Goal: Task Accomplishment & Management: Manage account settings

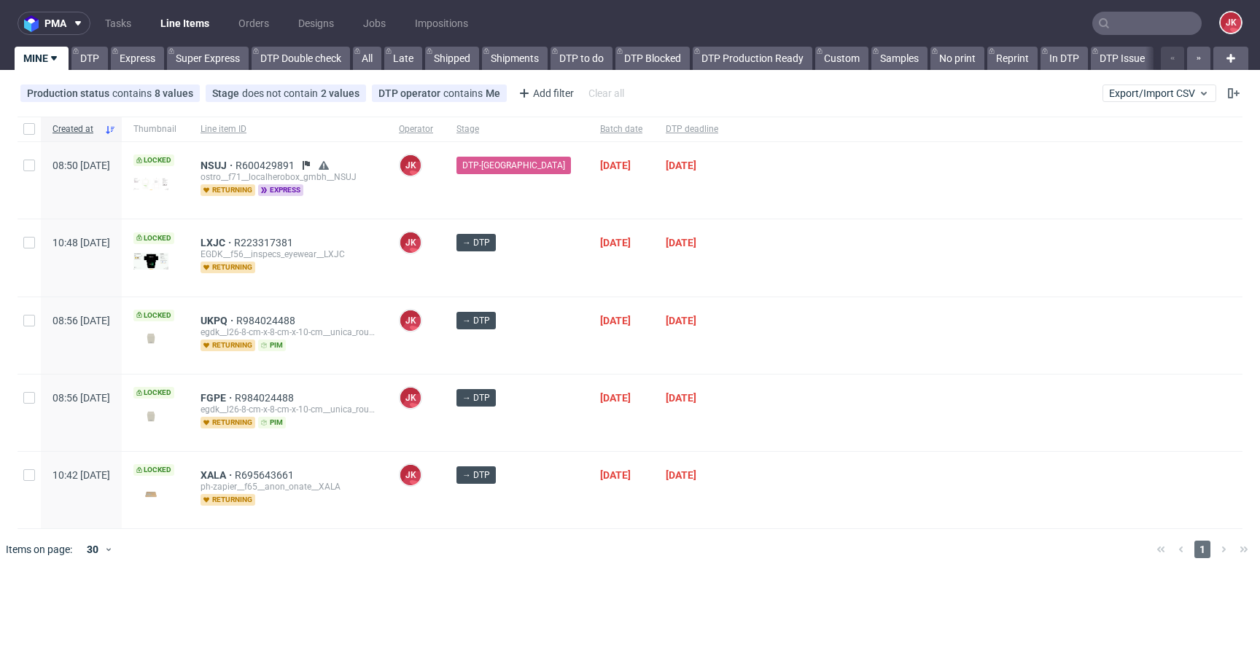
click at [730, 294] on div at bounding box center [986, 257] width 512 height 77
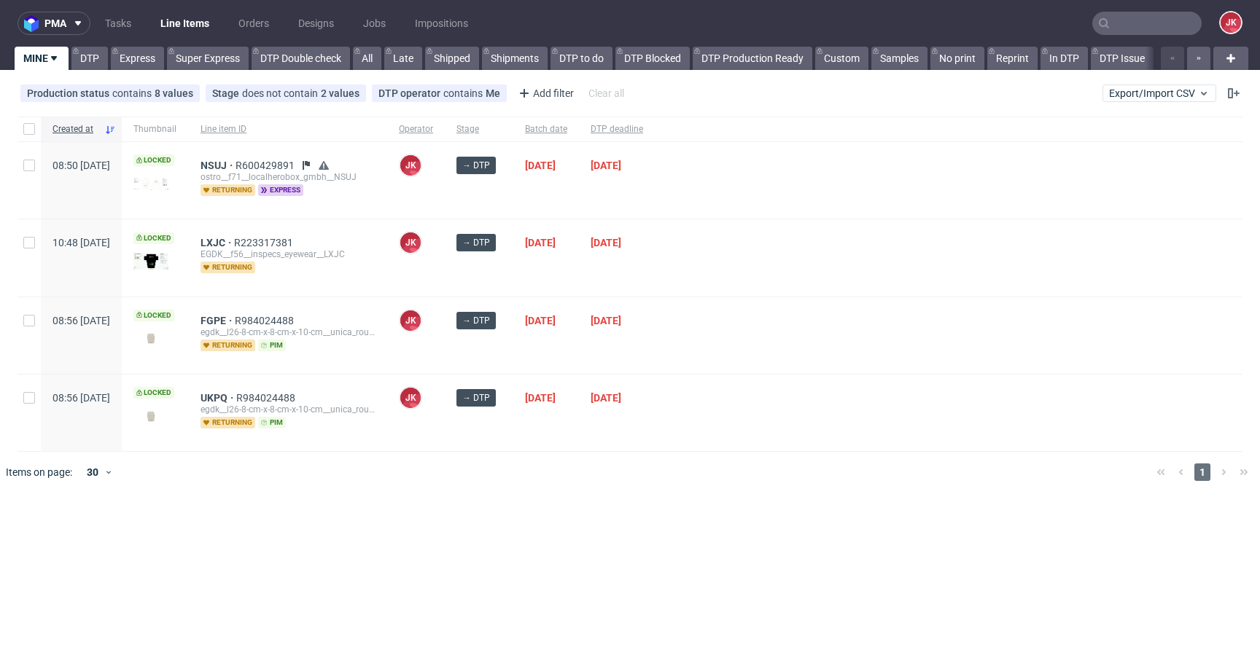
click at [779, 346] on div at bounding box center [949, 335] width 588 height 77
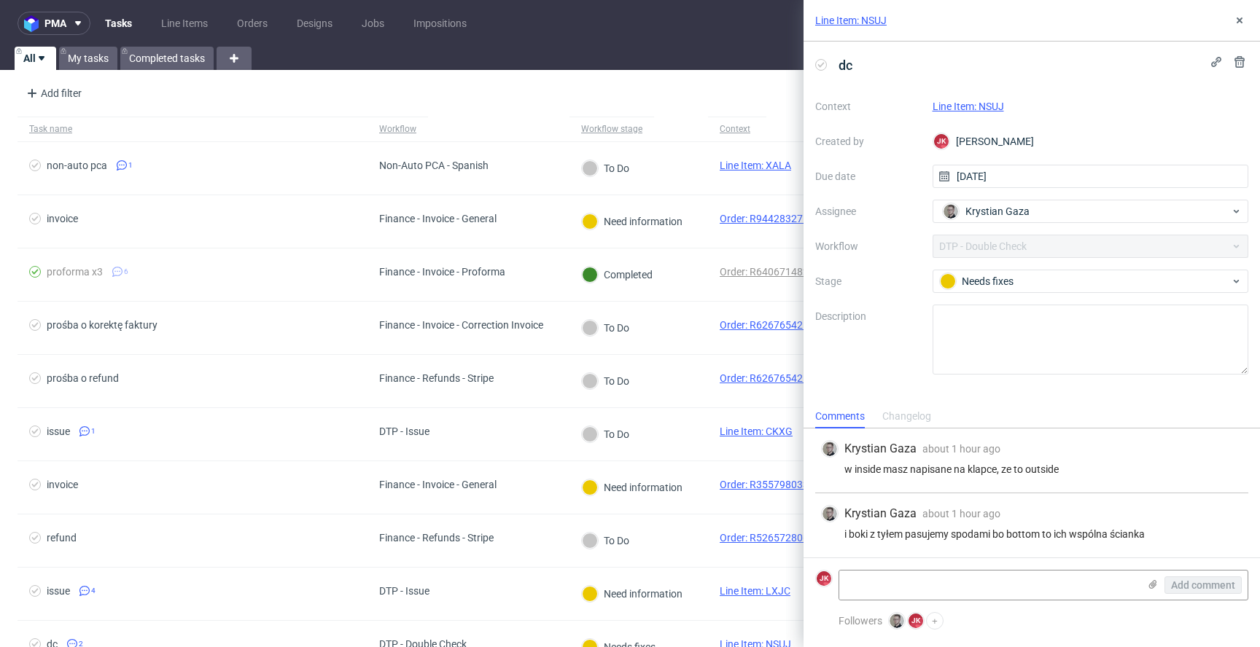
click at [972, 101] on link "Line Item: NSUJ" at bounding box center [967, 107] width 71 height 12
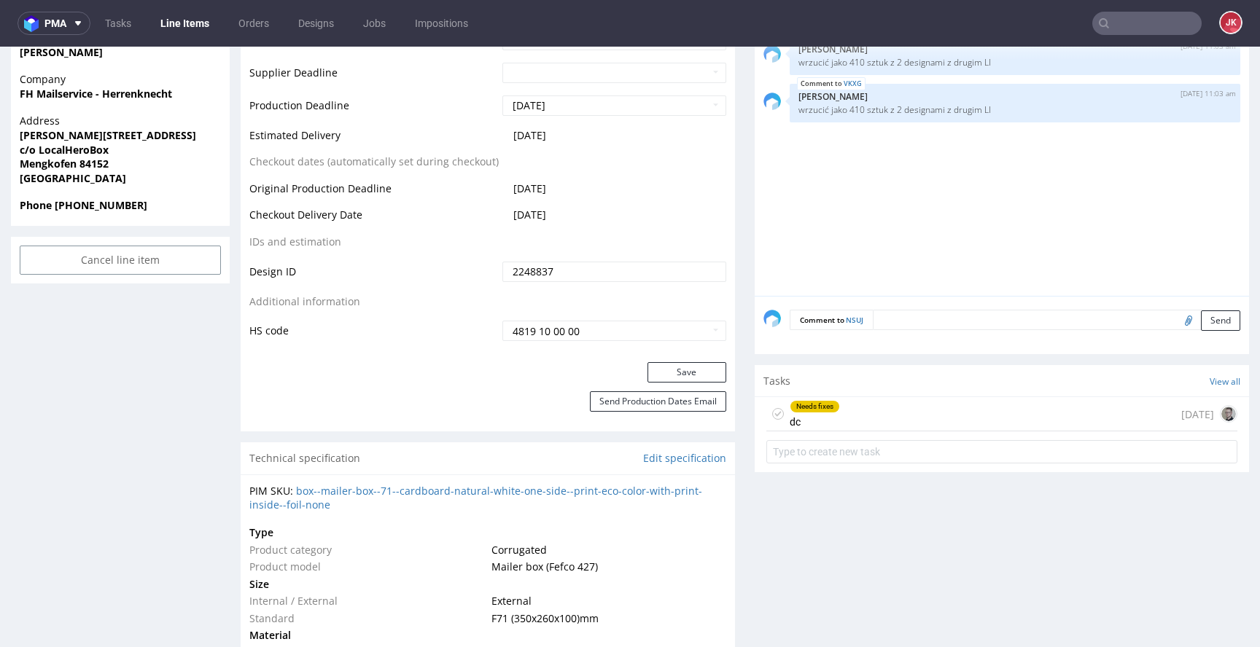
scroll to position [875, 0]
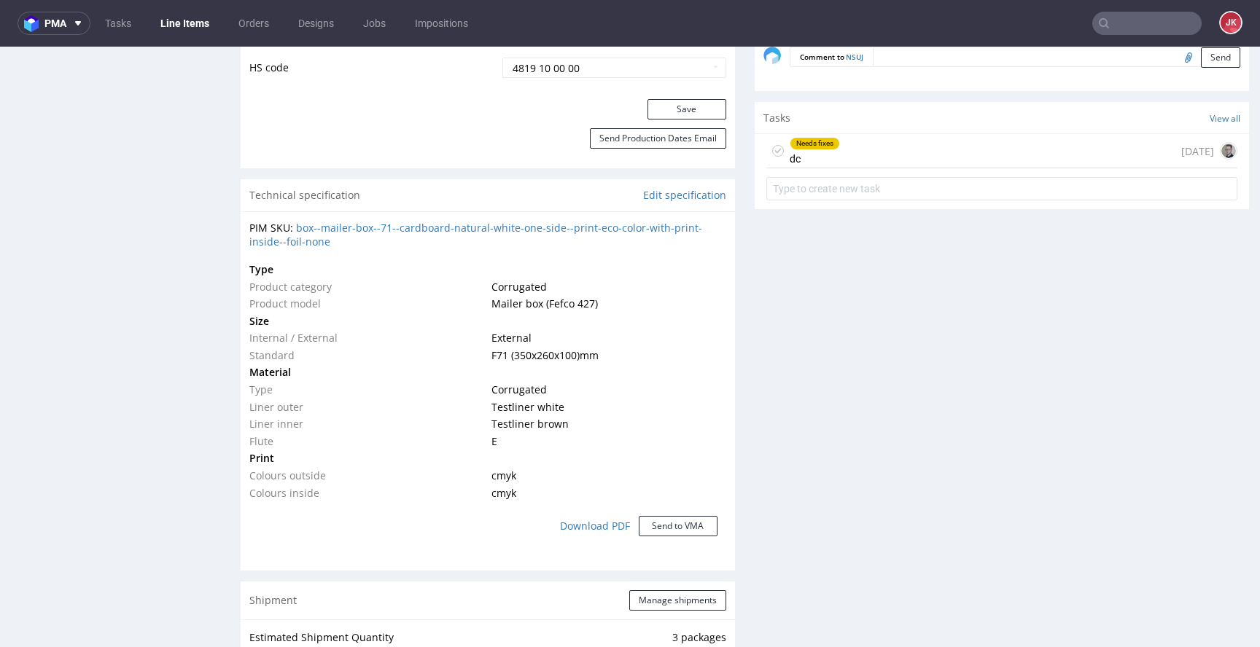
click at [772, 150] on icon at bounding box center [778, 151] width 12 height 12
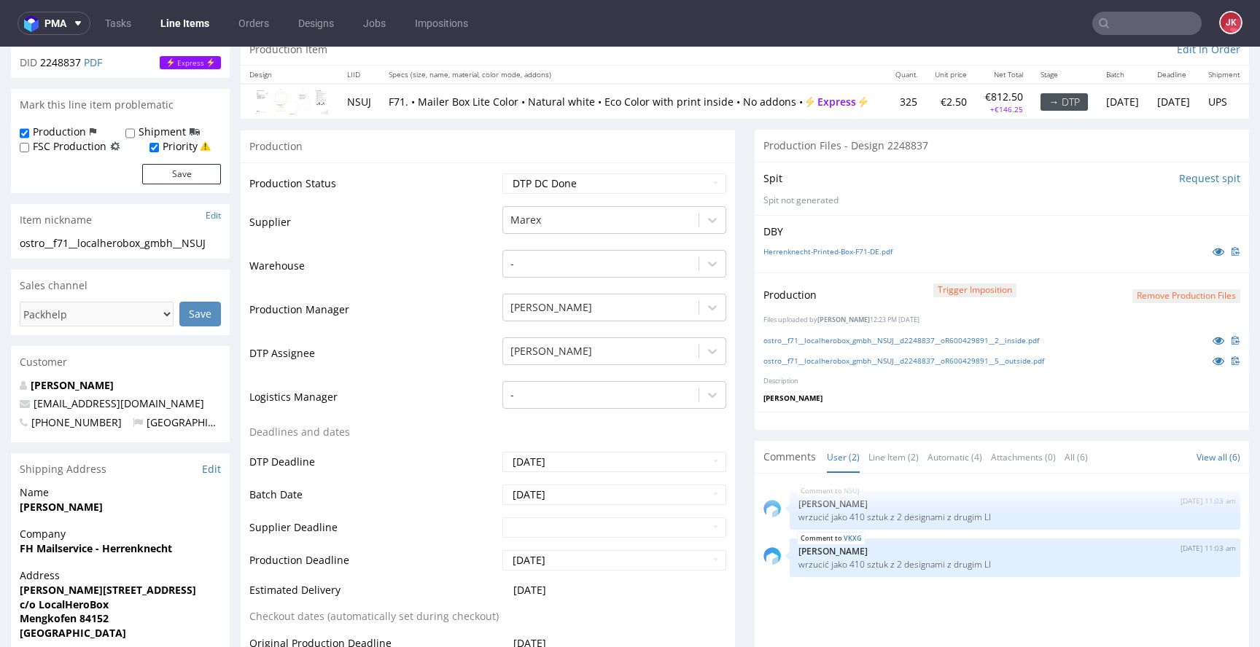
scroll to position [103, 0]
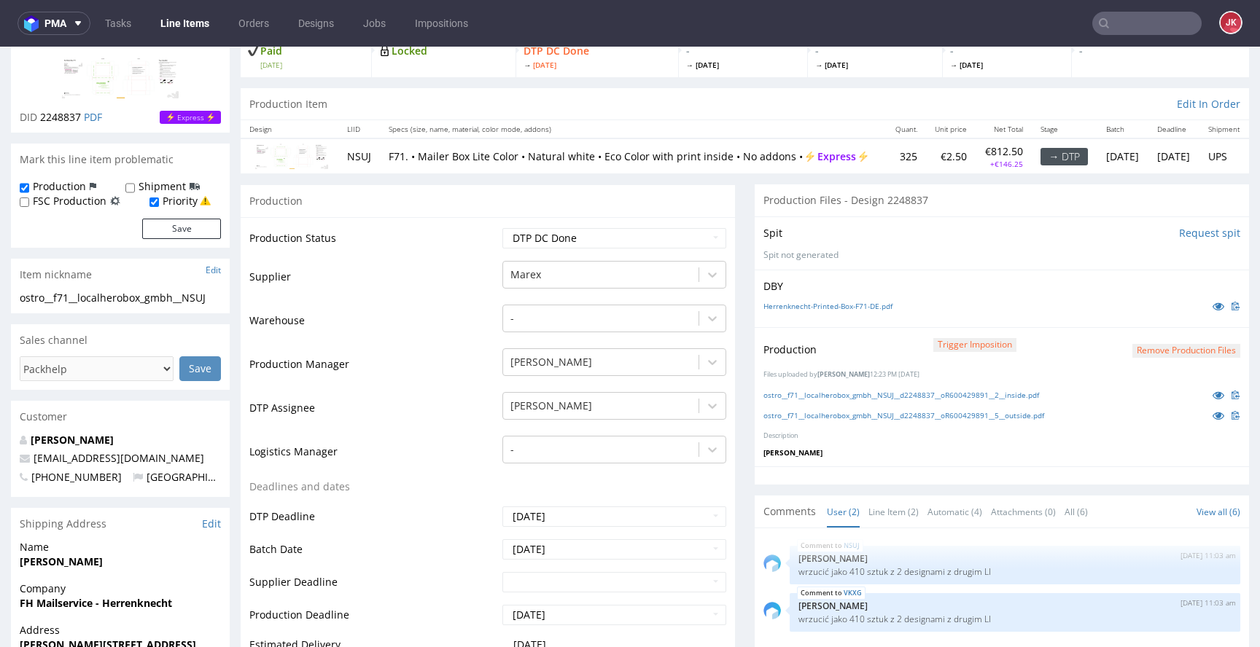
click at [1173, 351] on button "Remove production files" at bounding box center [1186, 351] width 108 height 14
click at [1143, 319] on link "Yes" at bounding box center [1141, 321] width 42 height 22
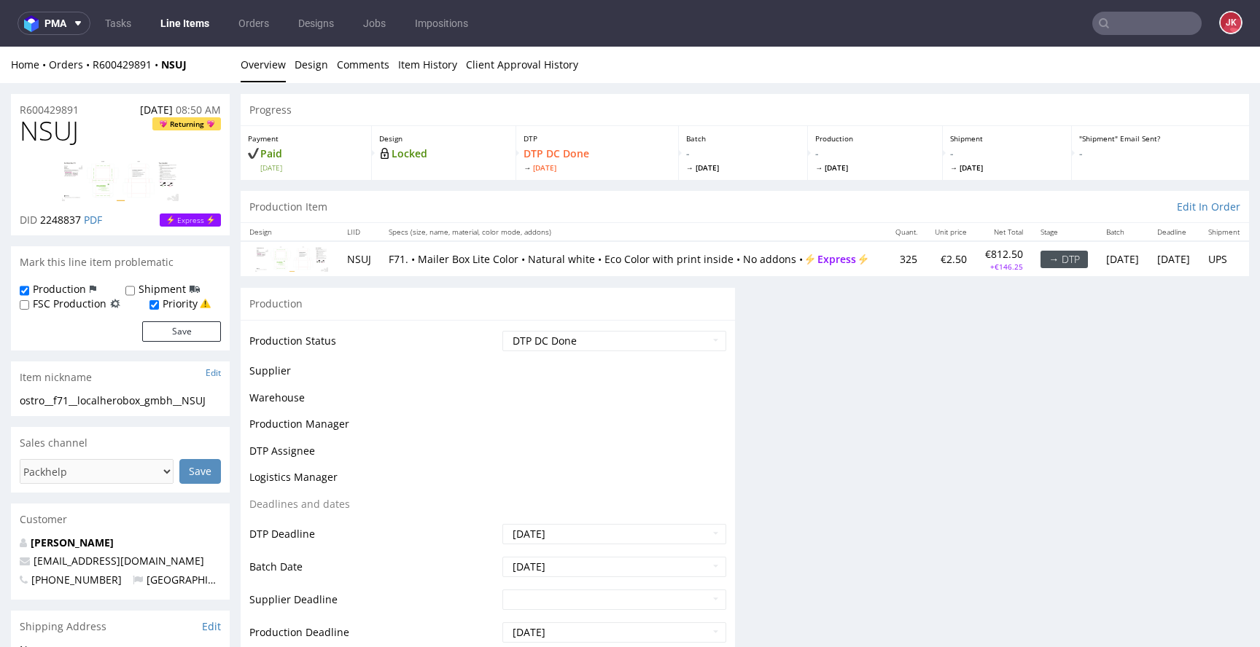
scroll to position [0, 0]
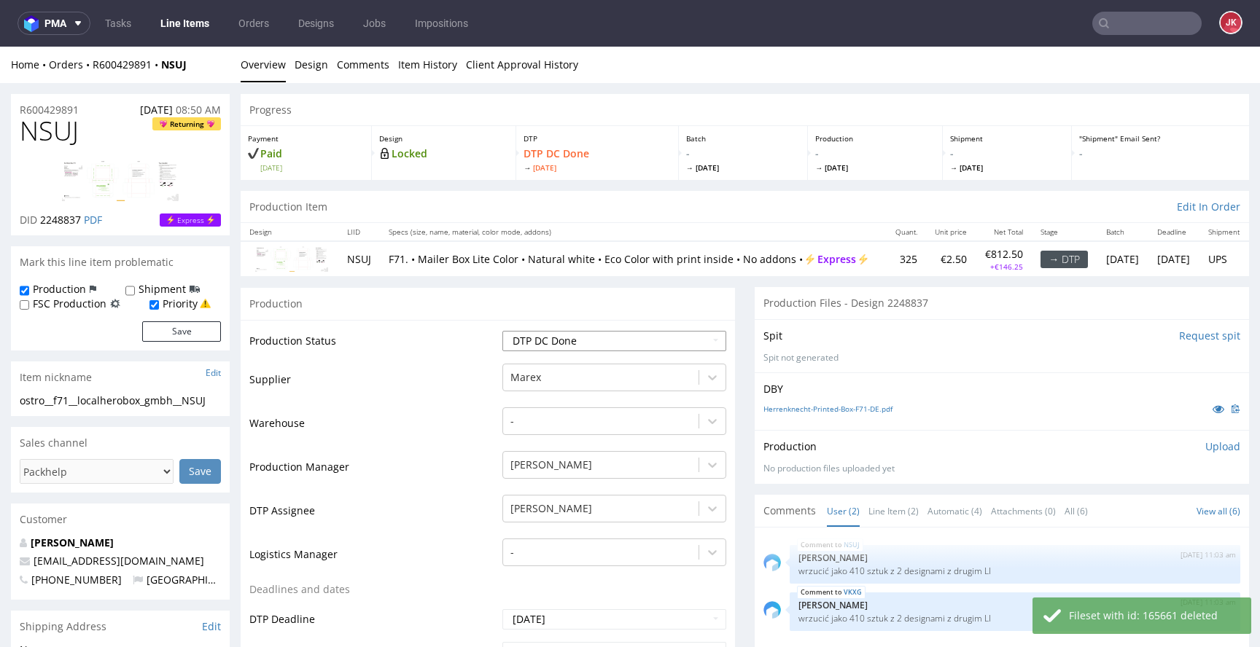
click at [612, 342] on select "Waiting for Artwork Waiting for Diecut Waiting for Mockup Waiting for DTP Waiti…" at bounding box center [614, 341] width 224 height 20
select select "dtp_ca_needed"
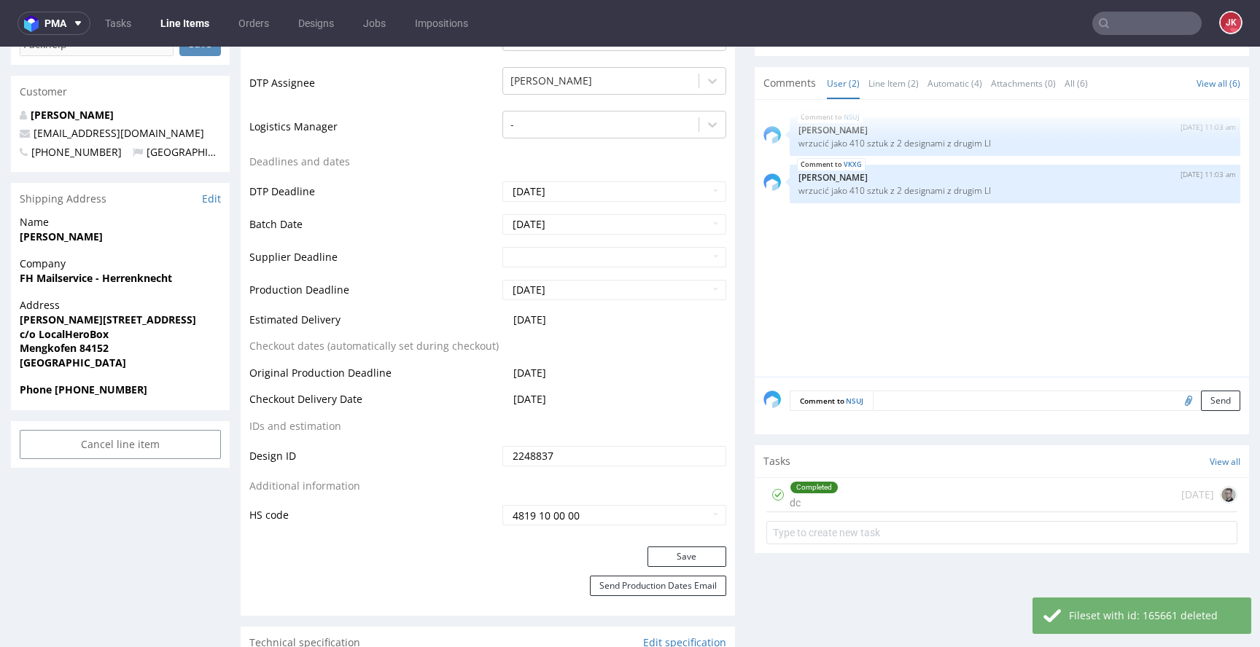
scroll to position [611, 0]
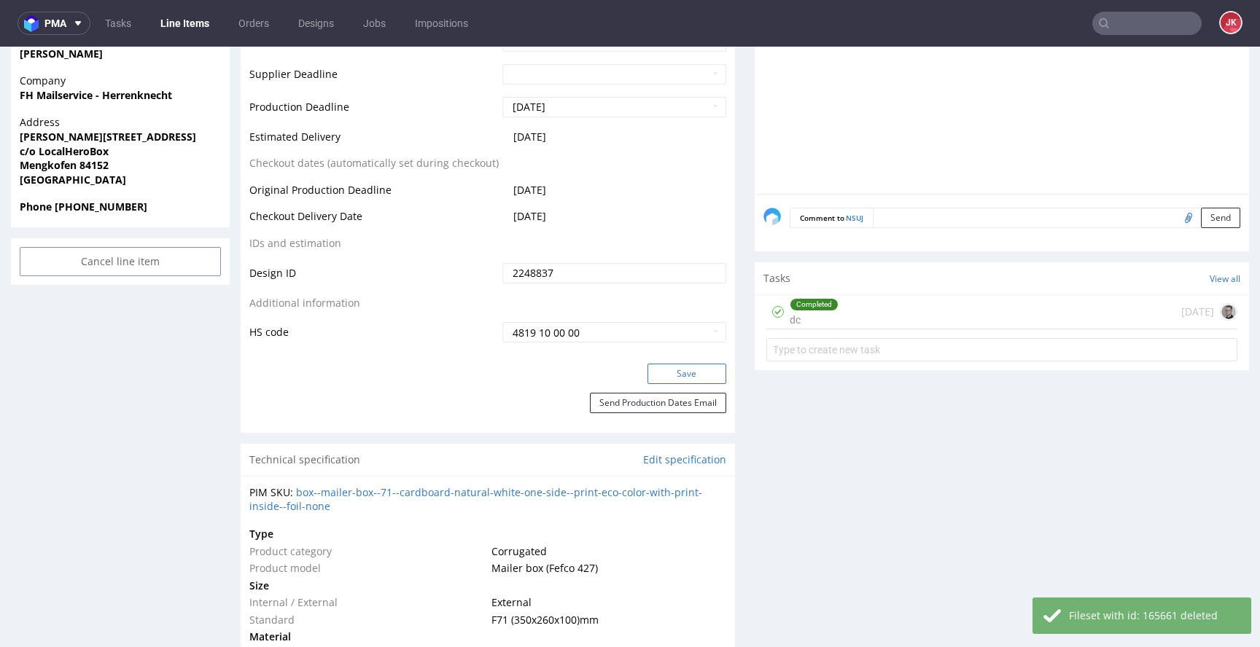
click at [684, 380] on button "Save" at bounding box center [686, 374] width 79 height 20
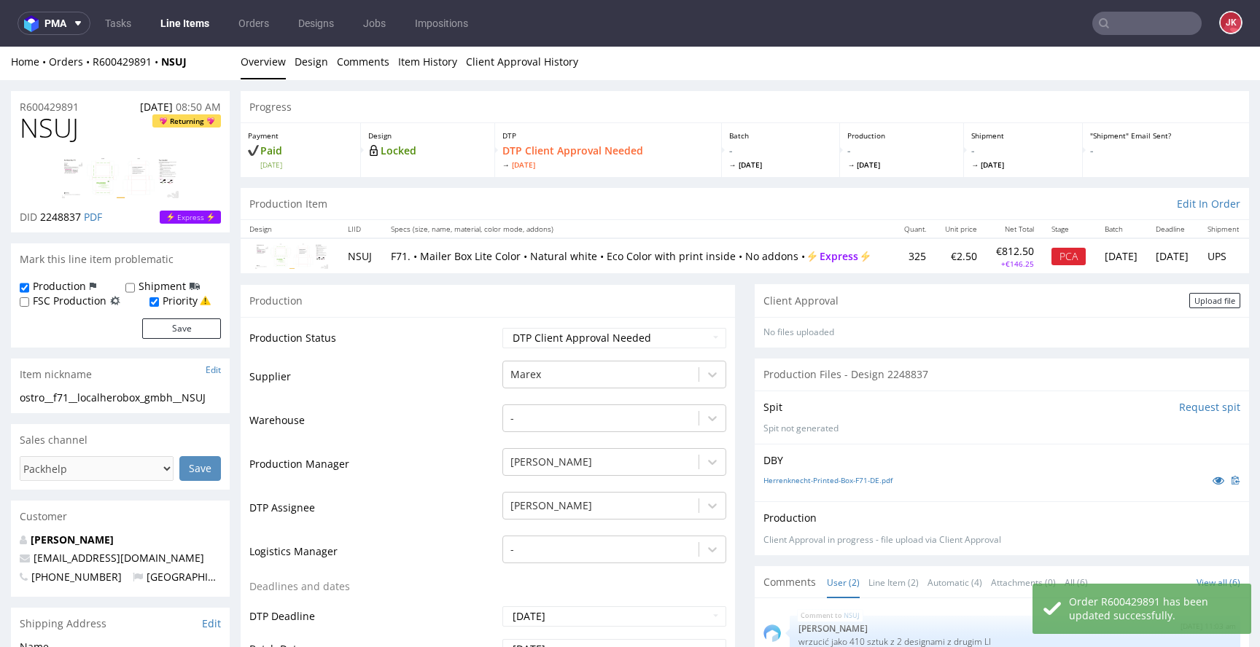
scroll to position [0, 0]
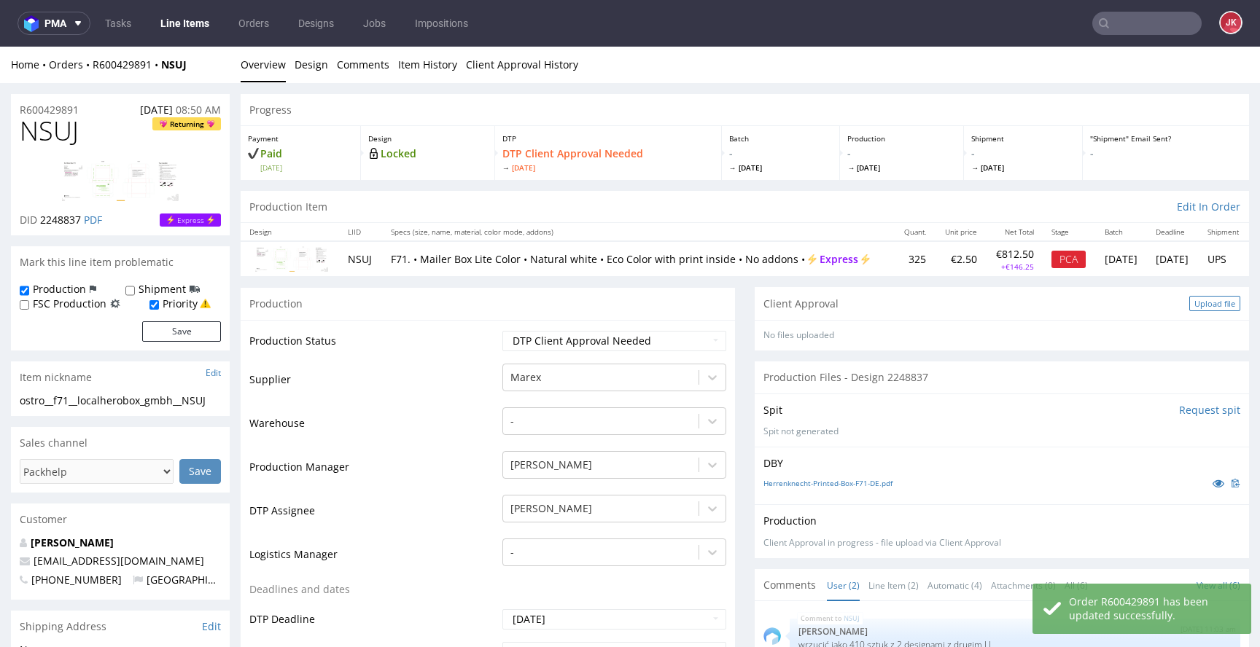
click at [1207, 311] on div "Upload file" at bounding box center [1214, 303] width 51 height 15
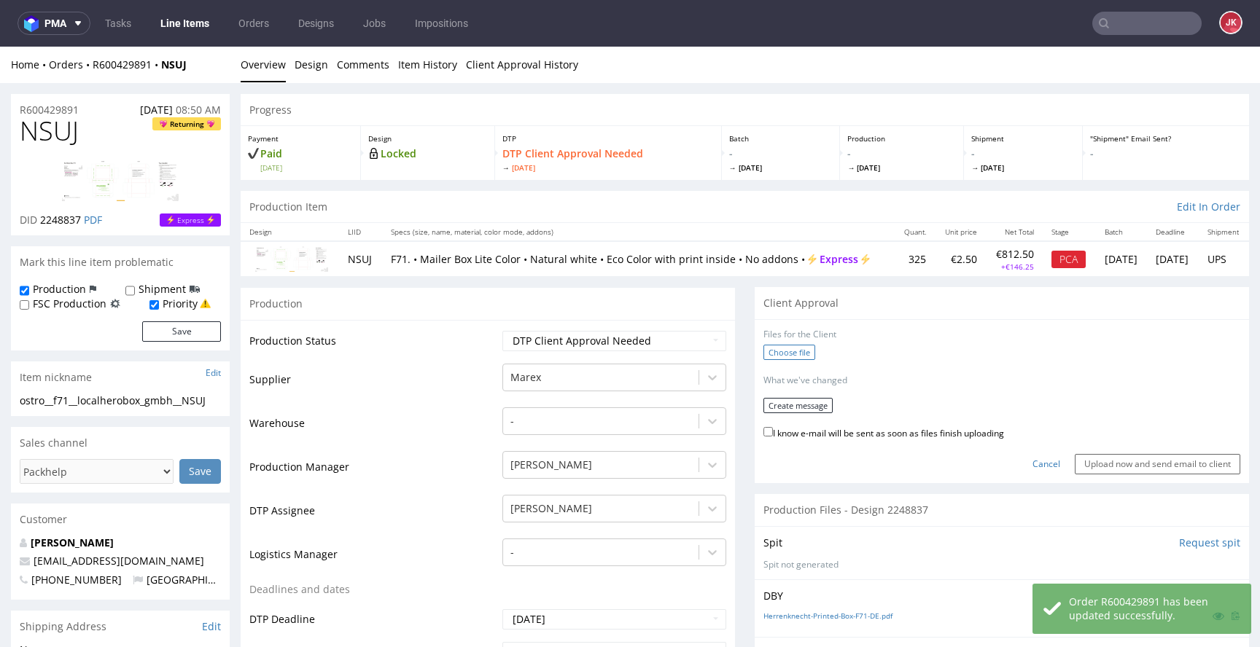
click at [781, 355] on label "Choose file" at bounding box center [789, 352] width 52 height 15
click at [0, 47] on input "Choose file" at bounding box center [0, 47] width 0 height 0
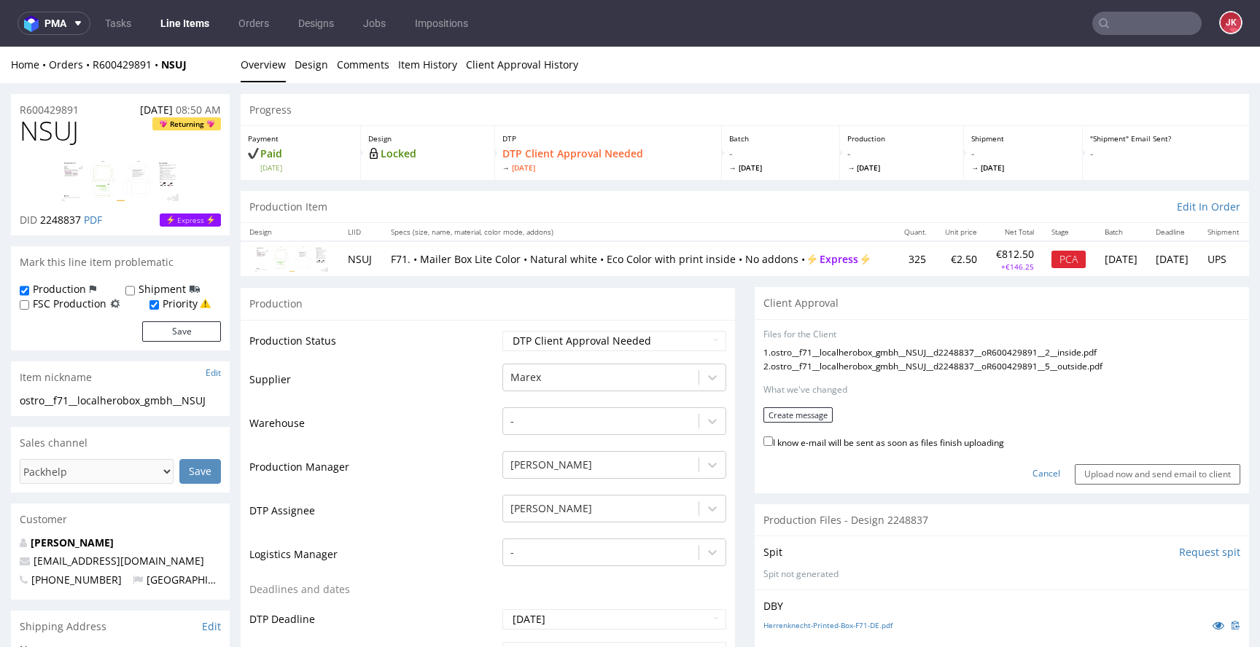
click at [788, 402] on form "Files for the Client 1 . ostro__f71__localherobox_gmbh__NSUJ__d2248837__oR60042…" at bounding box center [1001, 407] width 477 height 156
click at [788, 411] on button "Create message" at bounding box center [797, 414] width 69 height 15
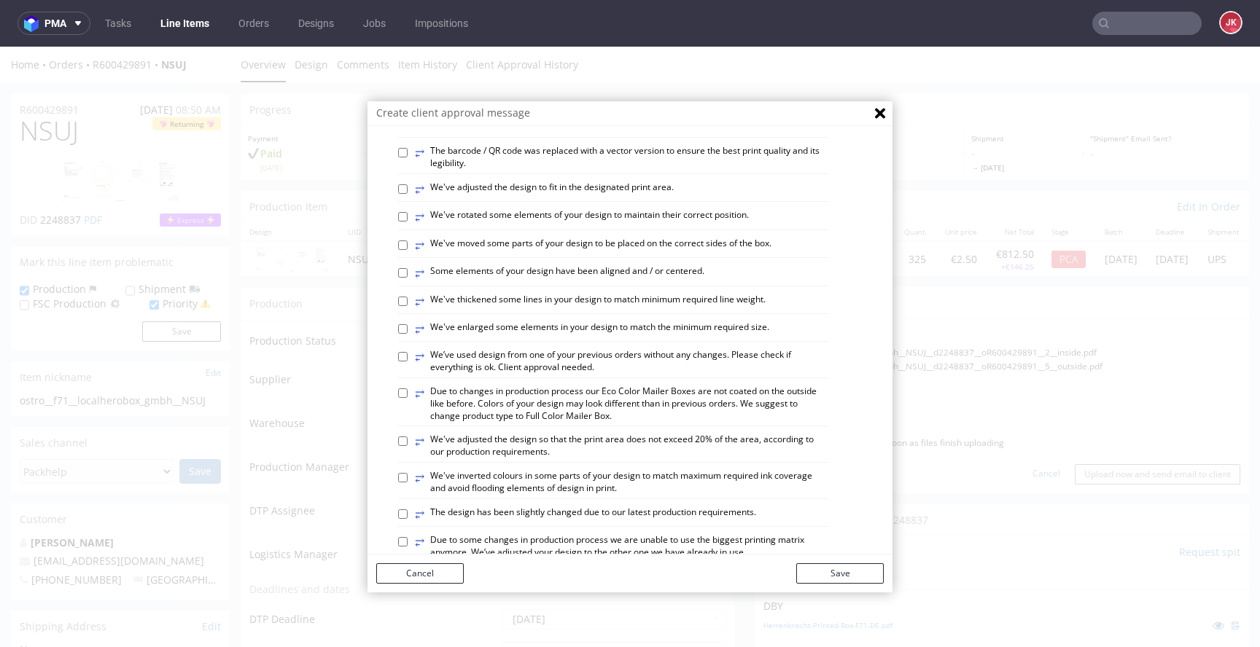
scroll to position [434, 0]
click at [512, 280] on label "⥂ Some elements of your design have been aligned and / or centered." at bounding box center [559, 272] width 289 height 16
click at [407, 276] on input "⥂ Some elements of your design have been aligned and / or centered." at bounding box center [402, 271] width 9 height 9
checkbox input "true"
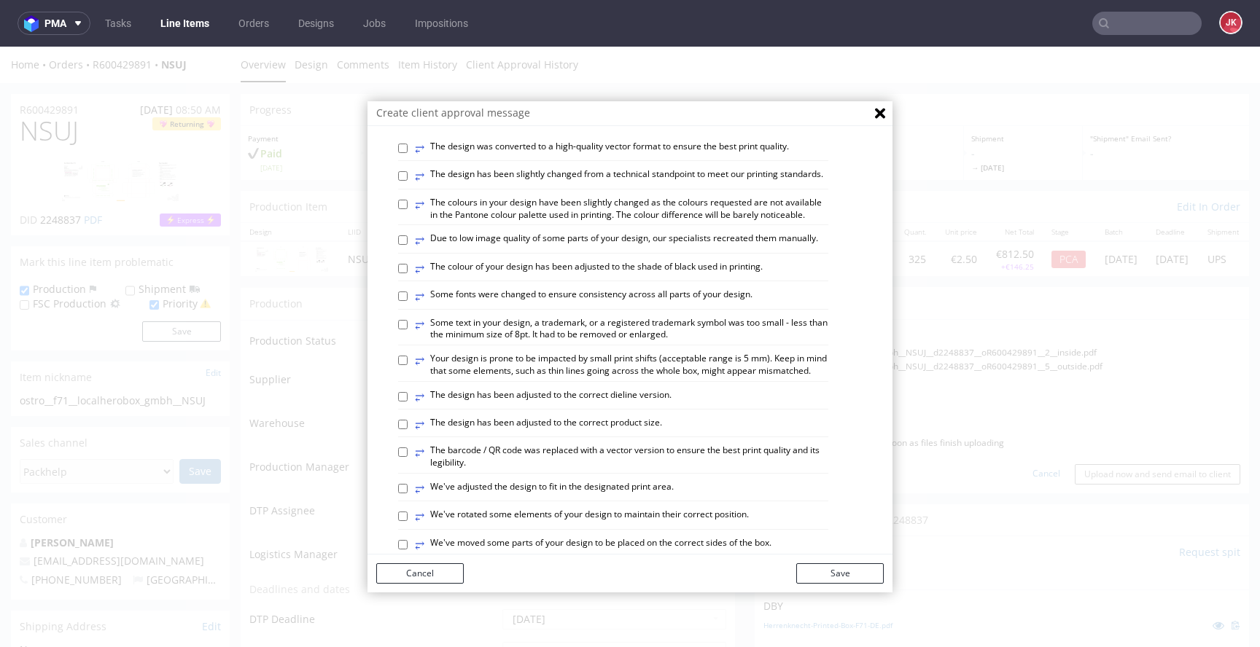
scroll to position [132, 0]
click at [553, 378] on label "⥂ Your design is prone to be impacted by small print shifts (acceptable range i…" at bounding box center [621, 366] width 413 height 25
click at [407, 366] on input "⥂ Your design is prone to be impacted by small print shifts (acceptable range i…" at bounding box center [402, 360] width 9 height 9
checkbox input "true"
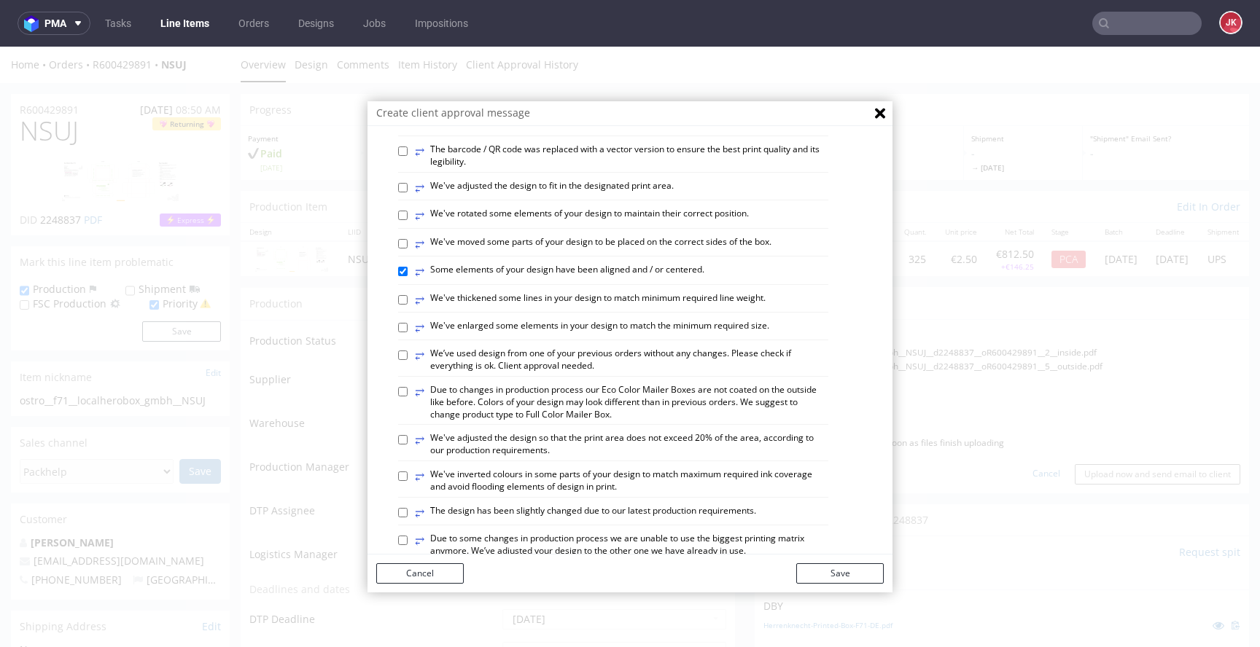
scroll to position [451, 0]
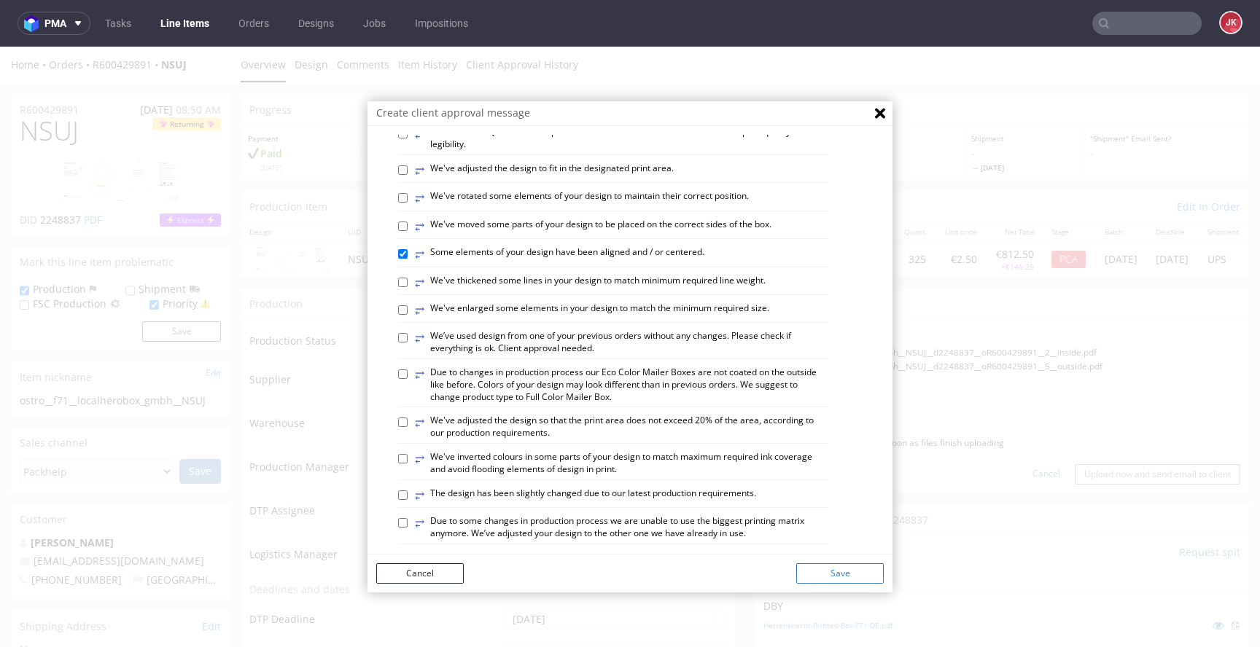
click at [813, 563] on button "Save" at bounding box center [839, 573] width 87 height 20
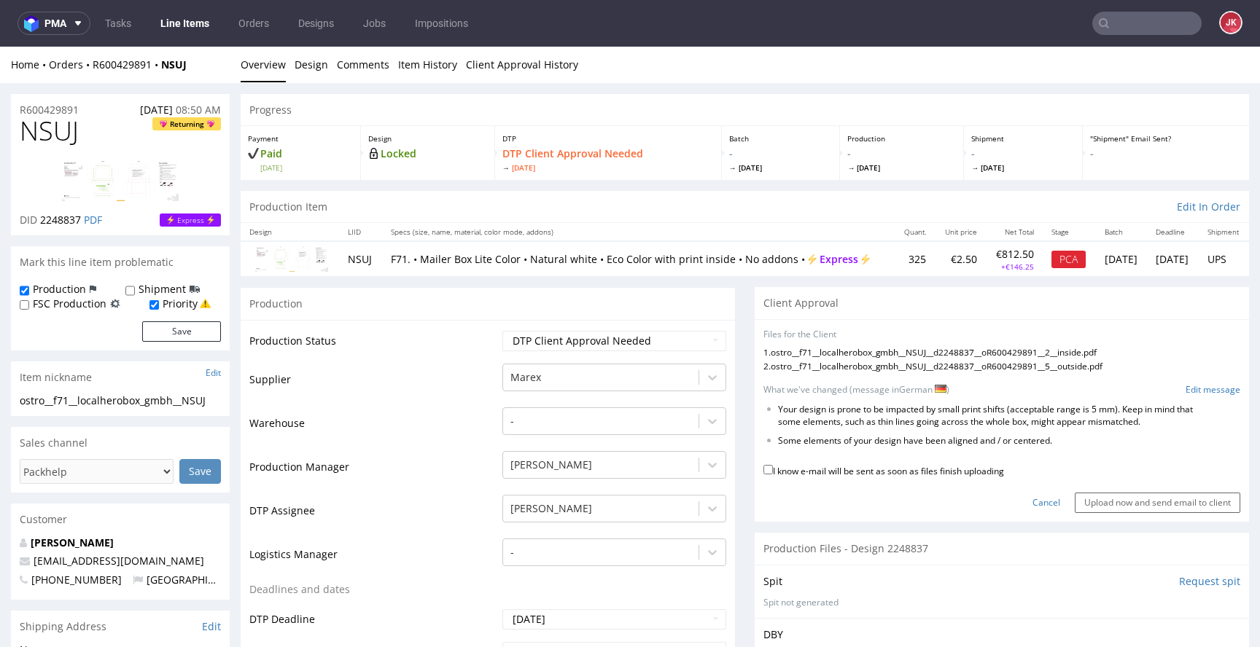
click at [813, 478] on label "I know e-mail will be sent as soon as files finish uploading" at bounding box center [883, 470] width 241 height 16
click at [773, 475] on input "I know e-mail will be sent as soon as files finish uploading" at bounding box center [767, 469] width 9 height 9
checkbox input "true"
click at [1084, 510] on input "Upload now and send email to client" at bounding box center [1156, 503] width 165 height 20
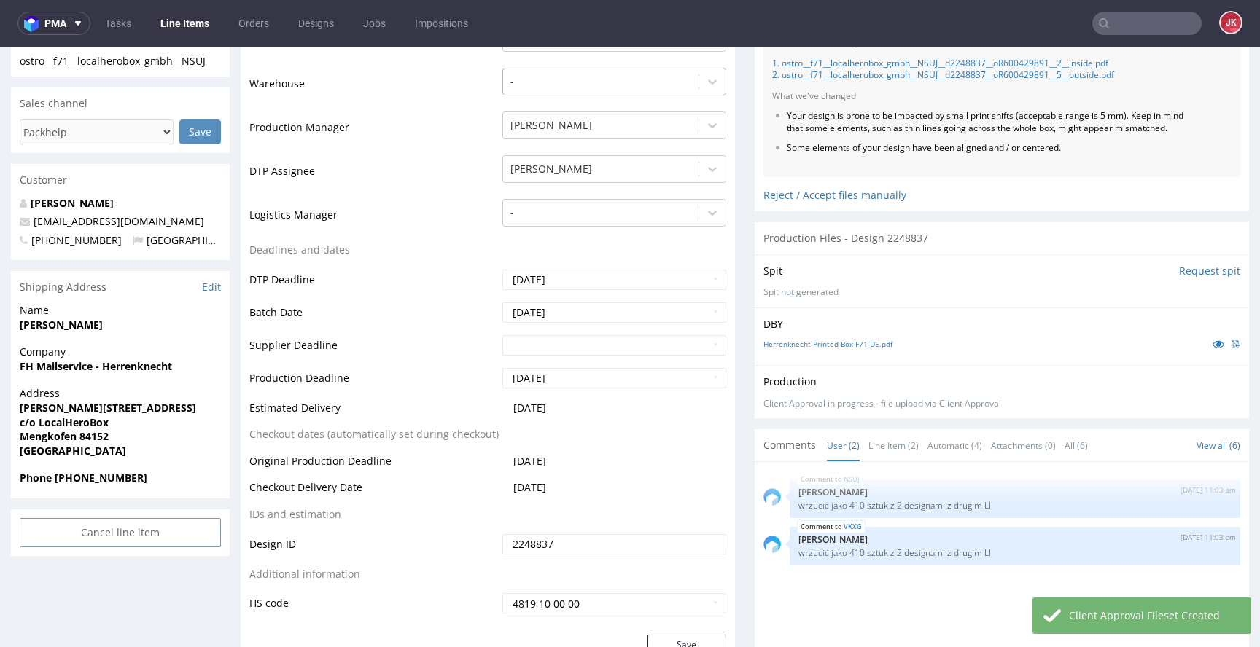
scroll to position [0, 0]
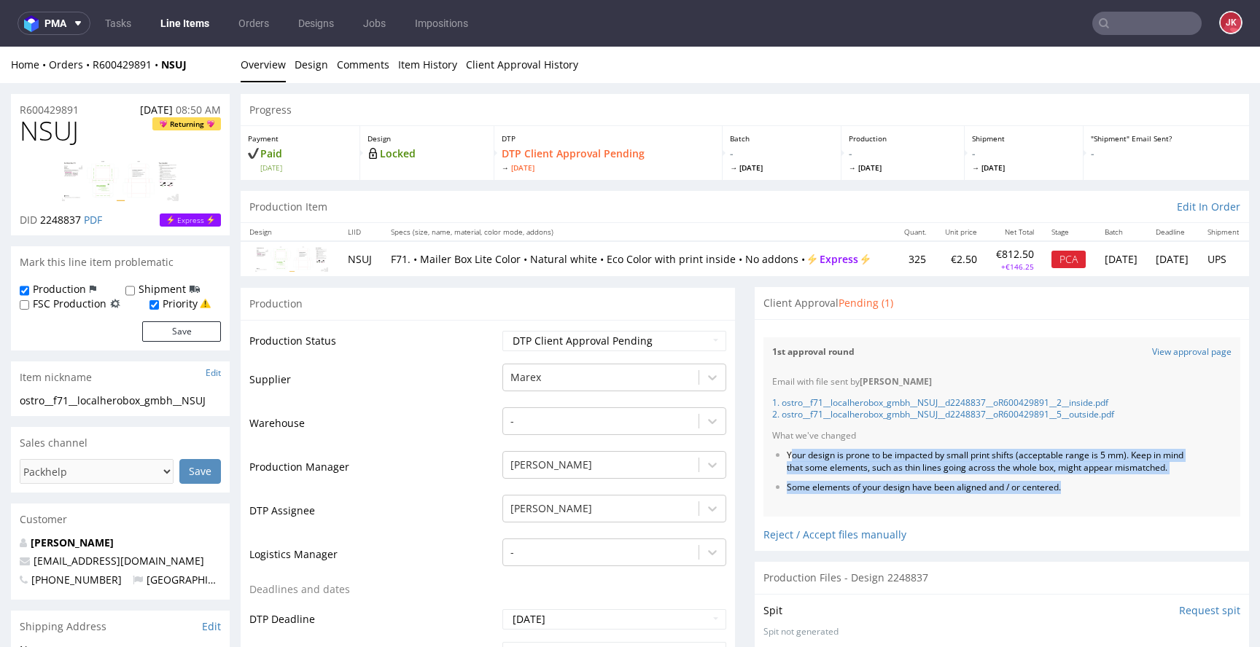
drag, startPoint x: 778, startPoint y: 459, endPoint x: 1096, endPoint y: 500, distance: 320.5
click at [1096, 493] on ul "Your design is prone to be impacted by small print shifts (acceptable range is …" at bounding box center [1001, 472] width 459 height 44
click at [817, 475] on li "Your design is prone to be impacted by small print shifts (acceptable range is …" at bounding box center [987, 462] width 400 height 25
drag, startPoint x: 775, startPoint y: 457, endPoint x: 1089, endPoint y: 503, distance: 317.5
click at [1089, 493] on ul "Your design is prone to be impacted by small print shifts (acceptable range is …" at bounding box center [1001, 472] width 459 height 44
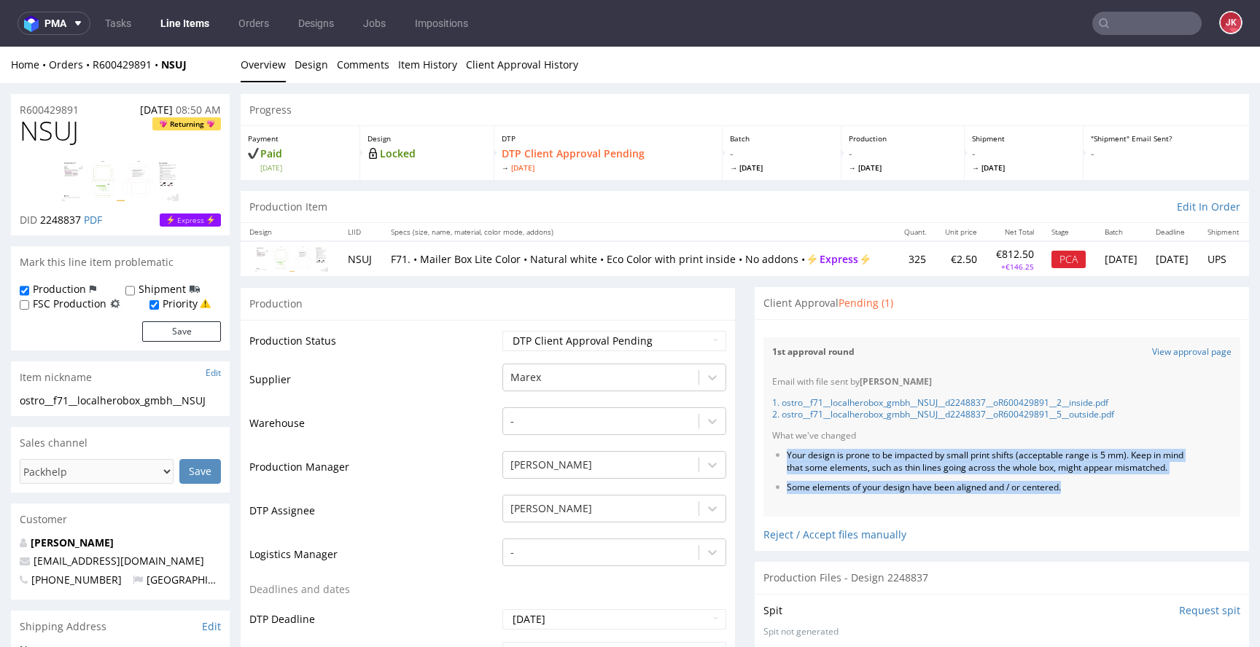
copy ul "Your design is prone to be impacted by small print shifts (acceptable range is …"
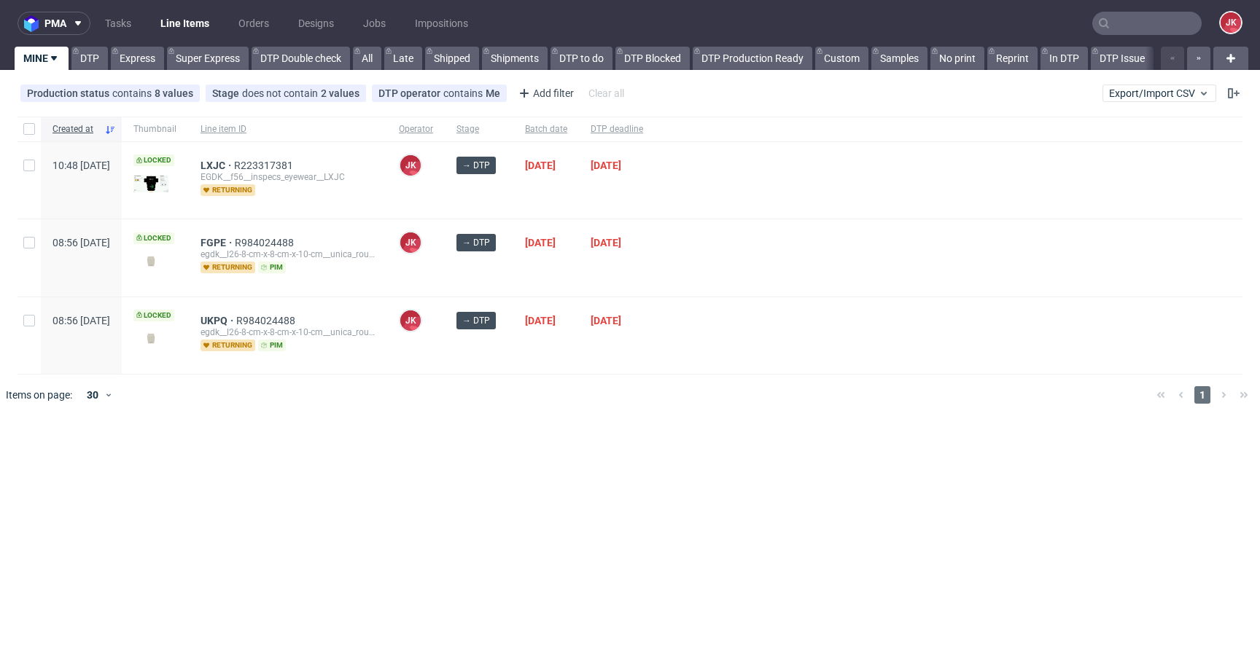
click at [741, 342] on div at bounding box center [949, 335] width 588 height 77
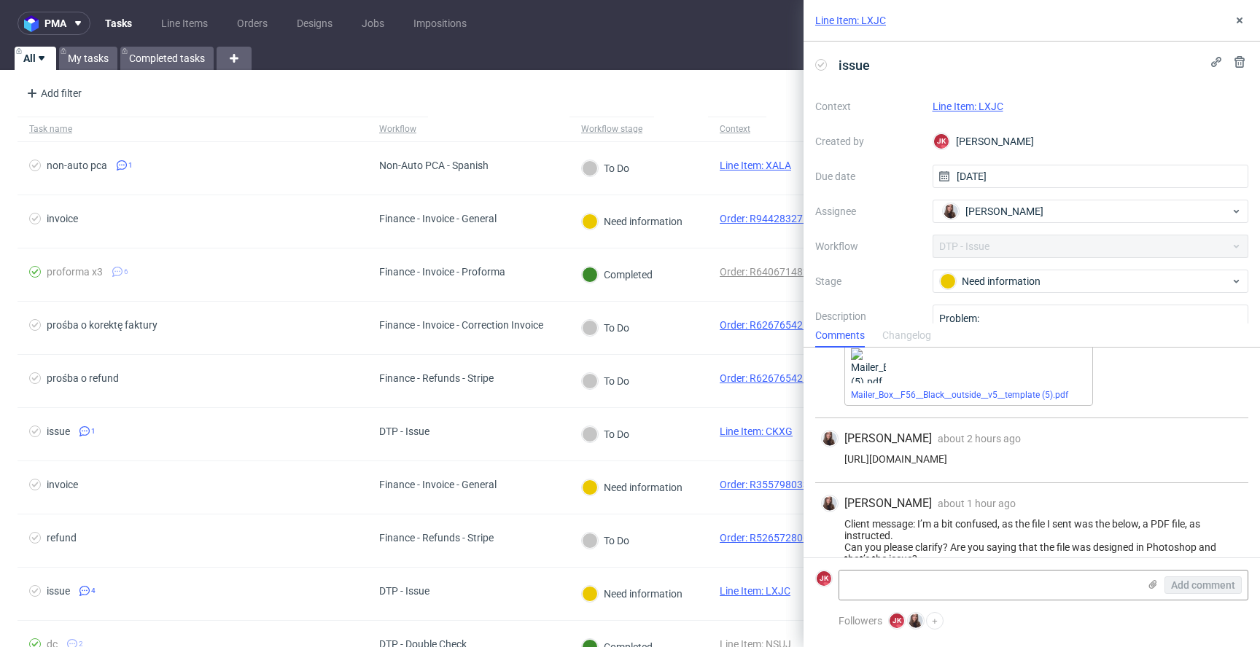
scroll to position [160, 0]
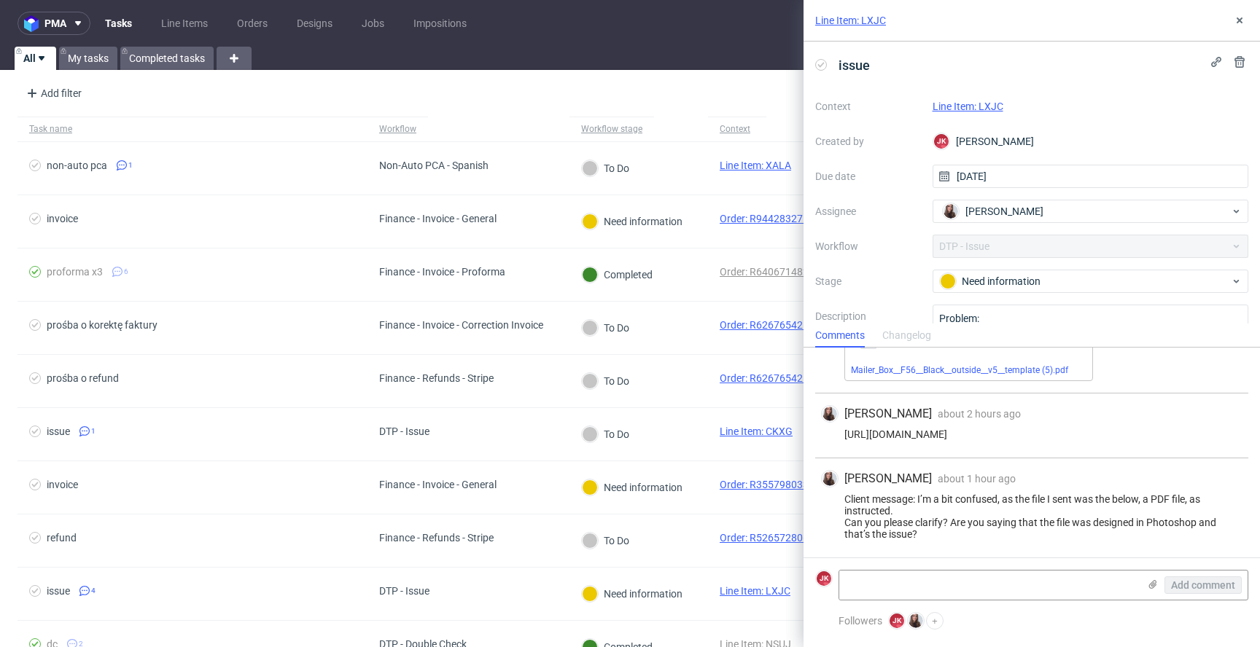
click at [952, 102] on link "Line Item: LXJC" at bounding box center [967, 107] width 71 height 12
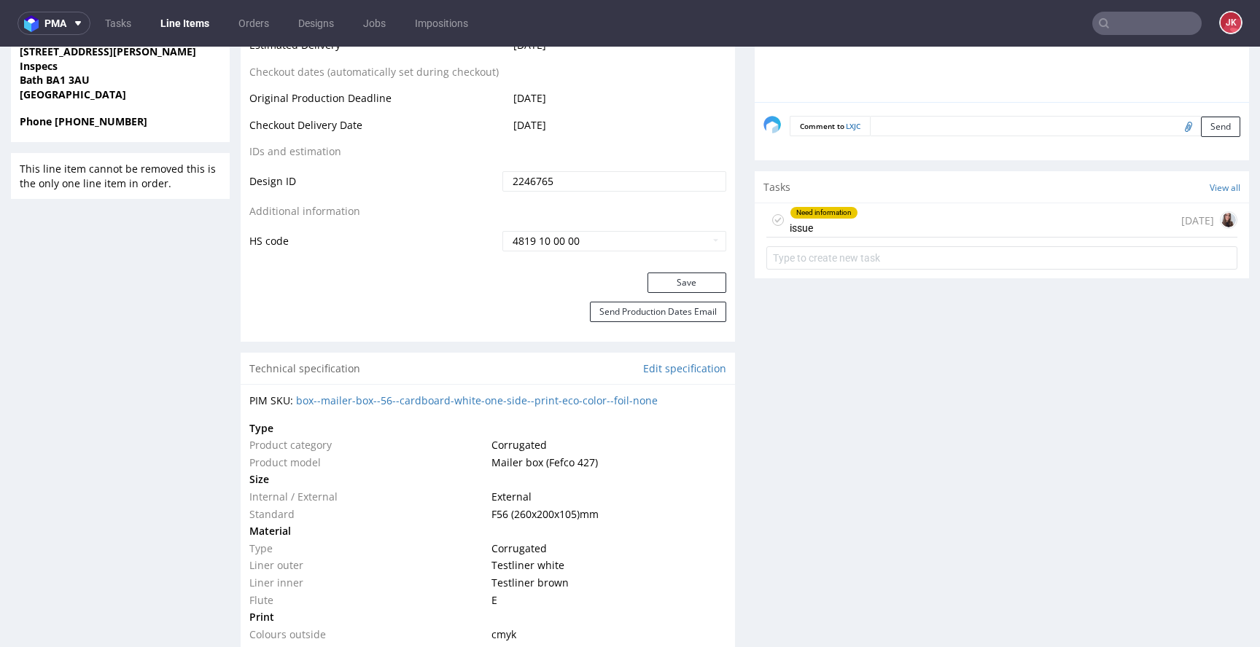
scroll to position [712, 0]
click at [833, 233] on div "Need information issue" at bounding box center [823, 221] width 69 height 34
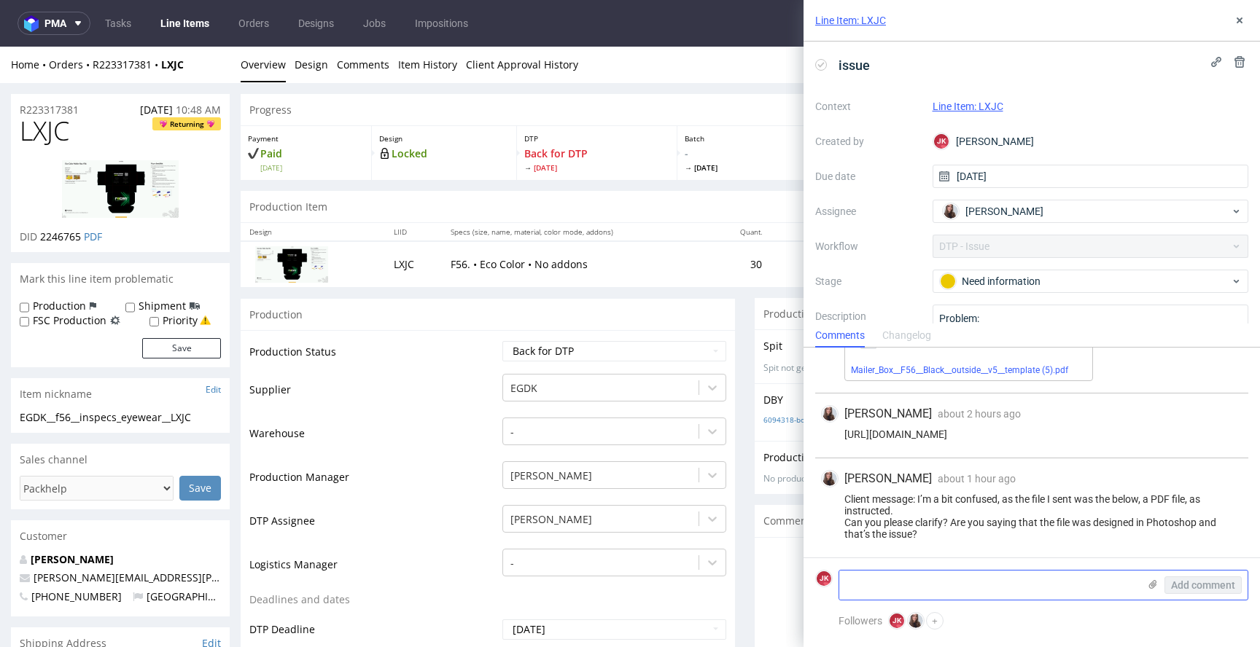
click at [898, 575] on textarea at bounding box center [988, 585] width 299 height 29
click at [981, 574] on textarea "File is in pdf, but when opened in Illustrator shows as a one layer. But when o…" at bounding box center [988, 579] width 299 height 41
click at [951, 592] on textarea "File is in pdf, but when open in Illustrator shows as a one layer. But when open" at bounding box center [988, 579] width 299 height 41
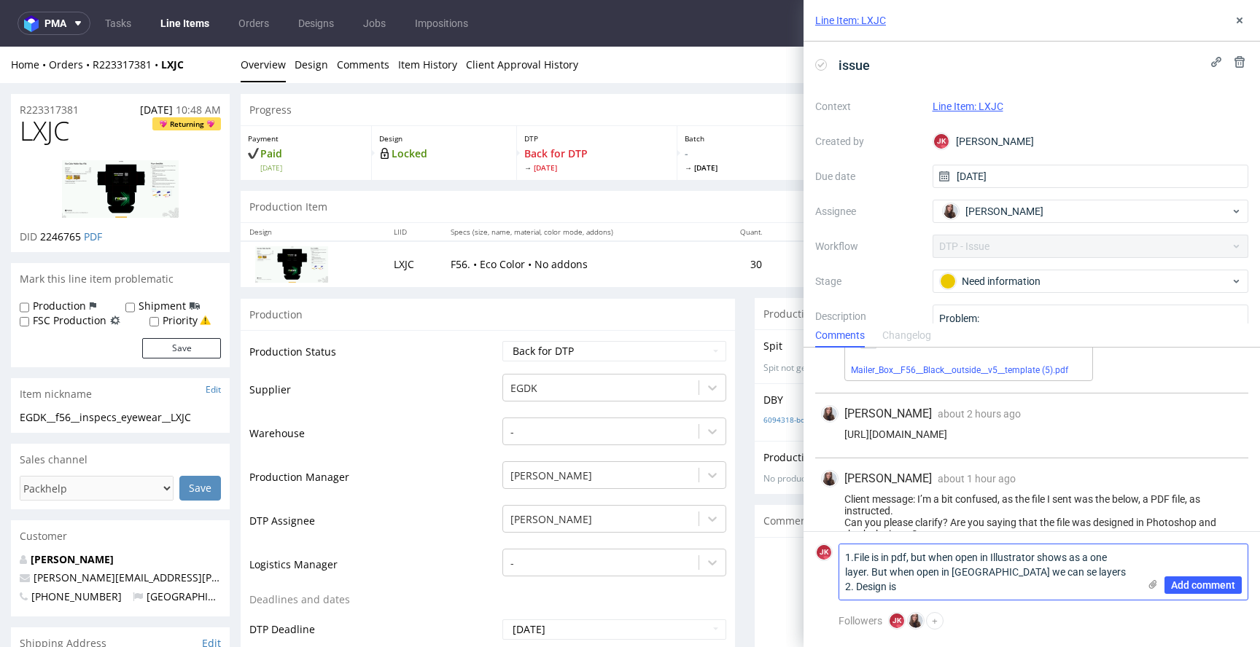
click at [1046, 573] on textarea "1.File is in pdf, but when open in Illustrator shows as a one layer. But when o…" at bounding box center [988, 572] width 299 height 55
click at [923, 588] on textarea "1.File is in pdf, but when open in Illustrator shows as a one layer. But when o…" at bounding box center [988, 572] width 299 height 55
click at [854, 558] on textarea "1.File is in pdf, but when open in Illustrator shows as a one layer. But when o…" at bounding box center [988, 572] width 299 height 55
click at [932, 596] on textarea "1. File is in pdf, but when open in Illustrator shows as a one layer. But when …" at bounding box center [988, 572] width 299 height 55
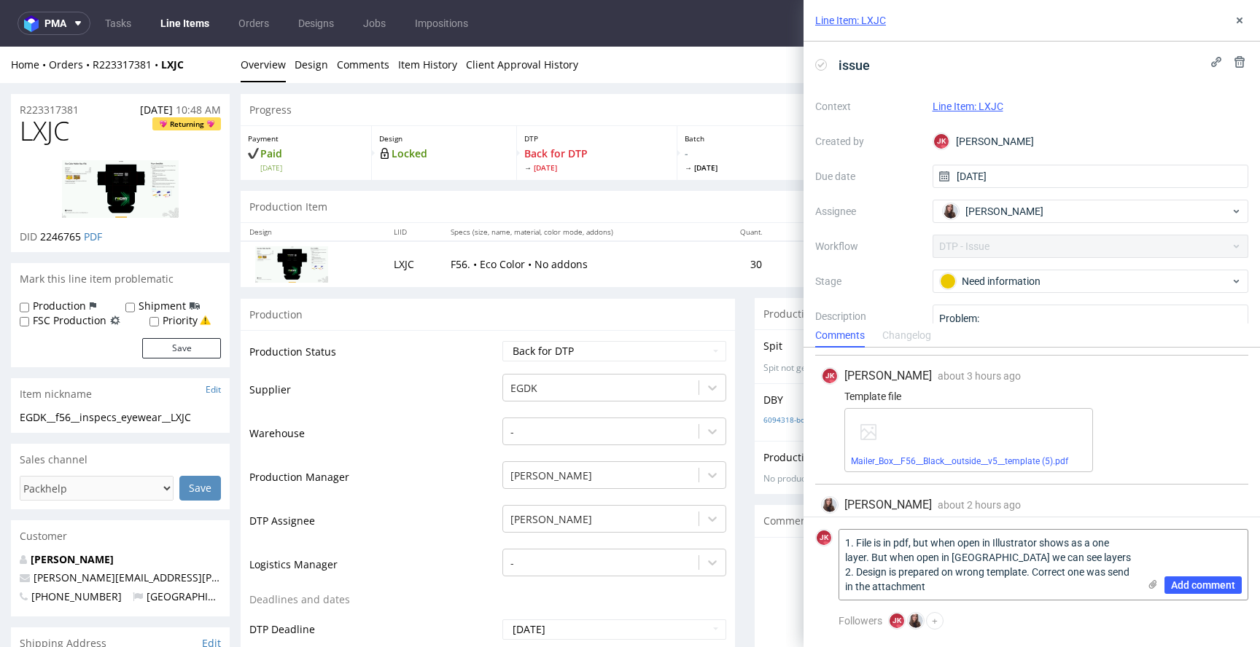
scroll to position [200, 0]
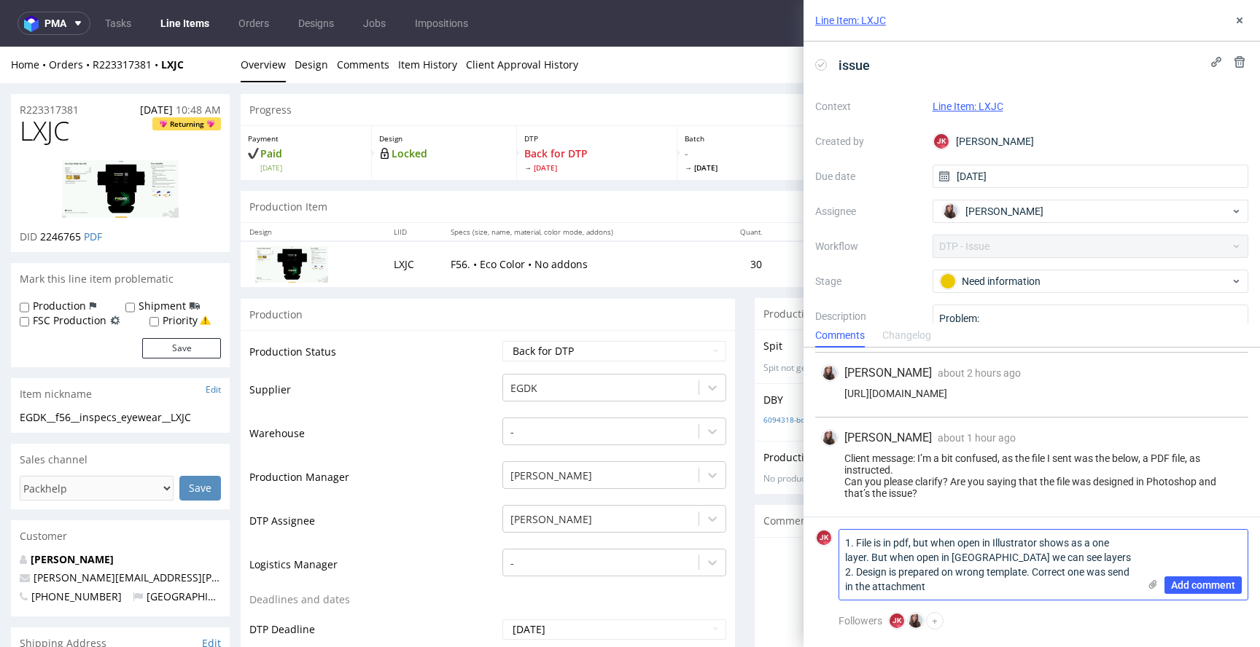
click at [1098, 574] on textarea "1. File is in pdf, but when open in Illustrator shows as a one layer. But when …" at bounding box center [988, 565] width 299 height 70
click at [978, 587] on textarea "1. File is in pdf, but when open in Illustrator shows as a one layer. But when …" at bounding box center [988, 565] width 299 height 70
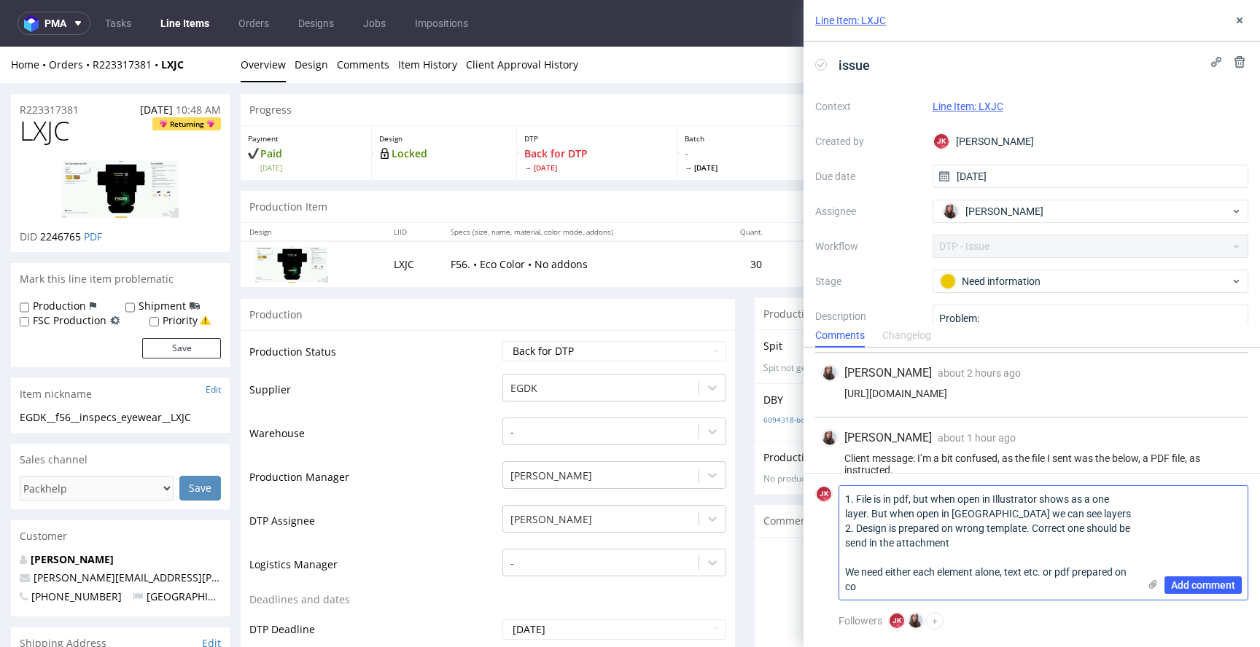
scroll to position [0, 0]
type textarea "1. File is in pdf, but when open in Illustrator shows as a one layer. But when …"
click at [1222, 583] on span "Add comment" at bounding box center [1203, 585] width 64 height 10
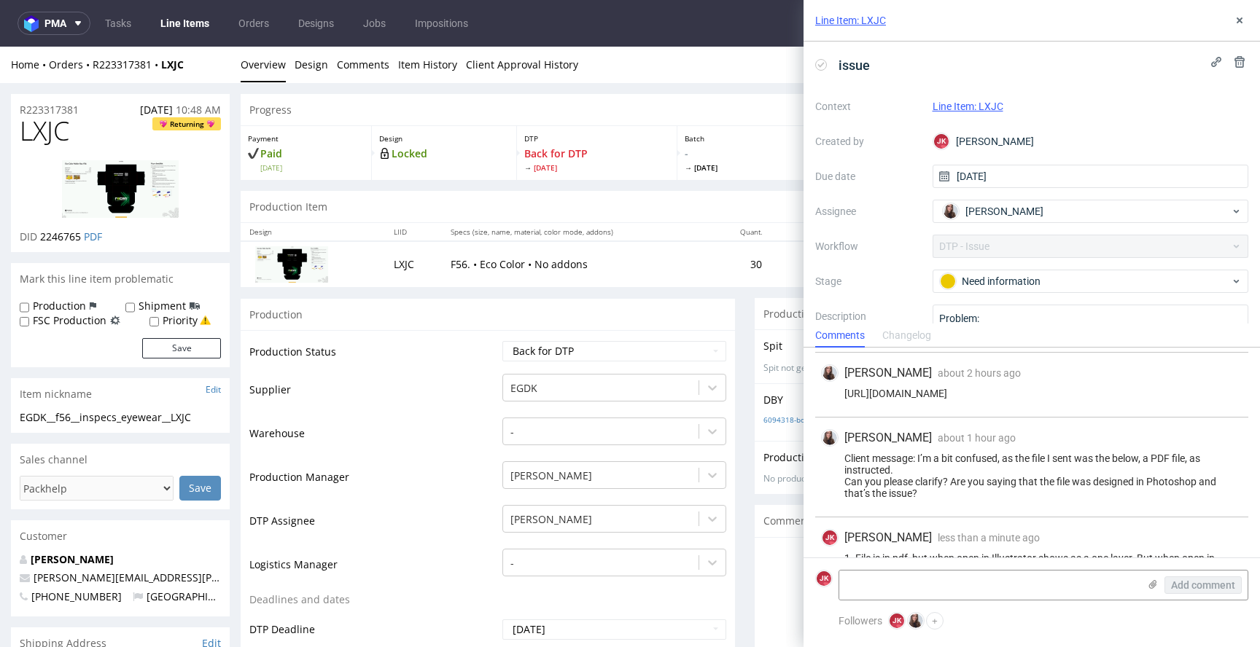
scroll to position [294, 0]
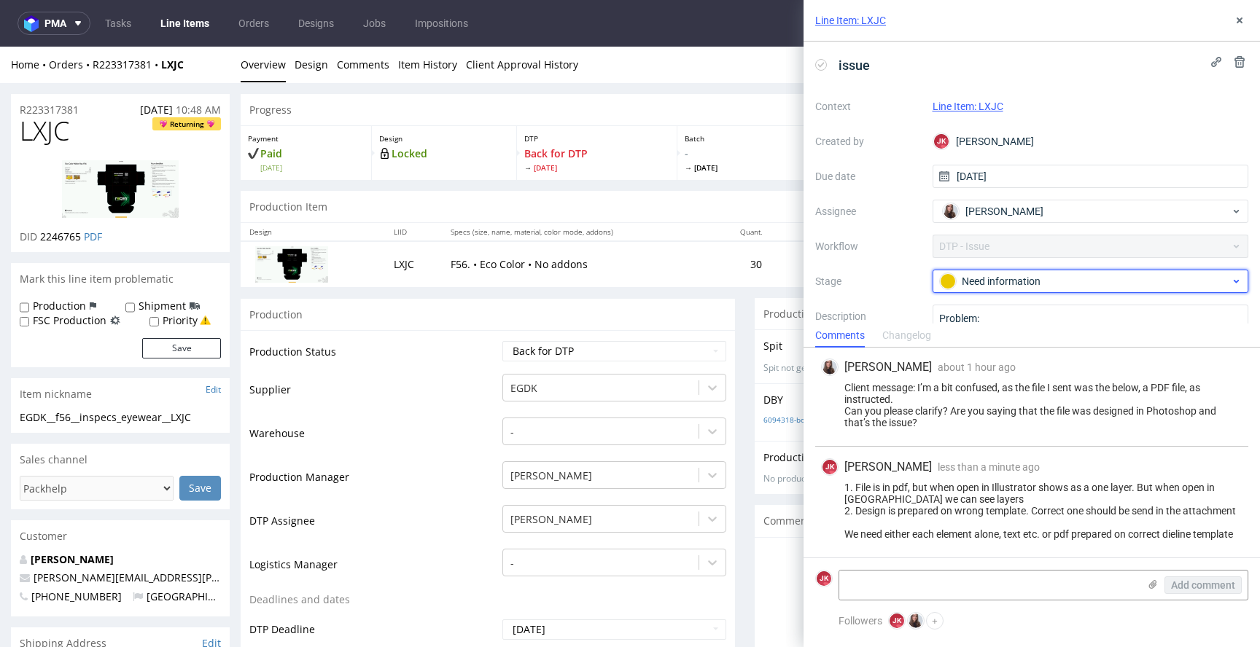
click at [975, 276] on div "Need information" at bounding box center [1085, 281] width 290 height 16
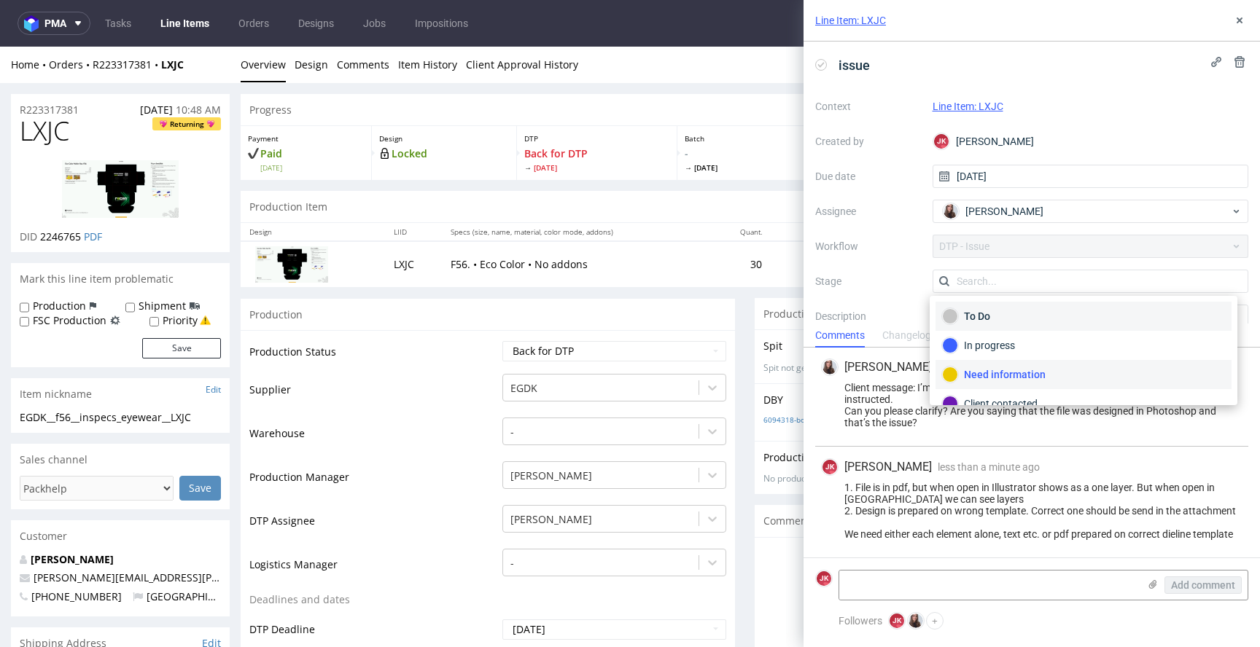
click at [980, 311] on div "To Do" at bounding box center [1083, 316] width 283 height 16
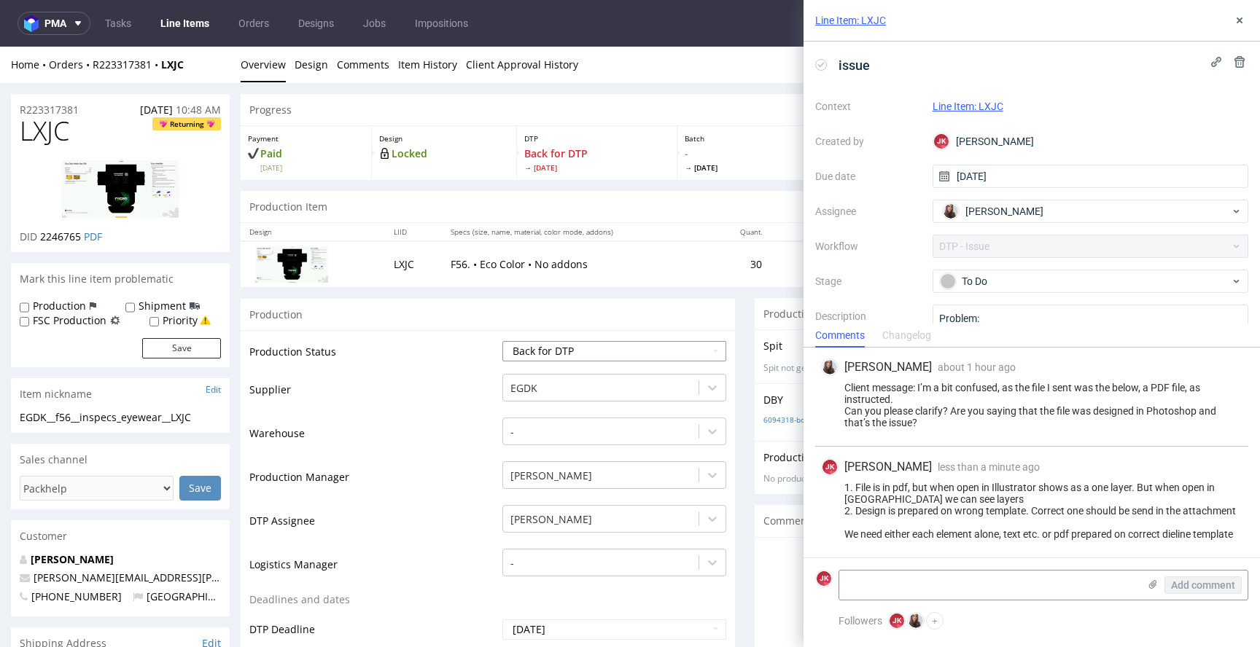
click at [567, 355] on select "Waiting for Artwork Waiting for Diecut Waiting for Mockup Waiting for DTP Waiti…" at bounding box center [614, 351] width 224 height 20
select select "dtp_issue"
click at [1235, 20] on icon at bounding box center [1239, 21] width 12 height 12
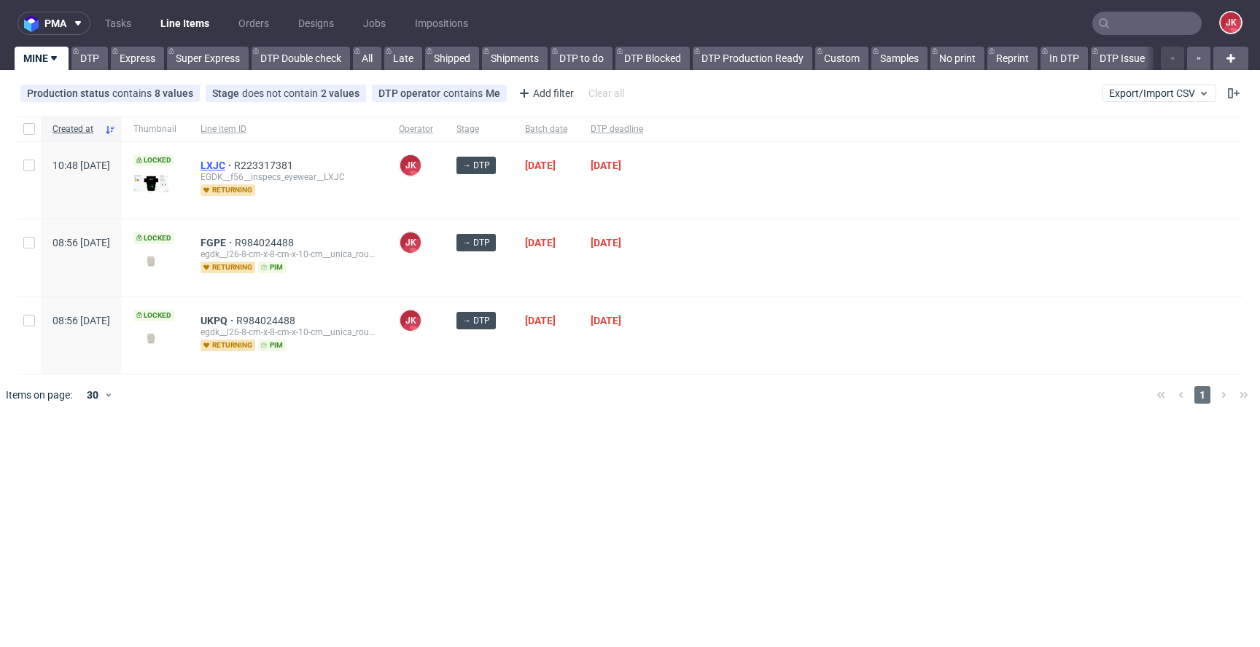
click at [234, 167] on span "LXJC" at bounding box center [217, 166] width 34 height 12
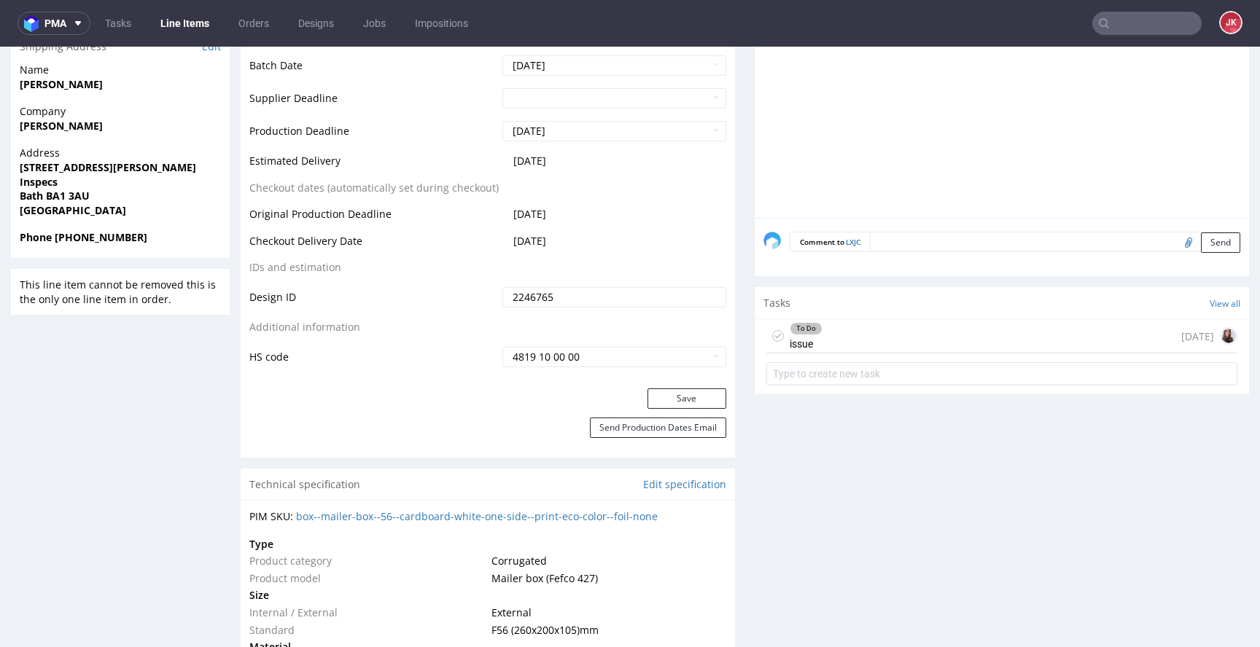
scroll to position [454, 0]
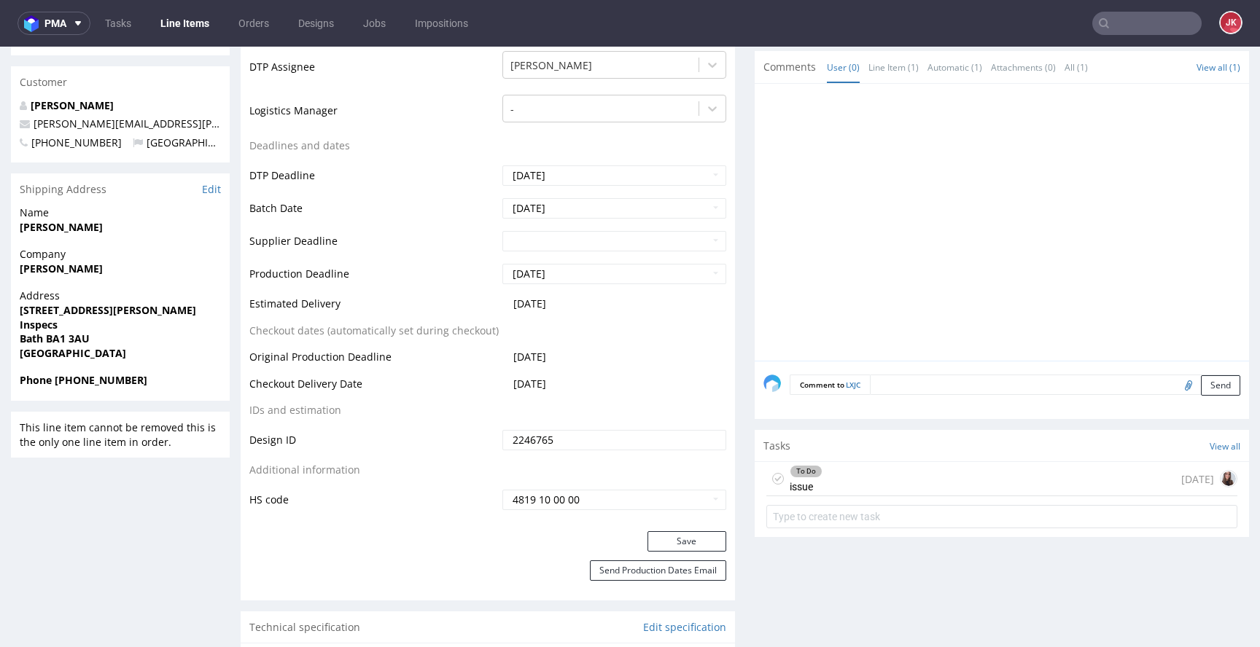
click at [790, 472] on div "To Do" at bounding box center [805, 472] width 31 height 12
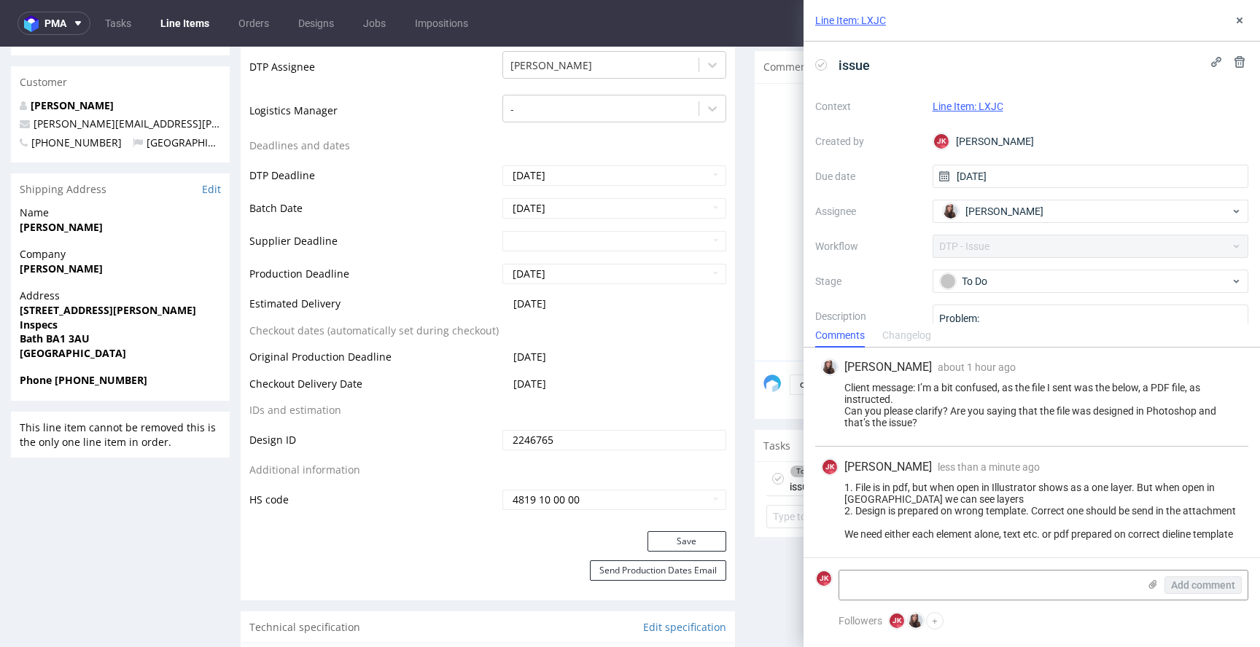
scroll to position [294, 0]
click at [1237, 26] on button at bounding box center [1238, 20] width 17 height 17
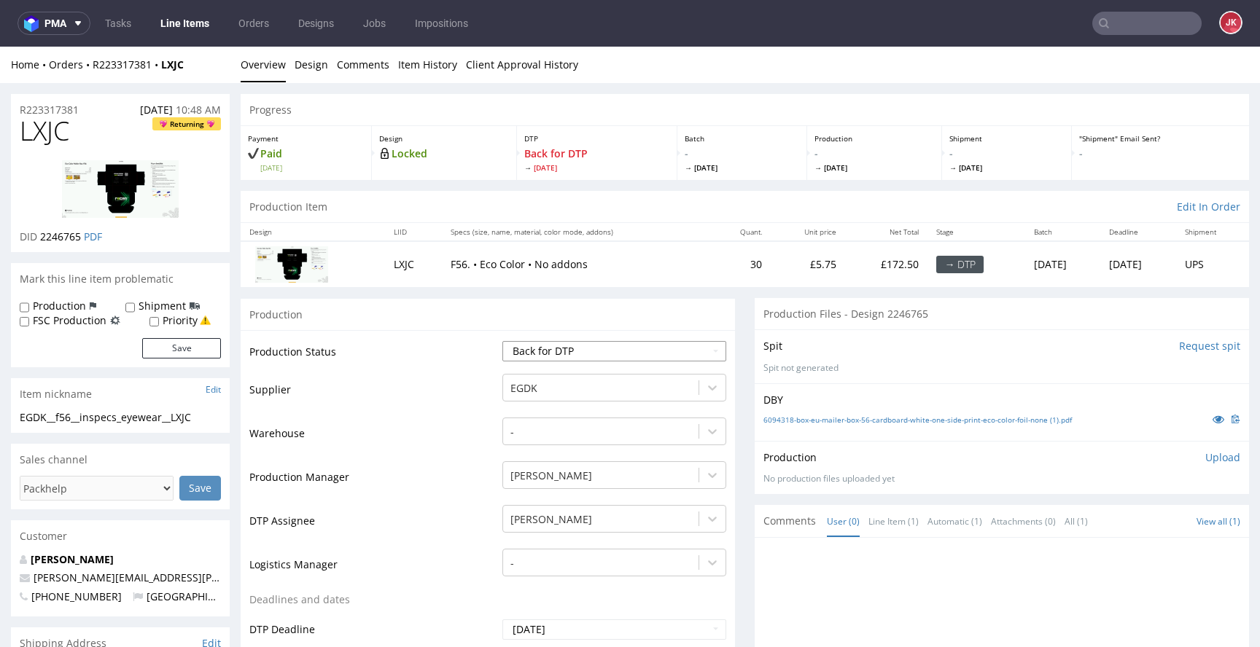
click at [592, 354] on select "Waiting for Artwork Waiting for Diecut Waiting for Mockup Waiting for DTP Waiti…" at bounding box center [614, 351] width 224 height 20
select select "dtp_issue"
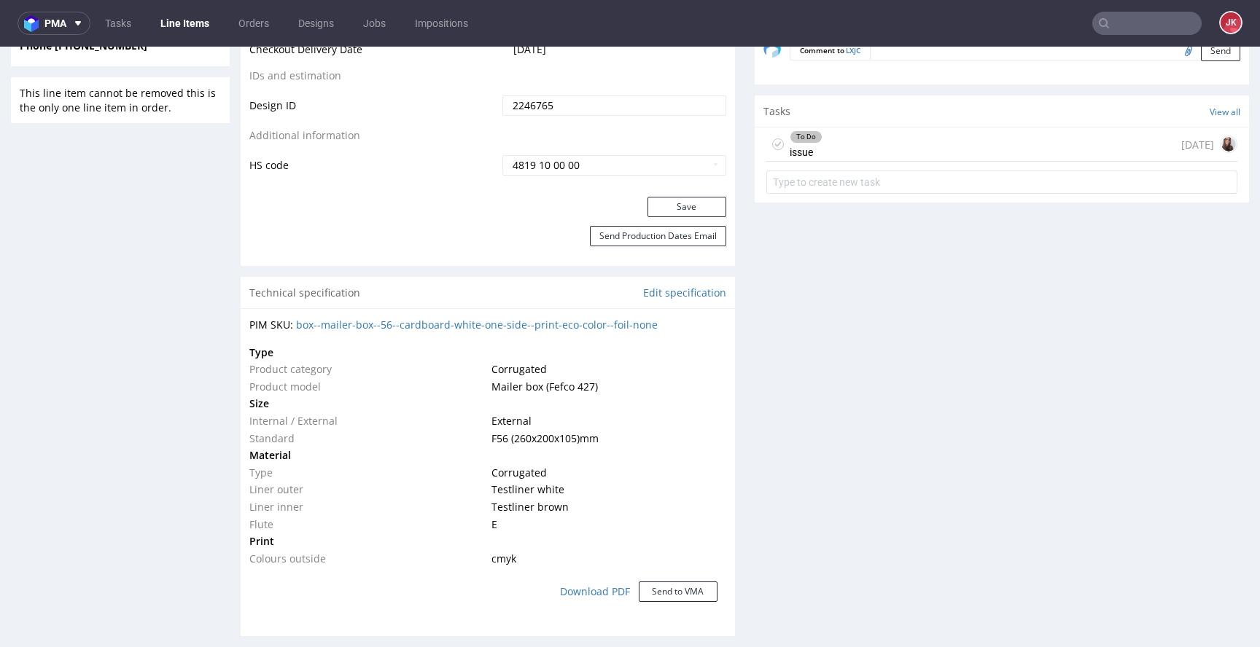
scroll to position [793, 0]
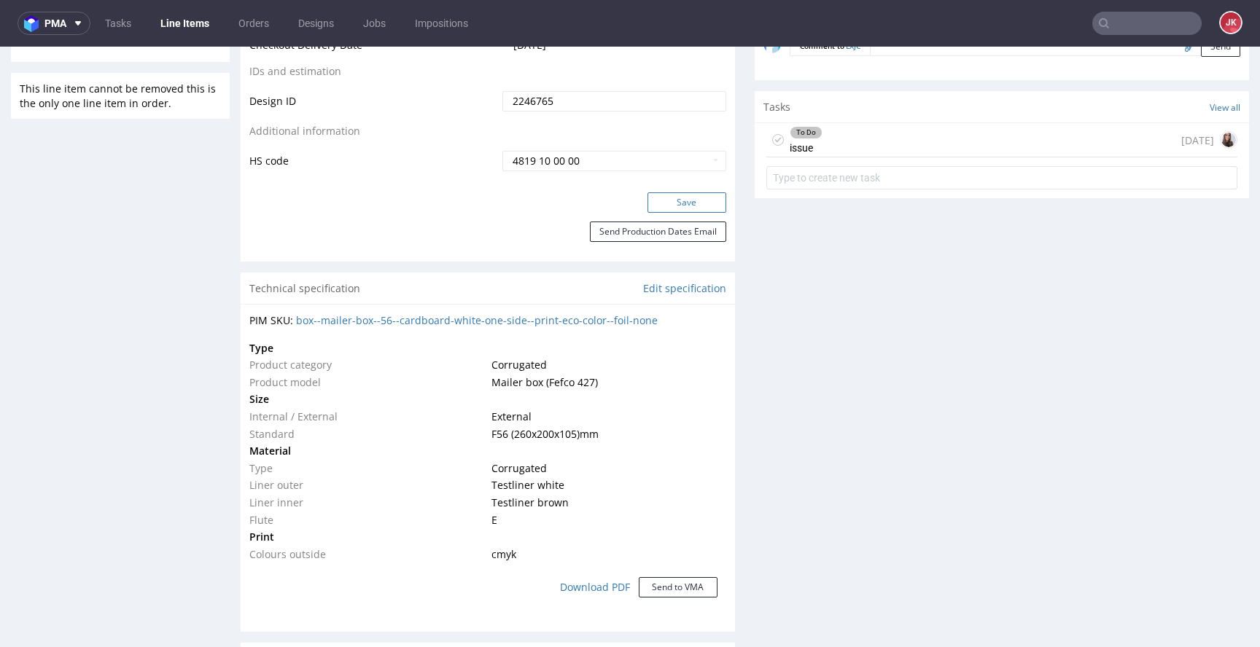
click at [683, 201] on button "Save" at bounding box center [686, 202] width 79 height 20
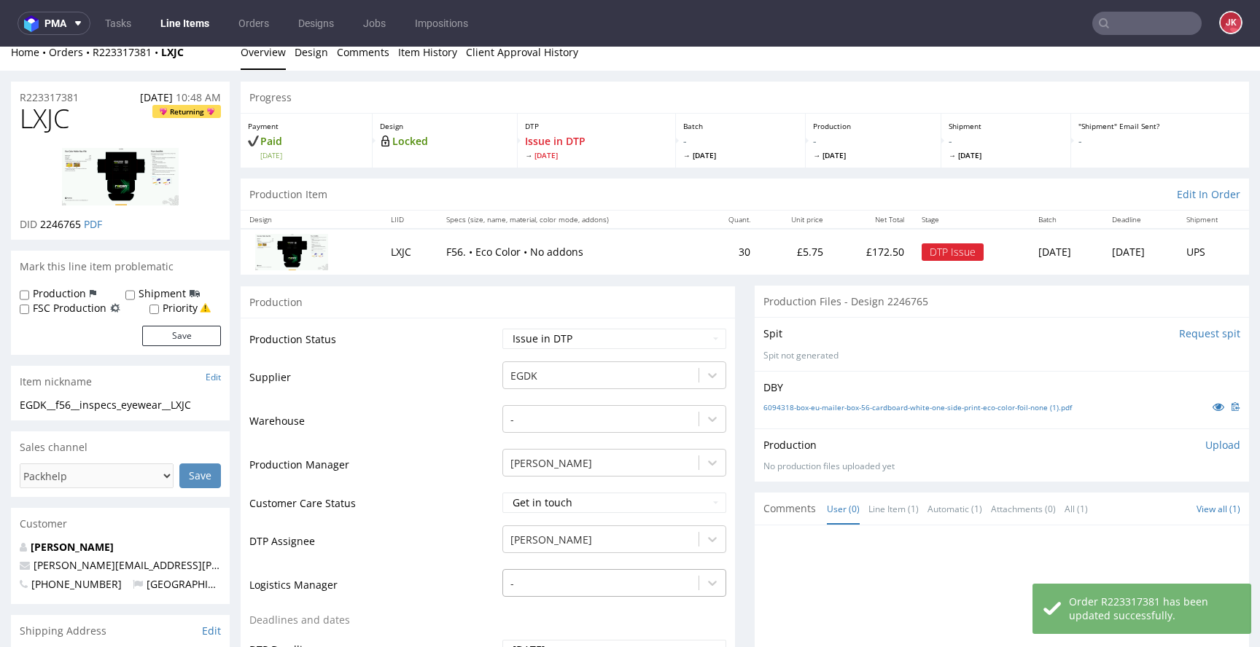
scroll to position [0, 0]
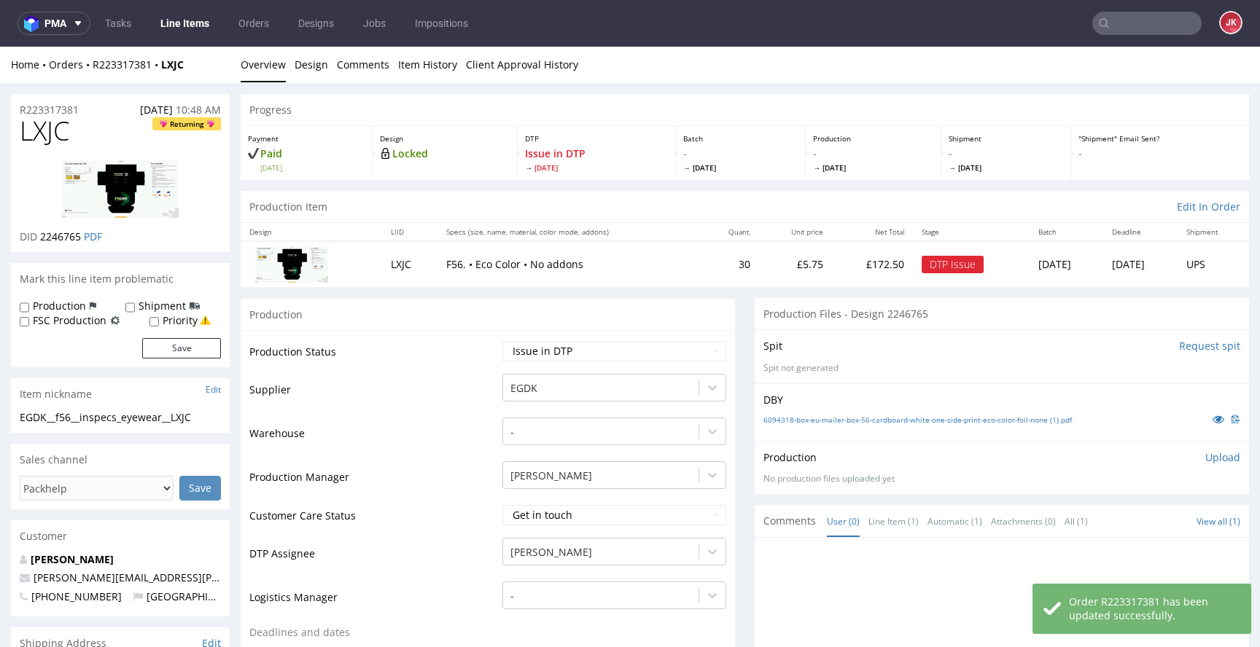
click at [194, 18] on link "Line Items" at bounding box center [185, 23] width 66 height 23
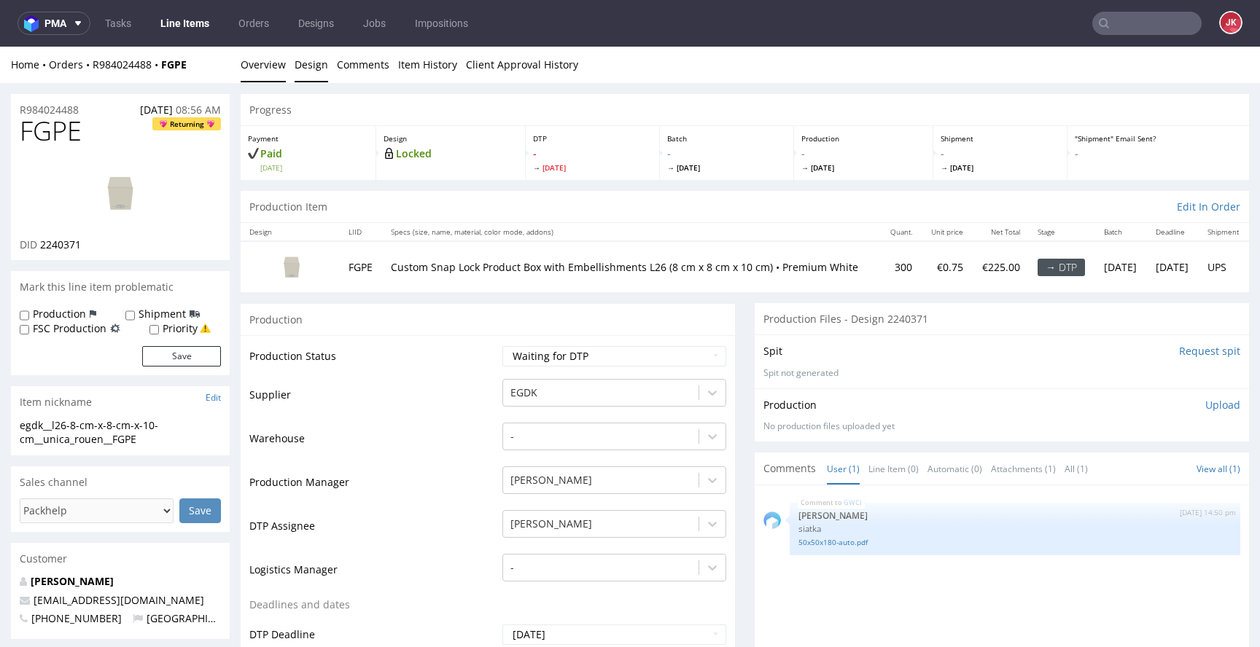
click at [308, 59] on link "Design" at bounding box center [311, 65] width 34 height 36
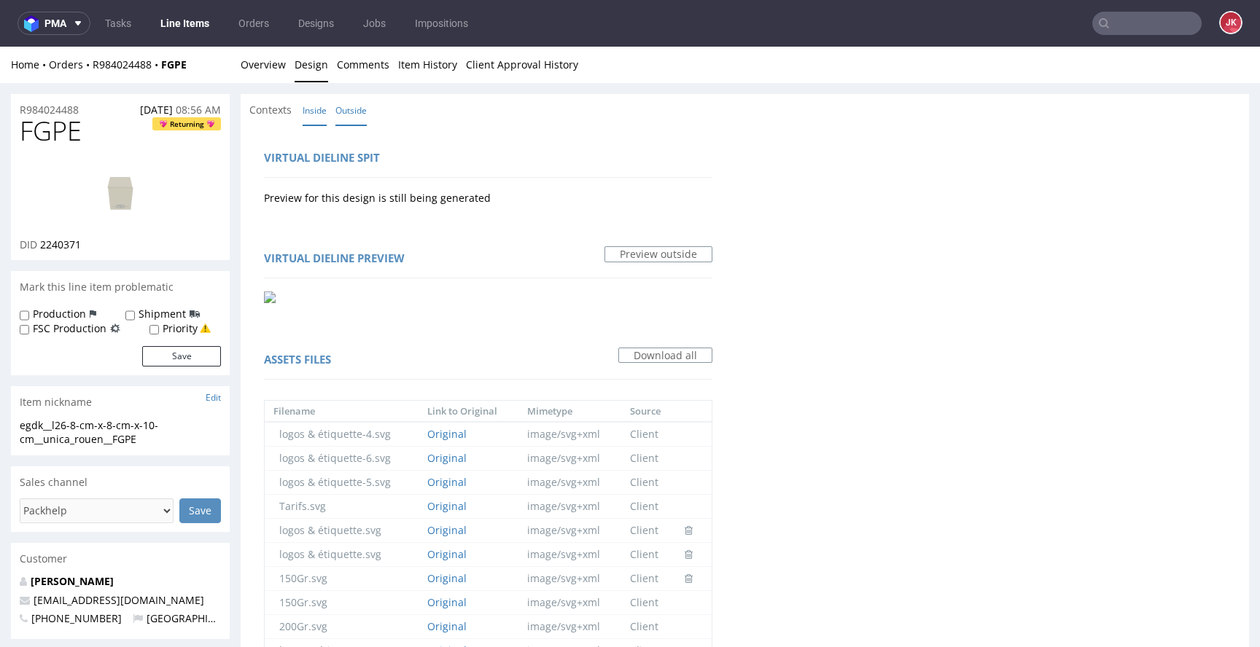
click at [318, 114] on link "Inside" at bounding box center [315, 110] width 24 height 31
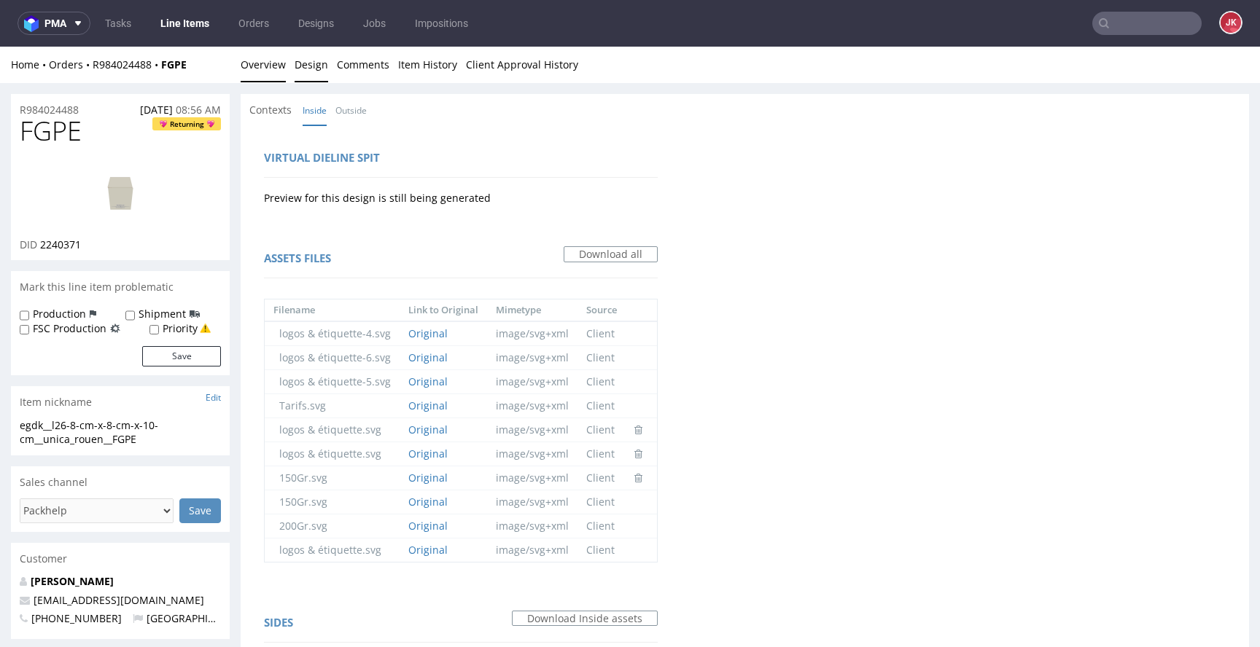
click at [274, 75] on link "Overview" at bounding box center [263, 65] width 45 height 36
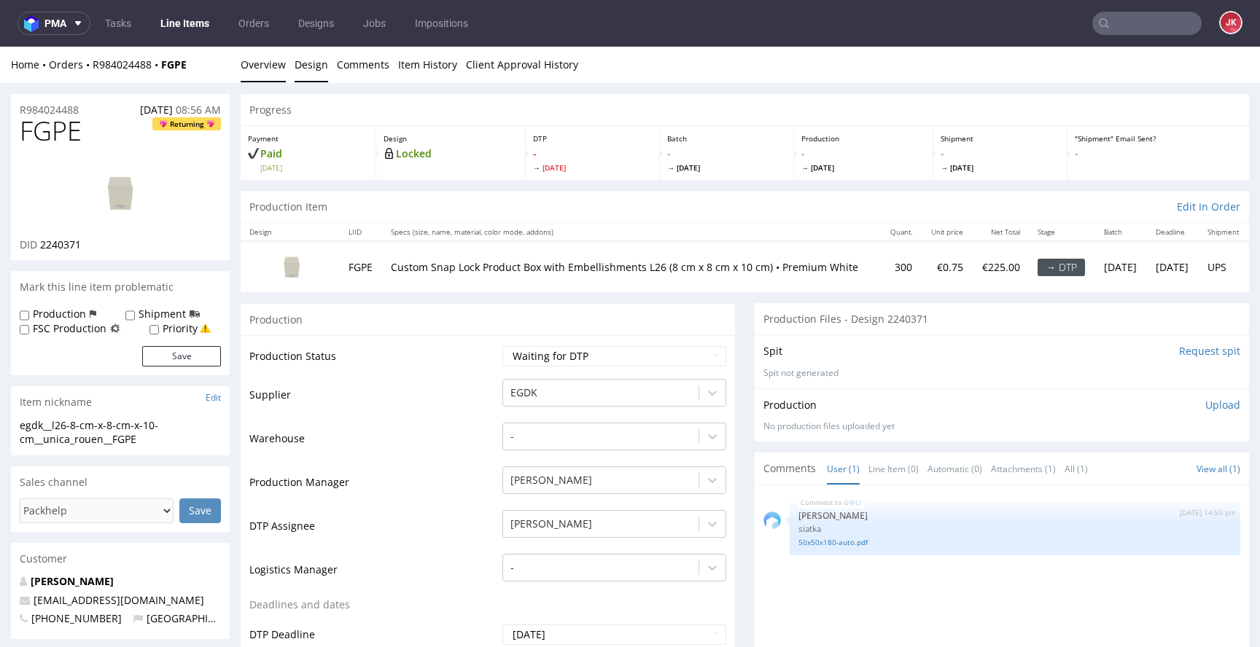
click at [294, 63] on link "Design" at bounding box center [311, 65] width 34 height 36
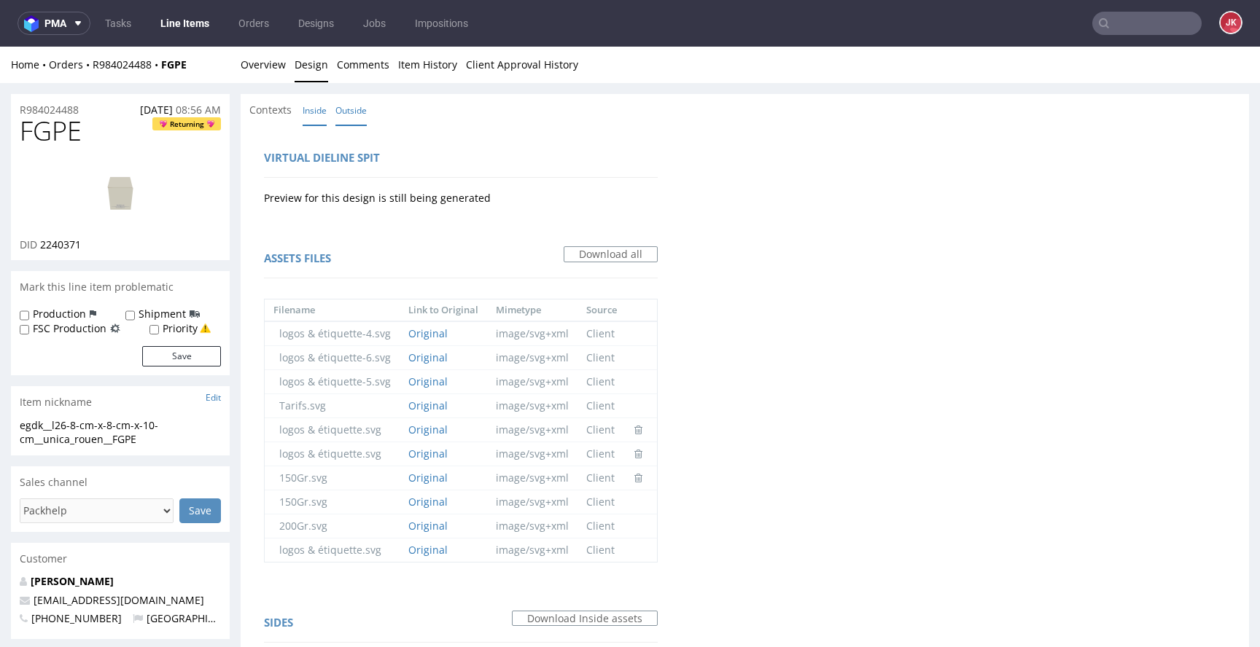
click at [361, 119] on link "Outside" at bounding box center [350, 110] width 31 height 31
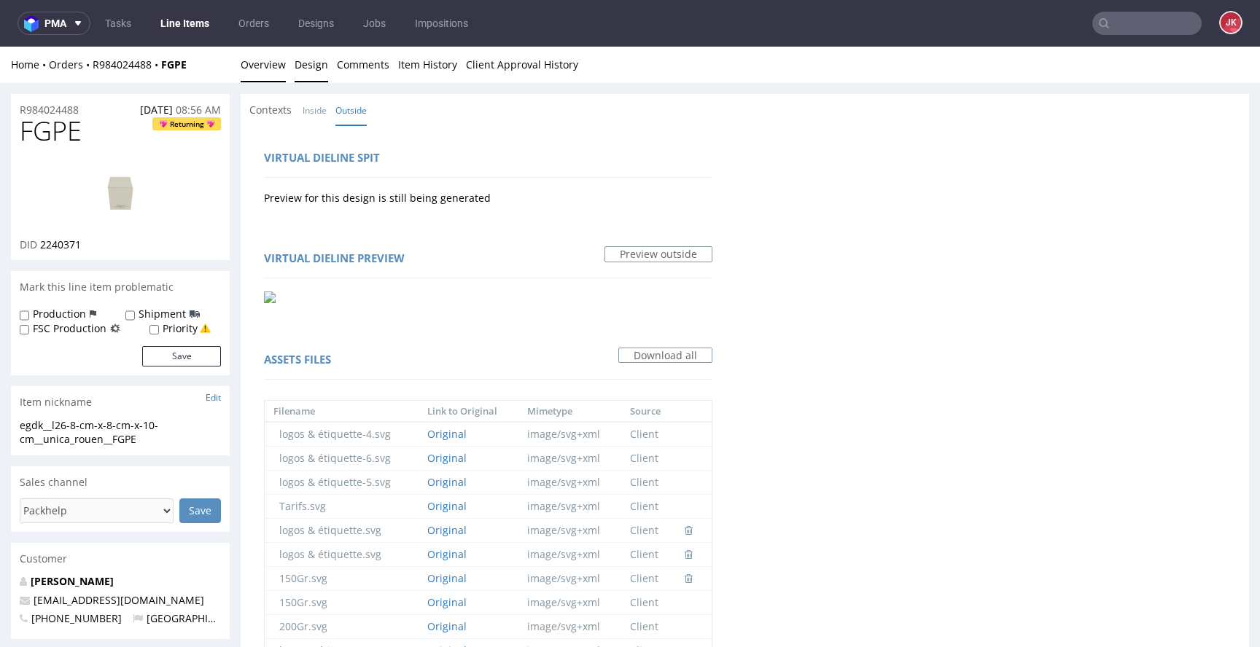
click at [270, 71] on link "Overview" at bounding box center [263, 65] width 45 height 36
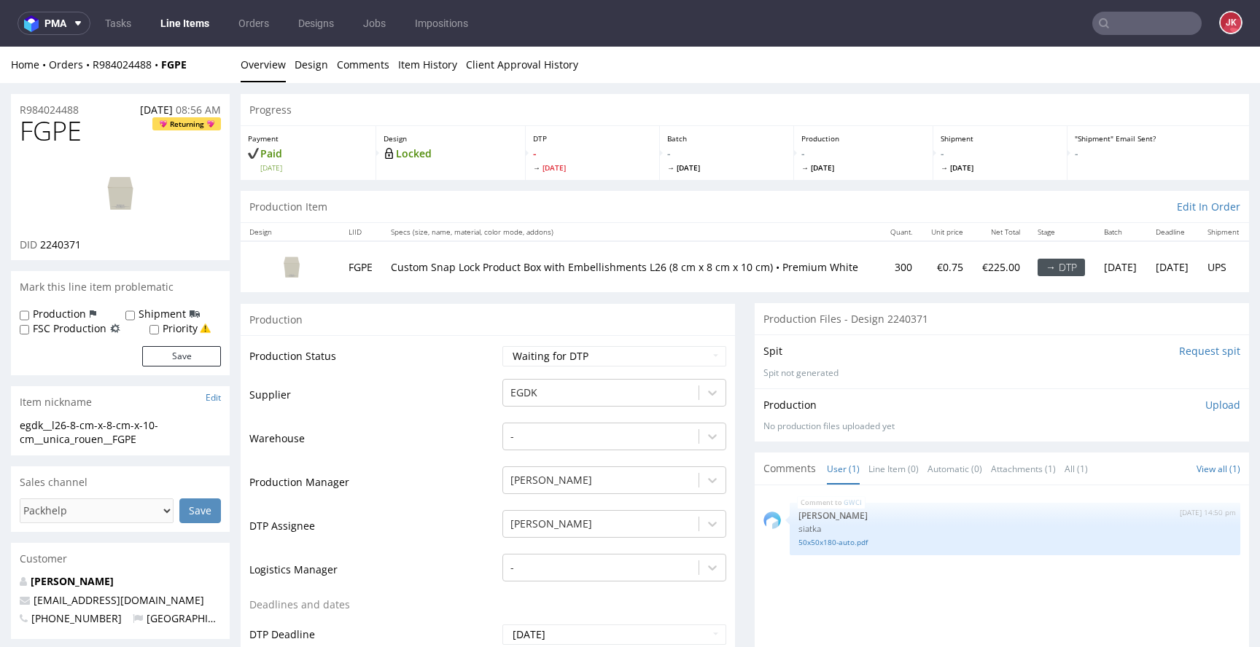
click at [101, 211] on img at bounding box center [120, 193] width 117 height 66
click at [530, 356] on select "Waiting for Artwork Waiting for Diecut Waiting for Mockup Waiting for DTP Waiti…" at bounding box center [614, 356] width 224 height 20
click at [575, 360] on select "Waiting for Artwork Waiting for Diecut Waiting for Mockup Waiting for DTP Waiti…" at bounding box center [614, 356] width 224 height 20
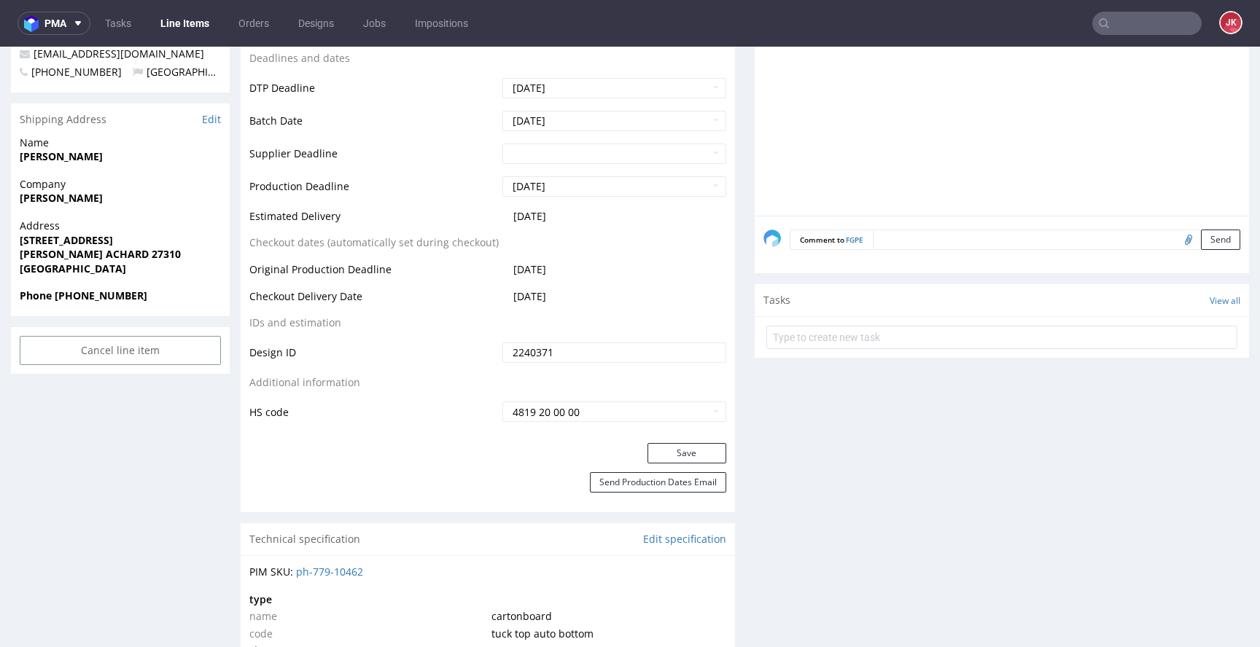
scroll to position [632, 0]
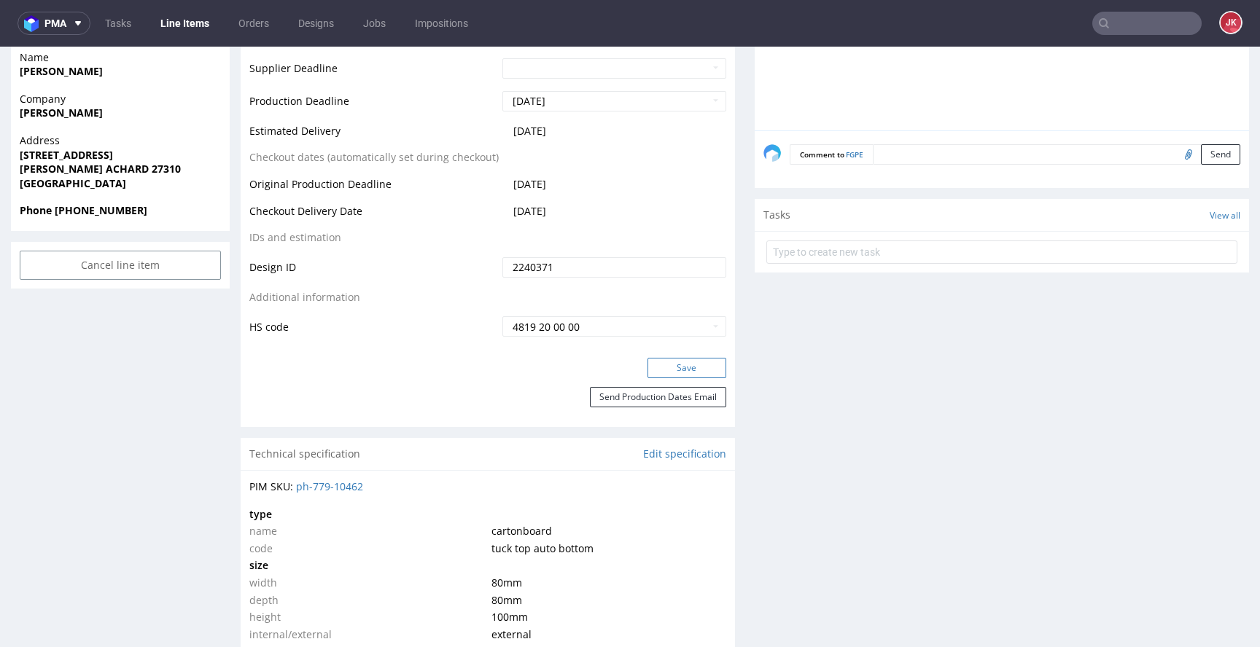
click at [648, 372] on button "Save" at bounding box center [686, 368] width 79 height 20
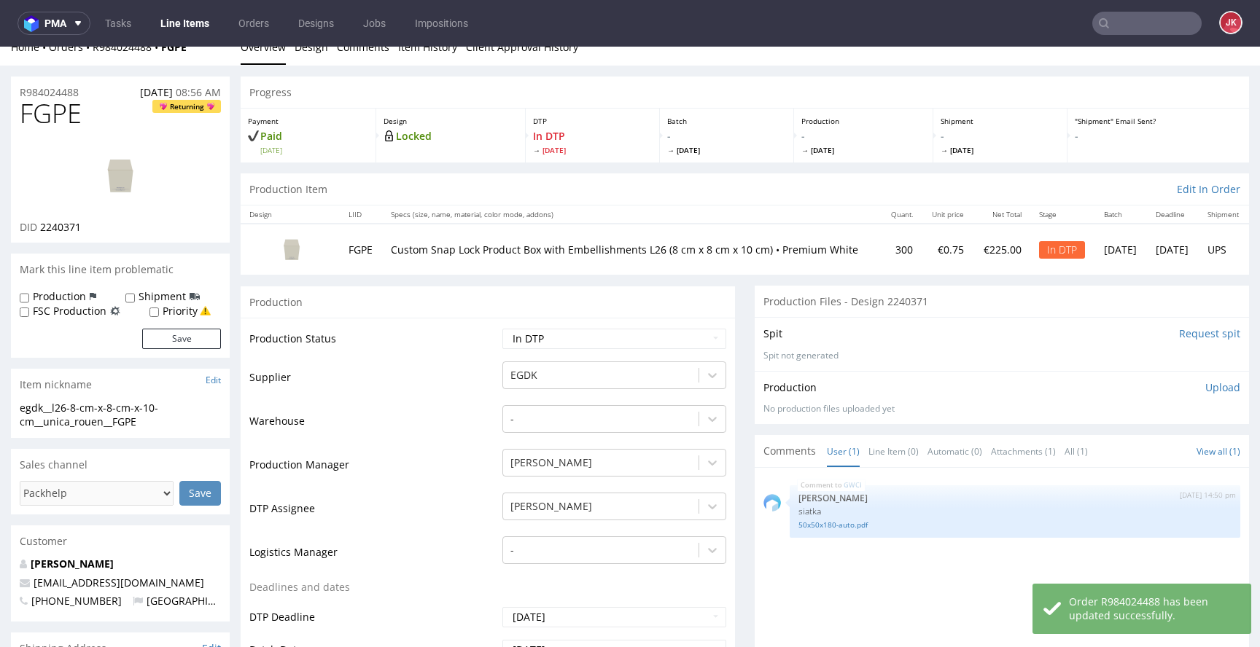
scroll to position [0, 0]
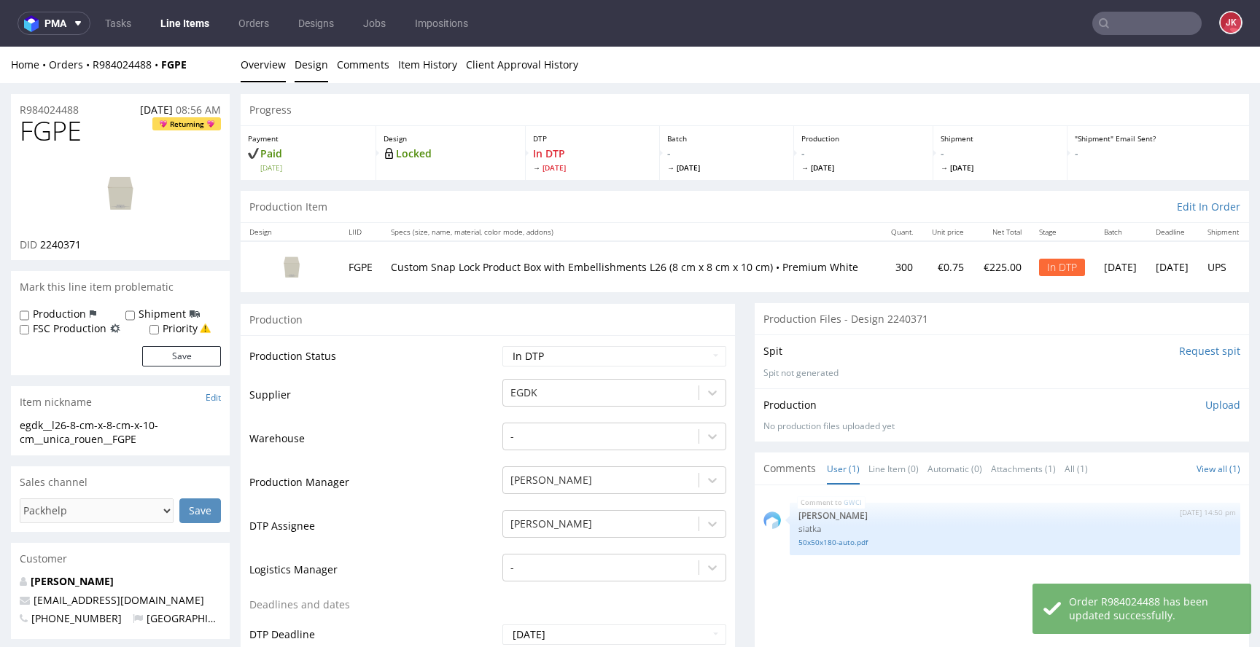
click at [303, 71] on link "Design" at bounding box center [311, 65] width 34 height 36
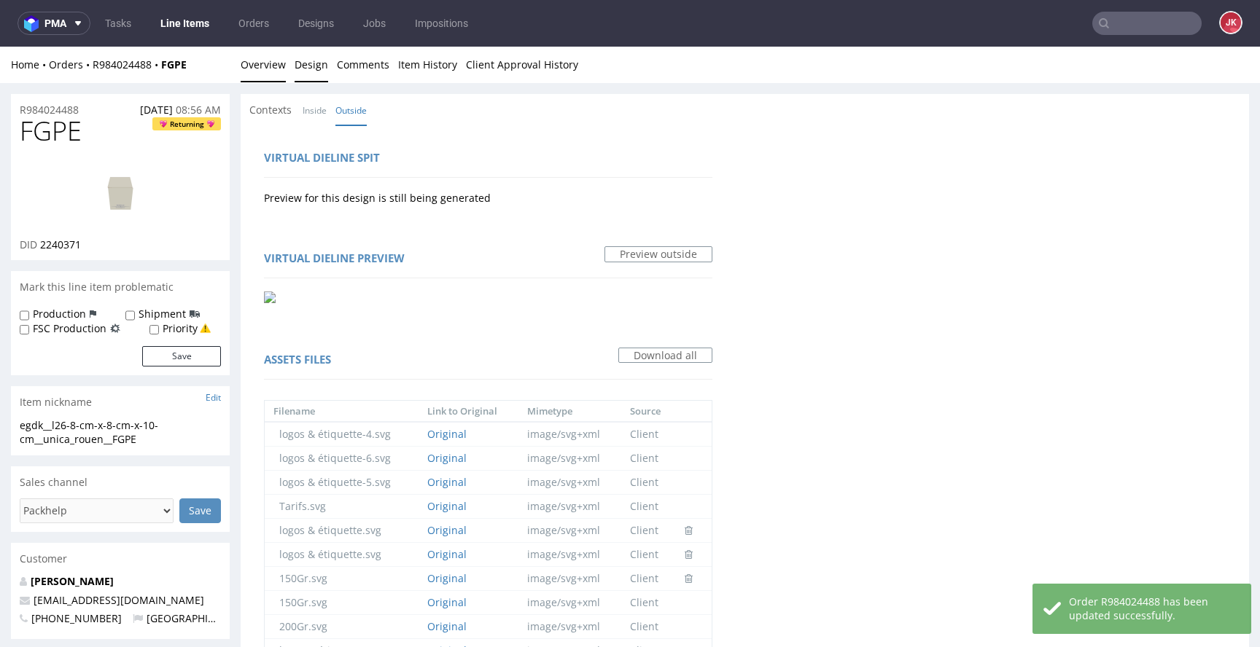
click at [265, 56] on link "Overview" at bounding box center [263, 65] width 45 height 36
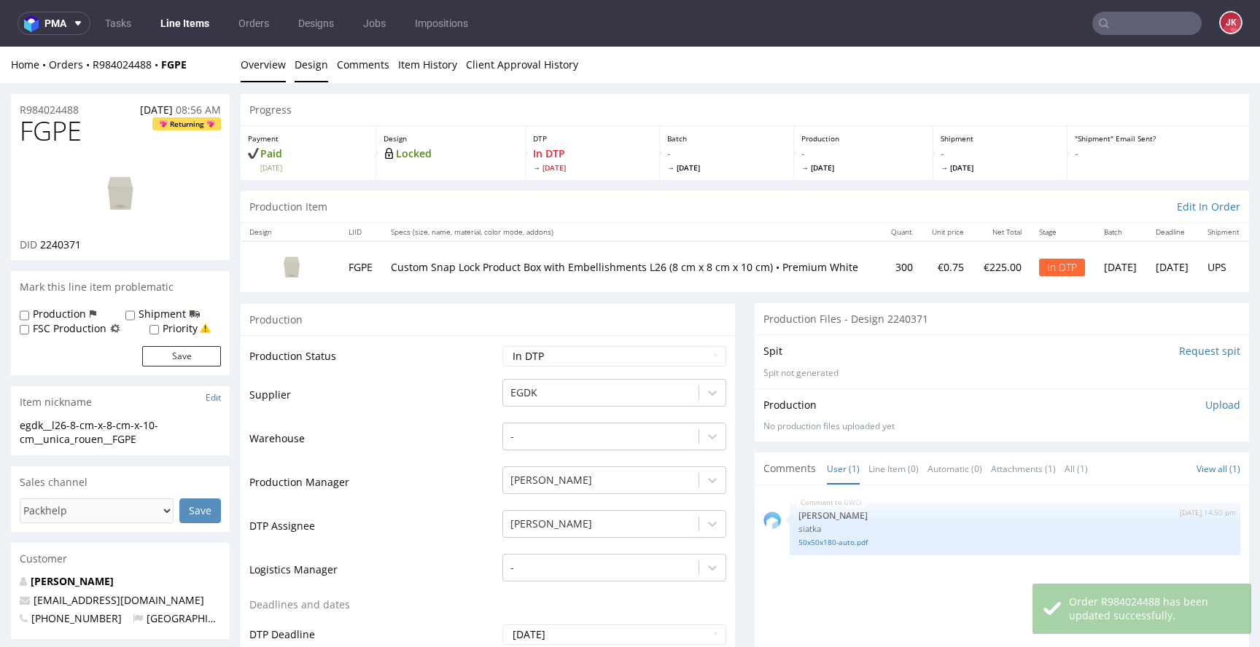
click at [303, 69] on link "Design" at bounding box center [311, 65] width 34 height 36
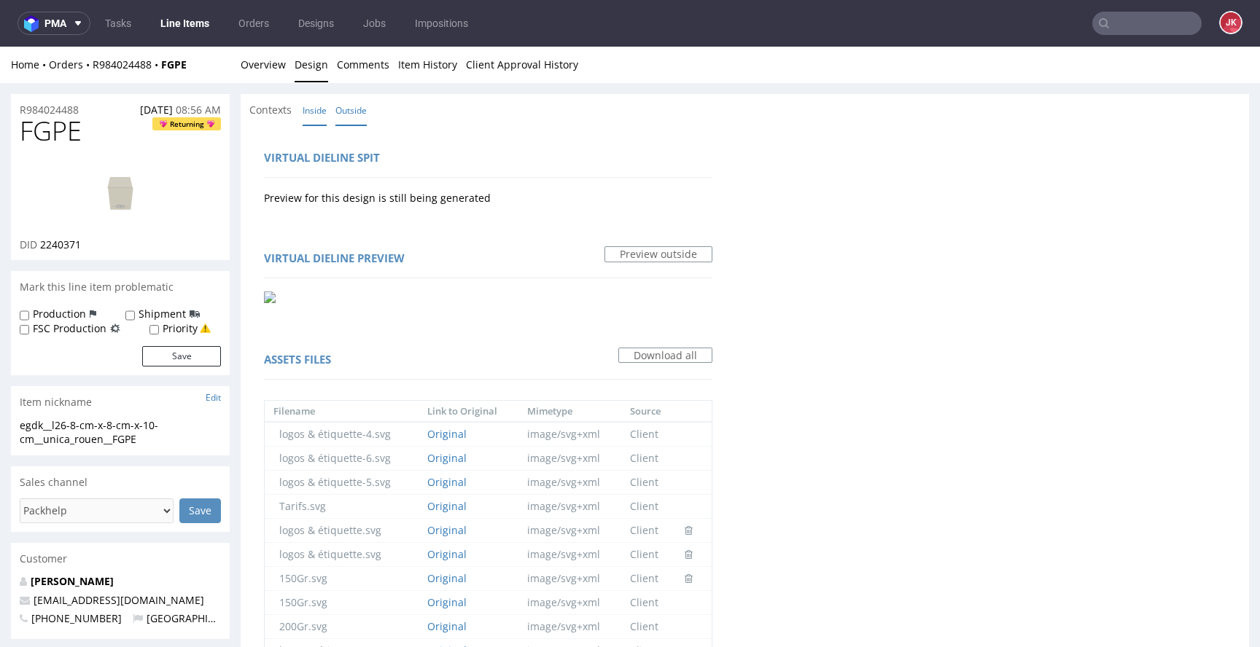
click at [316, 114] on link "Inside" at bounding box center [315, 110] width 24 height 31
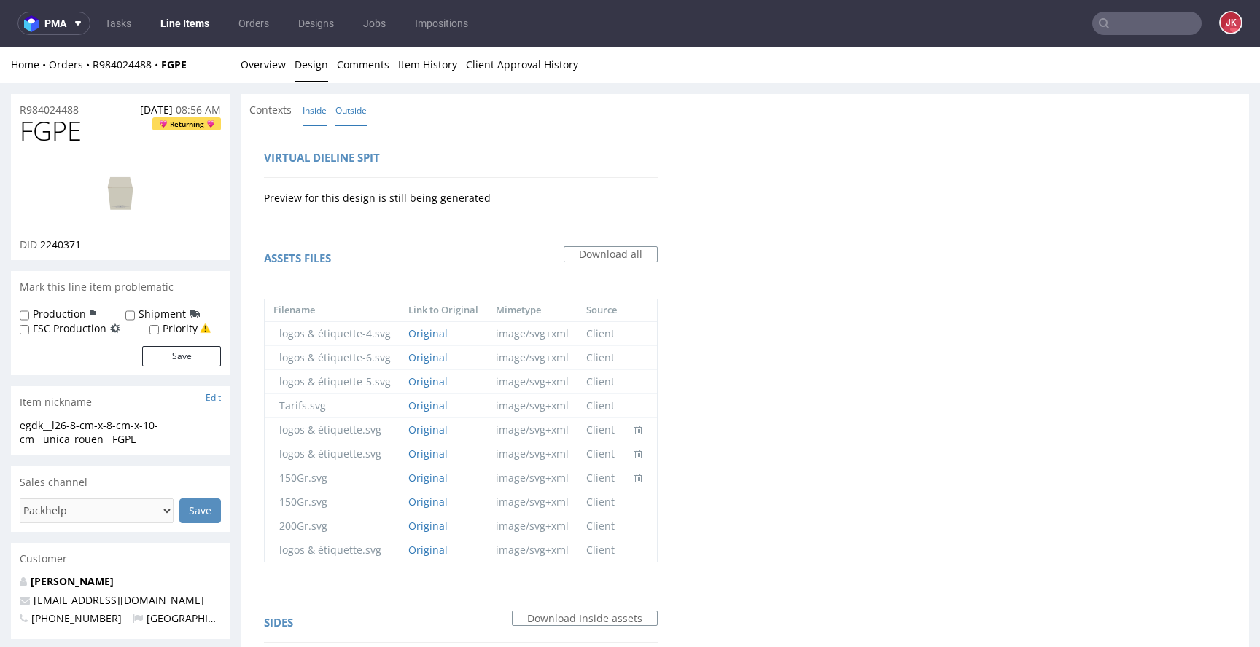
click at [338, 105] on link "Outside" at bounding box center [350, 110] width 31 height 31
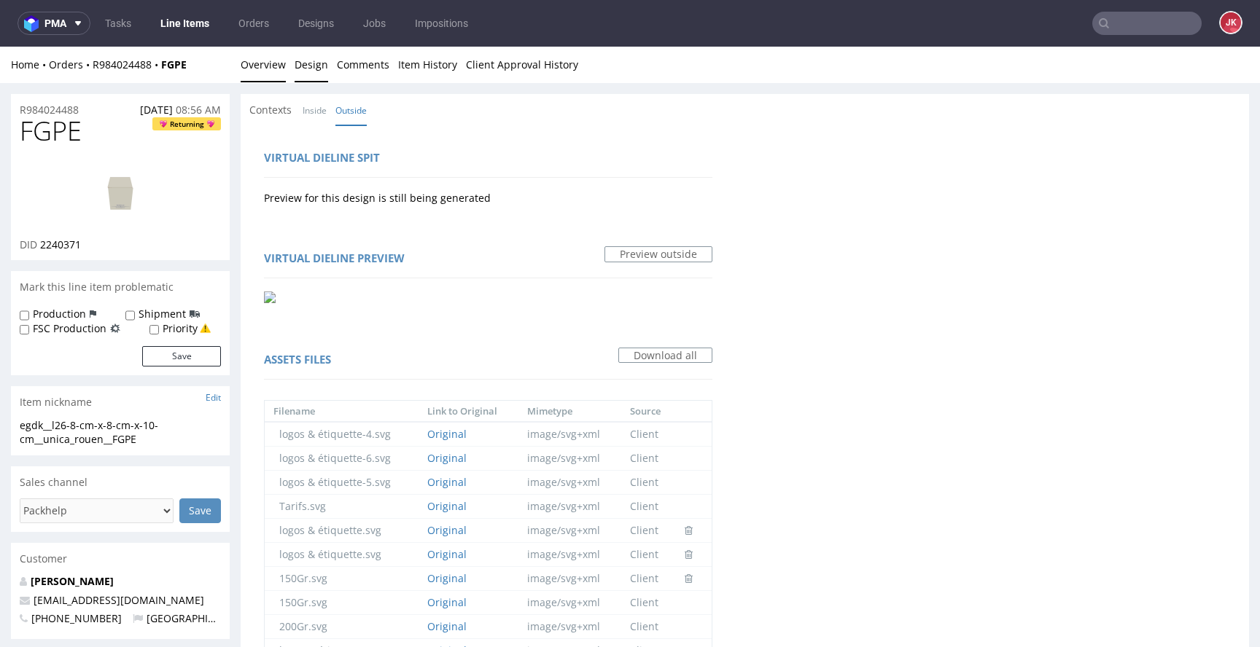
click at [282, 70] on link "Overview" at bounding box center [263, 65] width 45 height 36
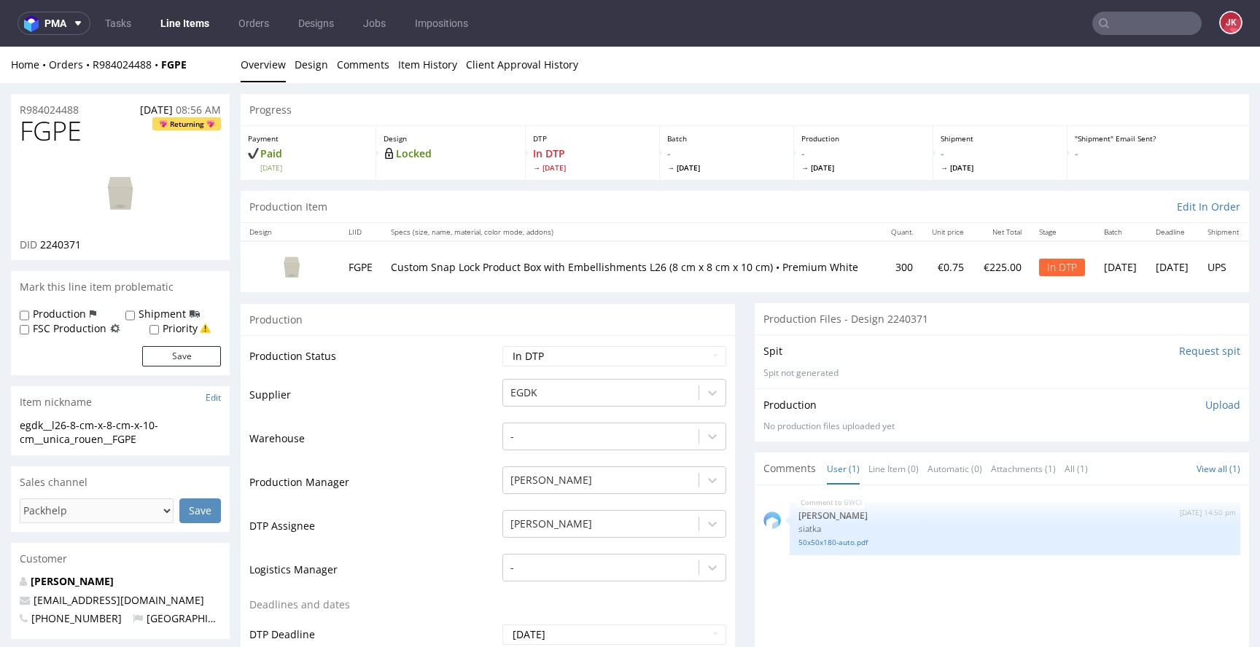
click at [151, 223] on img at bounding box center [120, 193] width 117 height 66
click at [489, 372] on td "Production Status" at bounding box center [373, 361] width 249 height 33
click at [469, 407] on td "Supplier" at bounding box center [373, 400] width 249 height 44
click at [317, 69] on link "Design" at bounding box center [311, 65] width 34 height 36
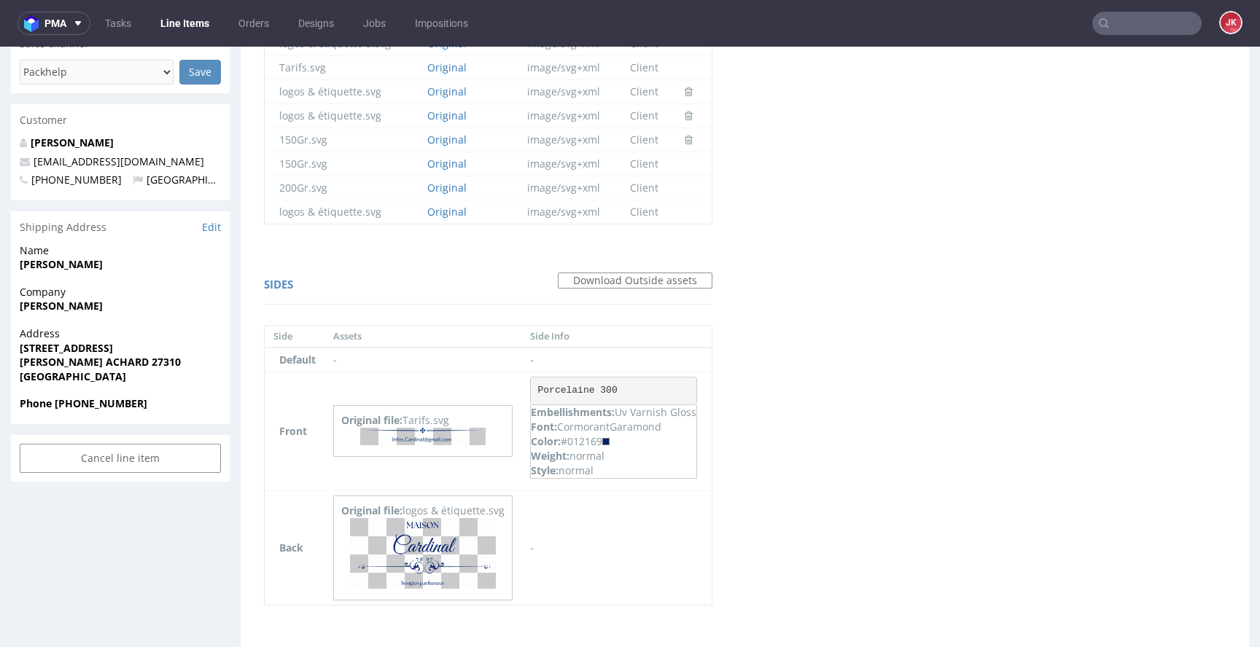
scroll to position [485, 0]
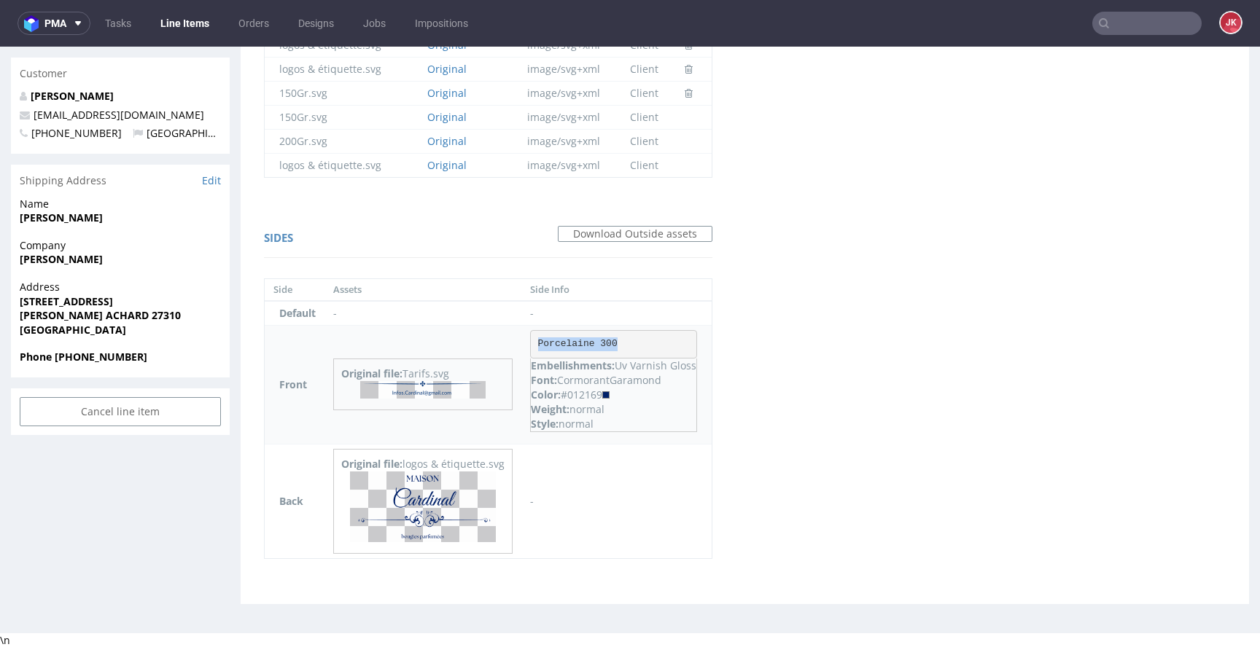
drag, startPoint x: 539, startPoint y: 343, endPoint x: 650, endPoint y: 343, distance: 110.8
click at [650, 343] on pre "Porcelaine 300" at bounding box center [613, 344] width 167 height 29
copy pre "Porcelaine 300"
click at [746, 424] on div "Virtual dieline spit Preview for this design is still being generated Virtual d…" at bounding box center [745, 122] width 1008 height 964
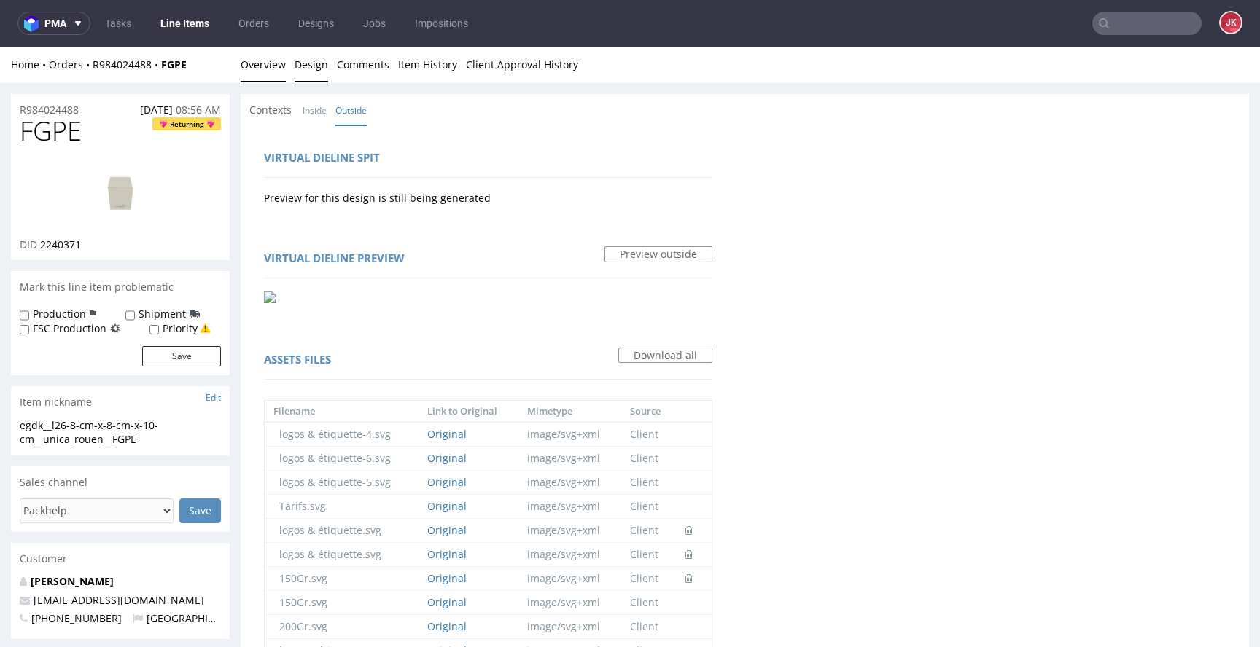
click at [254, 58] on link "Overview" at bounding box center [263, 65] width 45 height 36
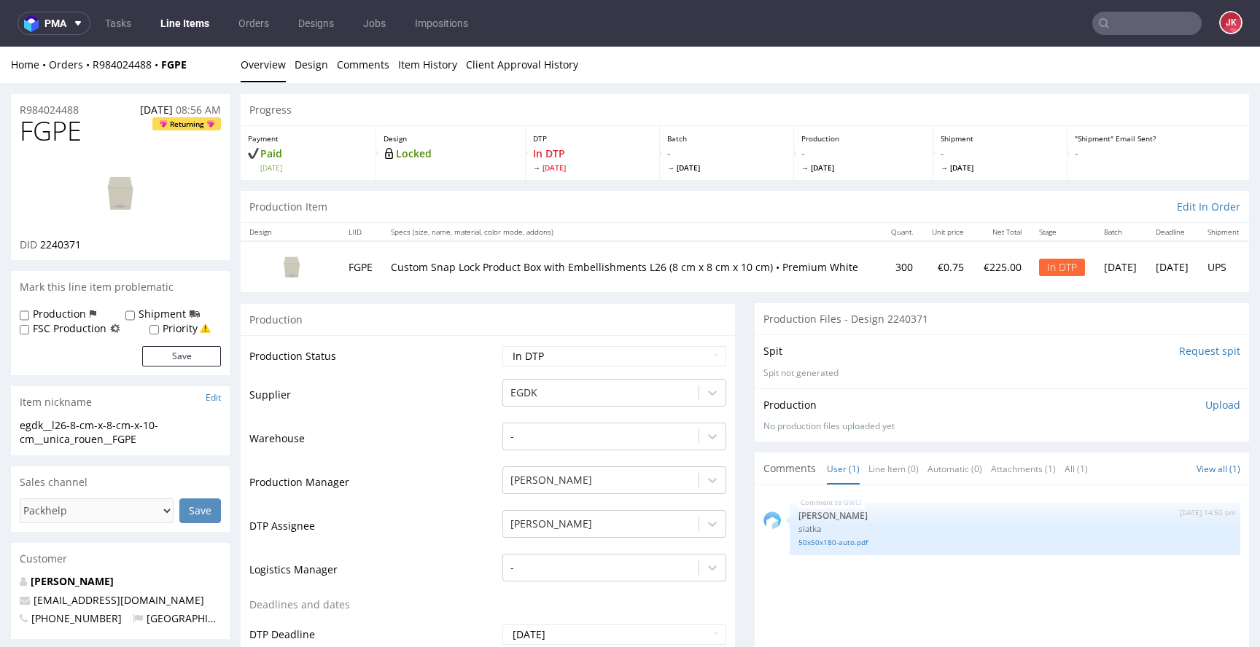
click at [114, 173] on img at bounding box center [120, 193] width 117 height 66
click at [463, 419] on td "Supplier" at bounding box center [373, 400] width 249 height 44
drag, startPoint x: 171, startPoint y: 440, endPoint x: 0, endPoint y: 421, distance: 171.6
copy div "egdk__l26-8-cm-x-8-cm-x-10-cm__unica_rouen__FGPE"
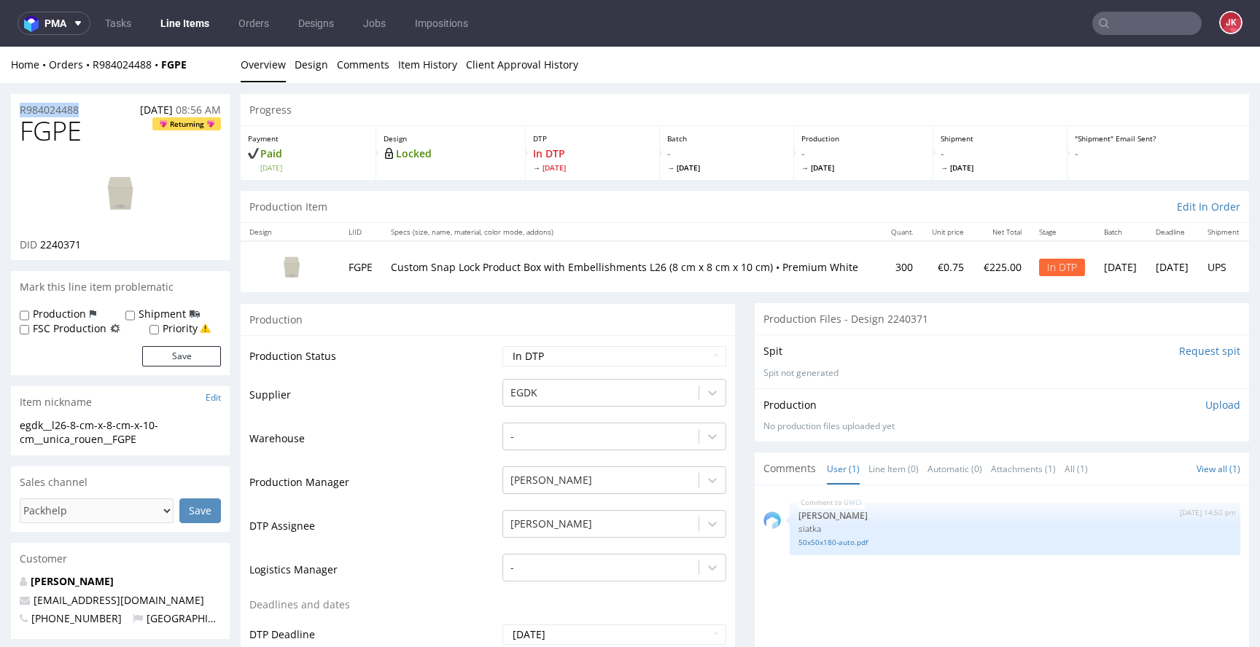
drag, startPoint x: 99, startPoint y: 109, endPoint x: 9, endPoint y: 112, distance: 90.5
copy p "R984024488"
drag, startPoint x: 40, startPoint y: 249, endPoint x: 95, endPoint y: 245, distance: 55.5
click at [95, 245] on div "DID 2240371" at bounding box center [120, 245] width 201 height 15
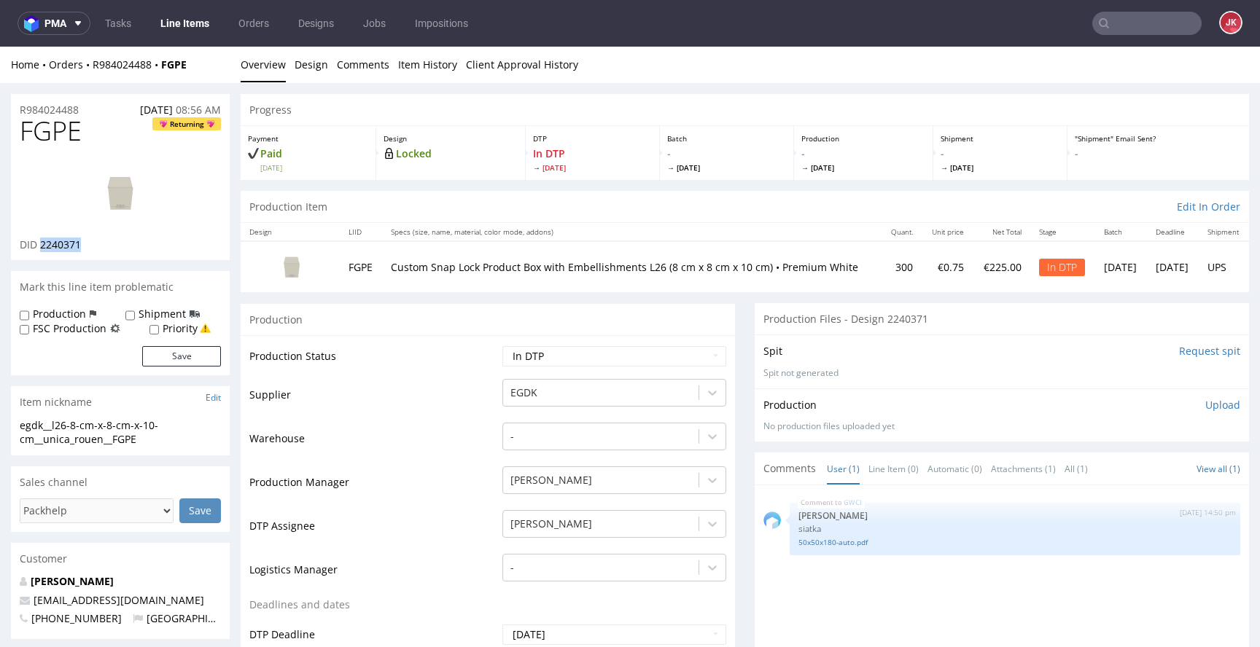
copy span "2240371"
click at [618, 357] on select "Waiting for Artwork Waiting for Diecut Waiting for Mockup Waiting for DTP Waiti…" at bounding box center [614, 356] width 224 height 20
select select "dtp_ca_needed"
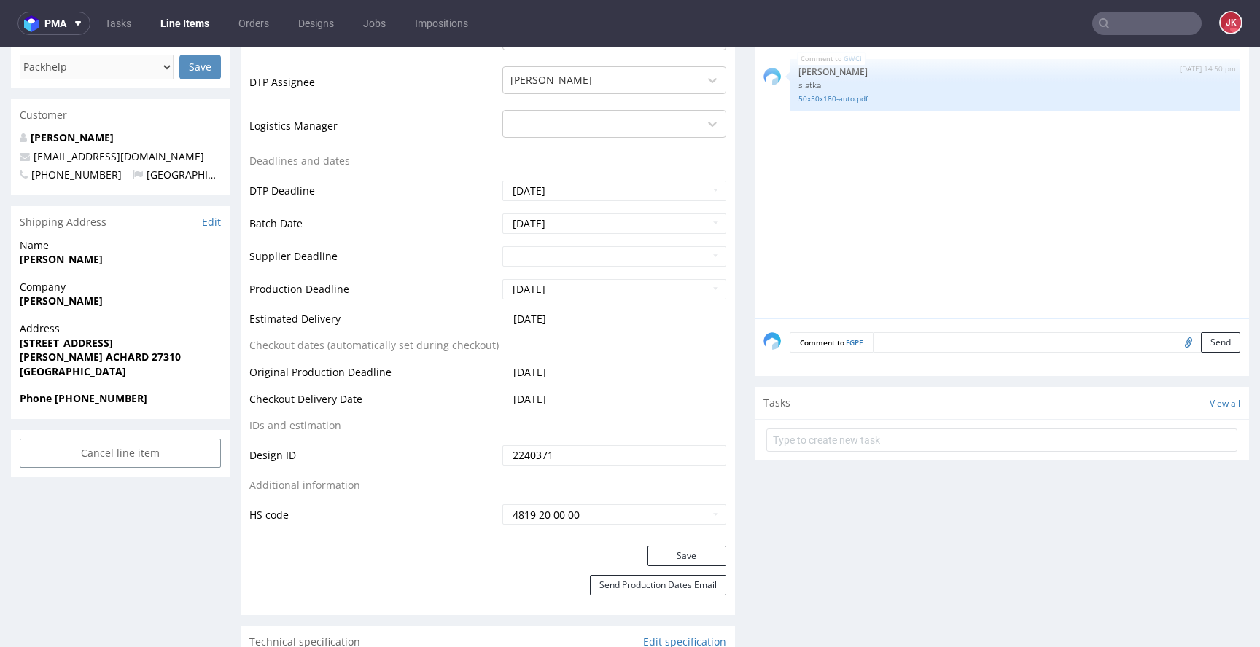
scroll to position [604, 0]
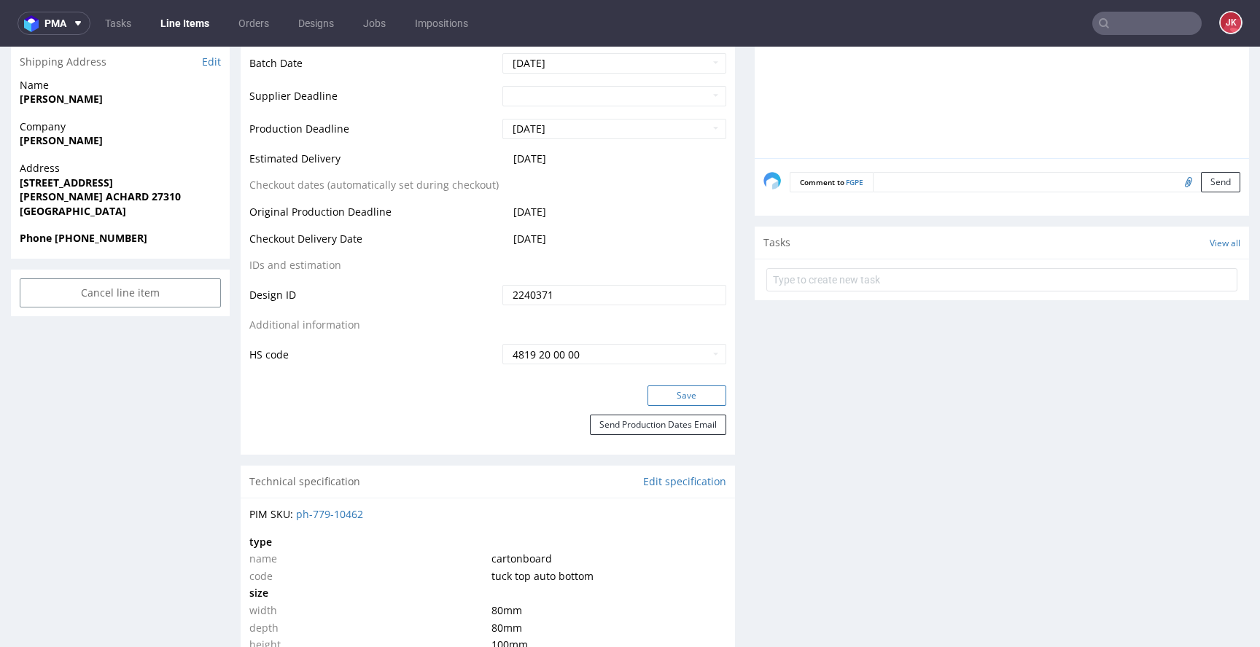
drag, startPoint x: 706, startPoint y: 398, endPoint x: 727, endPoint y: 394, distance: 21.5
click at [706, 398] on button "Save" at bounding box center [686, 396] width 79 height 20
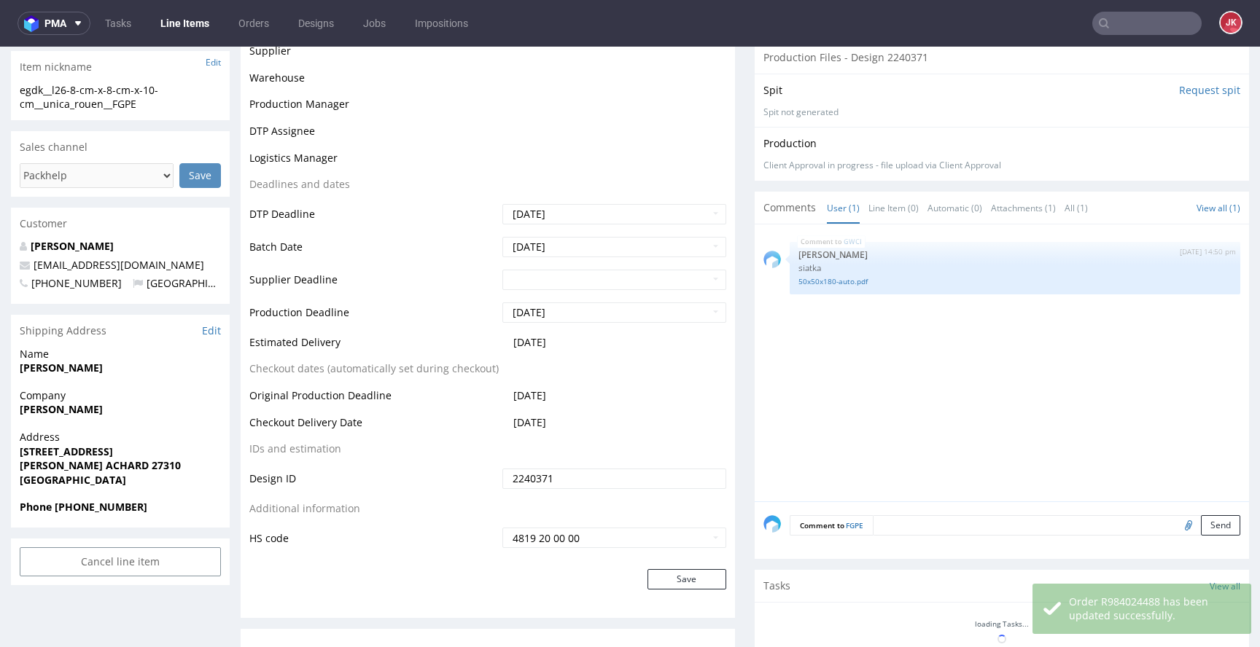
scroll to position [0, 0]
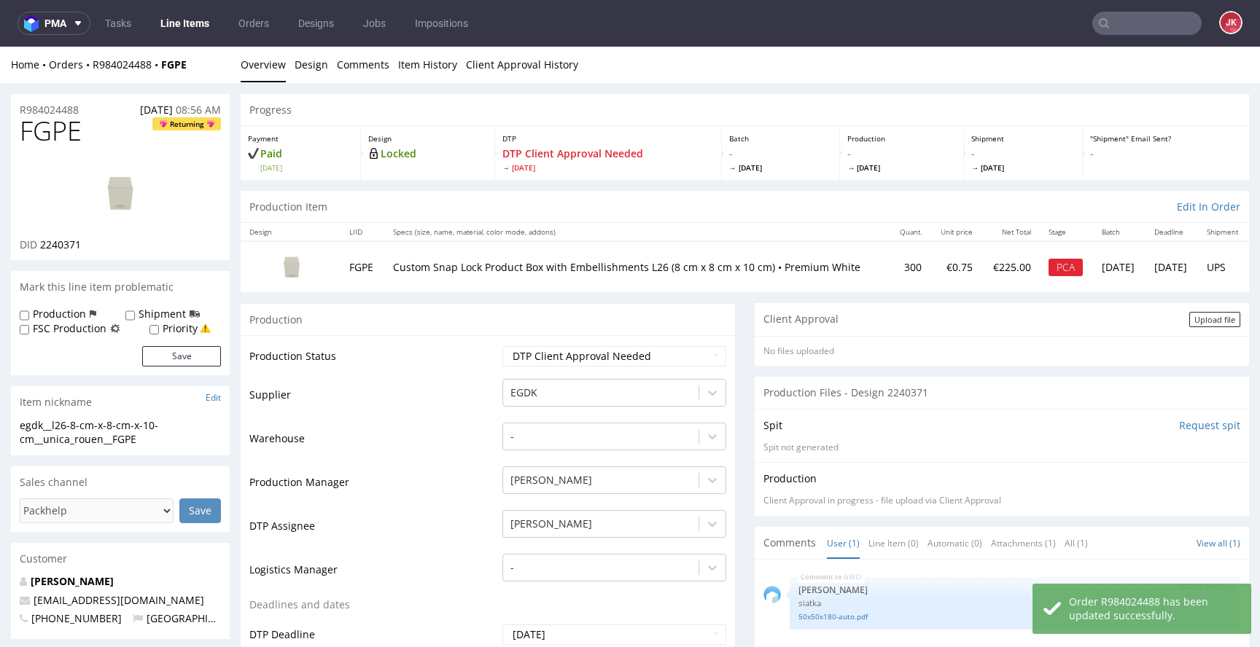
click at [1191, 314] on div "Upload file" at bounding box center [1214, 319] width 51 height 15
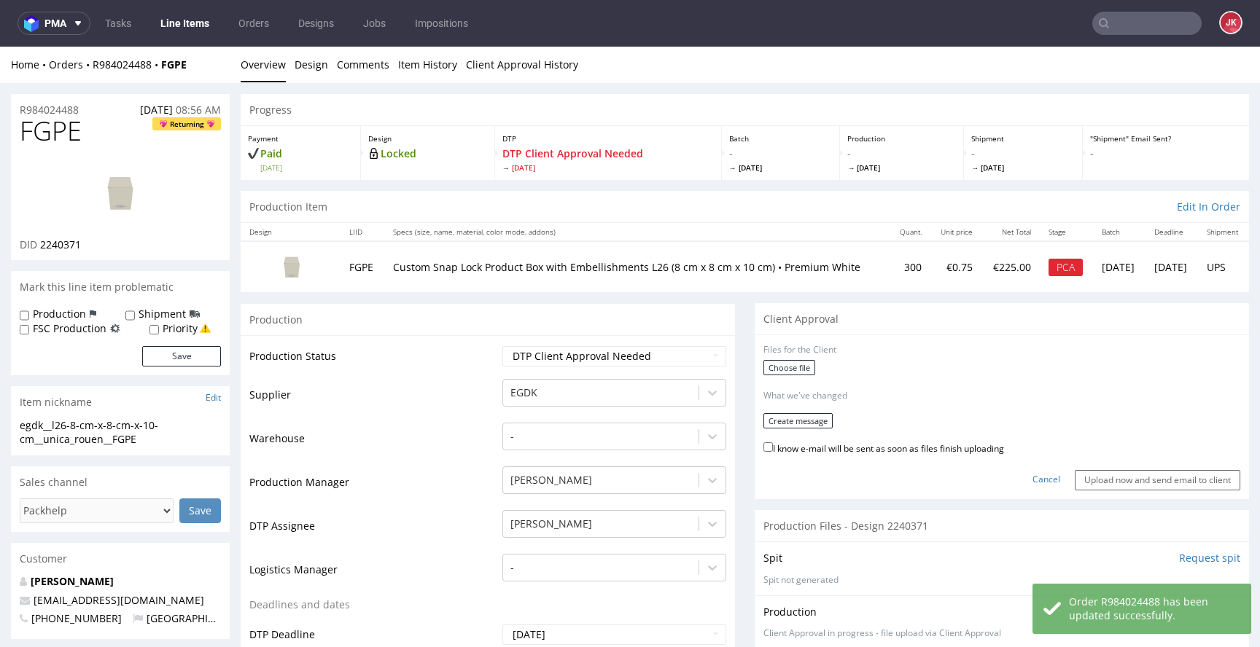
click at [806, 365] on div "Choose file" at bounding box center [1001, 369] width 477 height 19
click at [792, 368] on label "Choose file" at bounding box center [789, 367] width 52 height 15
click at [0, 47] on input "Choose file" at bounding box center [0, 47] width 0 height 0
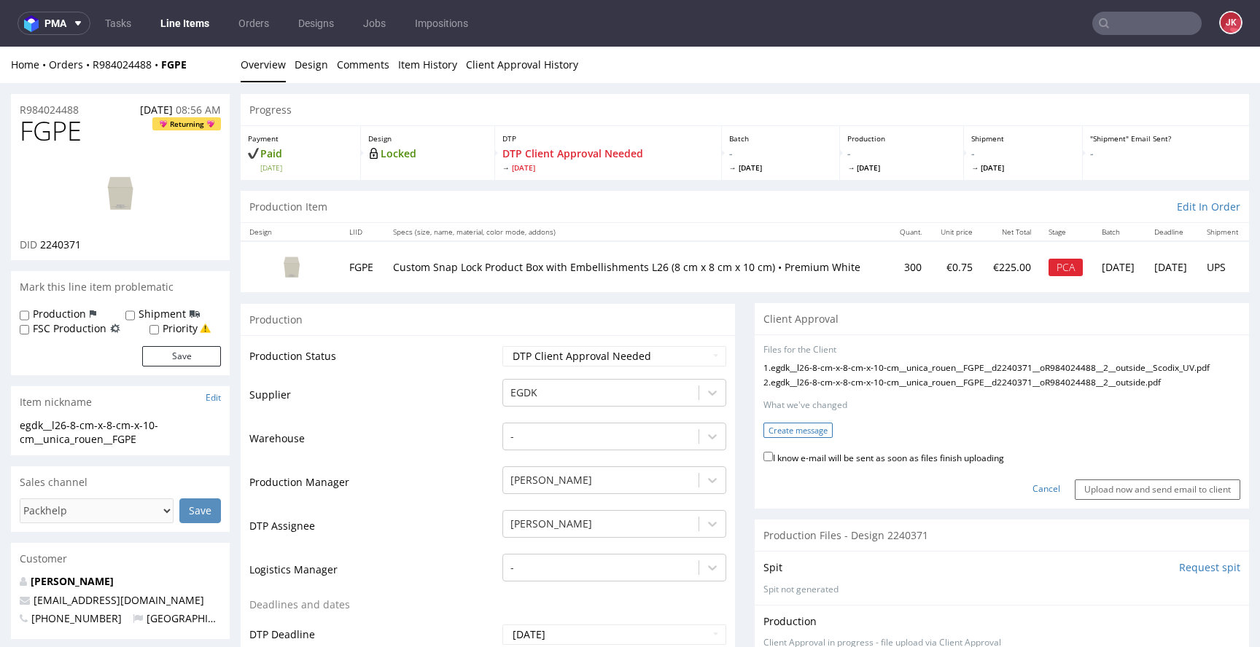
click at [794, 438] on button "Create message" at bounding box center [797, 430] width 69 height 15
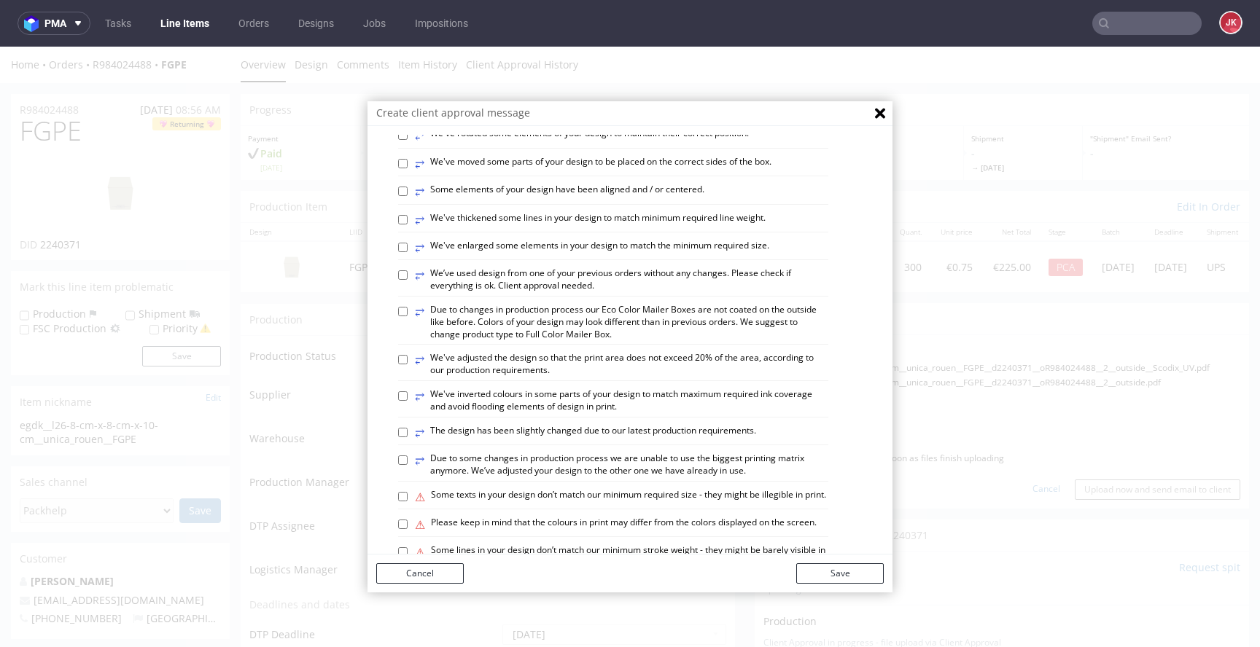
scroll to position [515, 0]
click at [563, 330] on div "⥂ Some graphic elements had to be moved away from the edges to ensure that your…" at bounding box center [640, 199] width 485 height 1114
click at [559, 291] on label "⥂ We’ve used design from one of your previous orders without any changes. Pleas…" at bounding box center [621, 278] width 413 height 25
click at [407, 278] on input "⥂ We’ve used design from one of your previous orders without any changes. Pleas…" at bounding box center [402, 273] width 9 height 9
checkbox input "true"
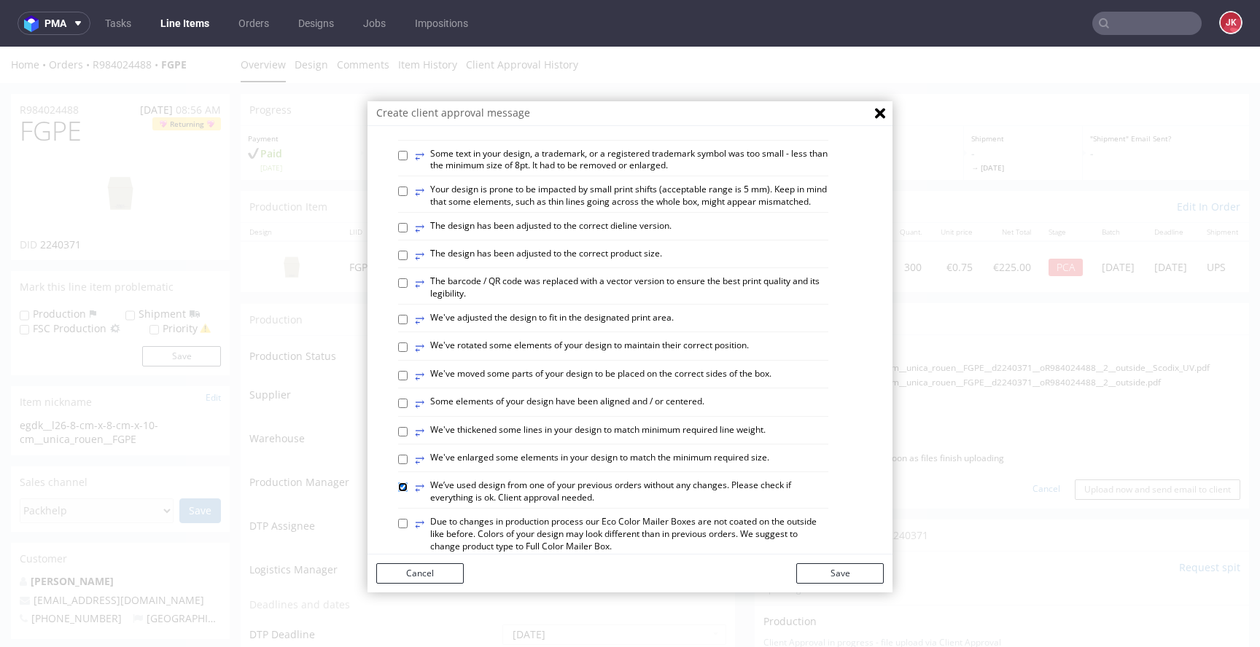
scroll to position [298, 0]
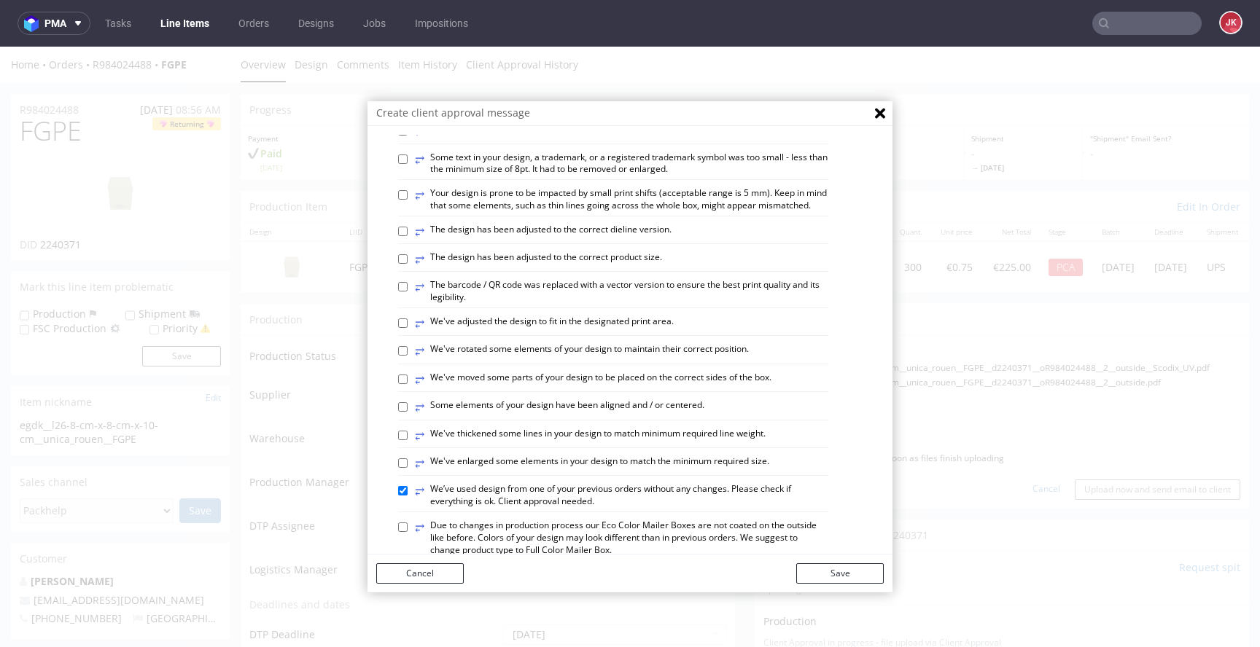
click at [552, 444] on label "⥂ We've thickened some lines in your design to match minimum required line weig…" at bounding box center [590, 436] width 351 height 16
click at [407, 440] on input "⥂ We've thickened some lines in your design to match minimum required line weig…" at bounding box center [402, 435] width 9 height 9
checkbox input "true"
click at [560, 415] on label "⥂ Some elements of your design have been aligned and / or centered." at bounding box center [559, 407] width 289 height 16
click at [407, 412] on input "⥂ Some elements of your design have been aligned and / or centered." at bounding box center [402, 406] width 9 height 9
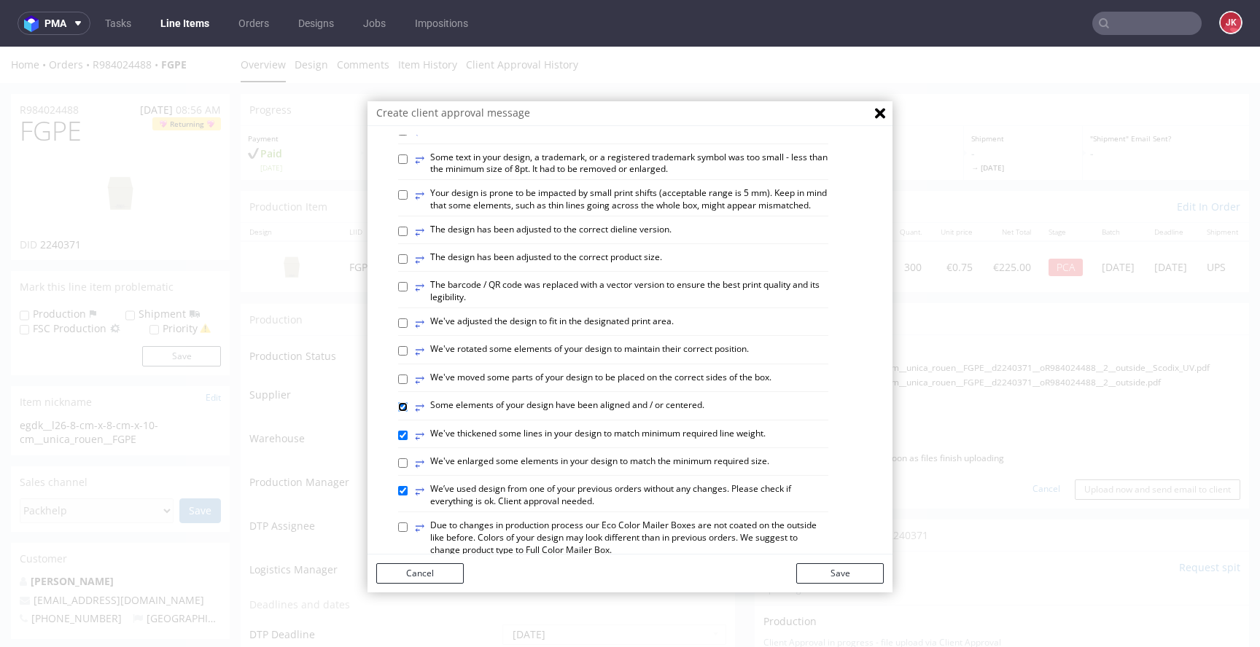
checkbox input "true"
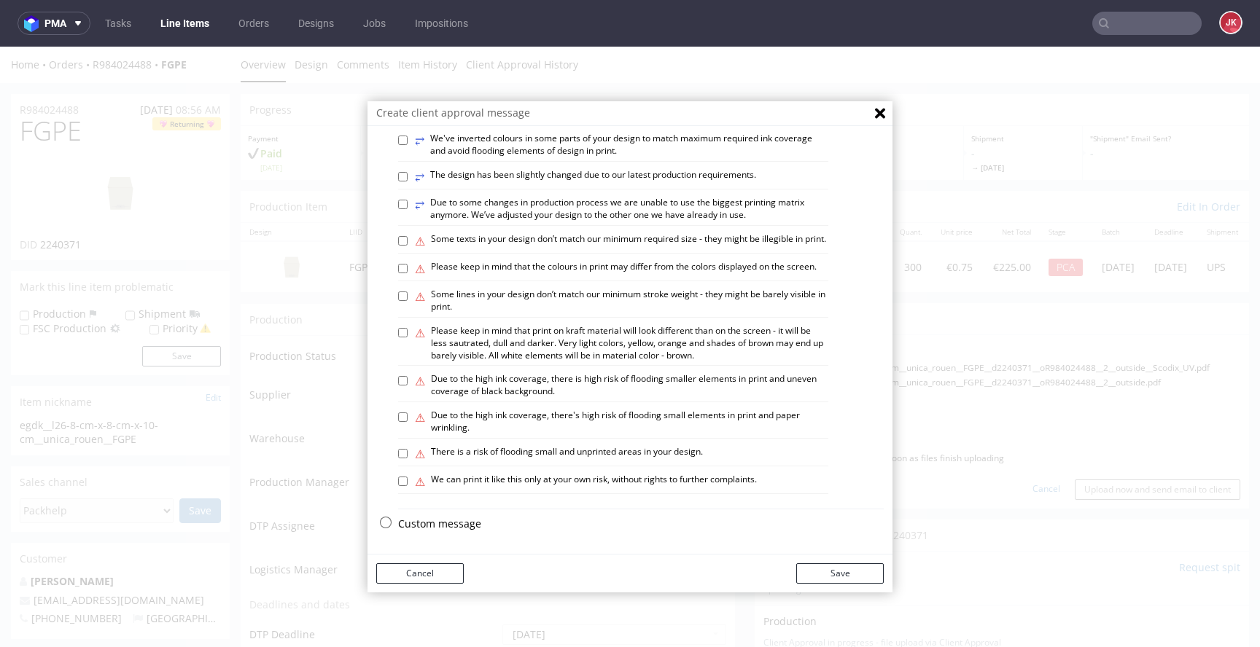
scroll to position [851, 0]
click at [528, 477] on label "⚠ We can print it like this only at your own risk, without rights to further co…" at bounding box center [586, 482] width 342 height 16
click at [407, 477] on input "⚠ We can print it like this only at your own risk, without rights to further co…" at bounding box center [402, 481] width 9 height 9
checkbox input "true"
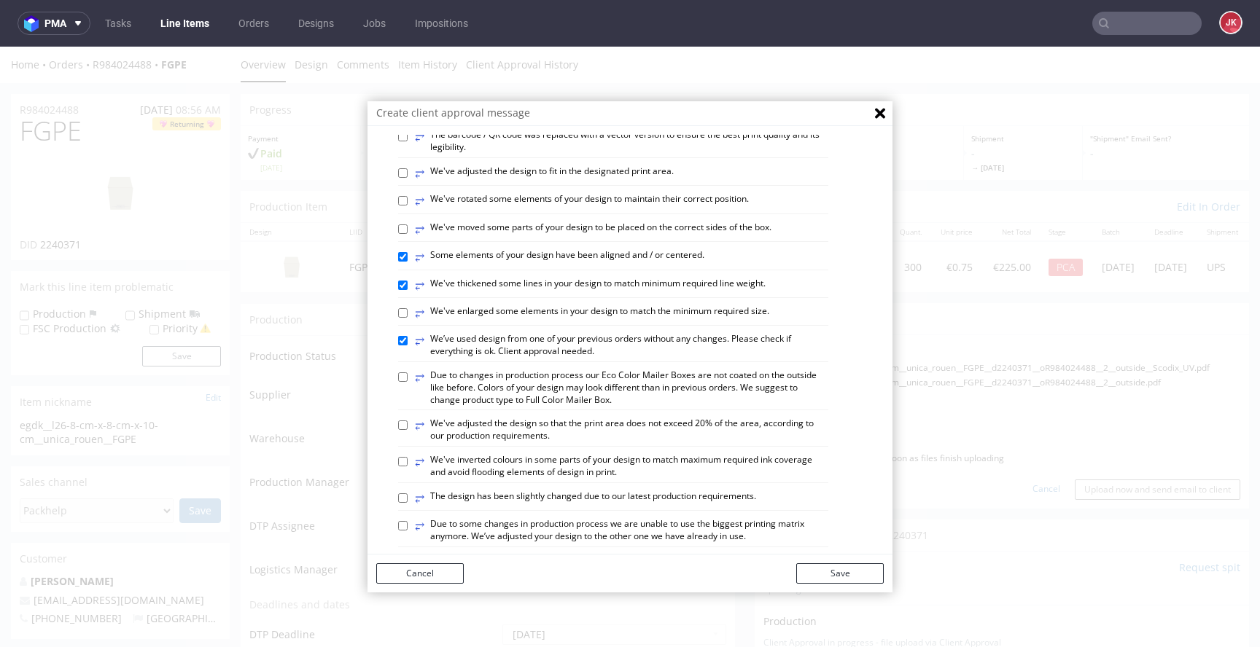
scroll to position [449, 0]
click at [825, 580] on button "Save" at bounding box center [839, 573] width 87 height 20
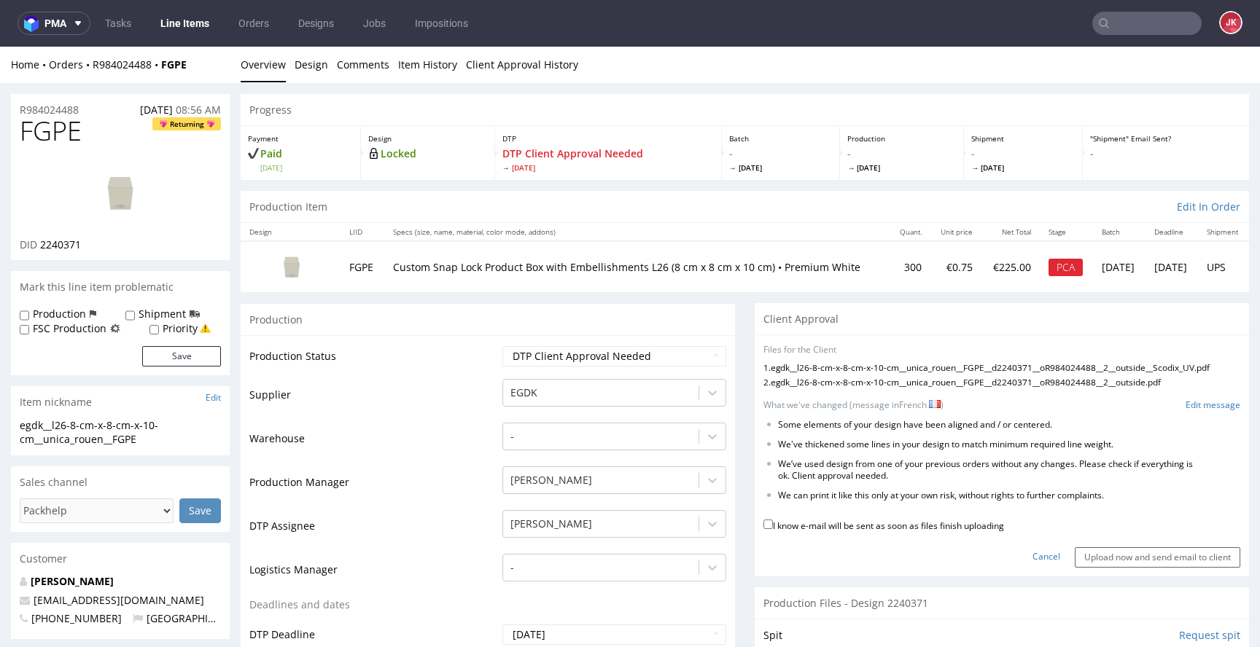
click at [838, 533] on label "I know e-mail will be sent as soon as files finish uploading" at bounding box center [883, 525] width 241 height 16
click at [773, 529] on input "I know e-mail will be sent as soon as files finish uploading" at bounding box center [767, 524] width 9 height 9
checkbox input "true"
click at [1124, 568] on input "Upload now and send email to client" at bounding box center [1156, 557] width 165 height 20
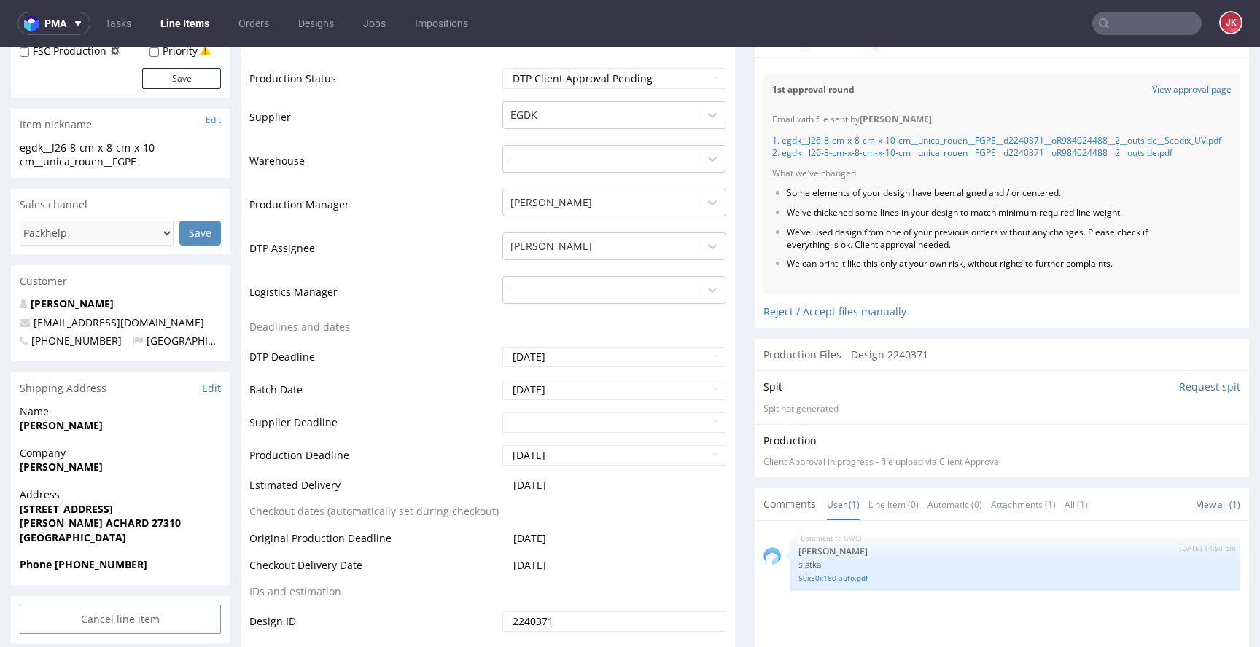
scroll to position [0, 0]
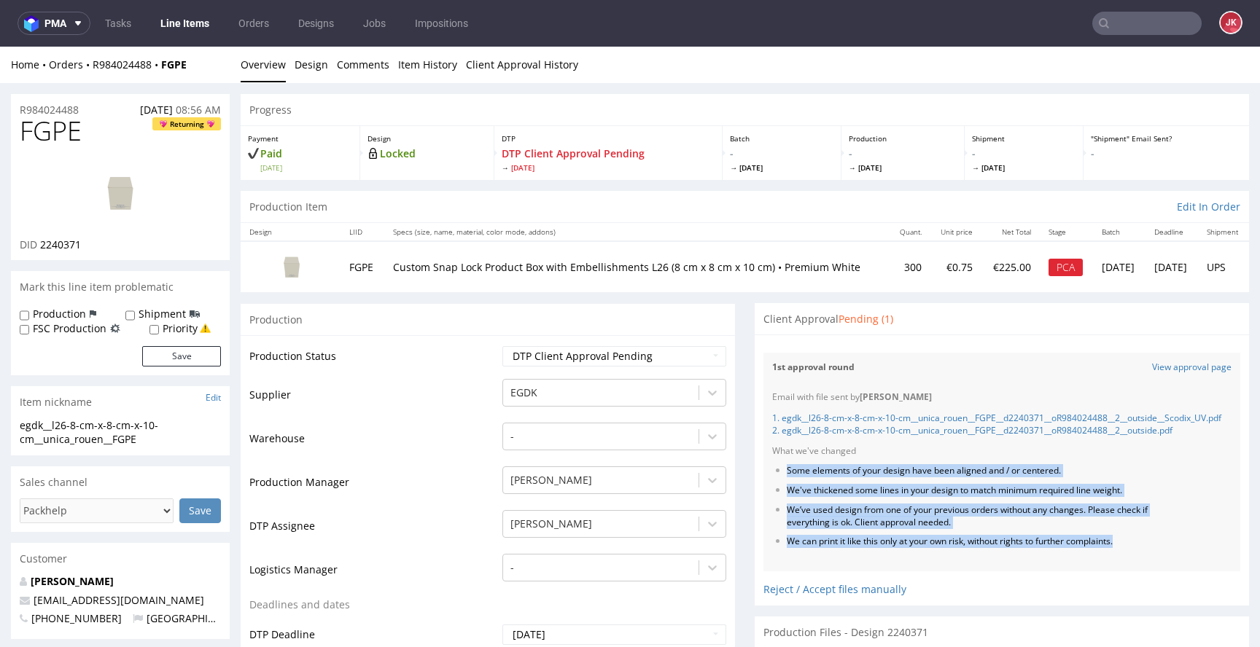
drag, startPoint x: 776, startPoint y: 484, endPoint x: 1140, endPoint y: 558, distance: 372.0
click at [1140, 548] on ul "Some elements of your design have been aligned and / or centered. We've thicken…" at bounding box center [1001, 506] width 459 height 83
copy ul "Some elements of your design have been aligned and / or centered. We've thicken…"
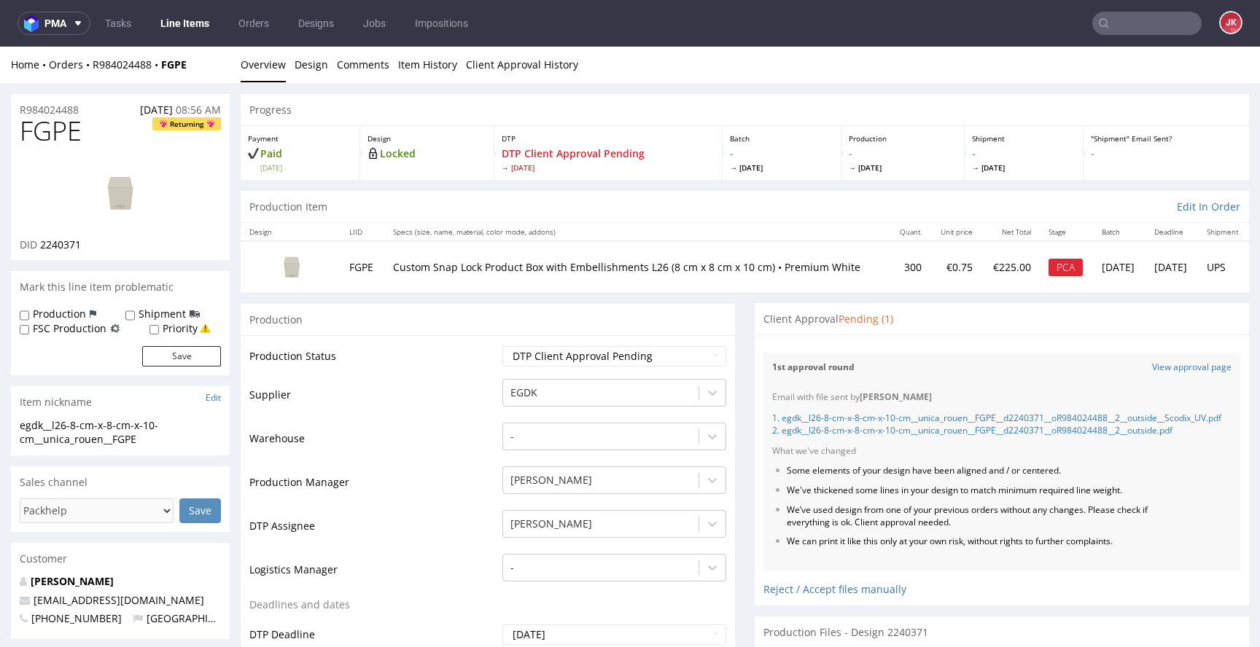
click at [445, 378] on td "Supplier" at bounding box center [373, 400] width 249 height 44
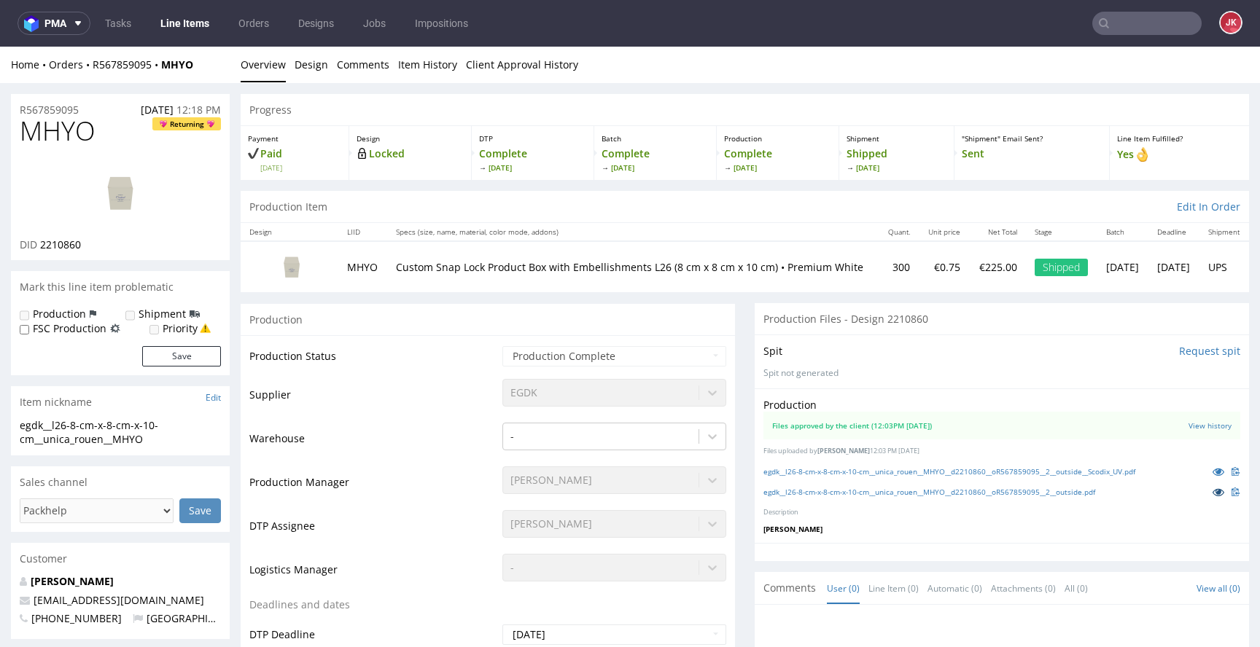
click at [1212, 494] on icon at bounding box center [1218, 492] width 12 height 10
click at [821, 495] on link "egdk__l26-8-cm-x-8-cm-x-10-cm__unica_rouen__MHYO__d2210860__oR567859095__2__out…" at bounding box center [929, 492] width 332 height 10
click at [826, 472] on link "egdk__l26-8-cm-x-8-cm-x-10-cm__unica_rouen__MHYO__d2210860__oR567859095__2__out…" at bounding box center [949, 472] width 372 height 10
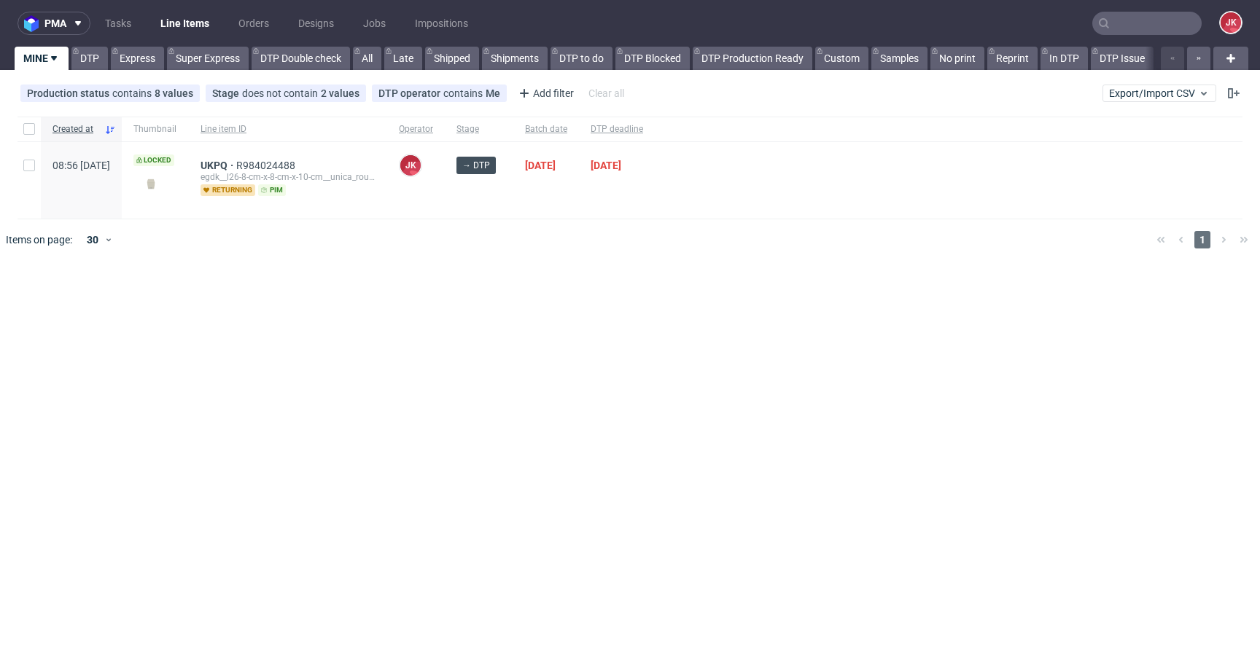
click at [796, 279] on div "pma Tasks Line Items Orders Designs Jobs Impositions JK MINE DTP Express Super …" at bounding box center [630, 323] width 1260 height 647
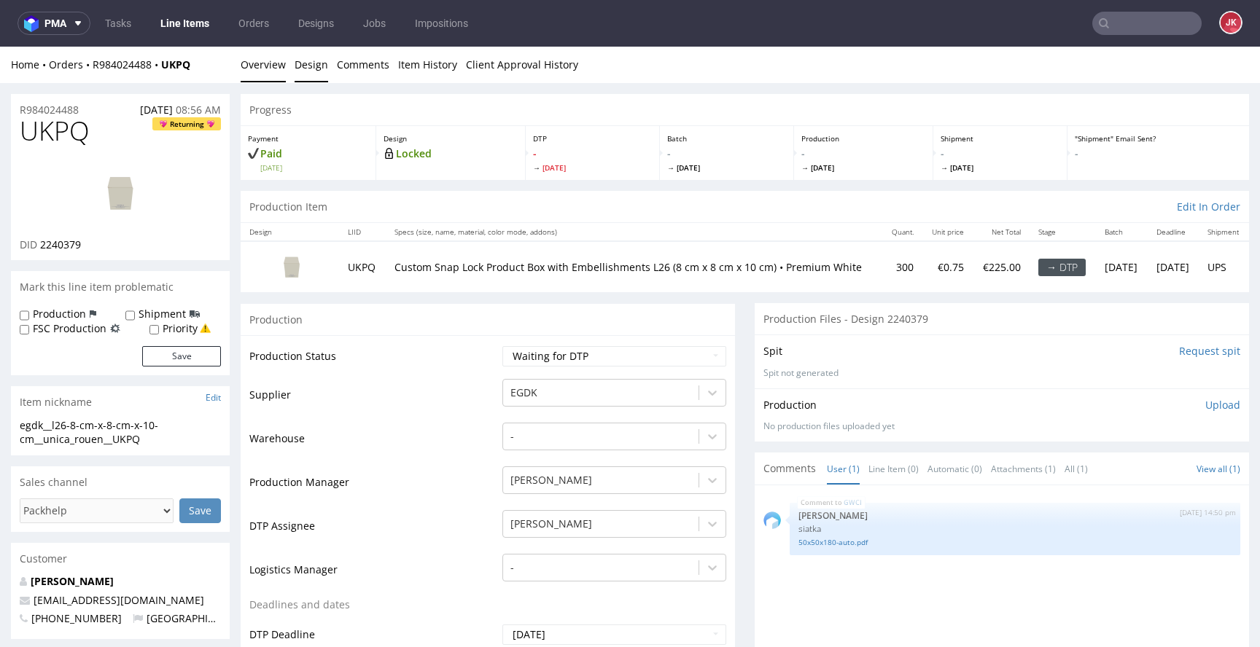
click at [313, 67] on link "Design" at bounding box center [311, 65] width 34 height 36
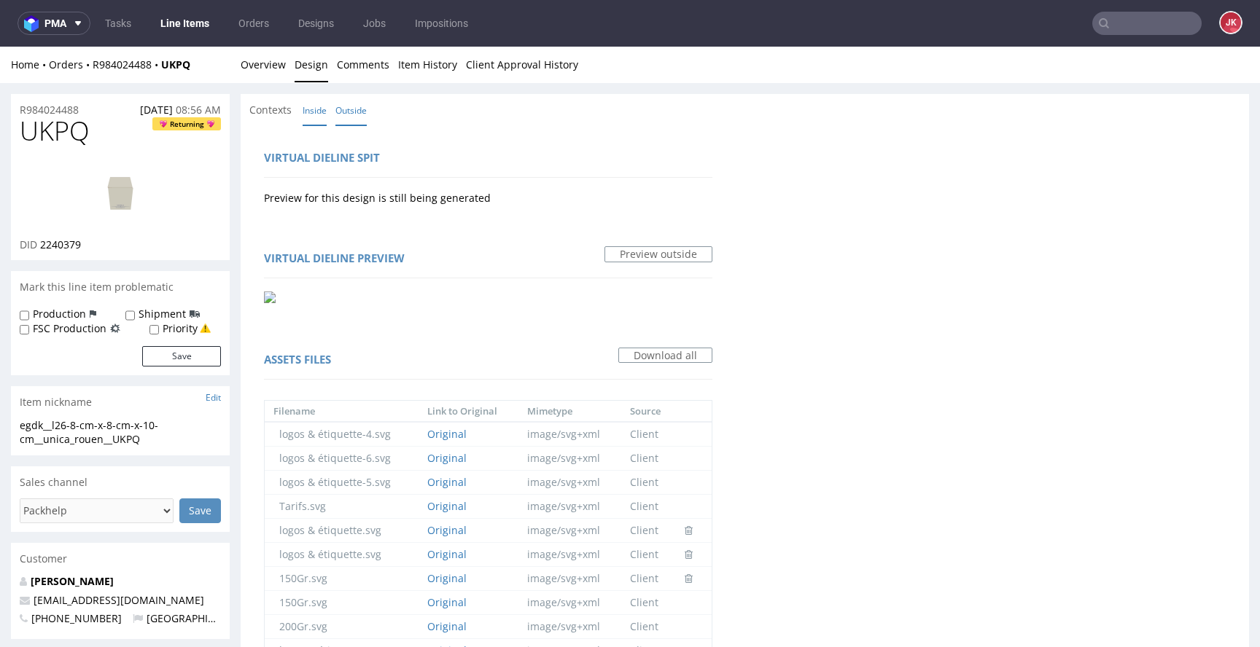
click at [307, 109] on link "Inside" at bounding box center [315, 110] width 24 height 31
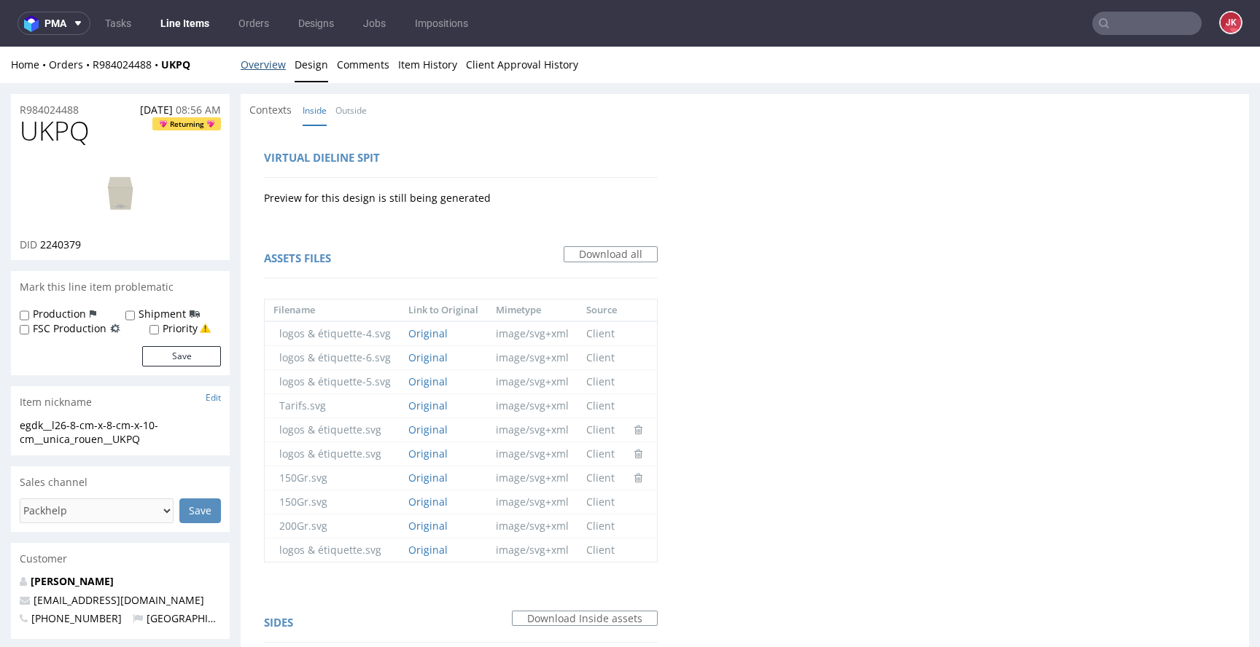
click at [260, 66] on link "Overview" at bounding box center [263, 65] width 45 height 36
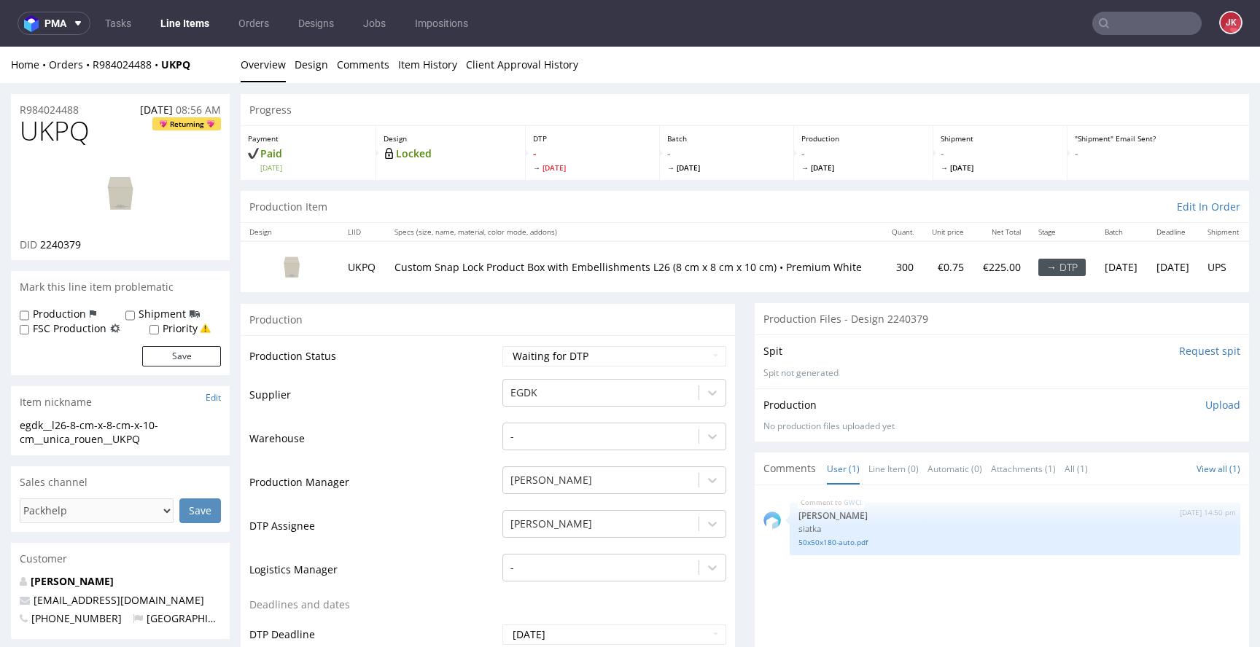
click at [140, 184] on img at bounding box center [120, 193] width 117 height 66
click at [410, 413] on td "Supplier" at bounding box center [373, 400] width 249 height 44
click at [309, 62] on link "Design" at bounding box center [311, 65] width 34 height 36
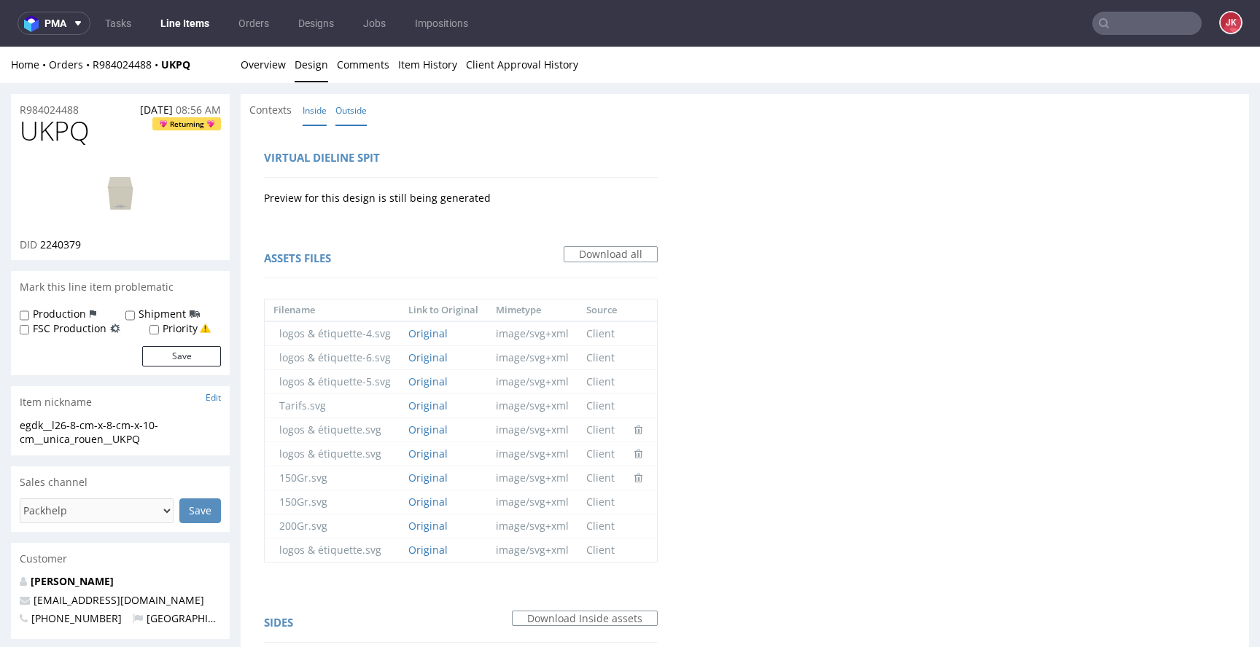
click at [355, 102] on link "Outside" at bounding box center [350, 110] width 31 height 31
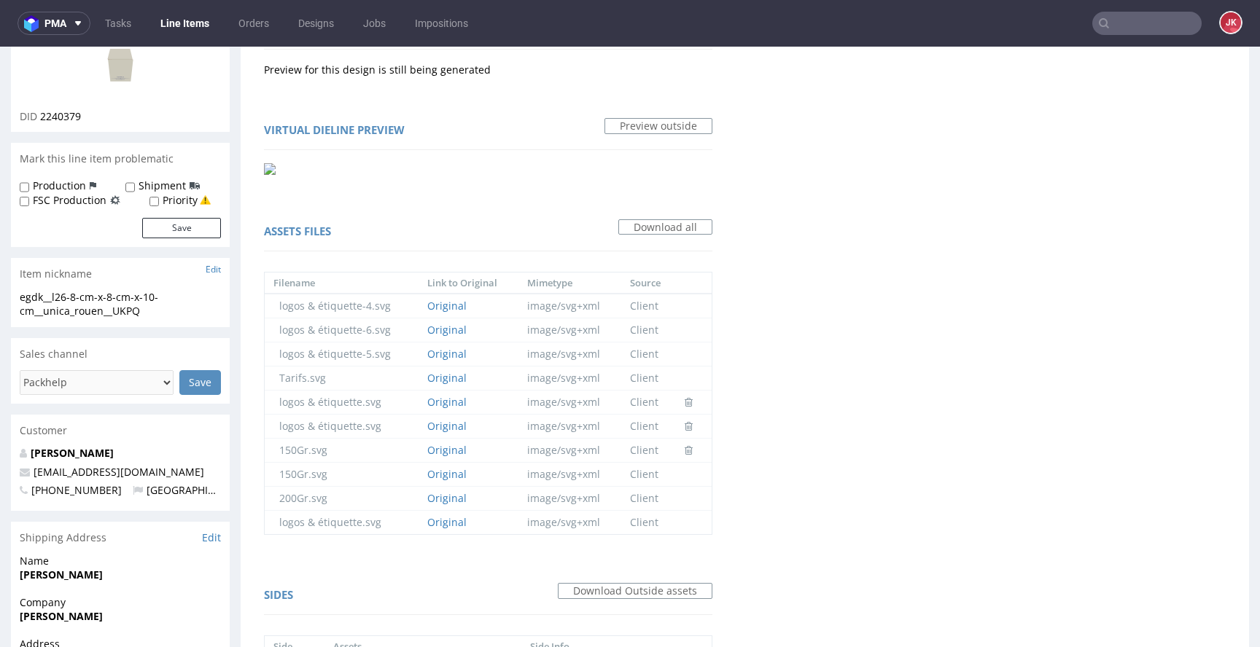
scroll to position [472, 0]
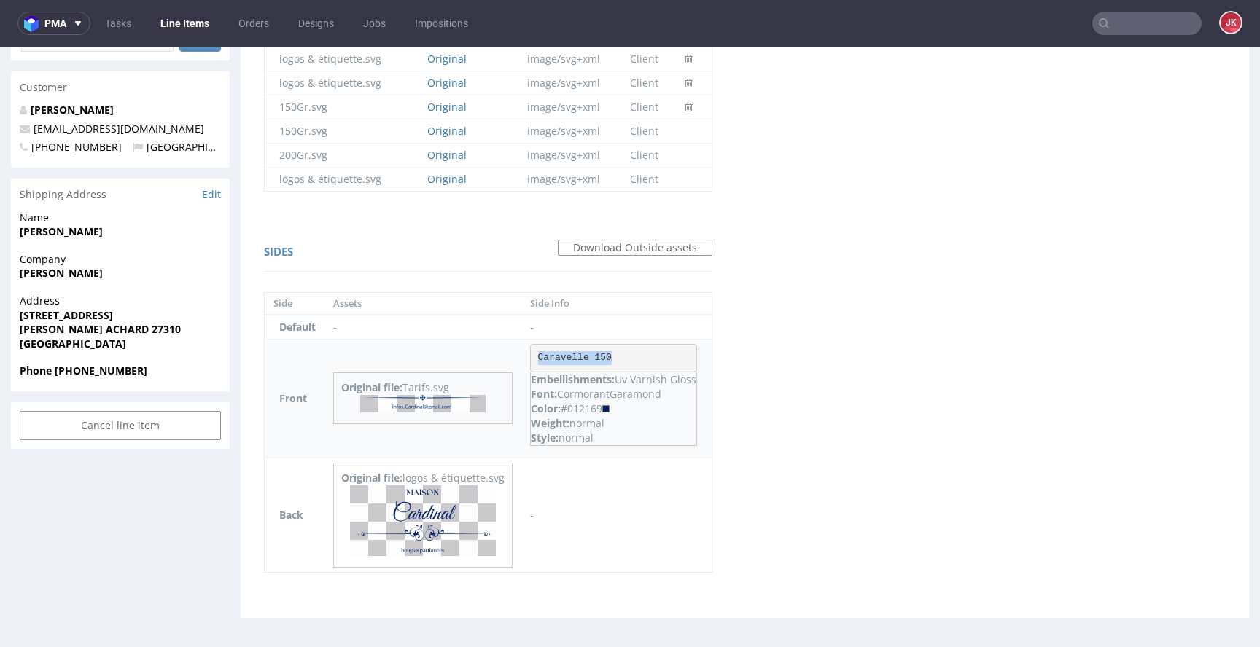
drag, startPoint x: 537, startPoint y: 359, endPoint x: 627, endPoint y: 358, distance: 89.7
click at [627, 358] on pre "Caravelle 150" at bounding box center [613, 358] width 167 height 29
copy pre "Caravelle 150"
click at [761, 421] on div "Virtual dieline spit Preview for this design is still being generated Virtual d…" at bounding box center [745, 136] width 1008 height 964
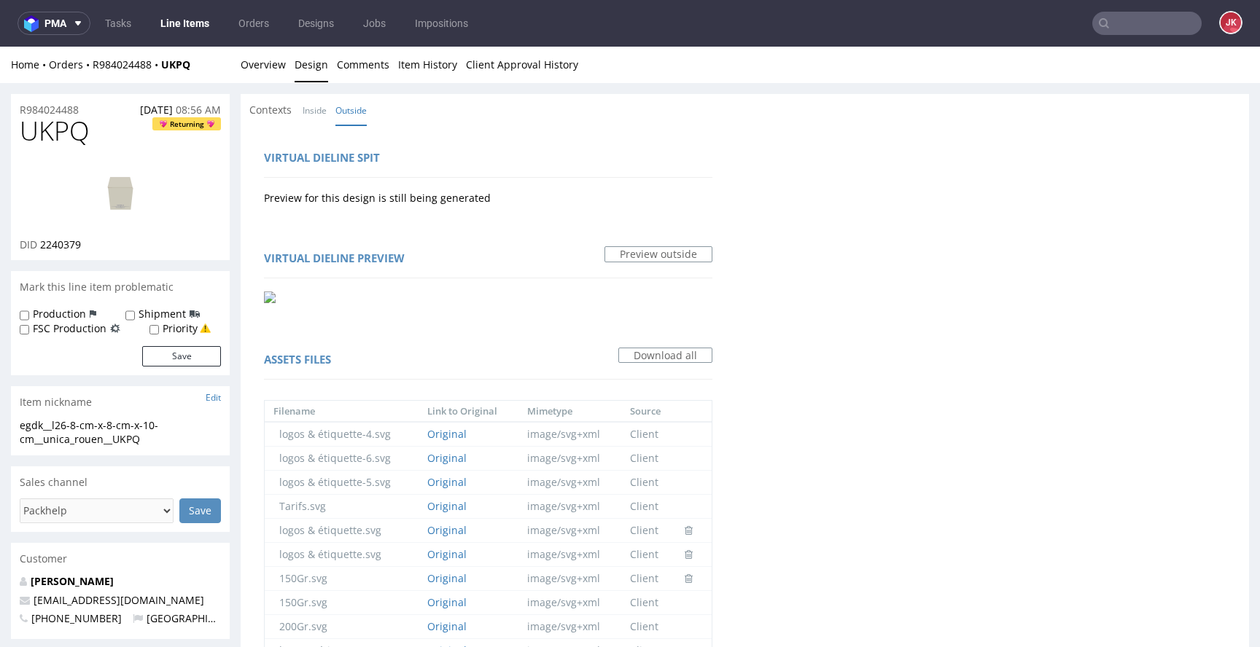
click at [385, 101] on div "Contexts Inside Outside" at bounding box center [745, 110] width 1008 height 32
click at [287, 72] on div "Home Orders R984024488 UKPQ Overview Design Comments Item History Client Approv…" at bounding box center [630, 65] width 1260 height 36
click at [280, 70] on link "Overview" at bounding box center [263, 65] width 45 height 36
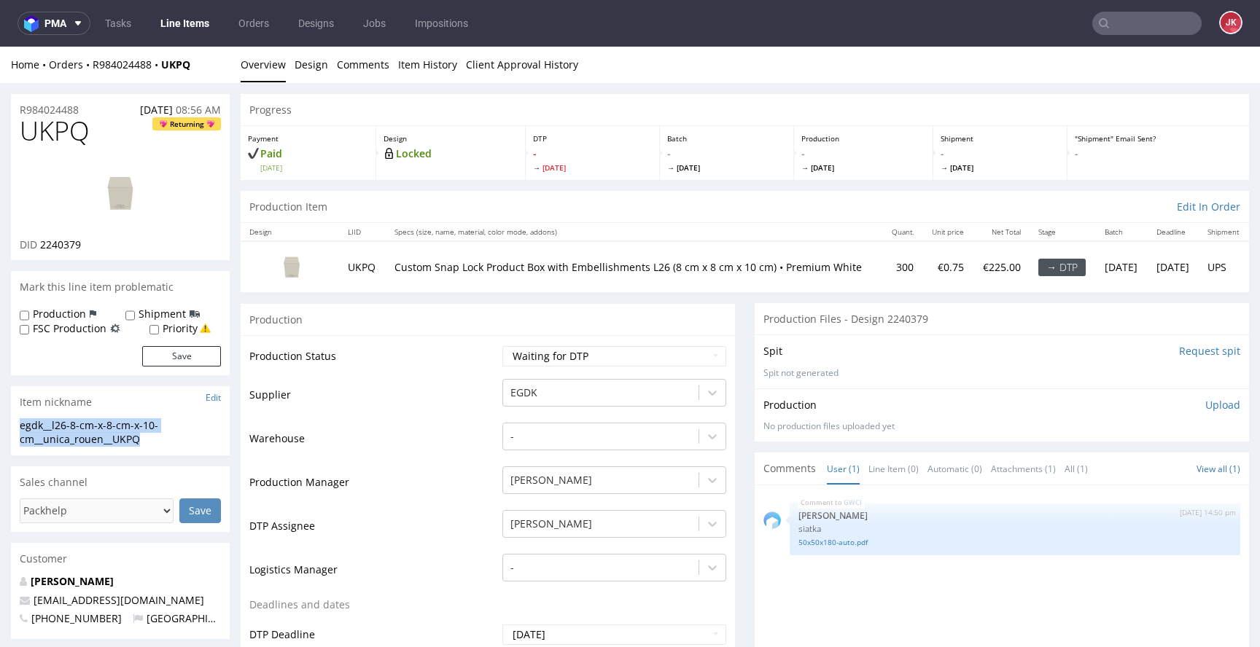
drag, startPoint x: 182, startPoint y: 445, endPoint x: 0, endPoint y: 421, distance: 183.0
copy div "egdk__l26-8-cm-x-8-cm-x-10-cm__unica_rouen__UKPQ"
drag, startPoint x: 40, startPoint y: 244, endPoint x: 112, endPoint y: 246, distance: 71.5
click at [111, 246] on div "DID 2240379" at bounding box center [120, 245] width 201 height 15
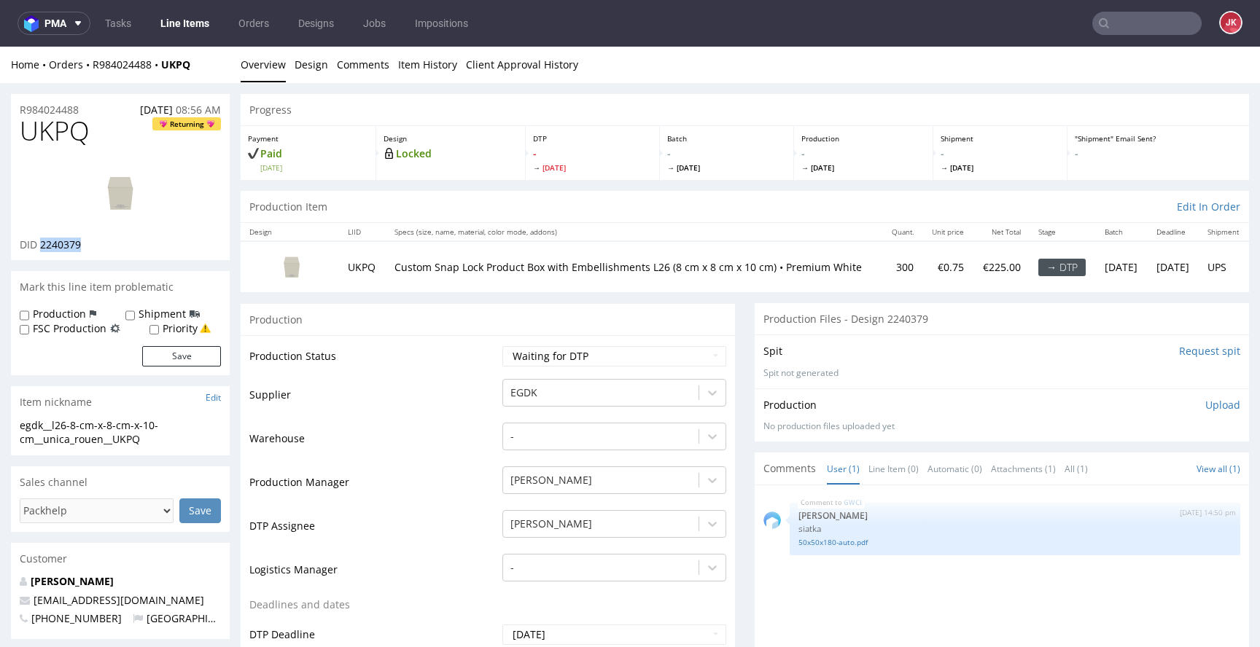
copy span "2240379"
click at [650, 354] on select "Waiting for Artwork Waiting for Diecut Waiting for Mockup Waiting for DTP Waiti…" at bounding box center [614, 356] width 224 height 20
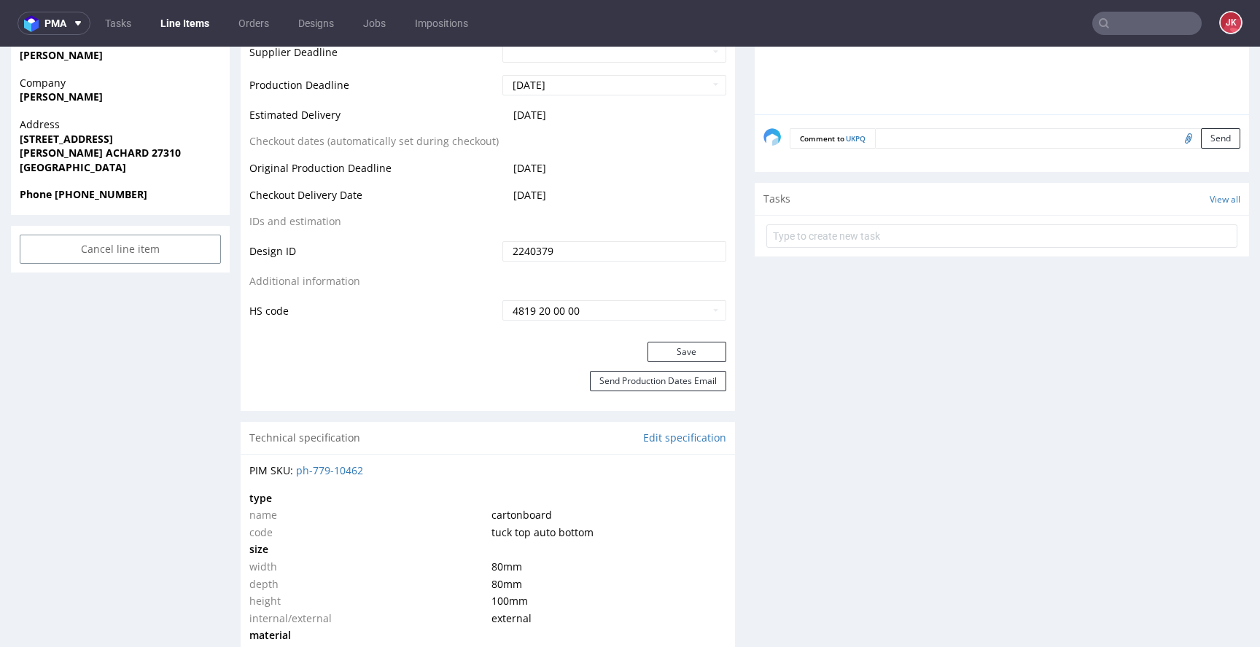
scroll to position [679, 0]
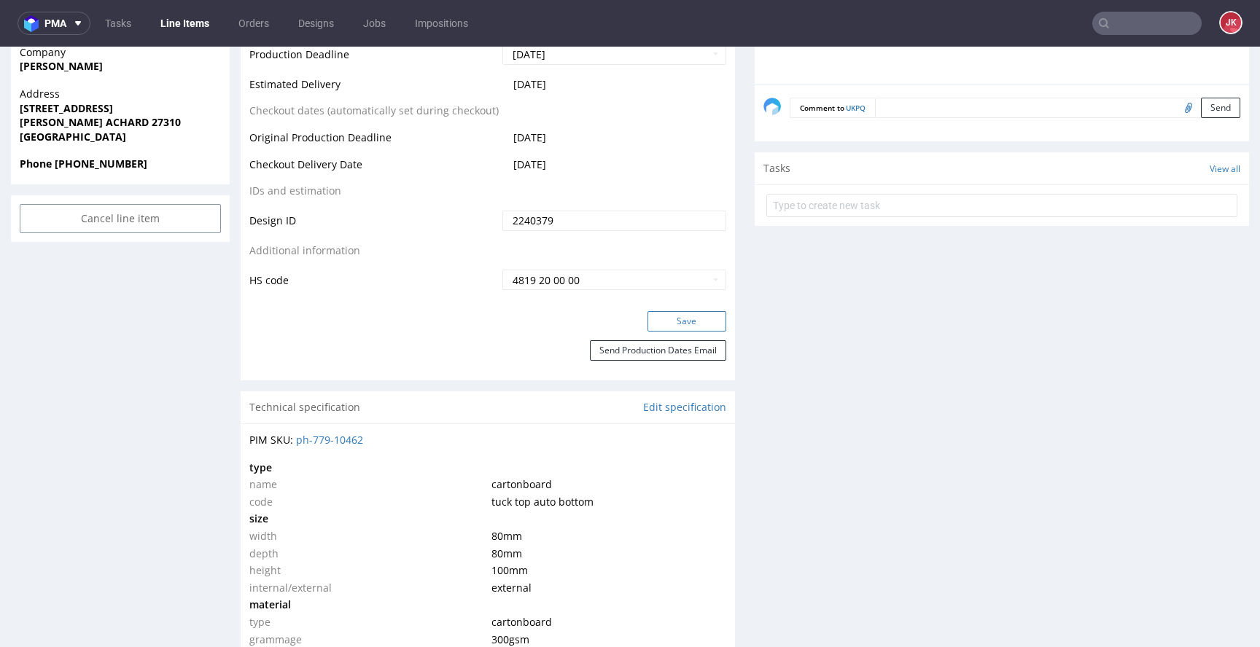
click at [672, 322] on button "Save" at bounding box center [686, 321] width 79 height 20
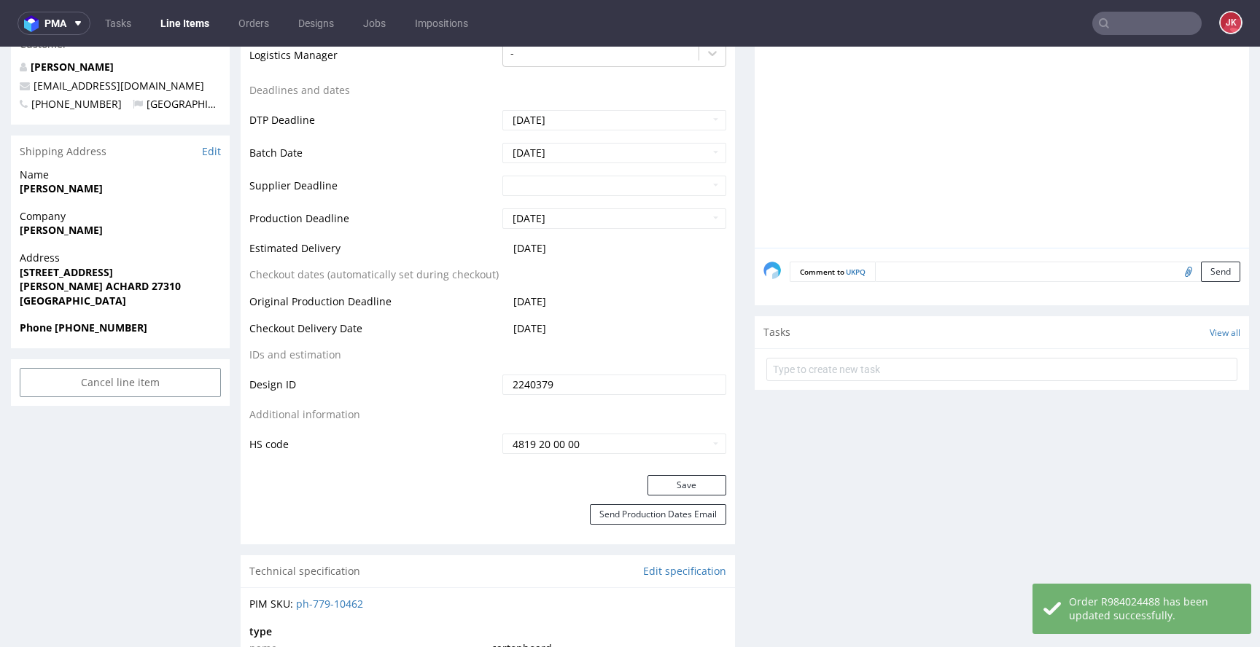
scroll to position [0, 0]
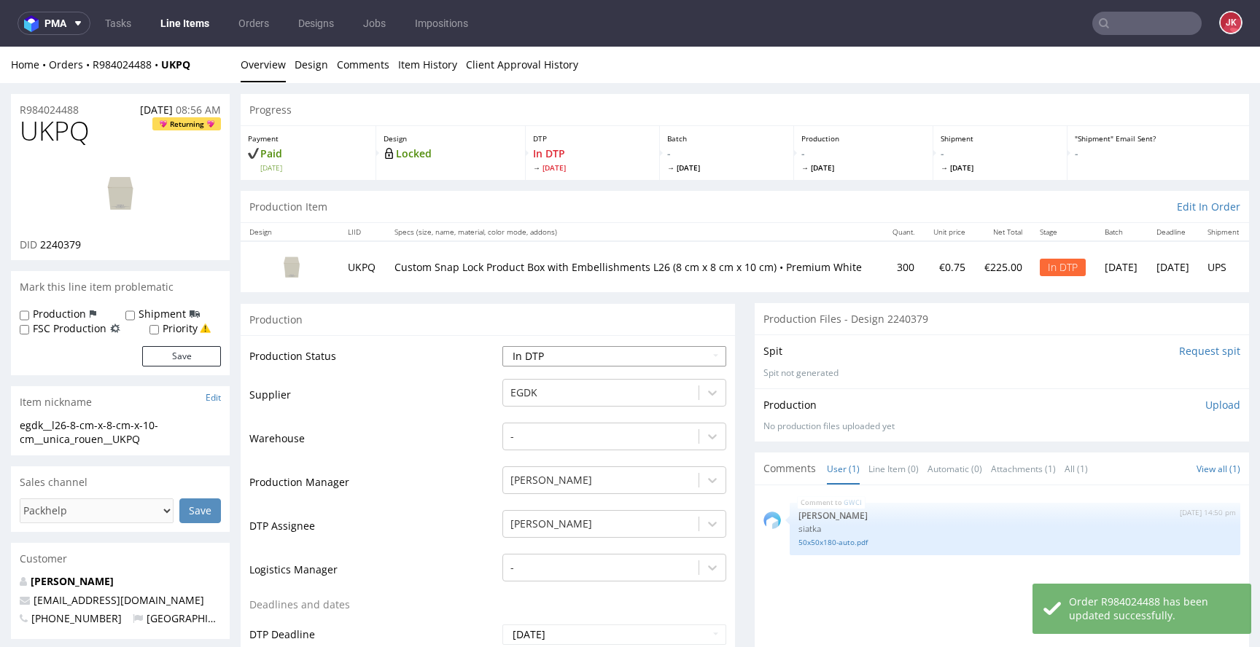
click at [612, 351] on select "Waiting for Artwork Waiting for Diecut Waiting for Mockup Waiting for DTP Waiti…" at bounding box center [614, 356] width 224 height 20
select select "dtp_ca_needed"
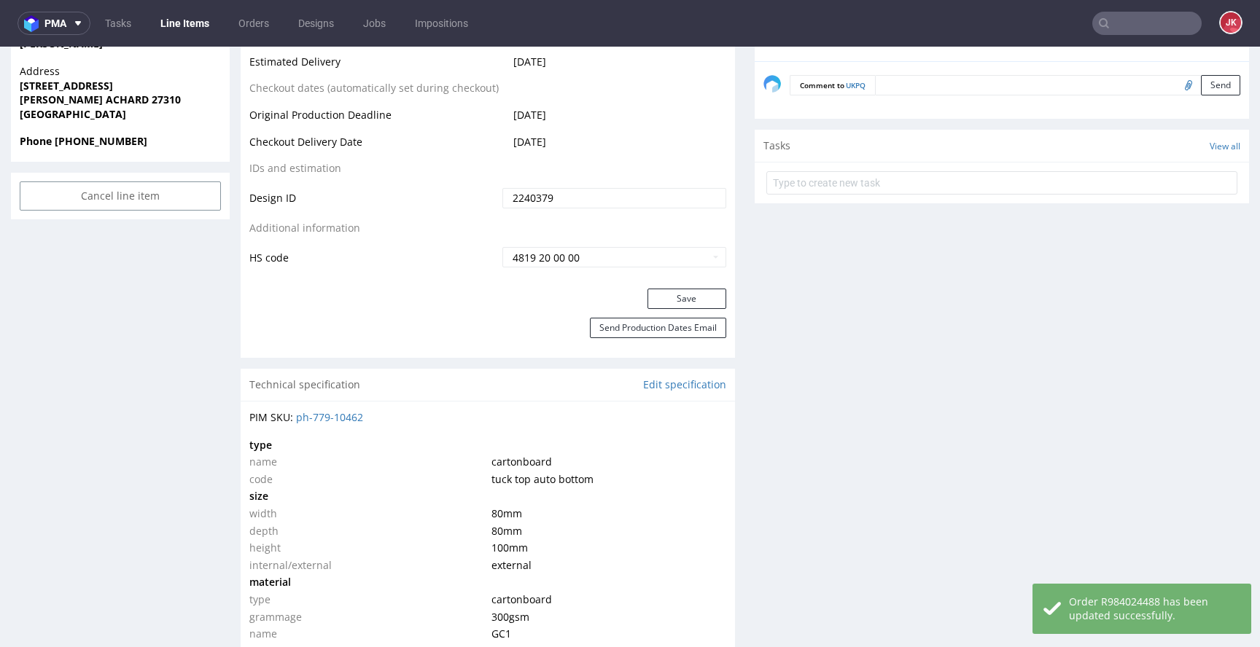
scroll to position [736, 0]
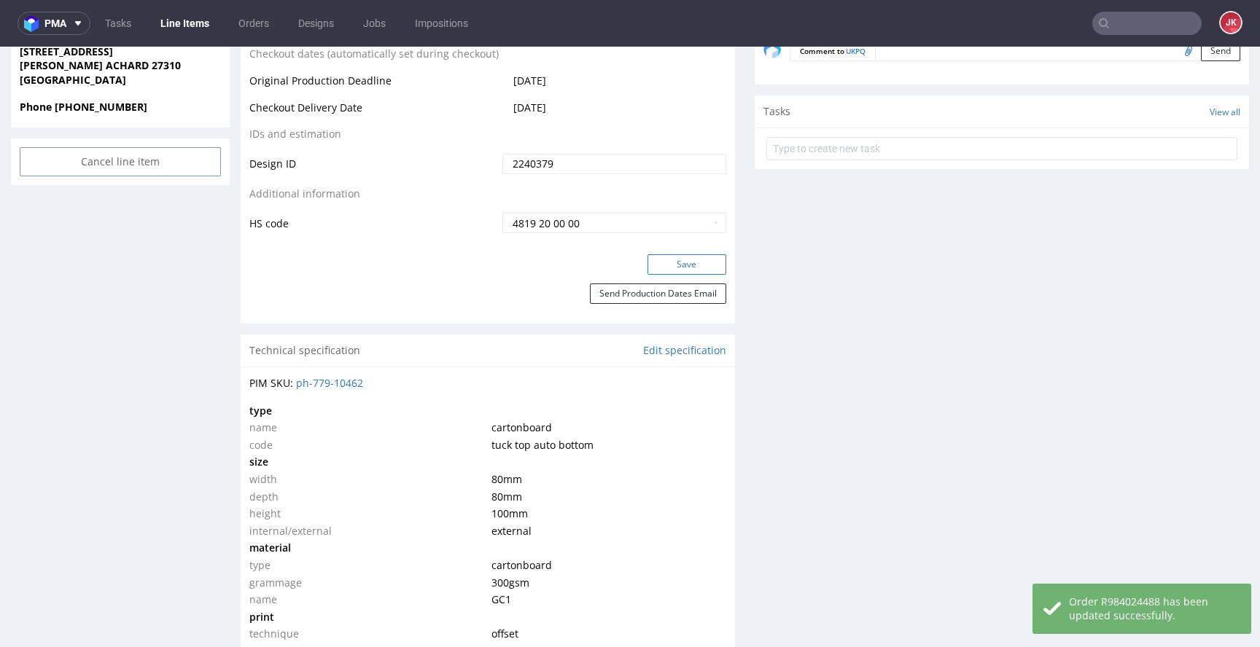
click at [671, 258] on button "Save" at bounding box center [686, 264] width 79 height 20
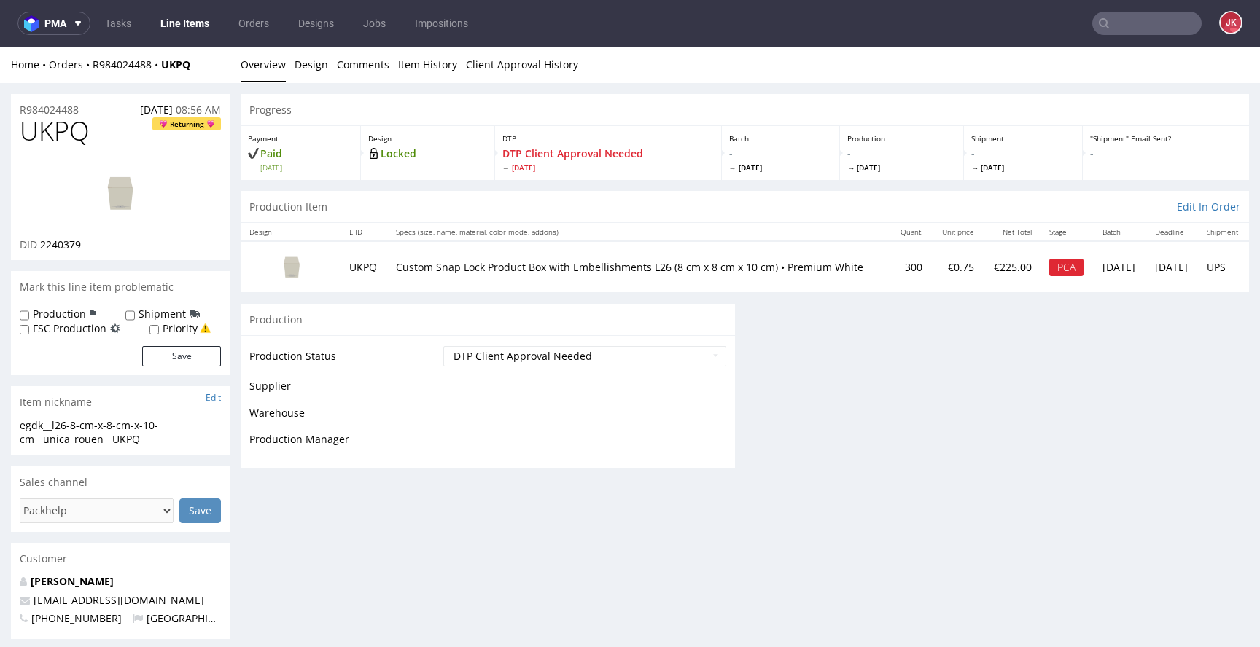
scroll to position [0, 0]
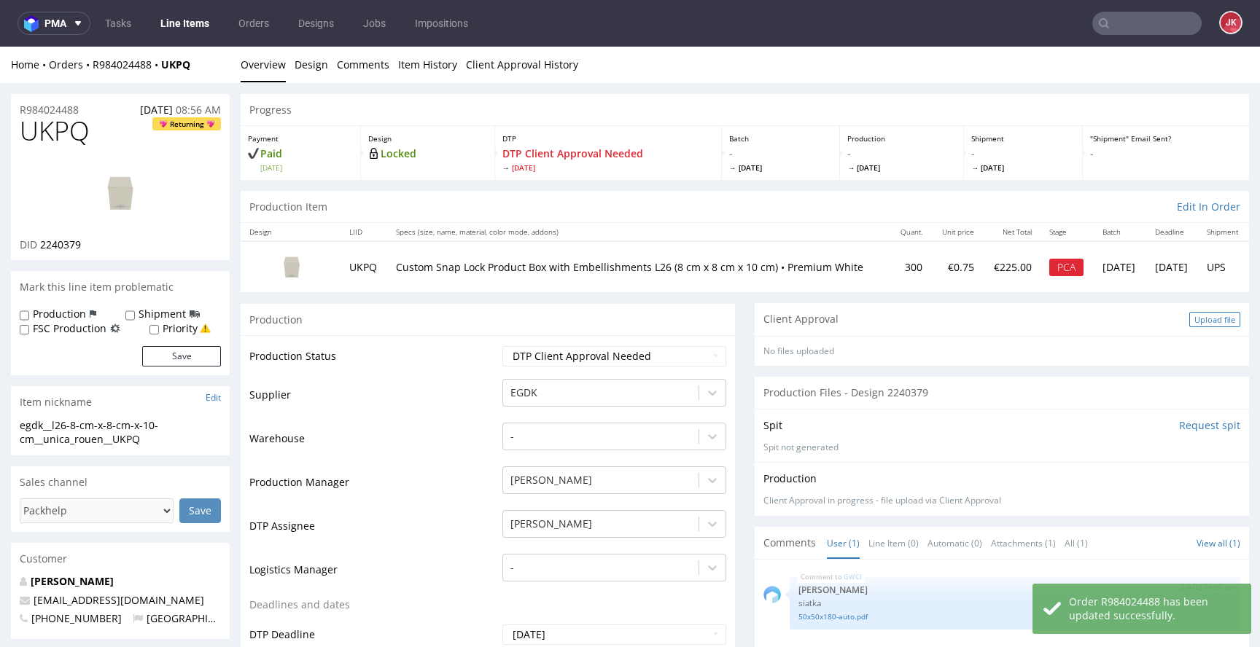
click at [1189, 321] on div "Upload file" at bounding box center [1214, 319] width 51 height 15
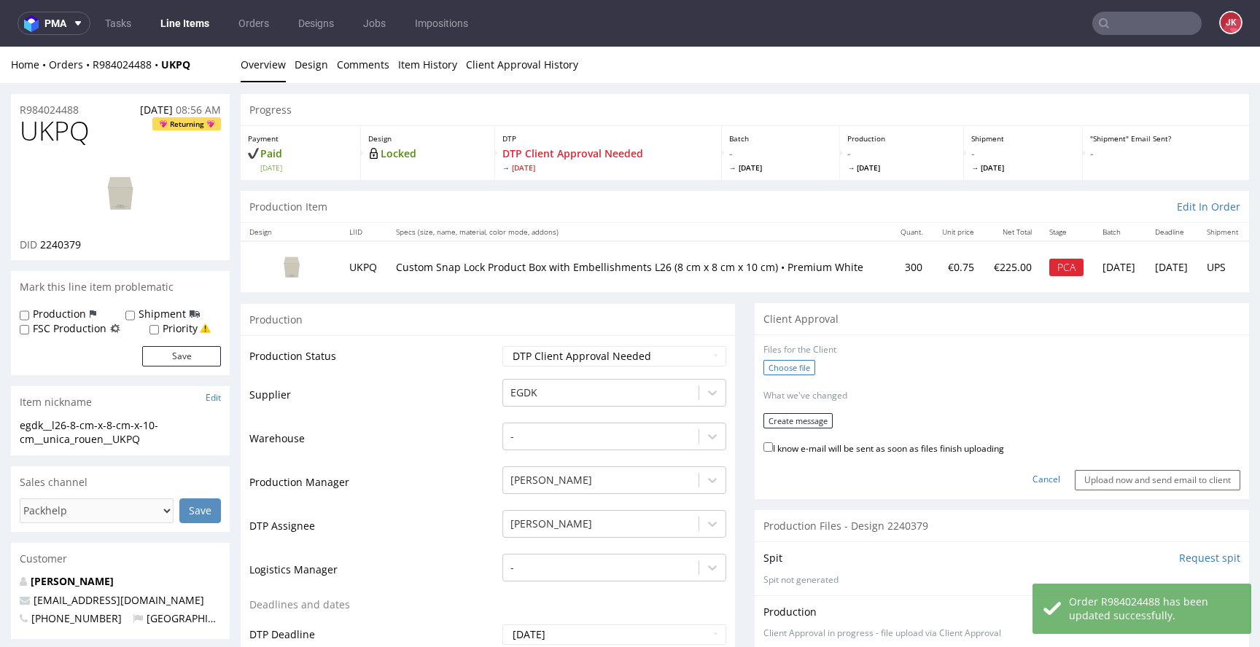
click at [773, 372] on label "Choose file" at bounding box center [789, 367] width 52 height 15
click at [0, 47] on input "Choose file" at bounding box center [0, 47] width 0 height 0
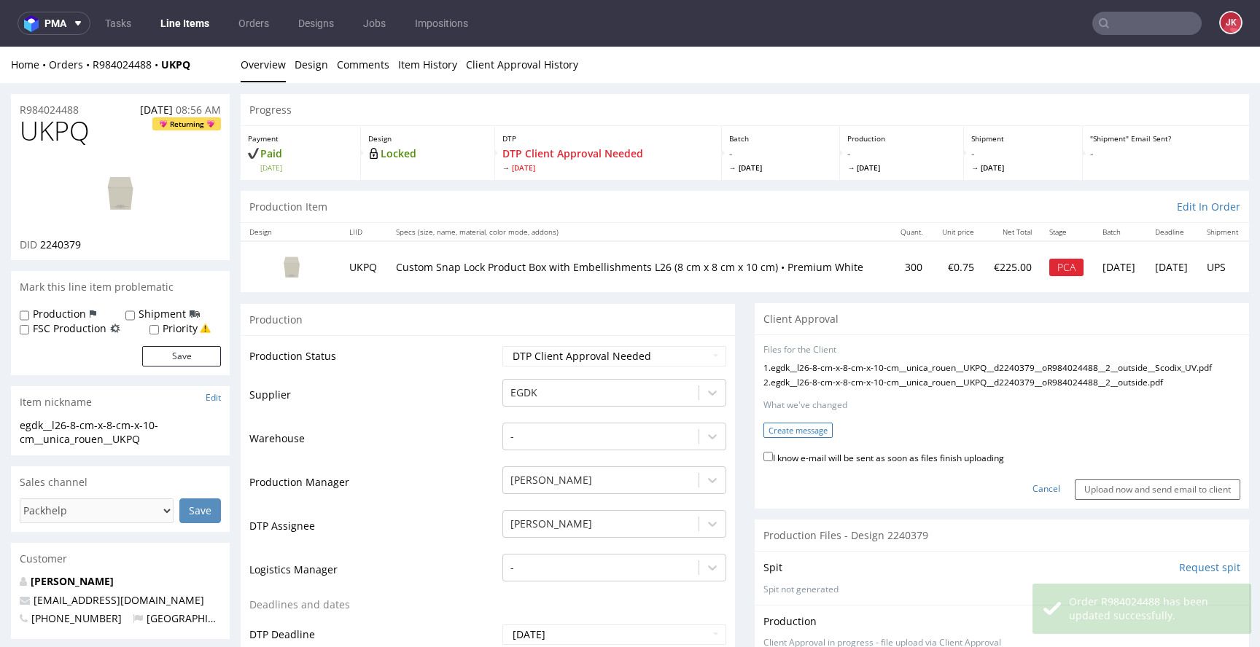
click at [768, 438] on button "Create message" at bounding box center [797, 430] width 69 height 15
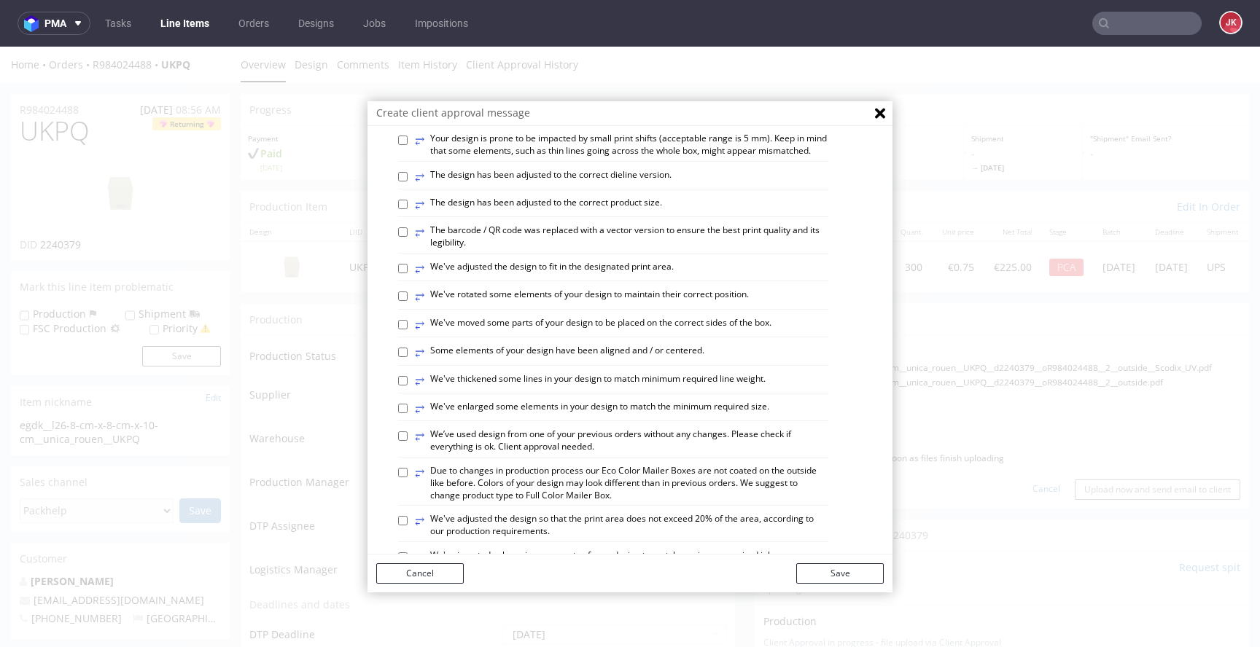
scroll to position [354, 0]
click at [494, 360] on label "⥂ Some elements of your design have been aligned and / or centered." at bounding box center [559, 352] width 289 height 16
click at [407, 356] on input "⥂ Some elements of your design have been aligned and / or centered." at bounding box center [402, 351] width 9 height 9
checkbox input "true"
click at [500, 389] on label "⥂ We've thickened some lines in your design to match minimum required line weig…" at bounding box center [590, 380] width 351 height 16
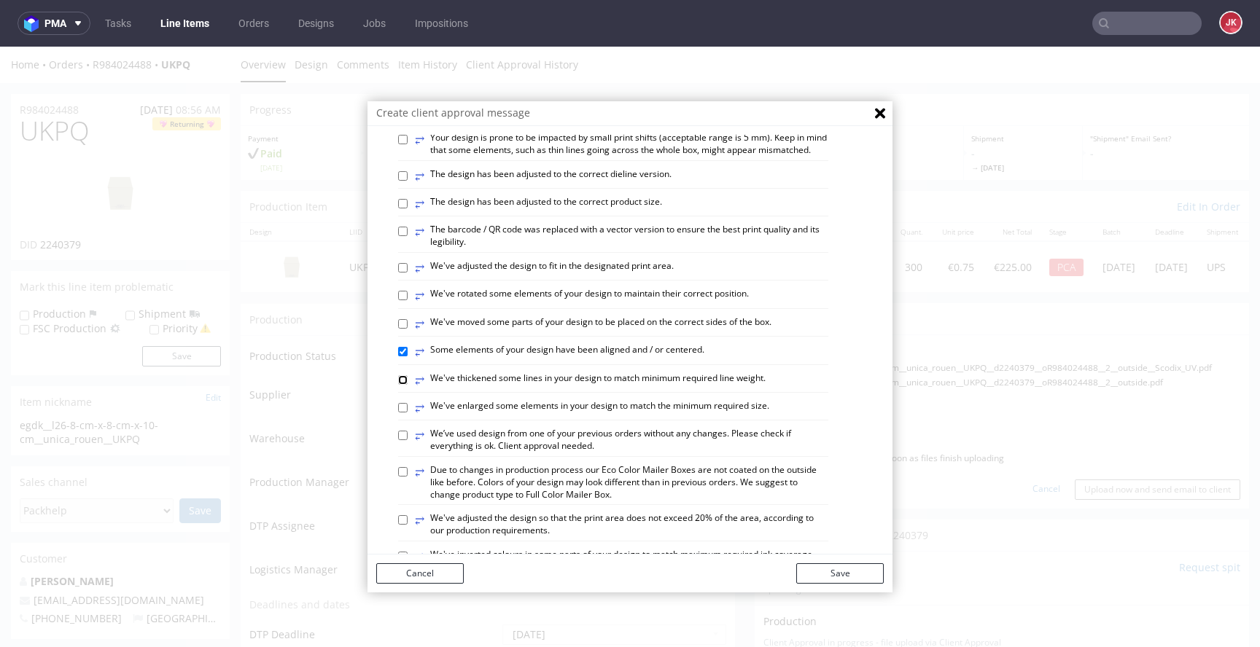
click at [407, 385] on input "⥂ We've thickened some lines in your design to match minimum required line weig…" at bounding box center [402, 379] width 9 height 9
checkbox input "true"
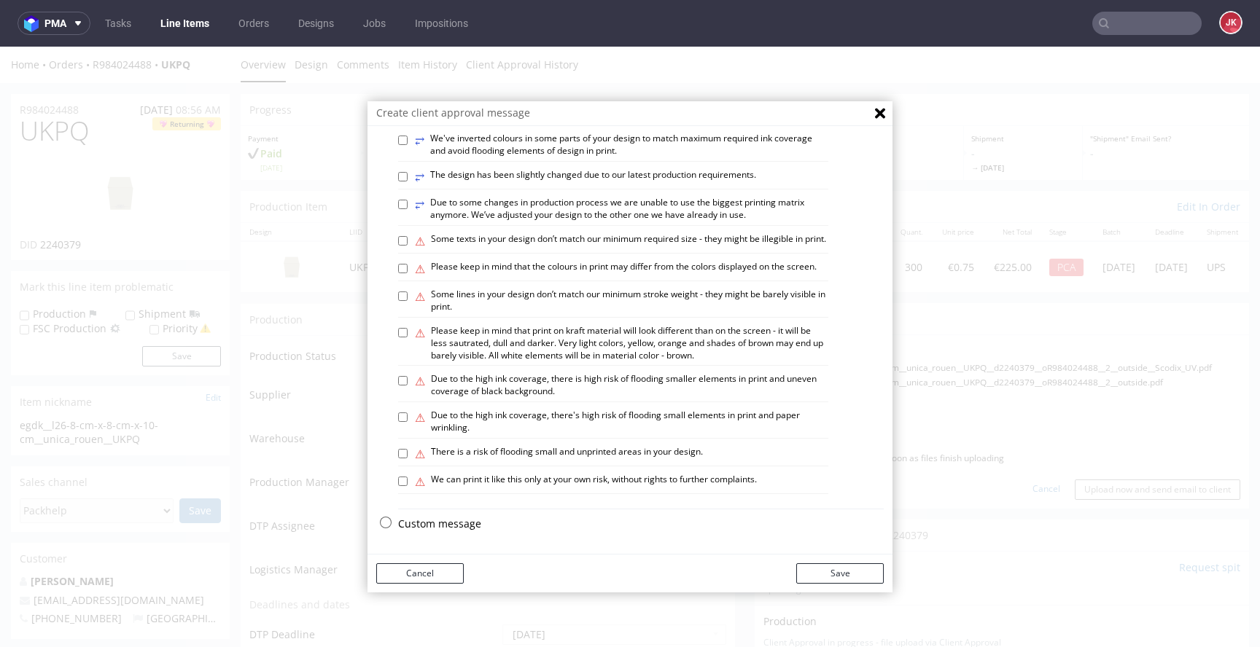
scroll to position [851, 0]
click at [491, 482] on label "⚠ We can print it like this only at your own risk, without rights to further co…" at bounding box center [586, 482] width 342 height 16
click at [407, 482] on input "⚠ We can print it like this only at your own risk, without rights to further co…" at bounding box center [402, 481] width 9 height 9
checkbox input "true"
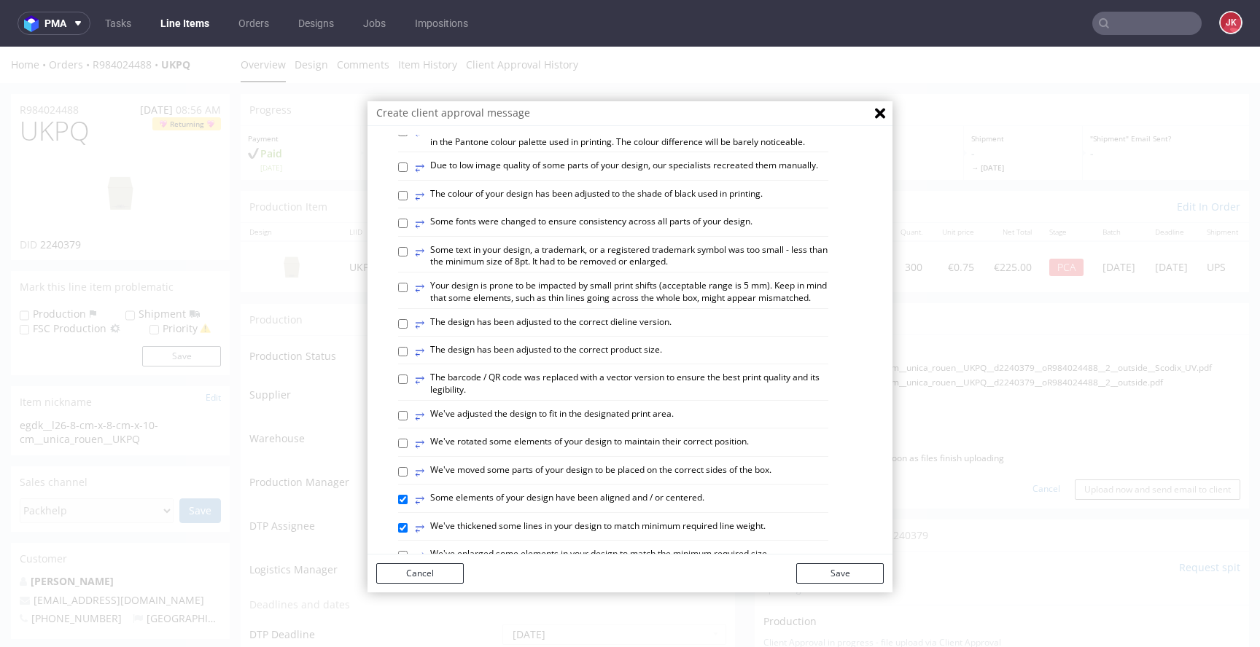
scroll to position [172, 0]
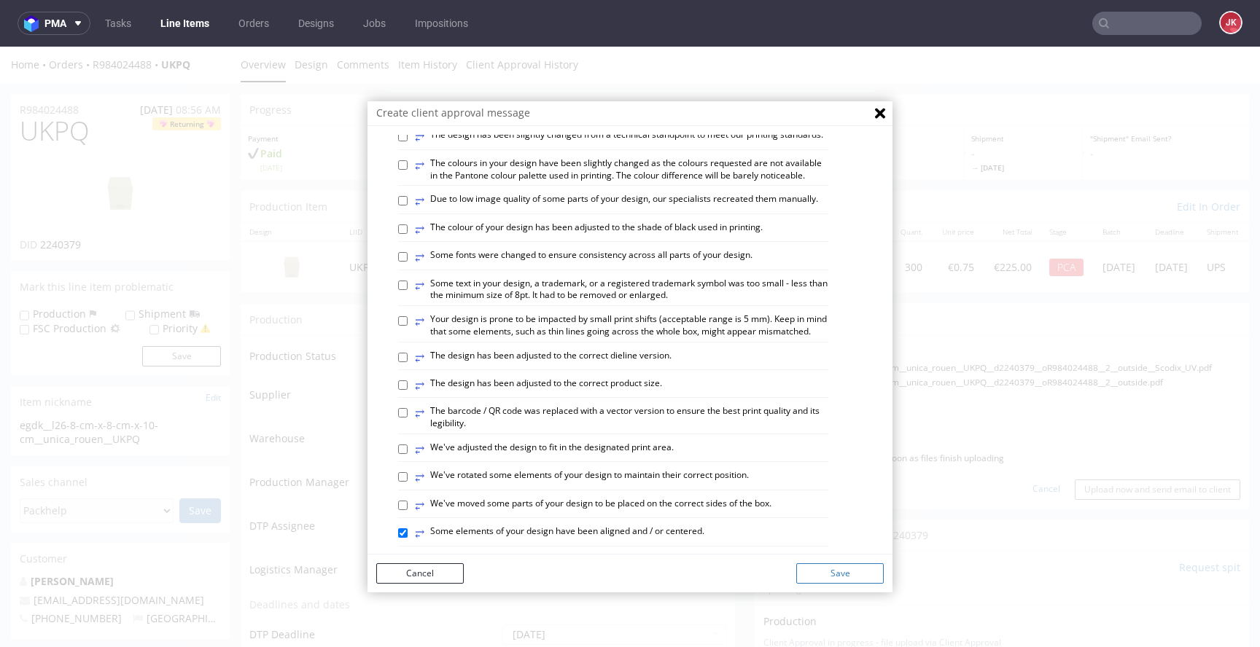
click at [825, 575] on button "Save" at bounding box center [839, 573] width 87 height 20
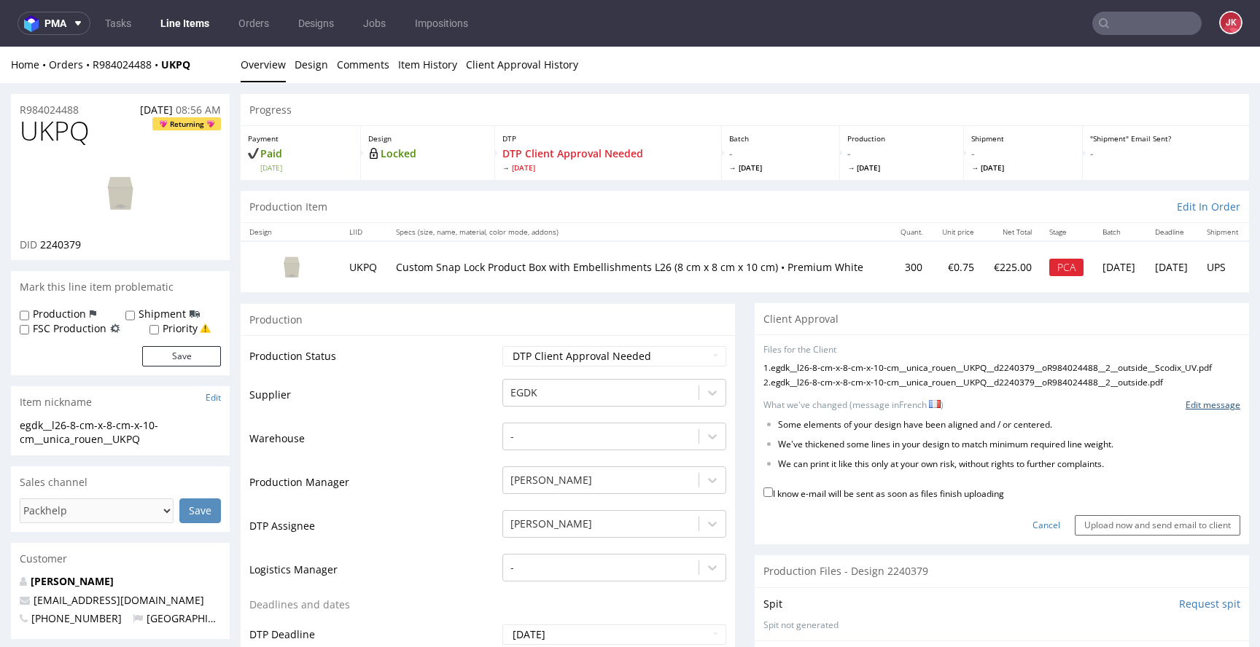
click at [1185, 412] on link "Edit message" at bounding box center [1212, 405] width 55 height 12
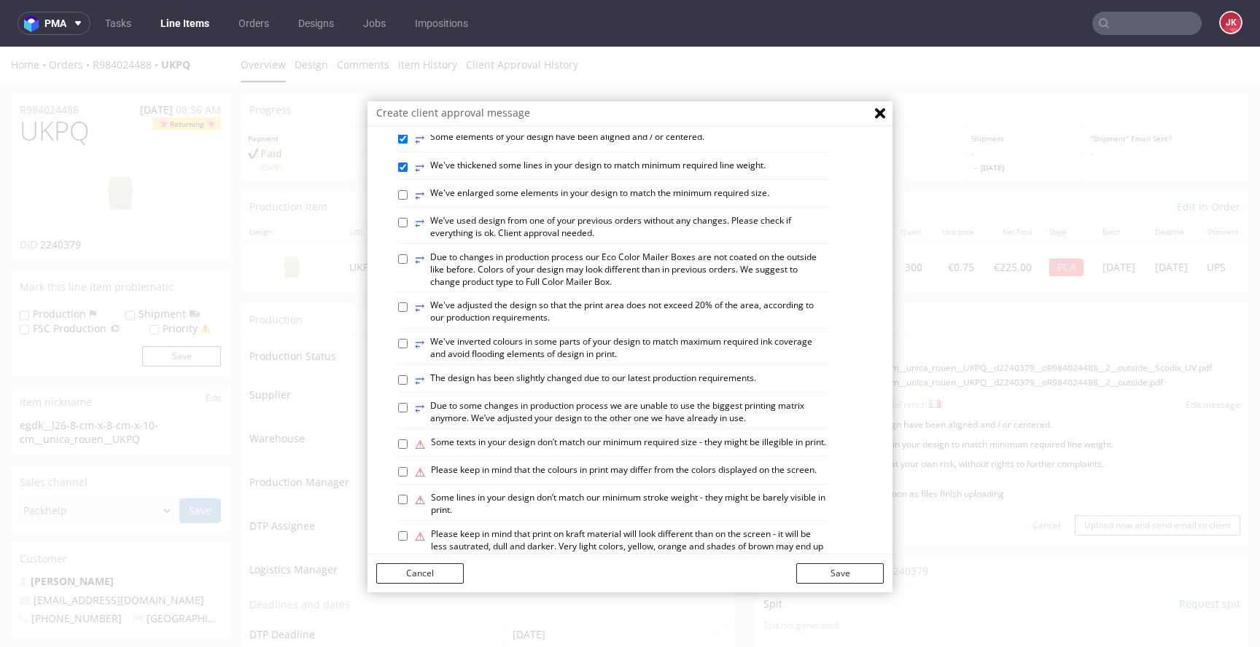
scroll to position [569, 0]
click at [578, 238] on label "⥂ We’ve used design from one of your previous orders without any changes. Pleas…" at bounding box center [621, 225] width 413 height 25
click at [407, 225] on input "⥂ We’ve used design from one of your previous orders without any changes. Pleas…" at bounding box center [402, 220] width 9 height 9
checkbox input "true"
click at [803, 577] on button "Save" at bounding box center [839, 573] width 87 height 20
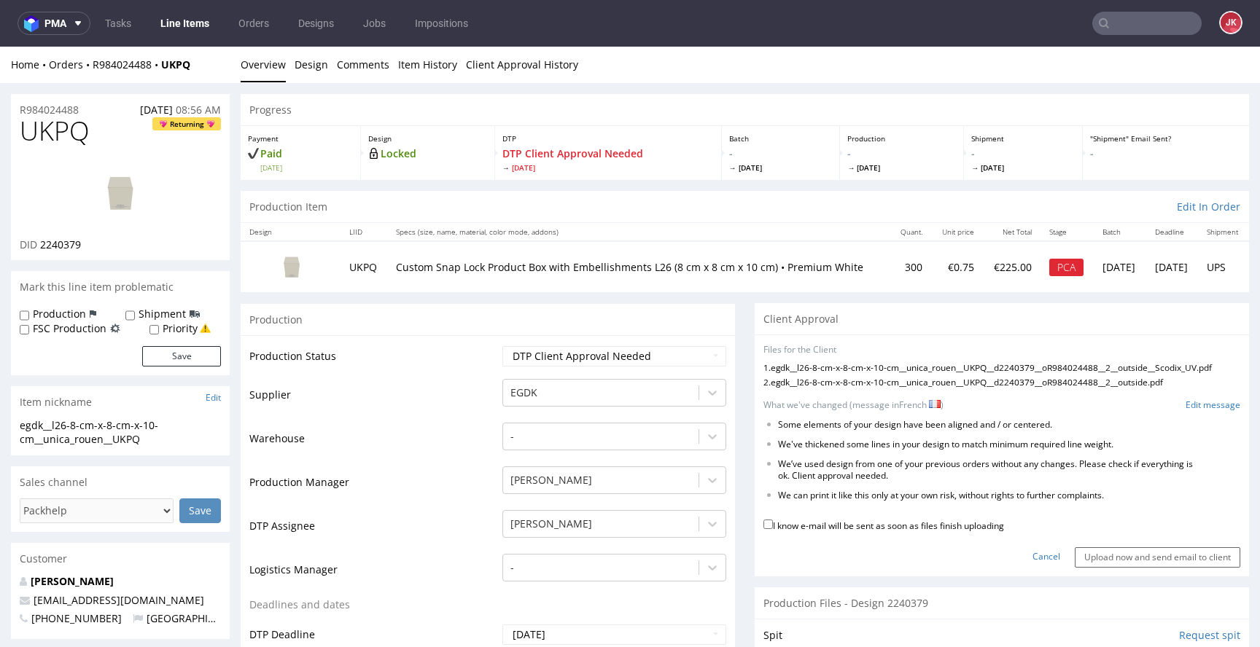
click at [827, 537] on div "I know e-mail will be sent as soon as files finish uploading" at bounding box center [1001, 527] width 477 height 20
click at [830, 533] on label "I know e-mail will be sent as soon as files finish uploading" at bounding box center [883, 525] width 241 height 16
click at [773, 529] on input "I know e-mail will be sent as soon as files finish uploading" at bounding box center [767, 524] width 9 height 9
checkbox input "true"
click at [1132, 566] on input "Upload now and send email to client" at bounding box center [1156, 557] width 165 height 20
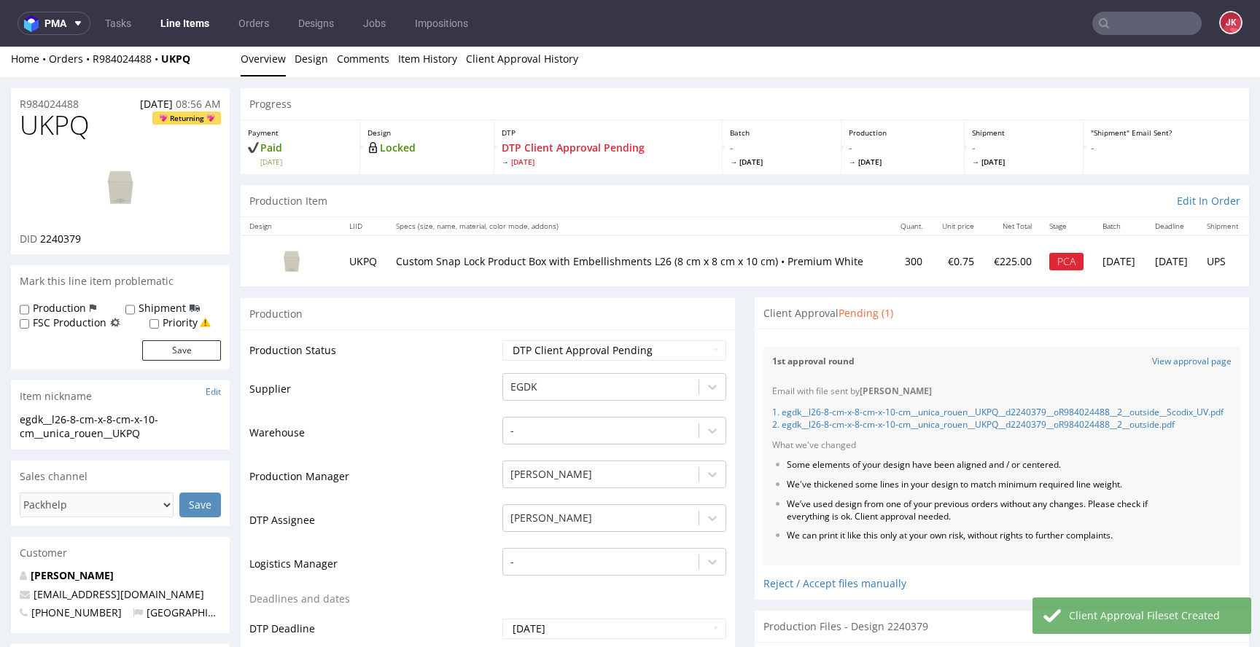
scroll to position [0, 0]
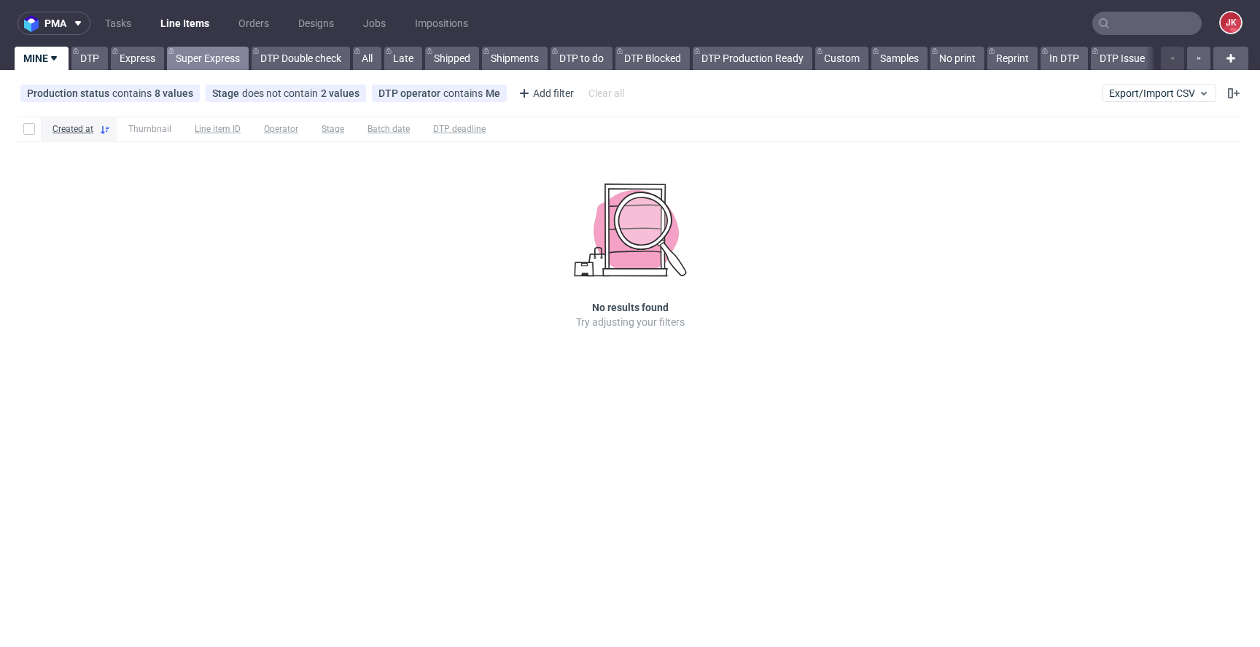
click at [218, 53] on link "Super Express" at bounding box center [208, 58] width 82 height 23
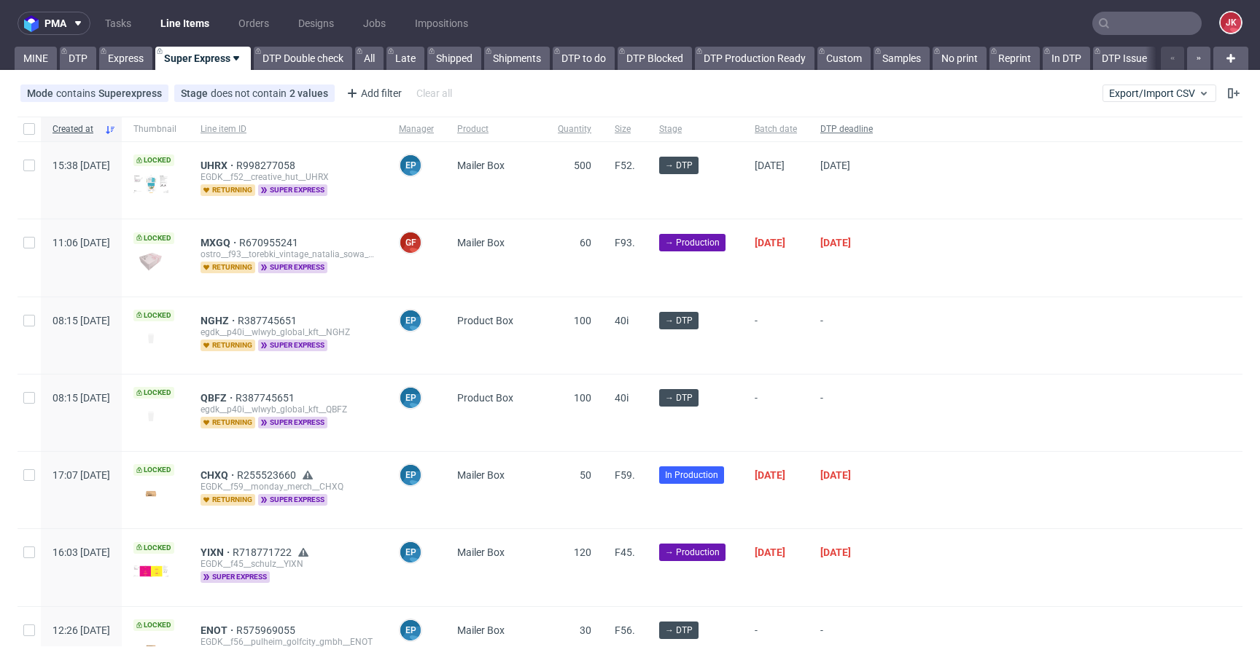
click at [873, 129] on span "DTP deadline" at bounding box center [846, 129] width 52 height 12
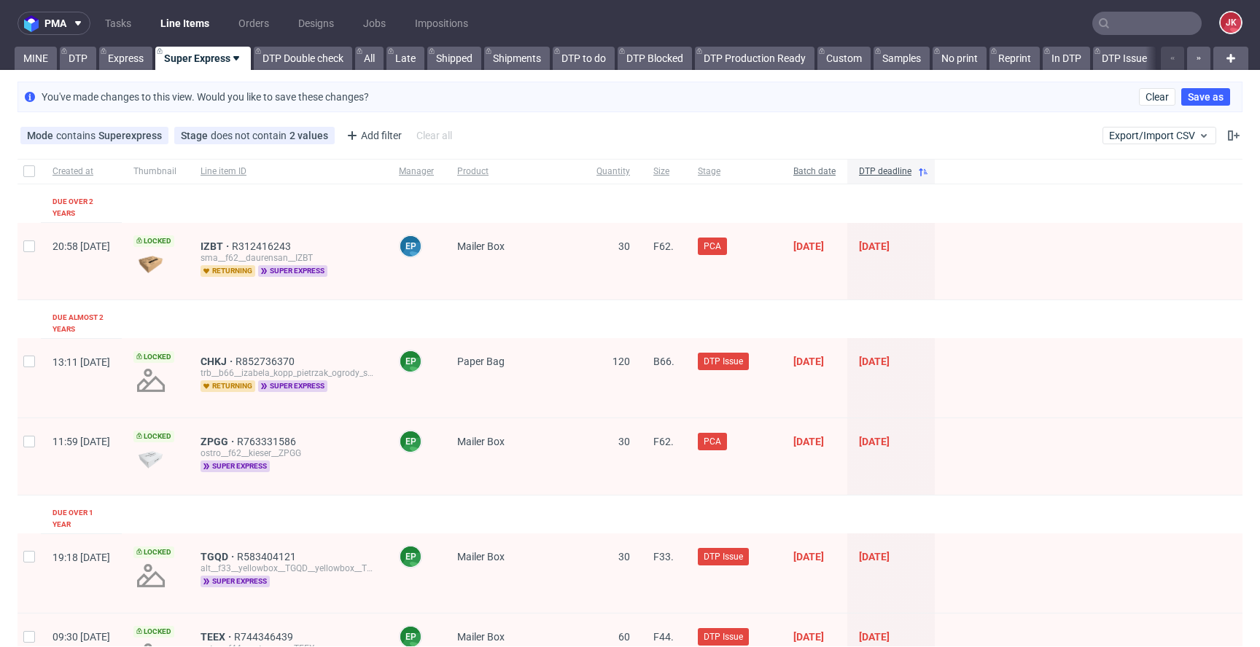
click at [847, 175] on div "Batch date" at bounding box center [814, 171] width 66 height 25
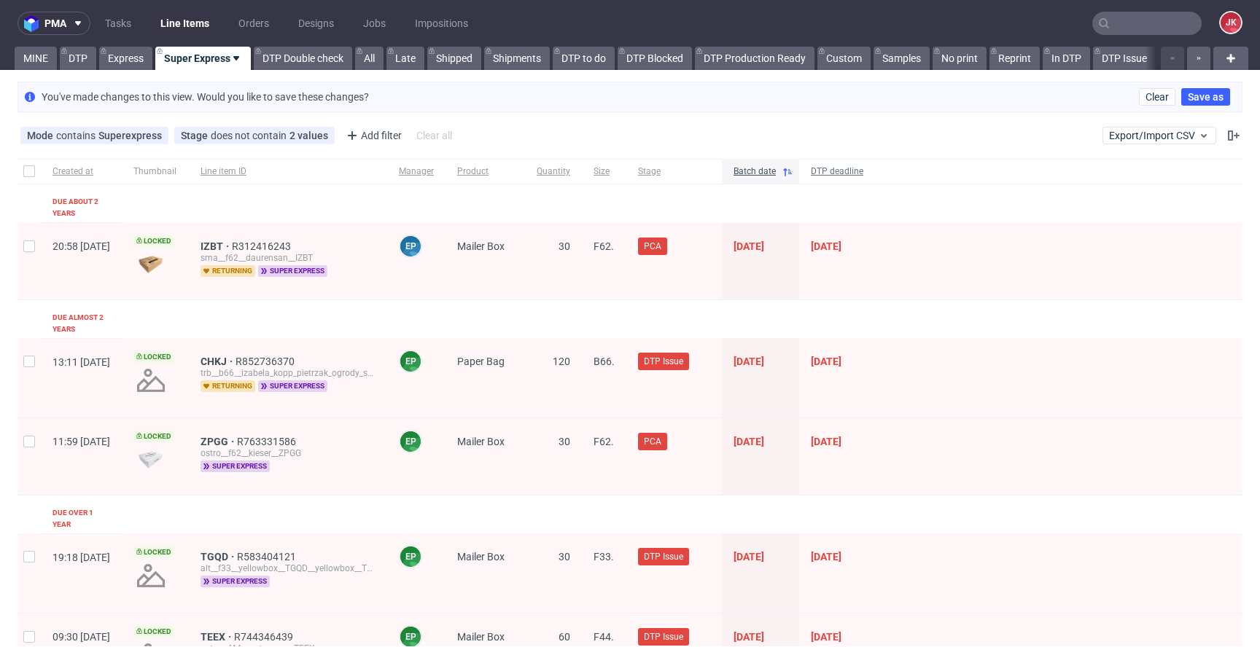
click at [863, 170] on span "DTP deadline" at bounding box center [837, 171] width 52 height 12
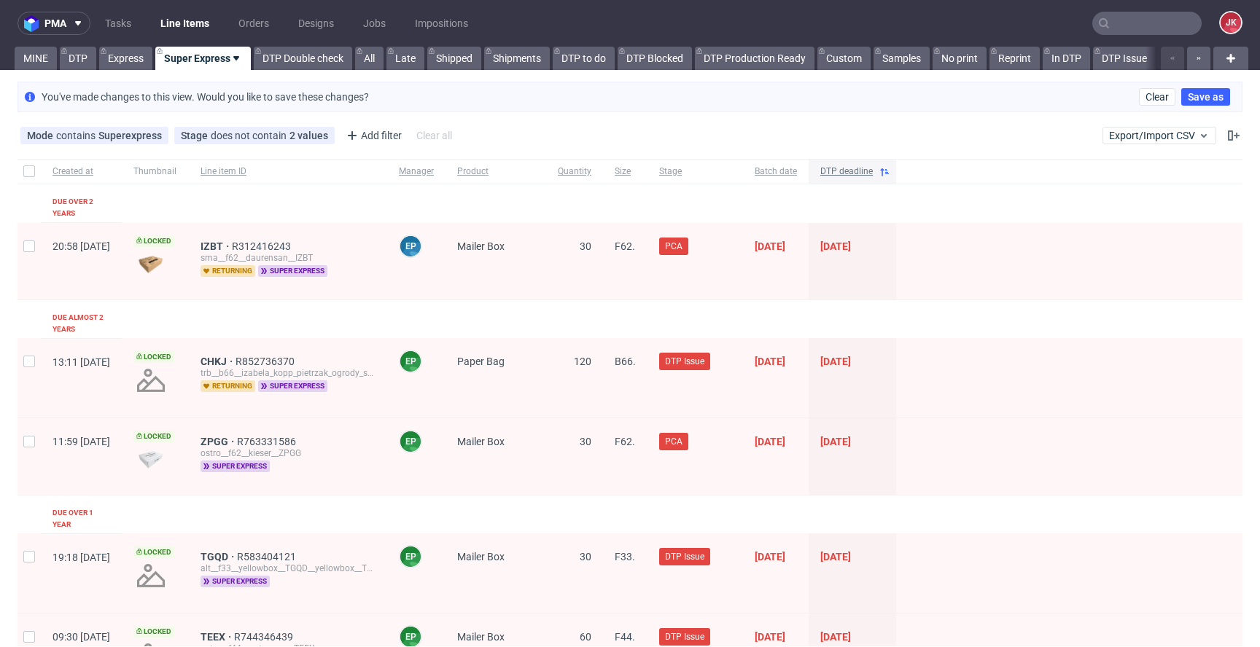
click at [873, 168] on span "DTP deadline" at bounding box center [846, 171] width 52 height 12
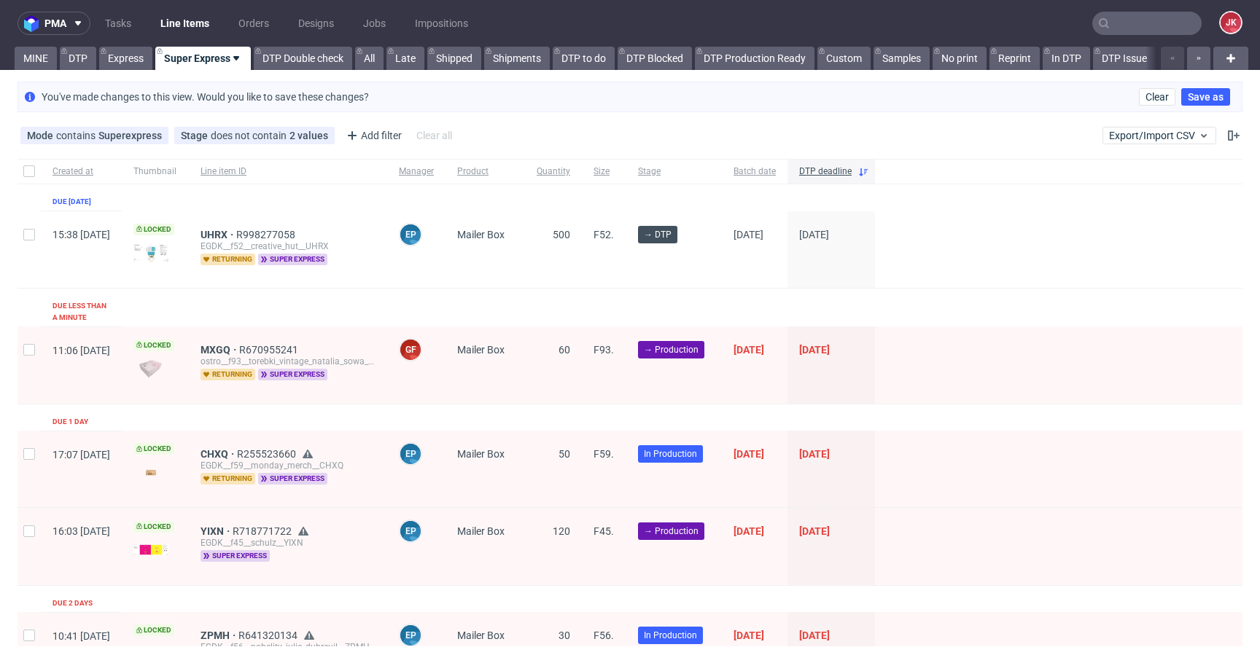
click at [851, 168] on span "DTP deadline" at bounding box center [825, 171] width 52 height 12
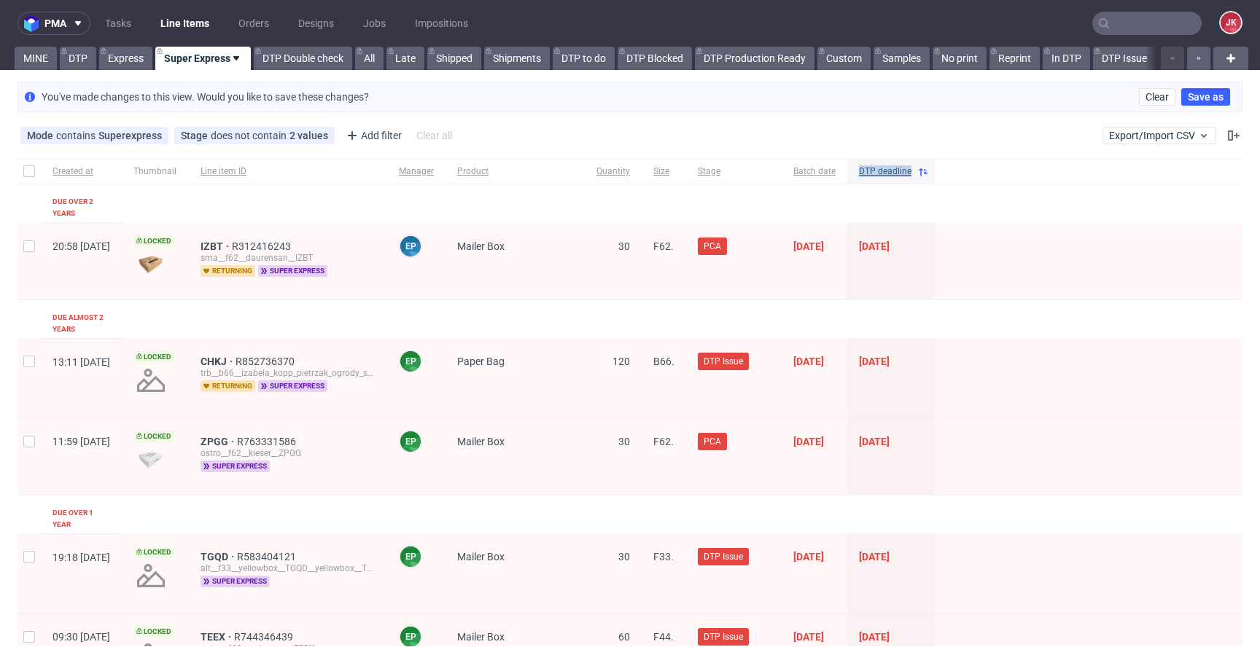
click at [901, 168] on div "DTP deadline" at bounding box center [890, 171] width 87 height 25
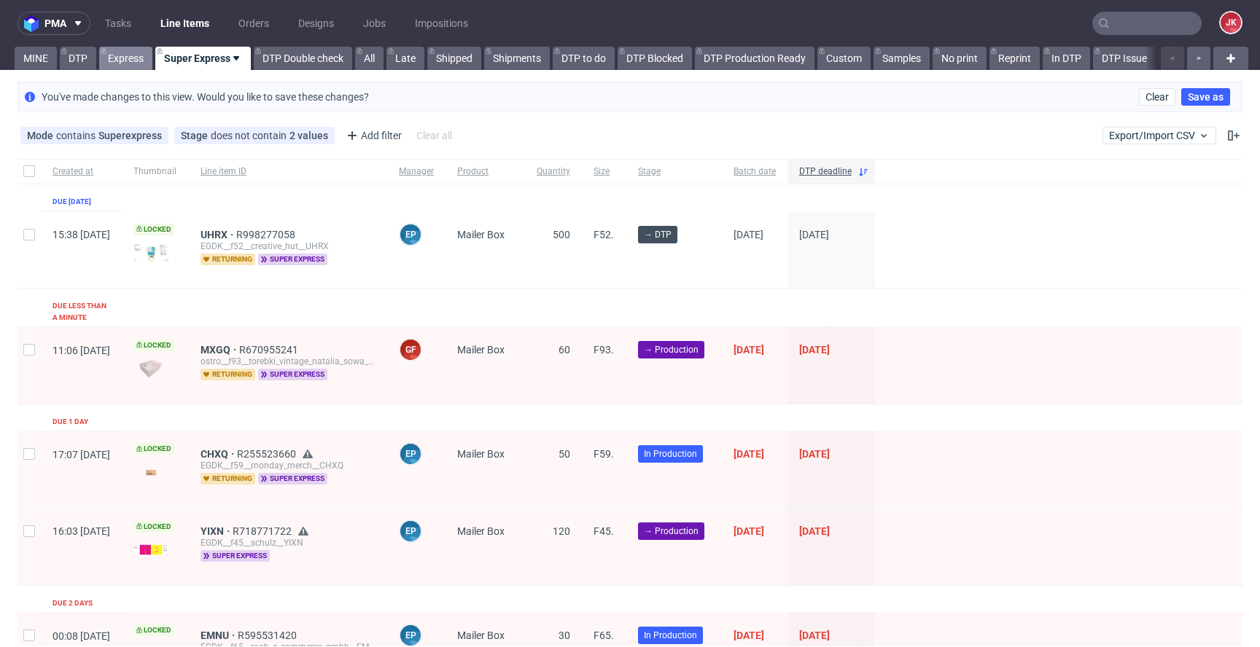
click at [127, 60] on link "Express" at bounding box center [125, 58] width 53 height 23
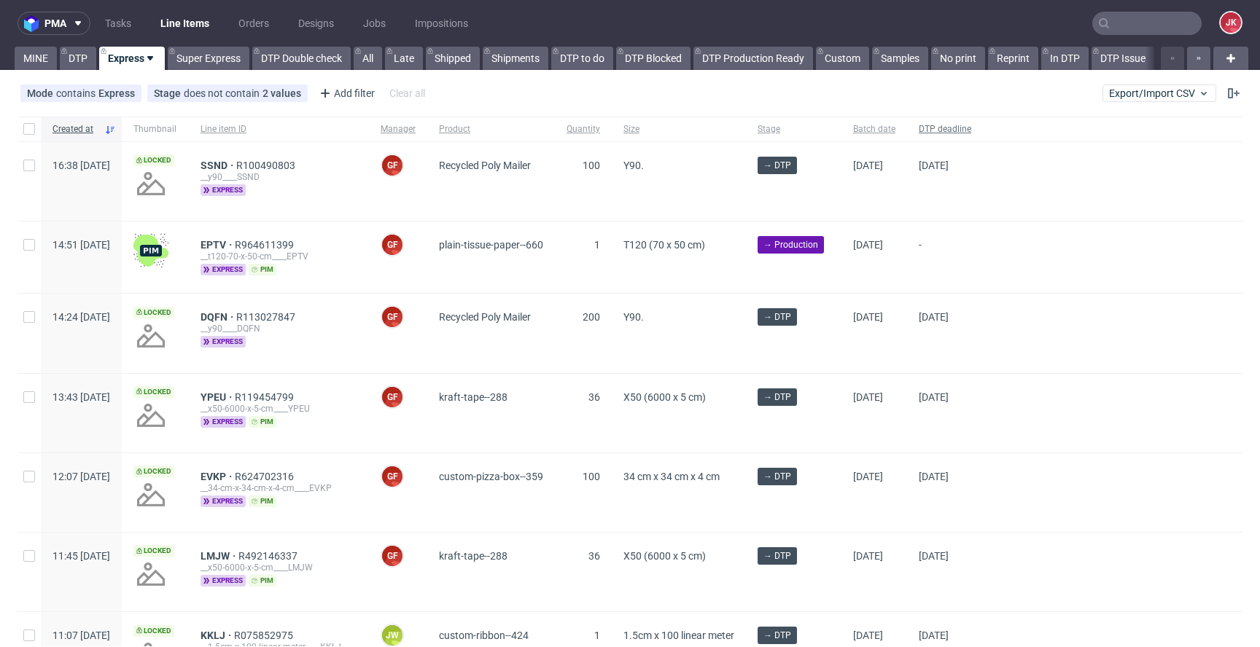
click at [983, 119] on div "DTP deadline" at bounding box center [945, 129] width 76 height 25
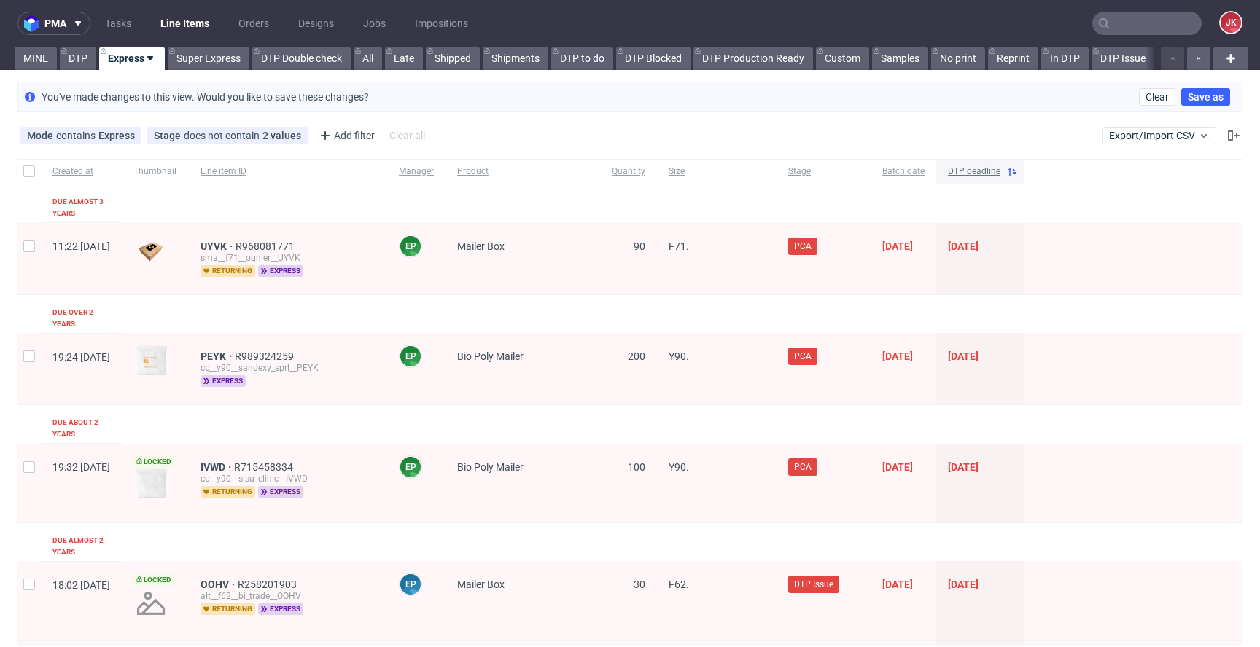
click at [1000, 168] on span "DTP deadline" at bounding box center [974, 171] width 52 height 12
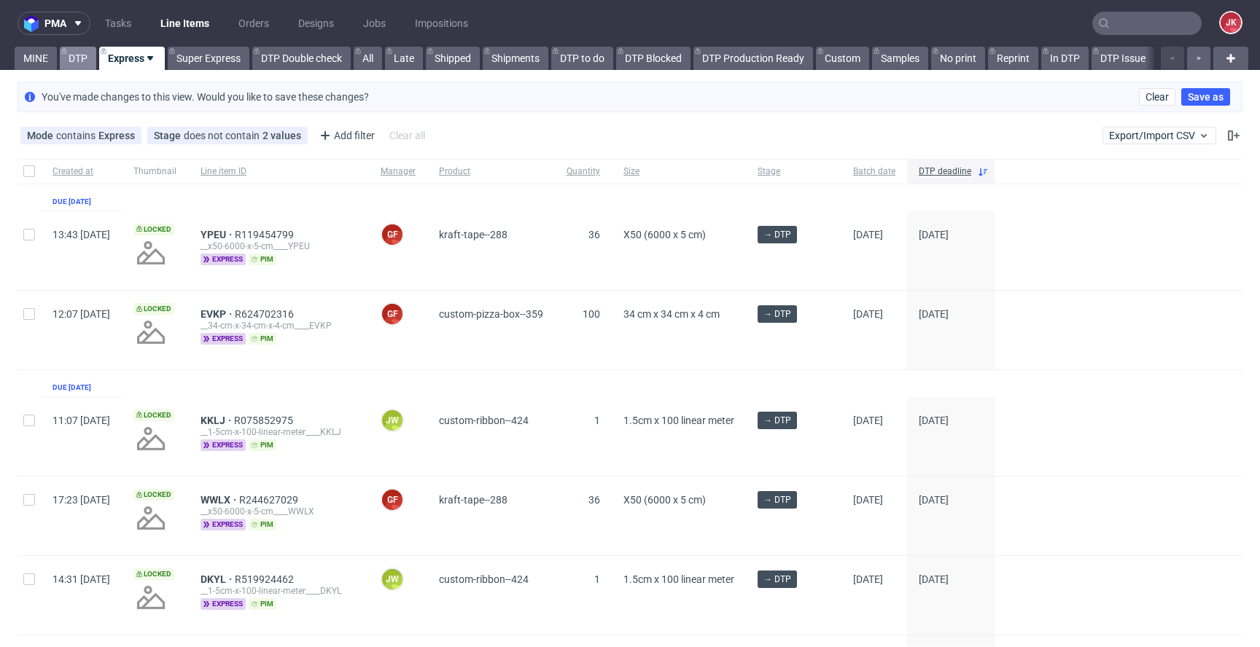
click at [83, 63] on link "DTP" at bounding box center [78, 58] width 36 height 23
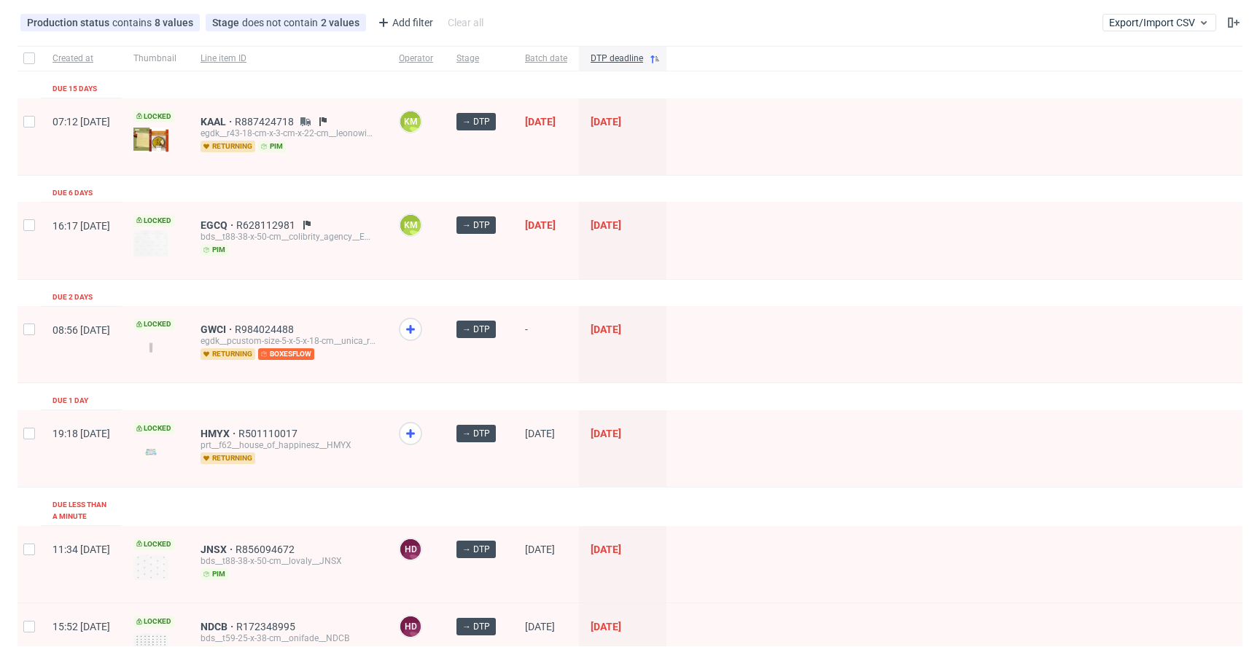
scroll to position [95, 0]
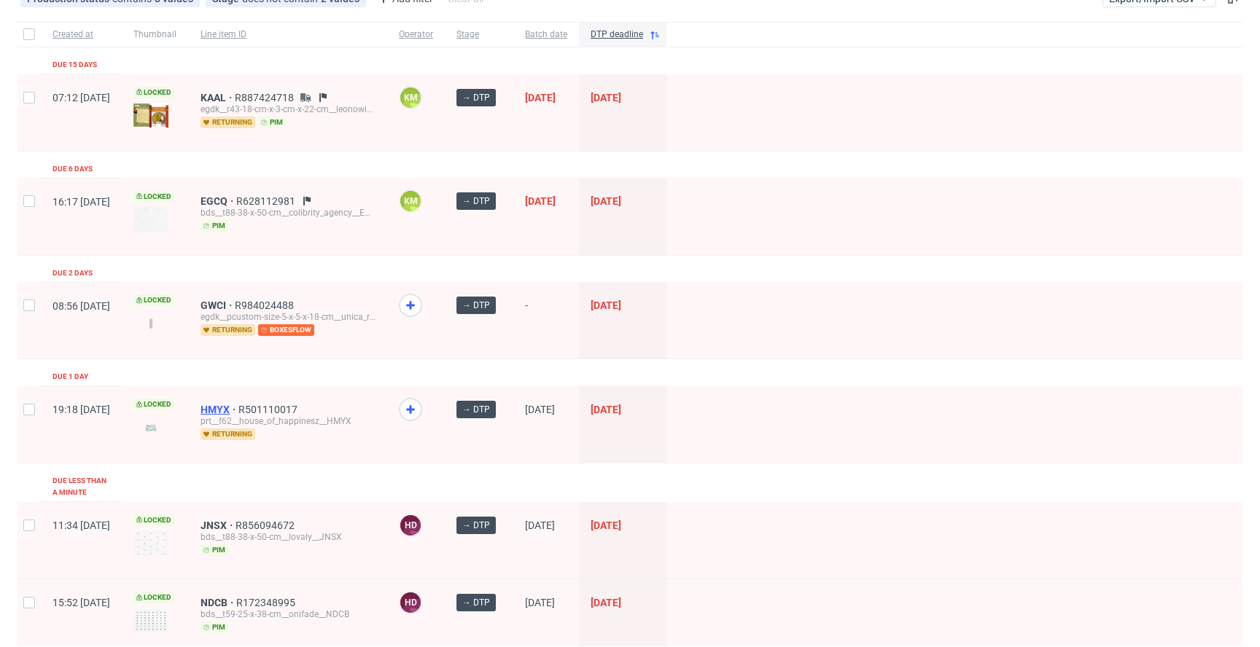
click at [238, 406] on span "HMYX" at bounding box center [219, 410] width 38 height 12
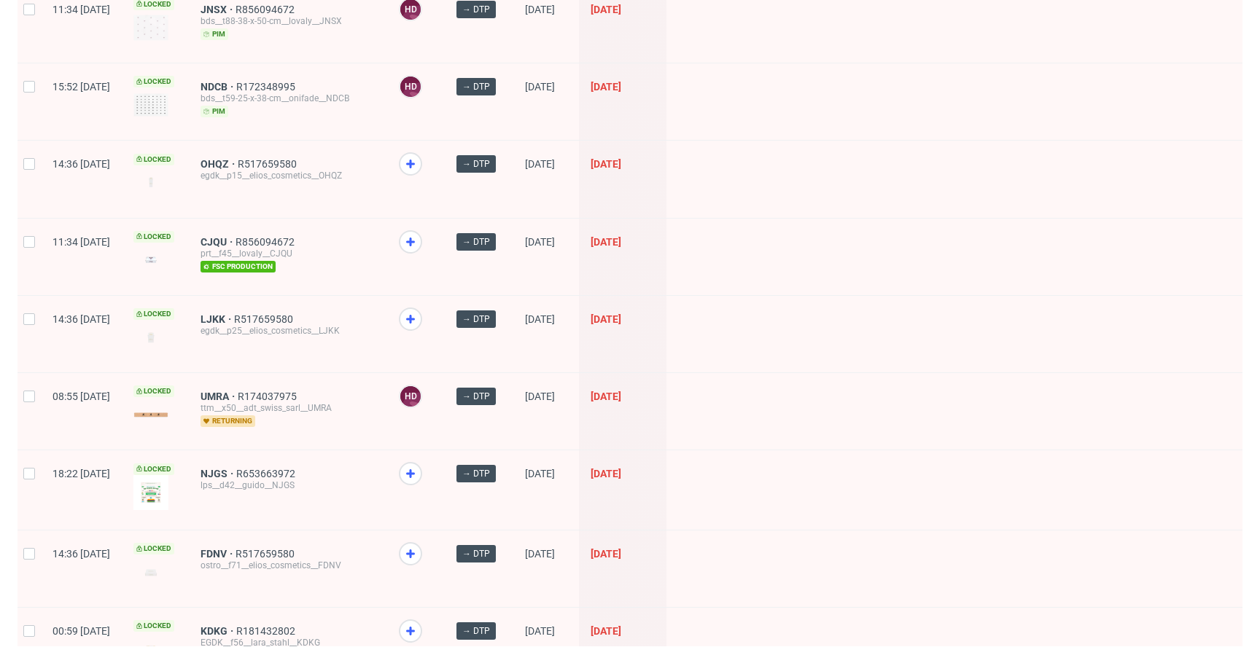
scroll to position [612, 0]
click at [234, 313] on span "LJKK" at bounding box center [217, 319] width 34 height 12
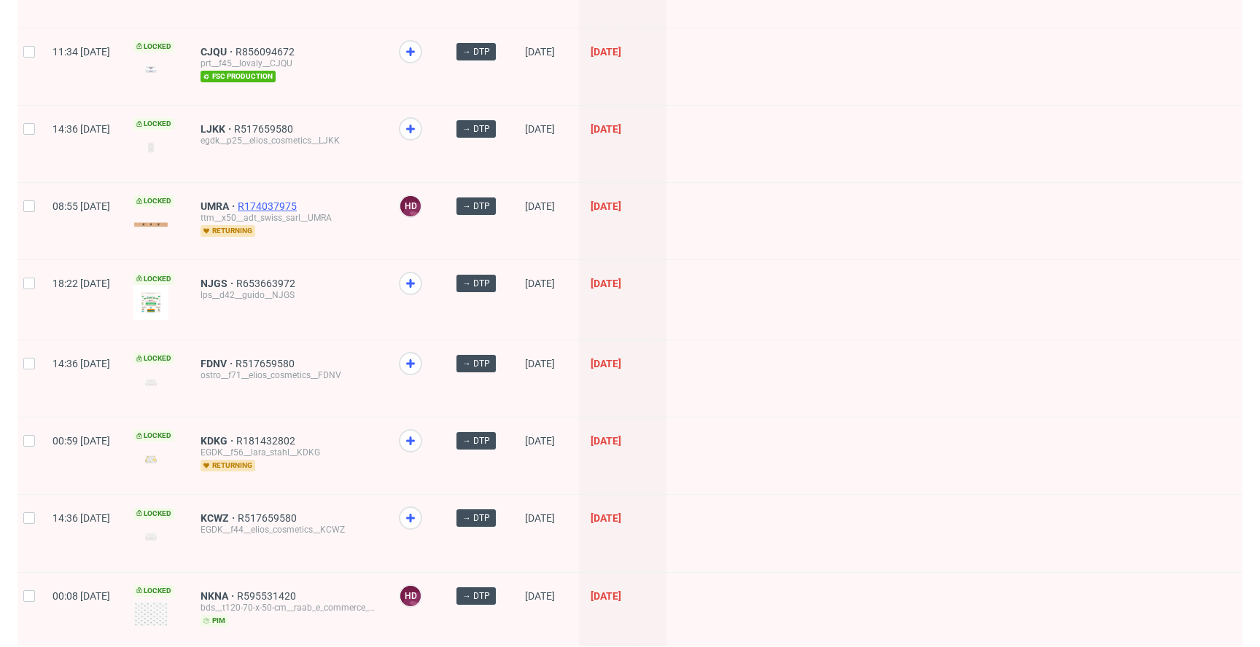
scroll to position [810, 0]
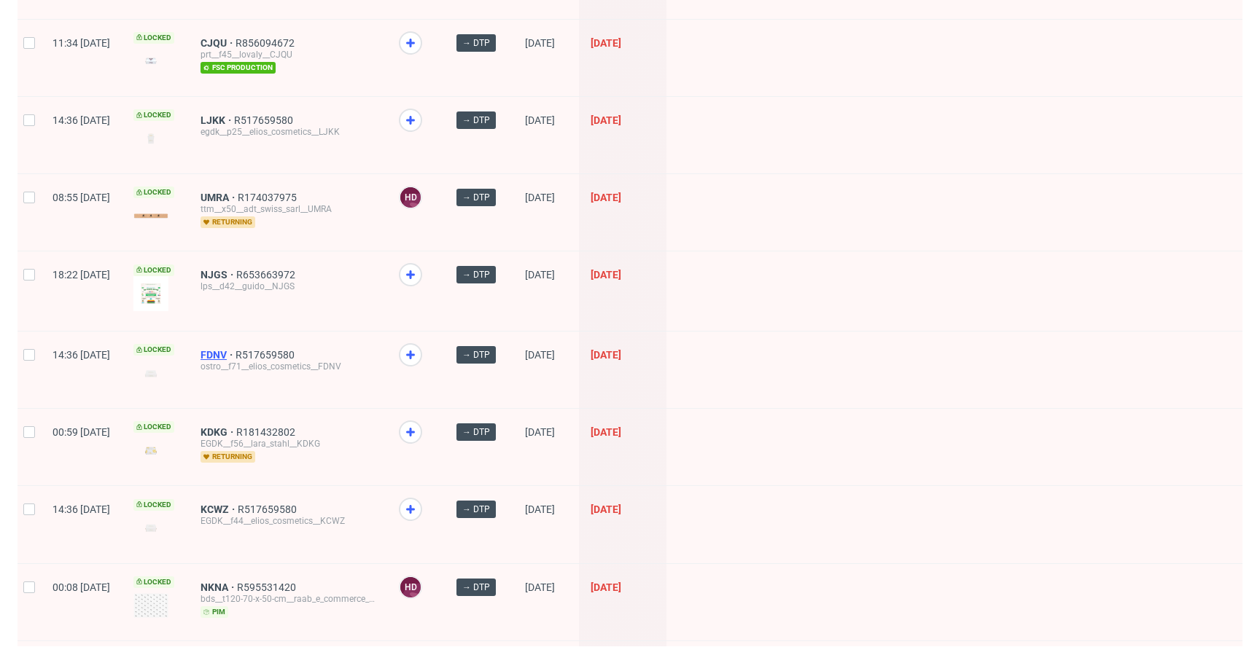
click at [235, 349] on span "FDNV" at bounding box center [217, 355] width 35 height 12
click at [236, 426] on span "KDKG" at bounding box center [218, 432] width 36 height 12
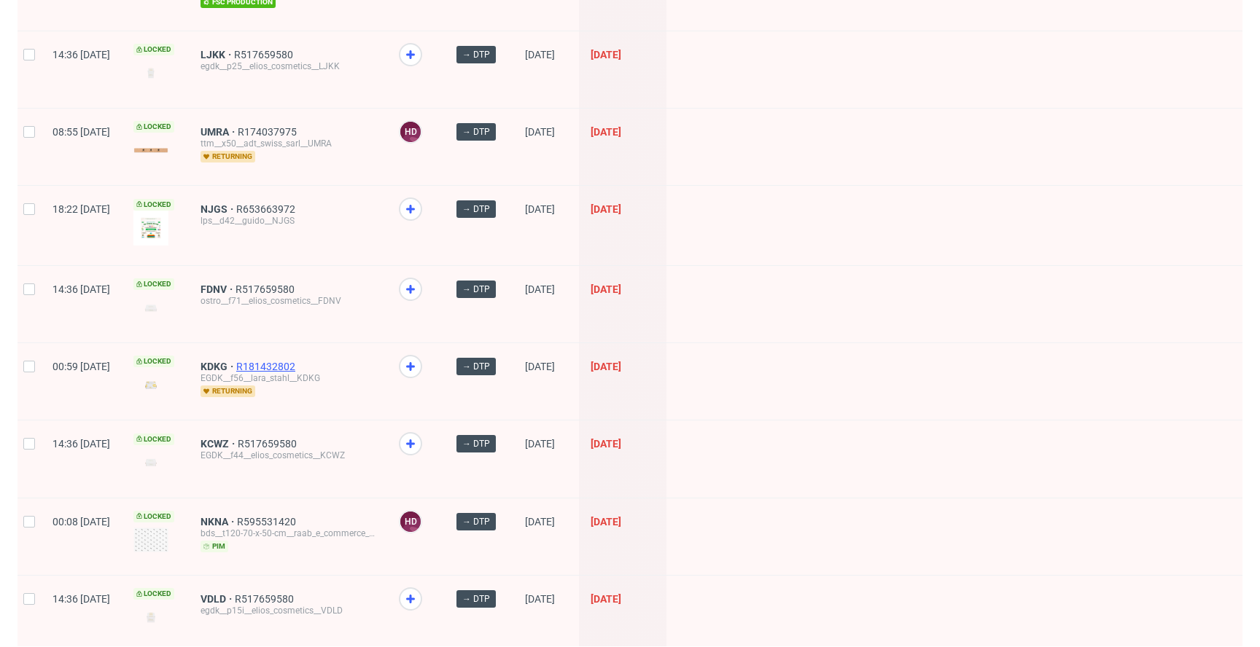
scroll to position [898, 0]
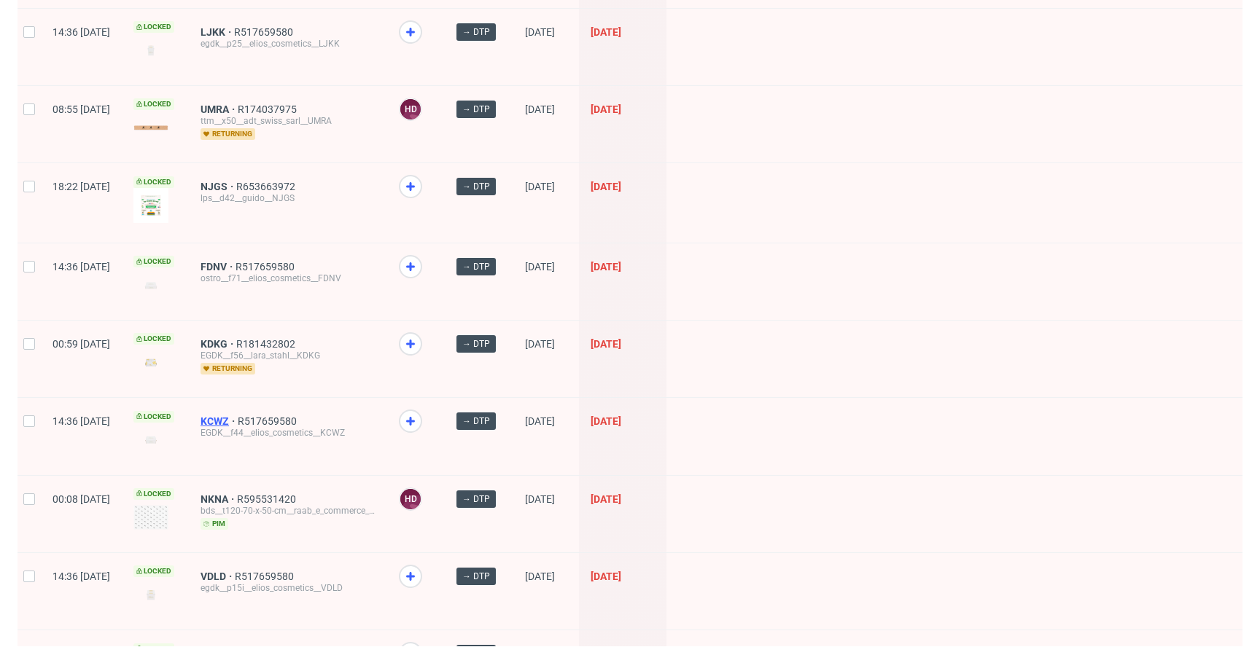
click at [238, 415] on span "KCWZ" at bounding box center [218, 421] width 37 height 12
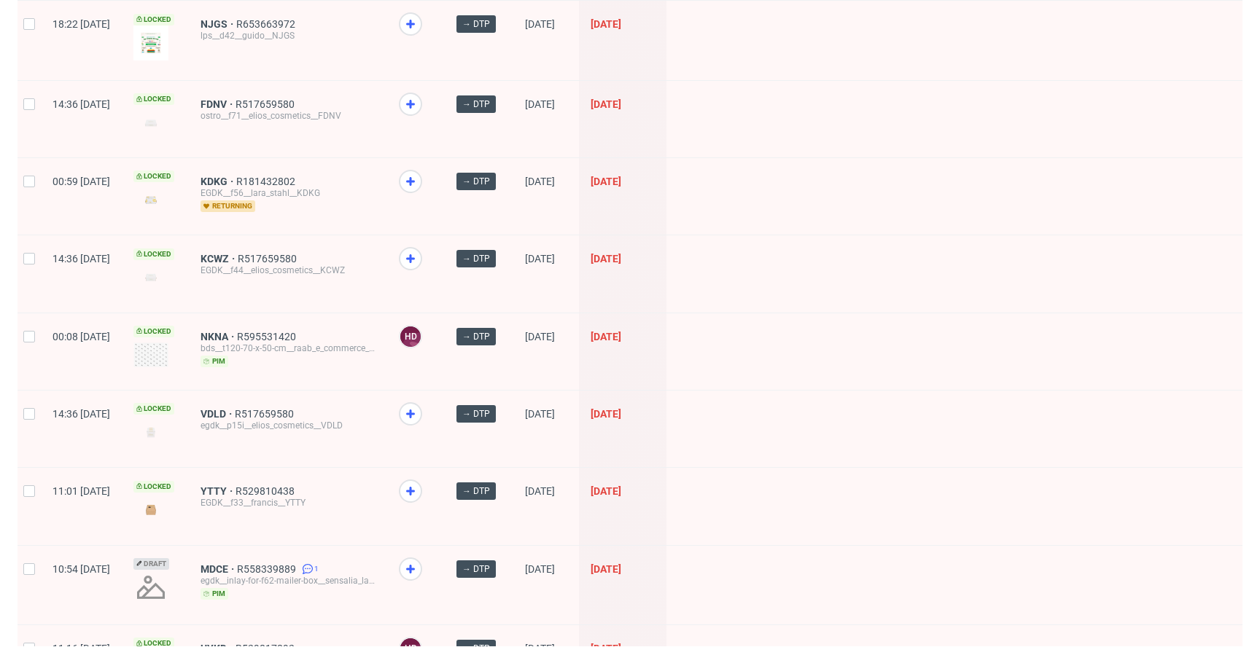
scroll to position [1066, 0]
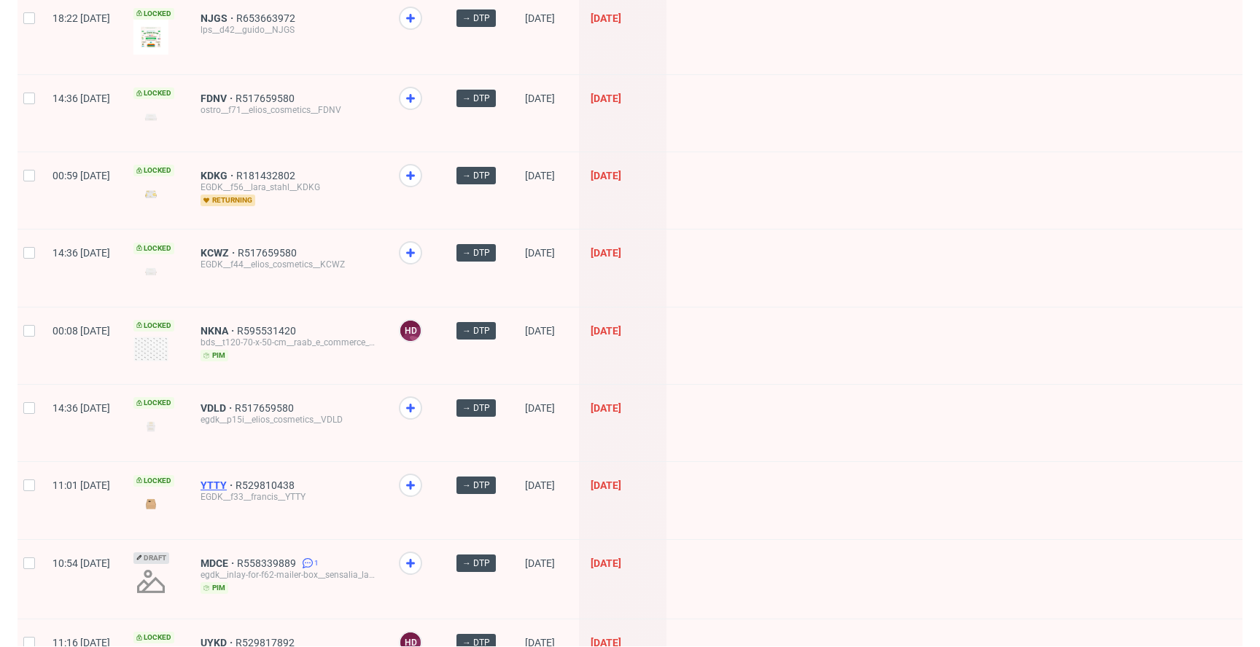
click at [235, 480] on span "YTTY" at bounding box center [217, 486] width 35 height 12
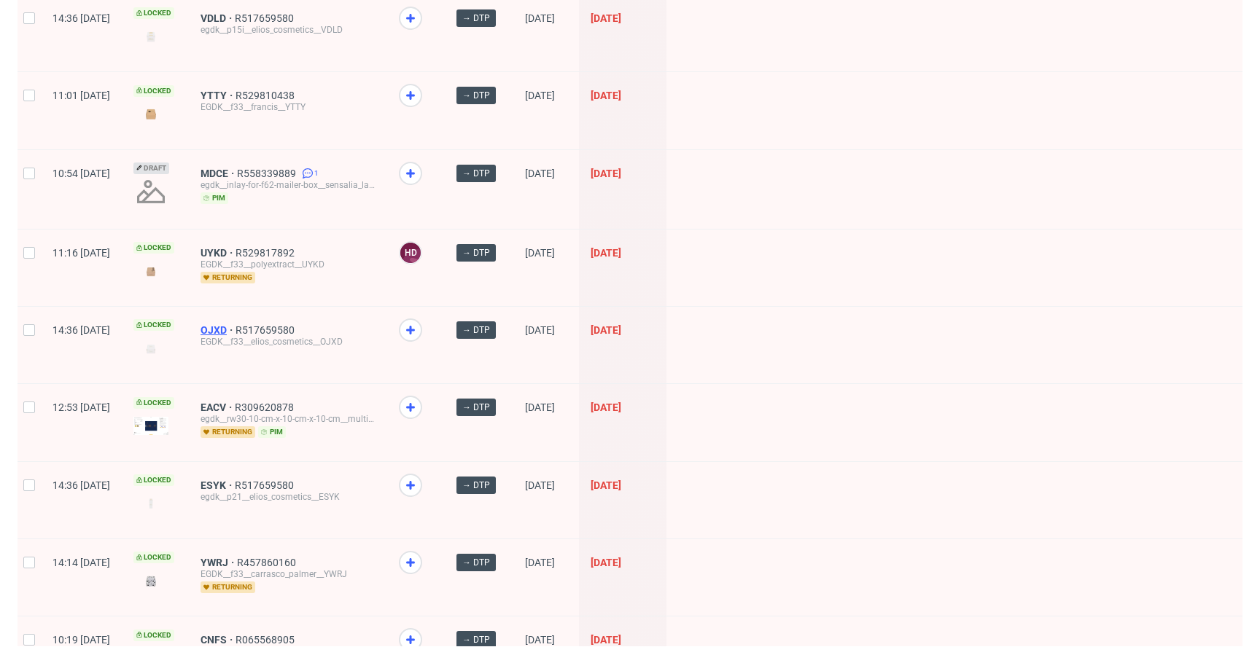
scroll to position [1458, 0]
click at [235, 323] on span "OJXD" at bounding box center [217, 329] width 35 height 12
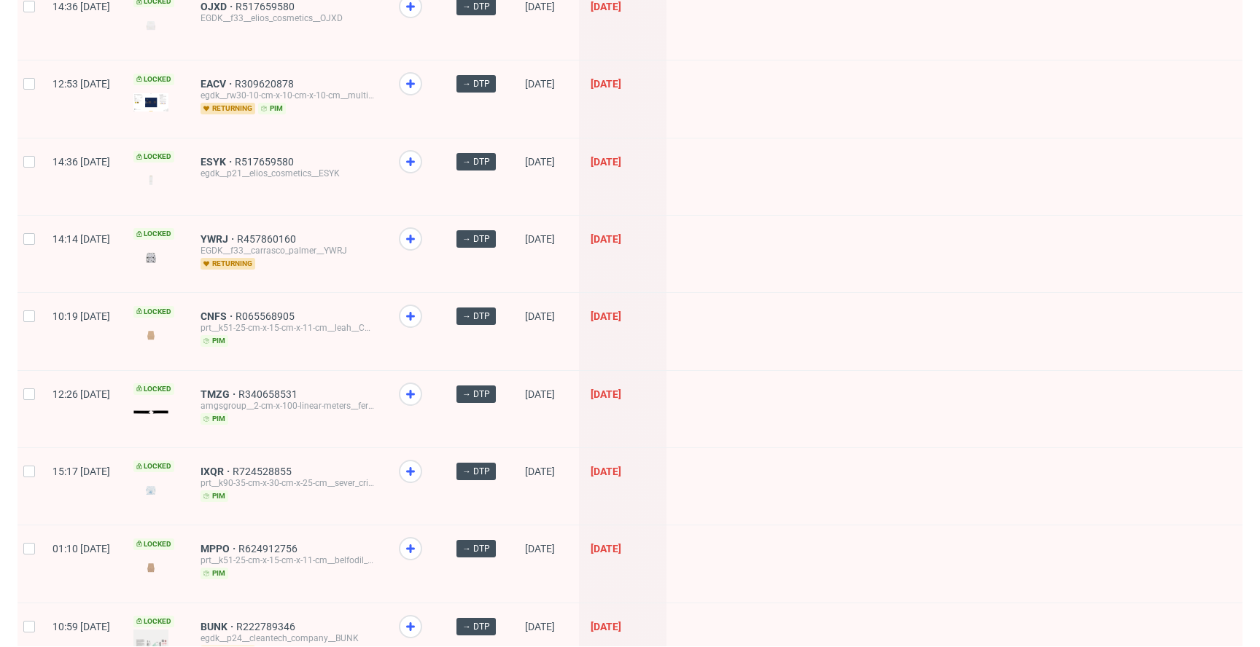
scroll to position [1787, 0]
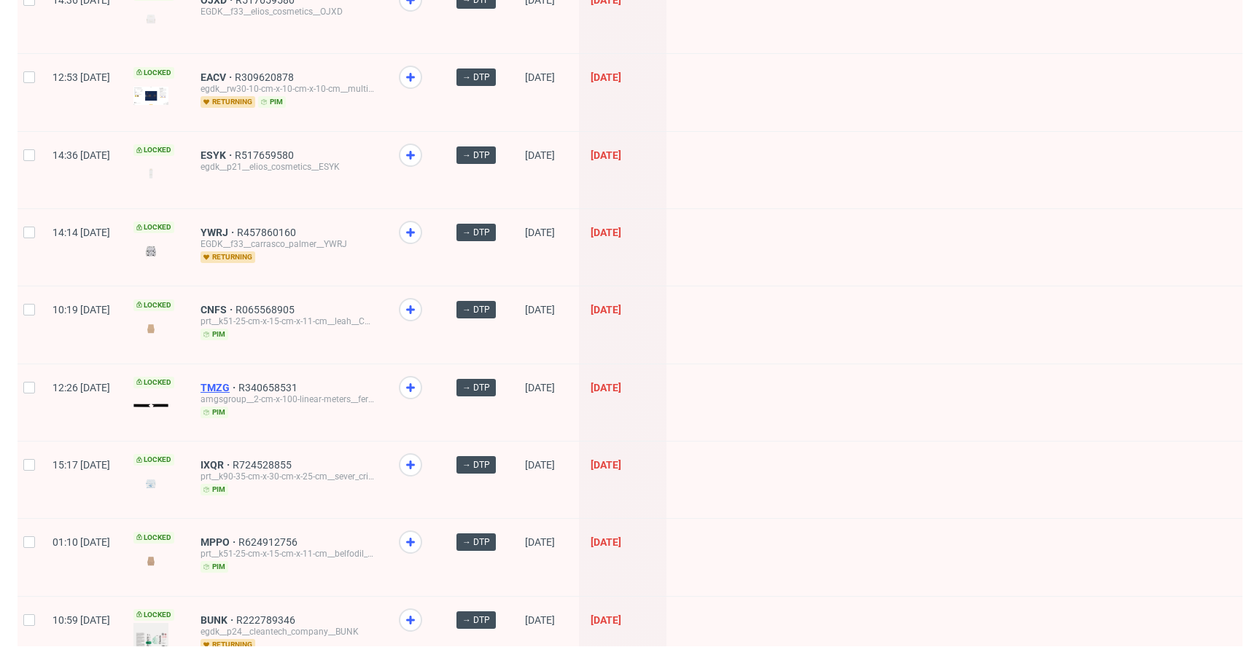
click at [238, 382] on span "TMZG" at bounding box center [219, 388] width 38 height 12
click at [235, 304] on span "CNFS" at bounding box center [217, 310] width 35 height 12
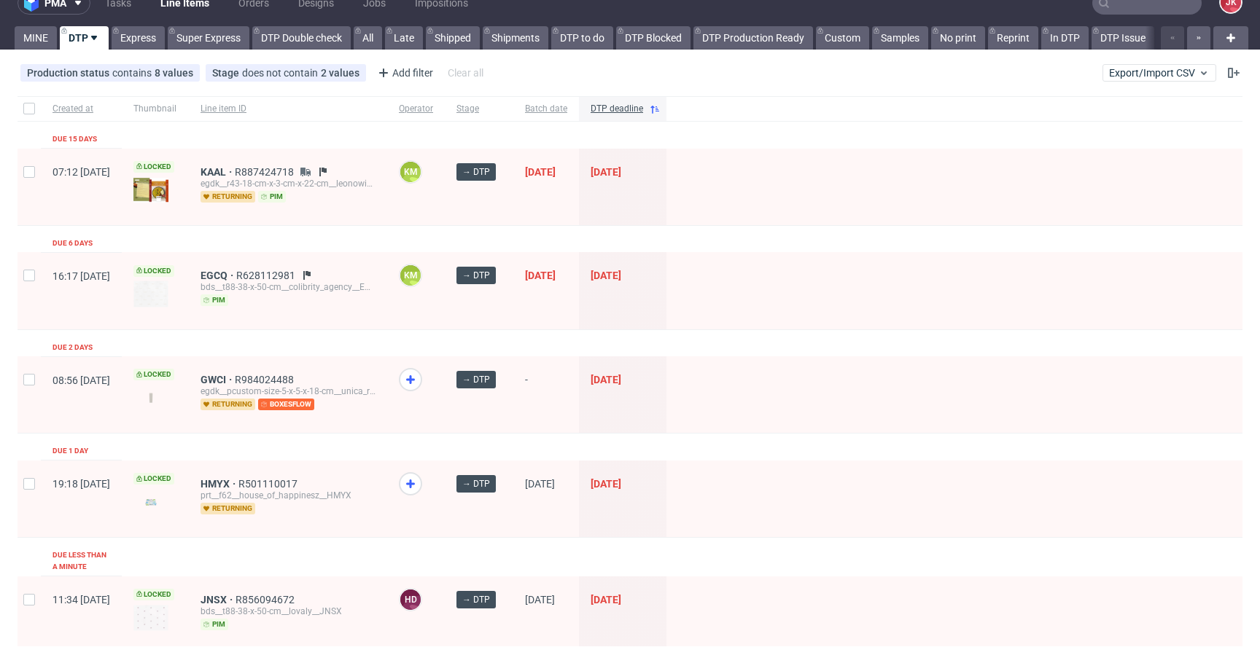
scroll to position [0, 0]
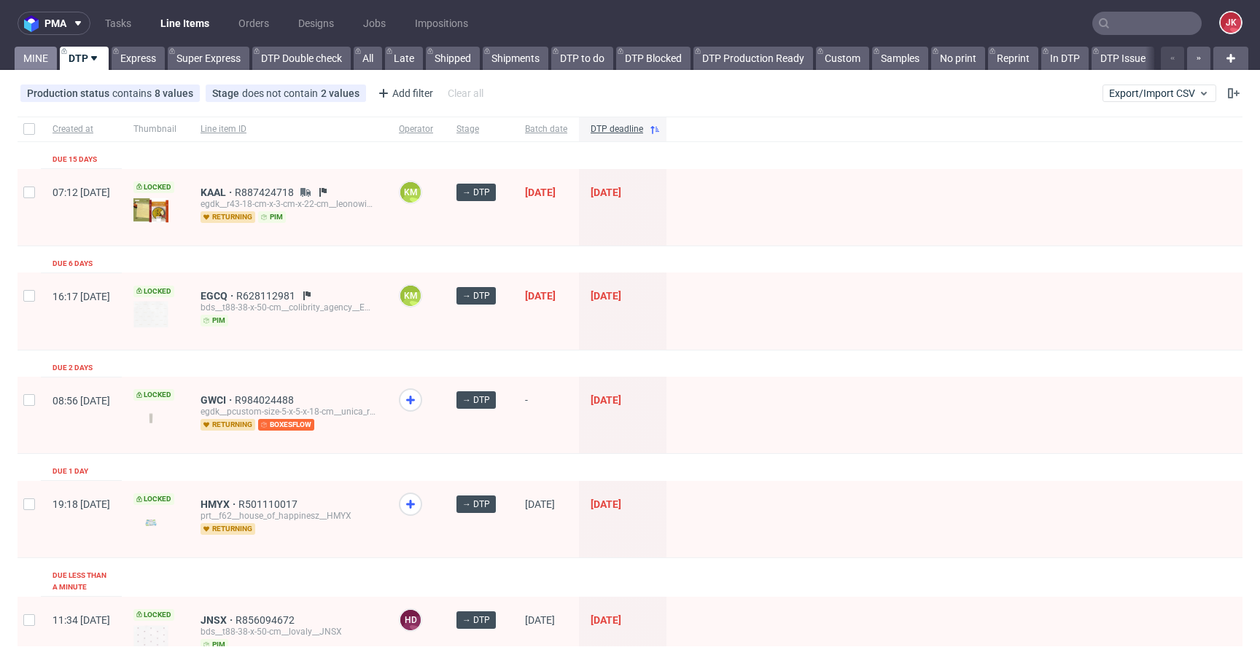
click at [44, 62] on link "MINE" at bounding box center [36, 58] width 42 height 23
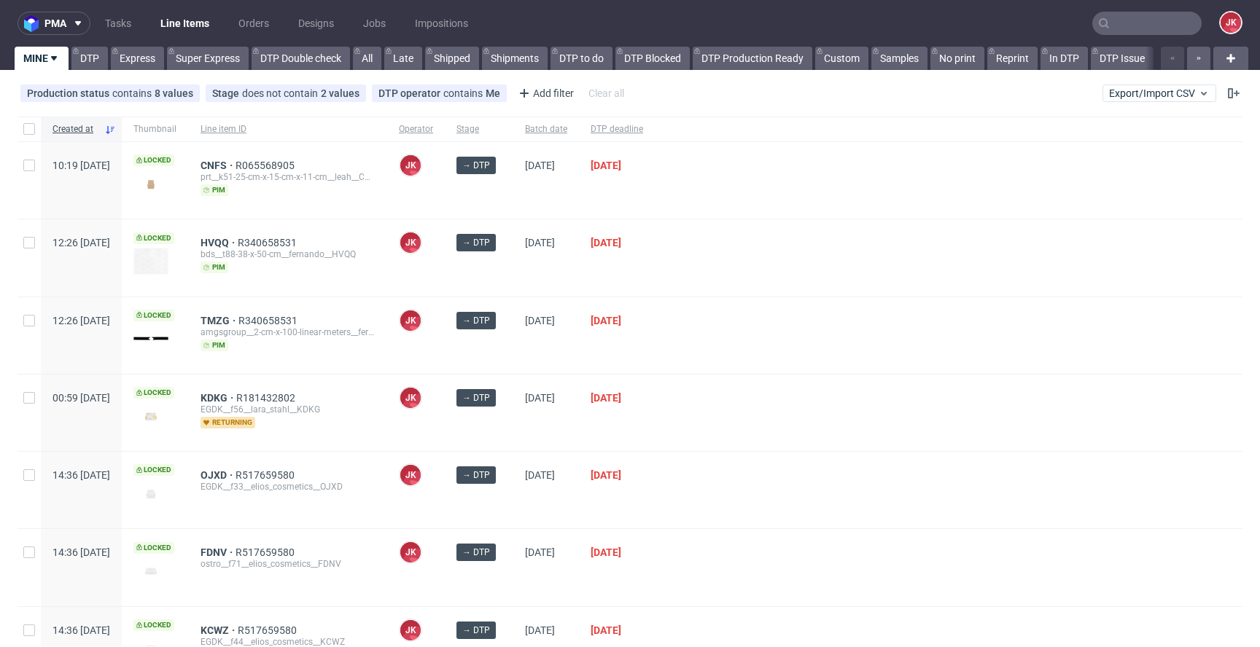
click at [445, 291] on div "JK Jan Kocik" at bounding box center [416, 257] width 58 height 77
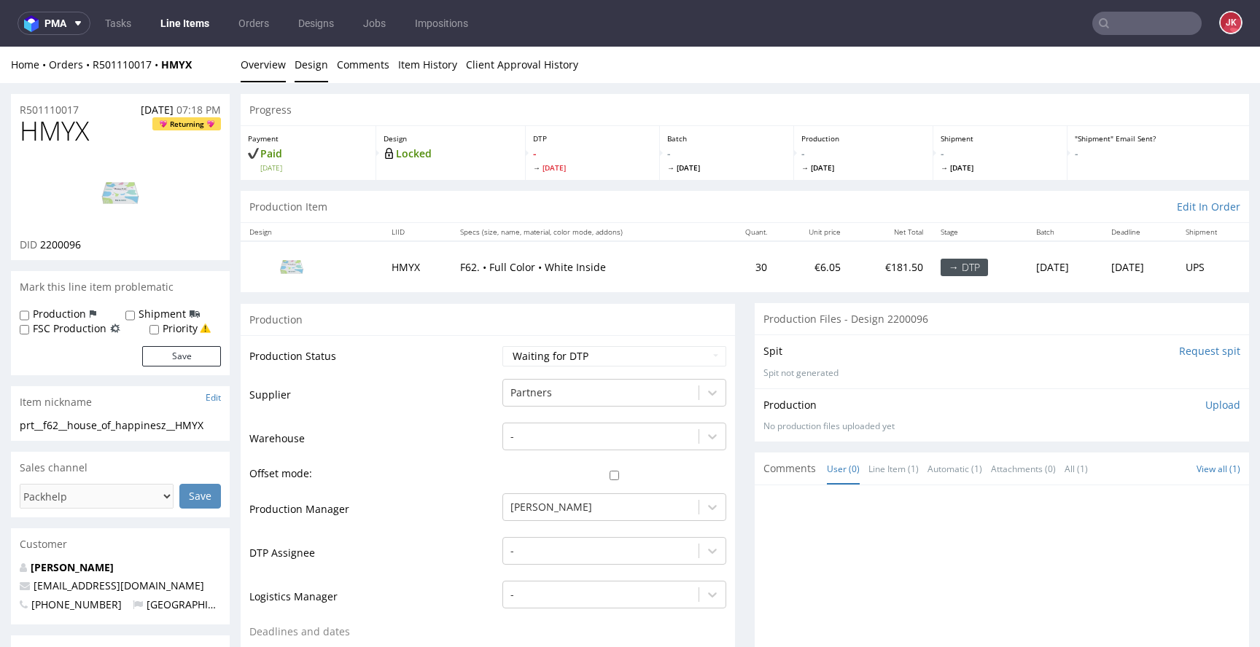
click at [297, 65] on link "Design" at bounding box center [311, 65] width 34 height 36
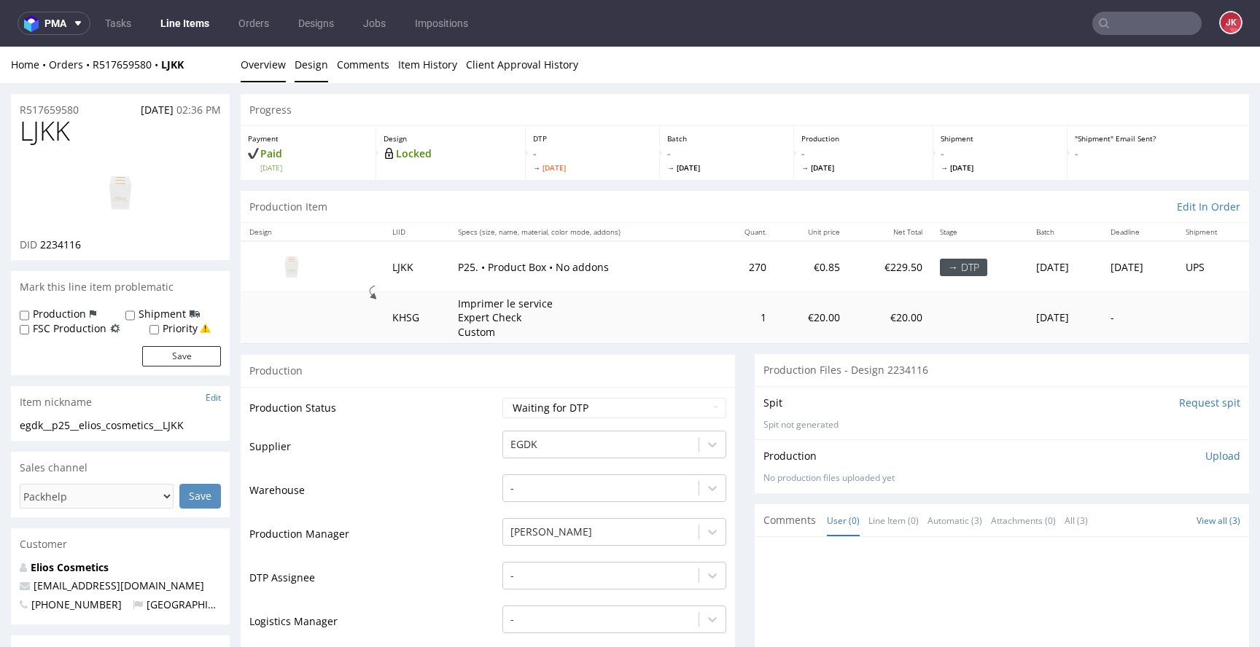
click at [299, 69] on link "Design" at bounding box center [311, 65] width 34 height 36
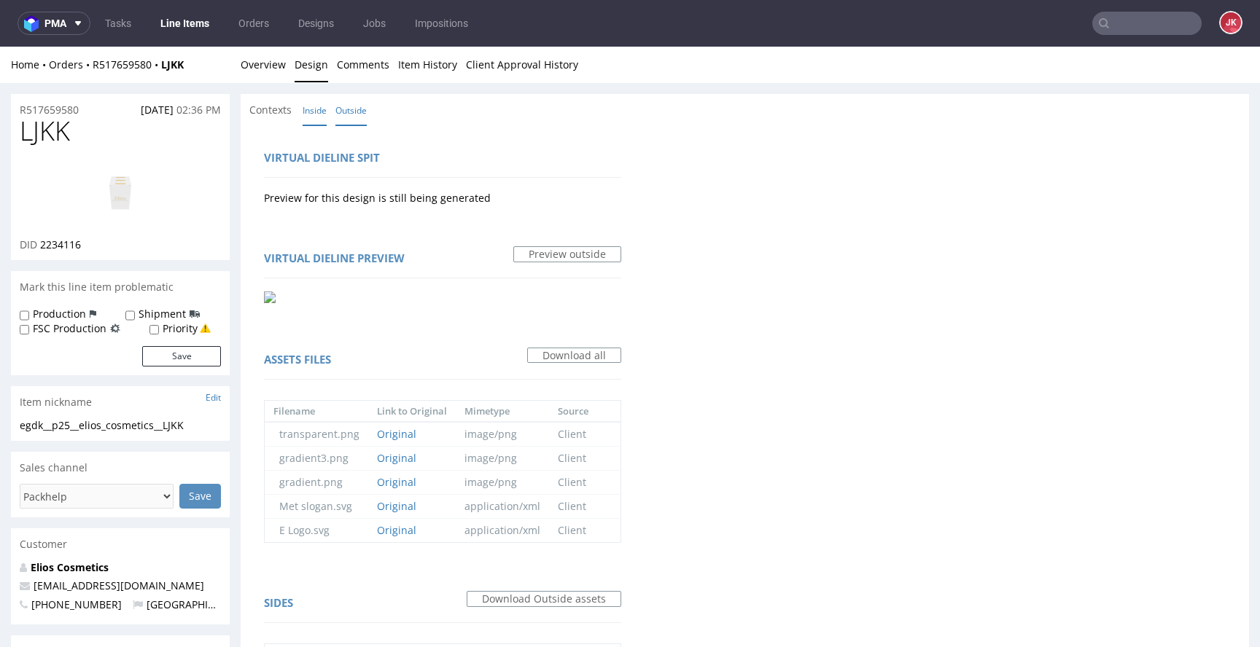
click at [316, 112] on link "Inside" at bounding box center [315, 110] width 24 height 31
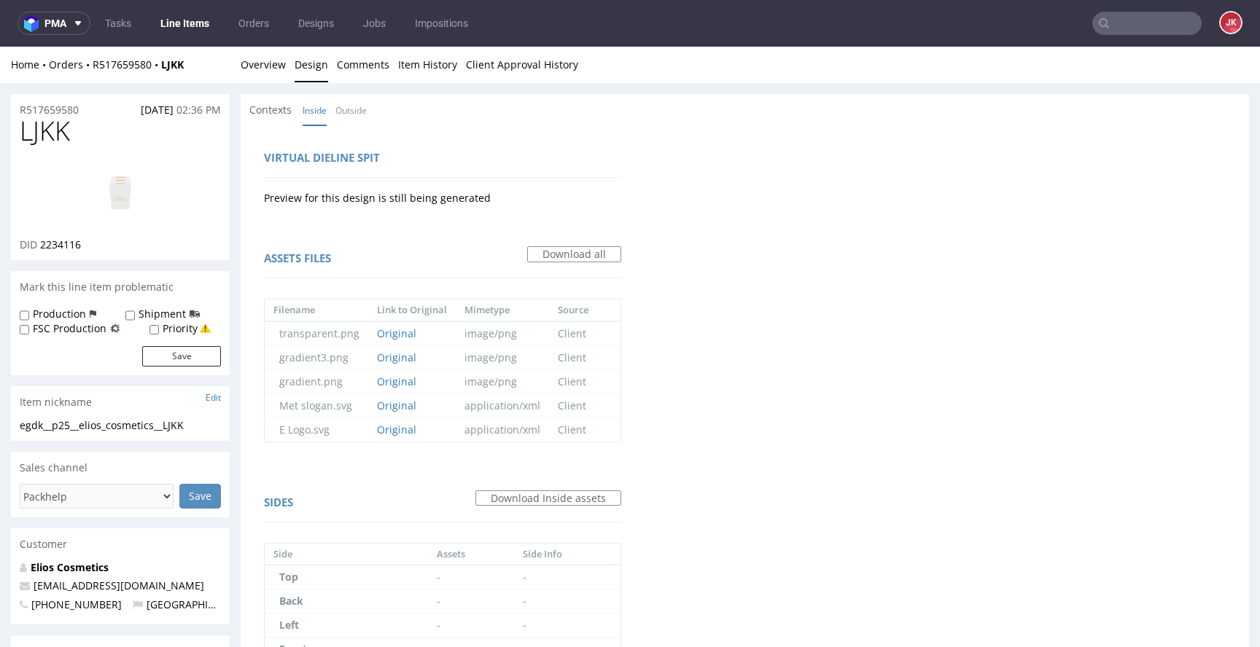
click at [359, 135] on div "Virtual dieline spit Preview for this design is still being generated" at bounding box center [442, 175] width 386 height 82
click at [359, 125] on div "Virtual dieline spit Preview for this design is still being generated Assets fi…" at bounding box center [443, 452] width 404 height 654
click at [359, 114] on link "Outside" at bounding box center [350, 110] width 31 height 31
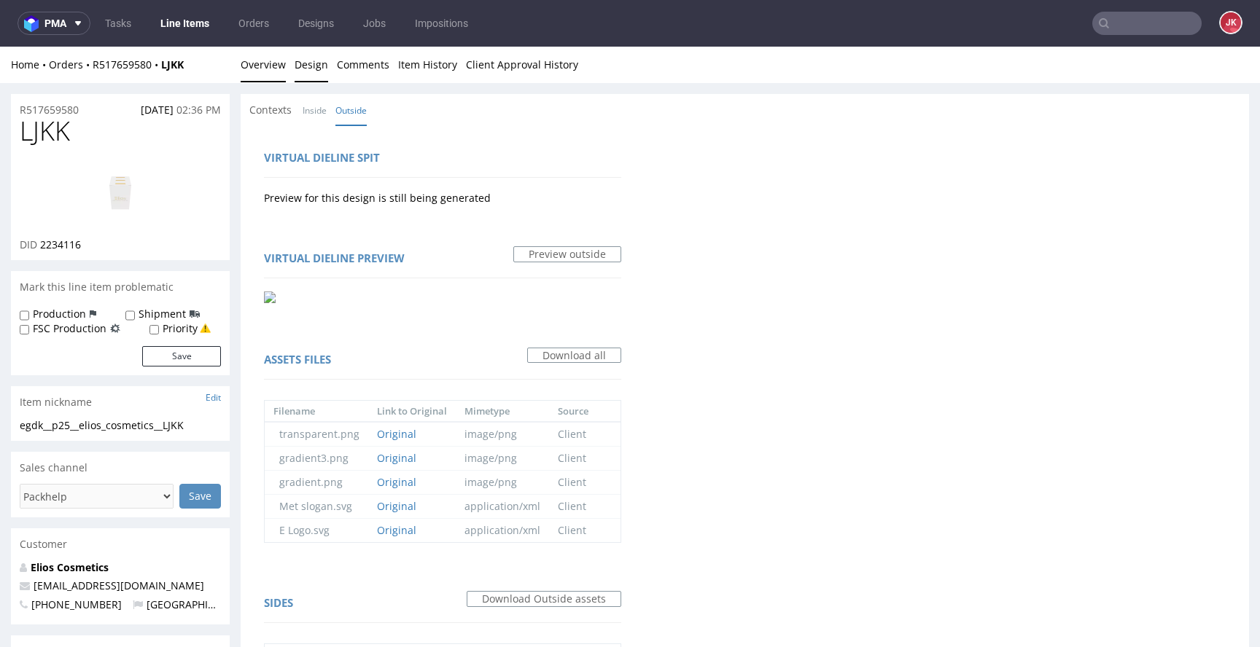
click at [245, 63] on link "Overview" at bounding box center [263, 65] width 45 height 36
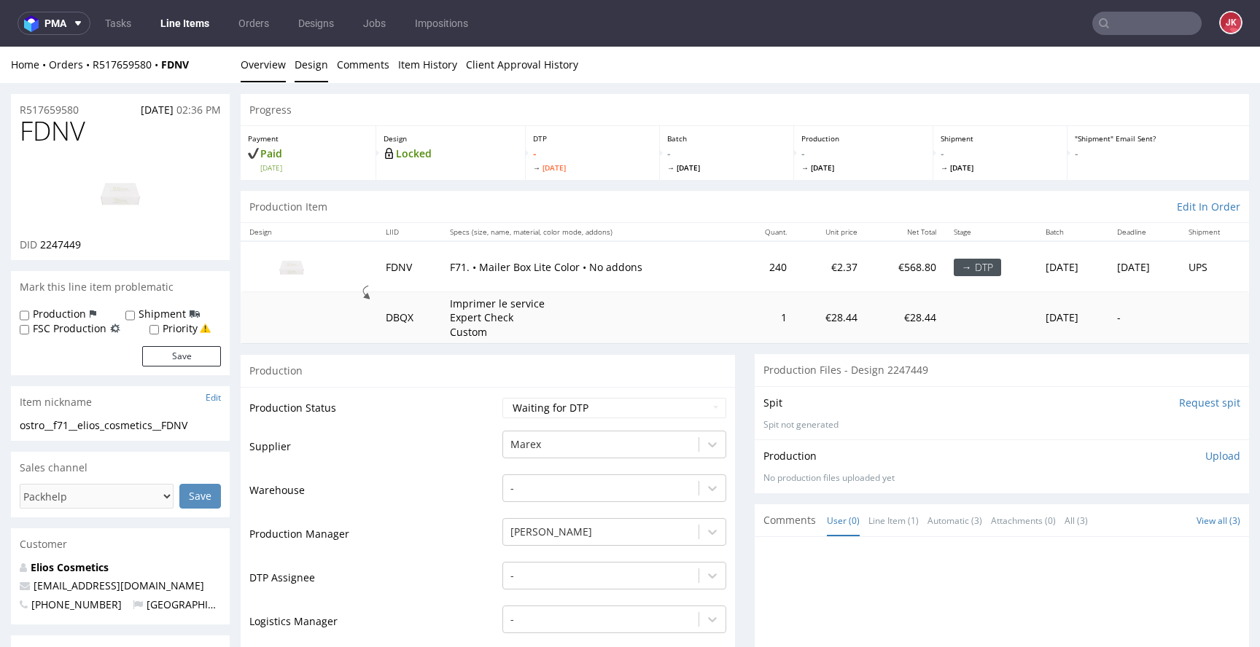
click at [317, 66] on link "Design" at bounding box center [311, 65] width 34 height 36
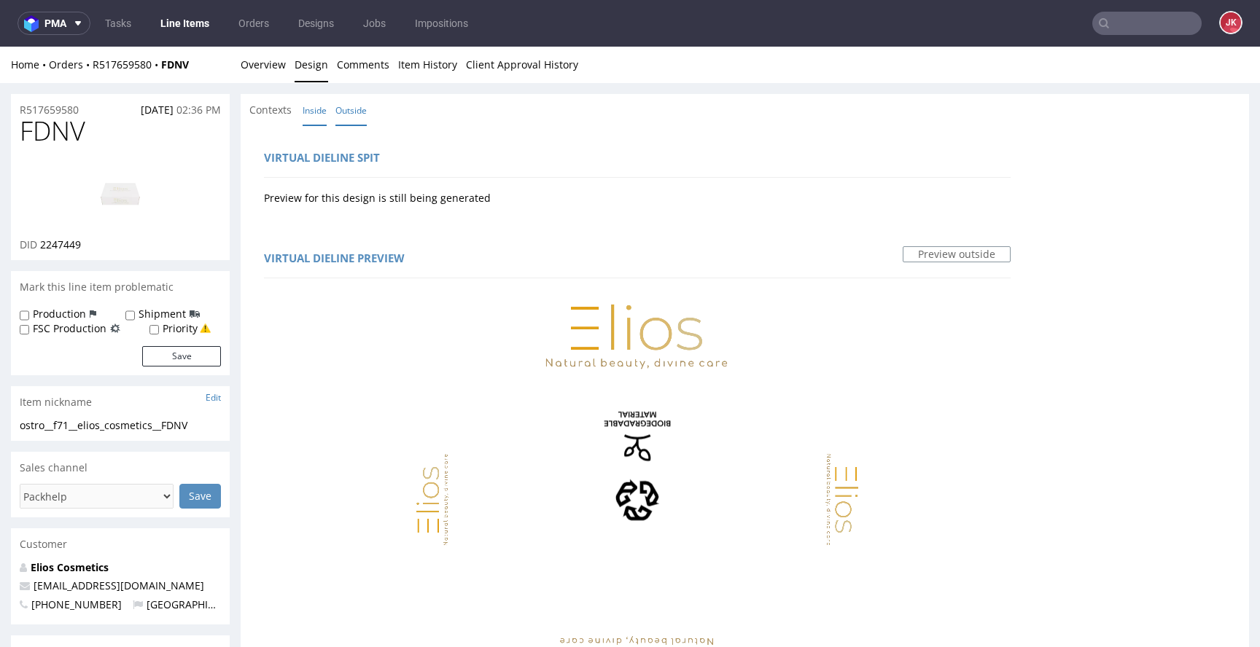
click at [307, 109] on link "Inside" at bounding box center [315, 110] width 24 height 31
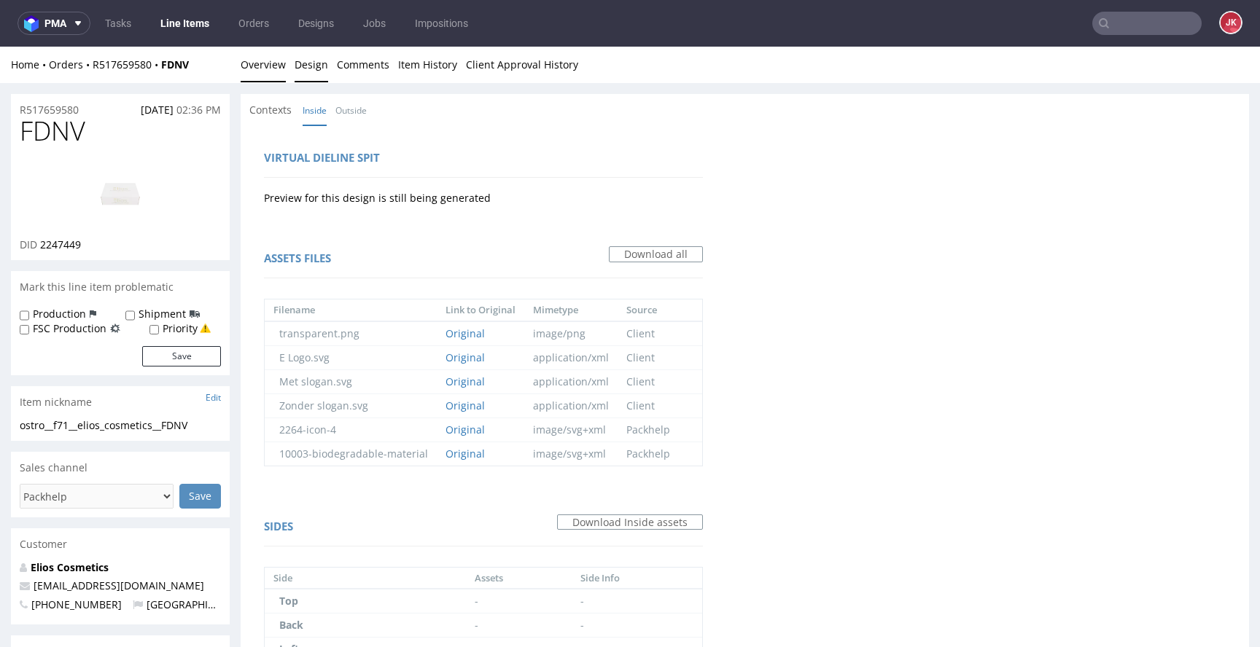
click at [264, 69] on link "Overview" at bounding box center [263, 65] width 45 height 36
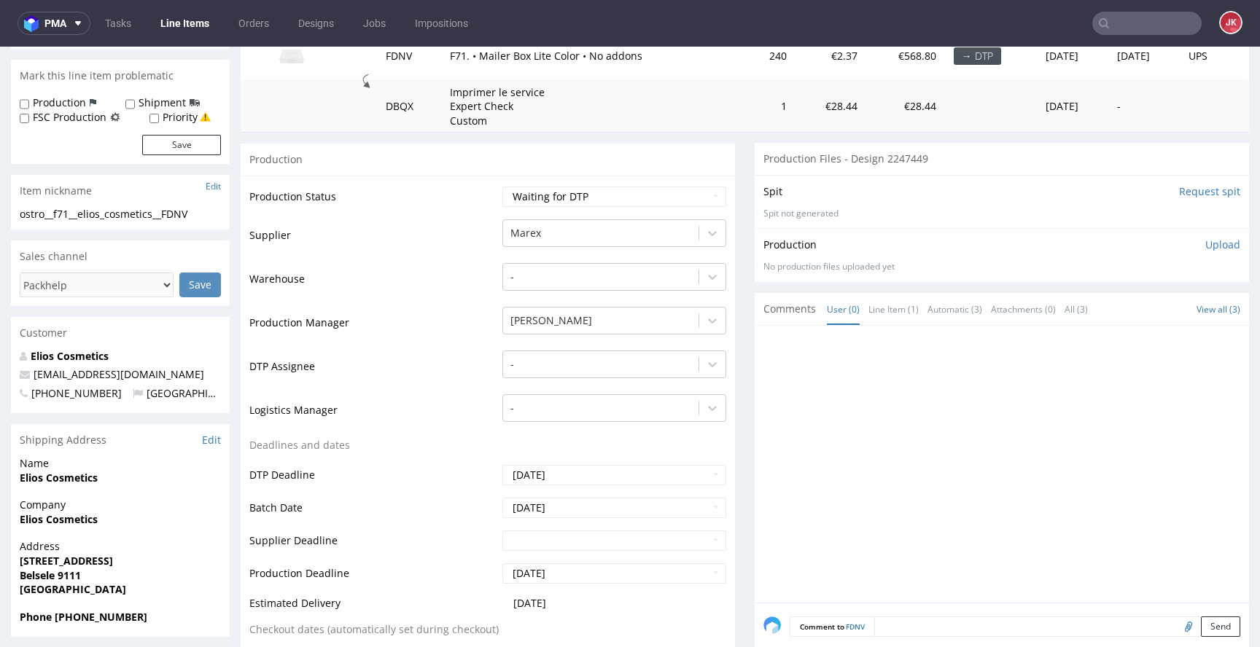
scroll to position [184, 0]
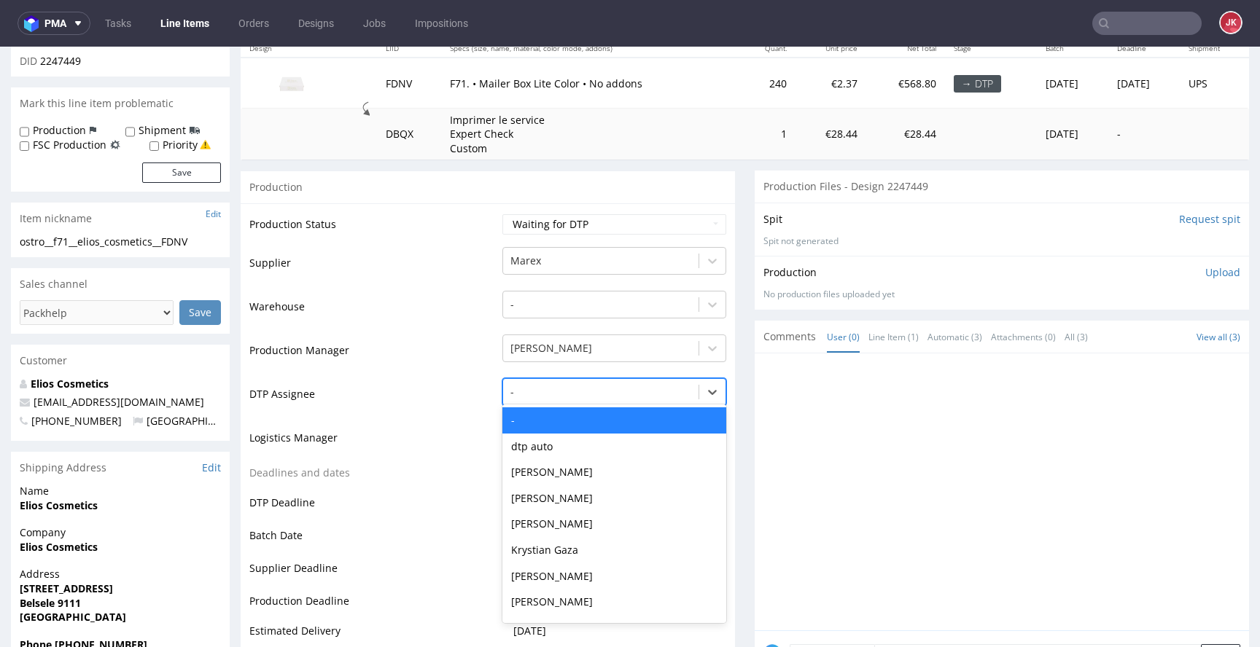
click at [549, 389] on div at bounding box center [600, 391] width 181 height 17
type input "jan"
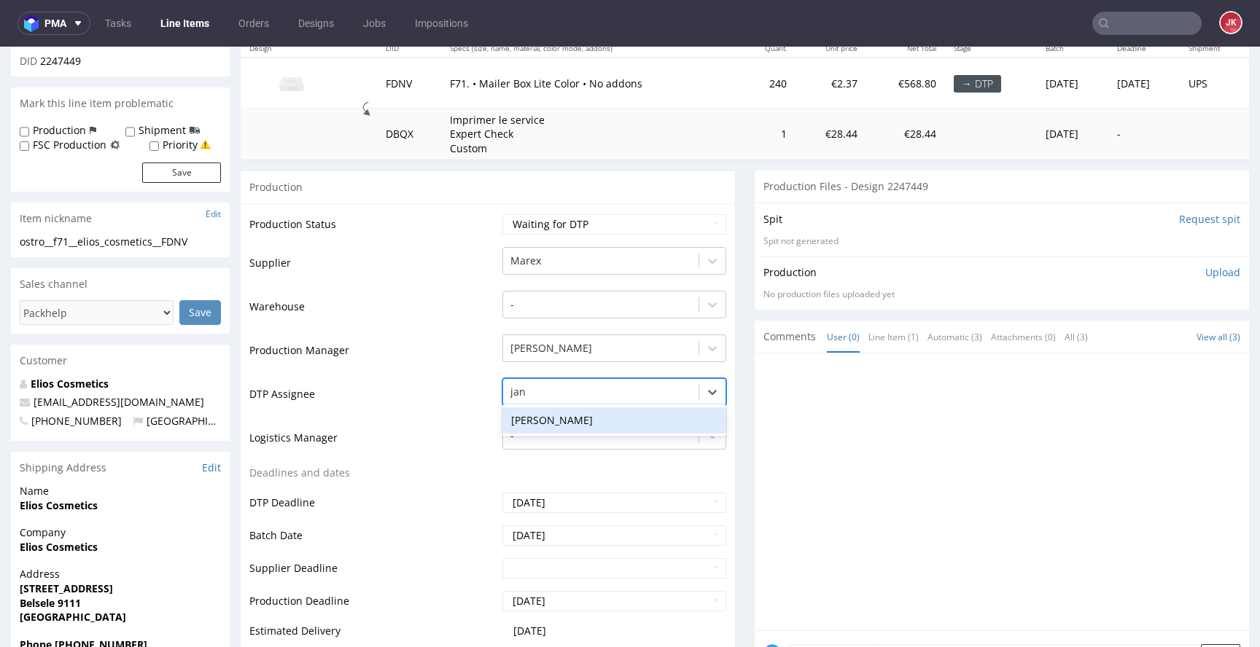
click at [560, 420] on div "[PERSON_NAME]" at bounding box center [614, 420] width 224 height 26
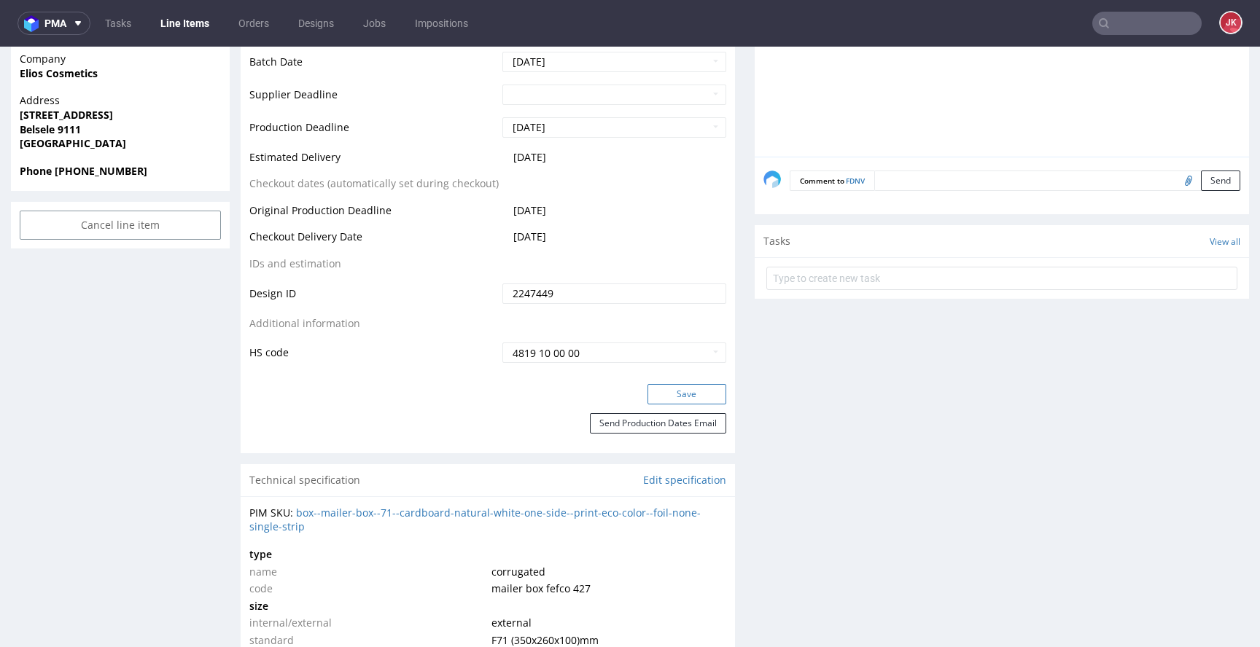
scroll to position [689, 0]
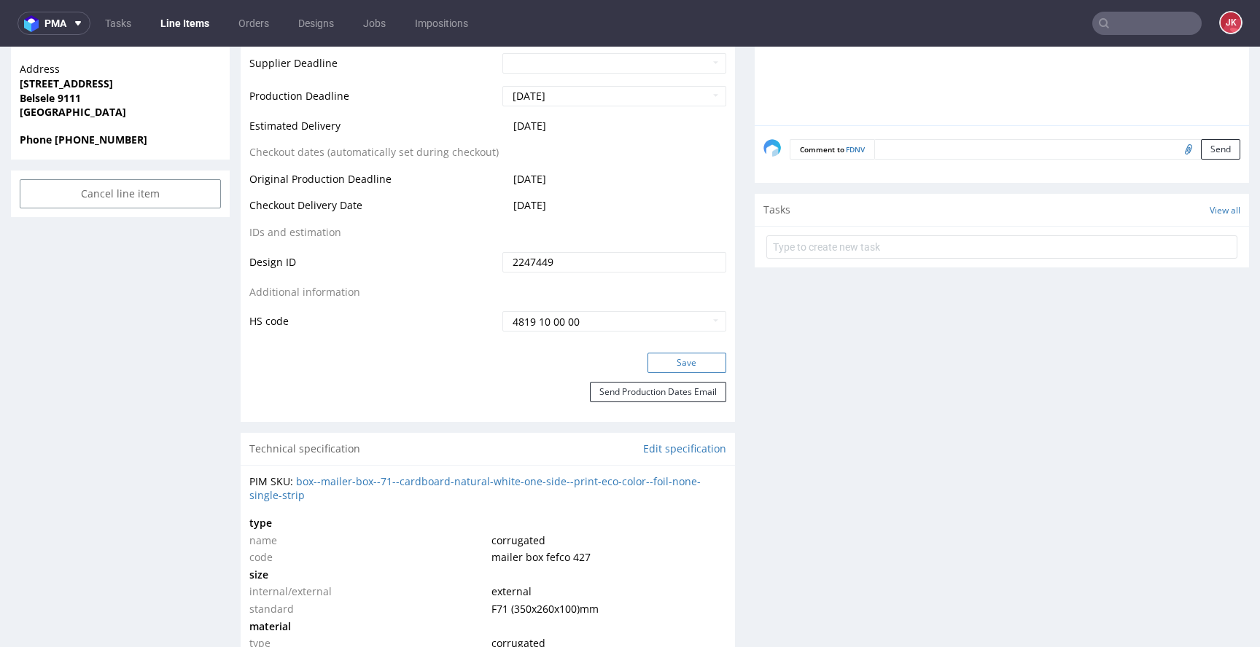
click at [673, 359] on button "Save" at bounding box center [686, 363] width 79 height 20
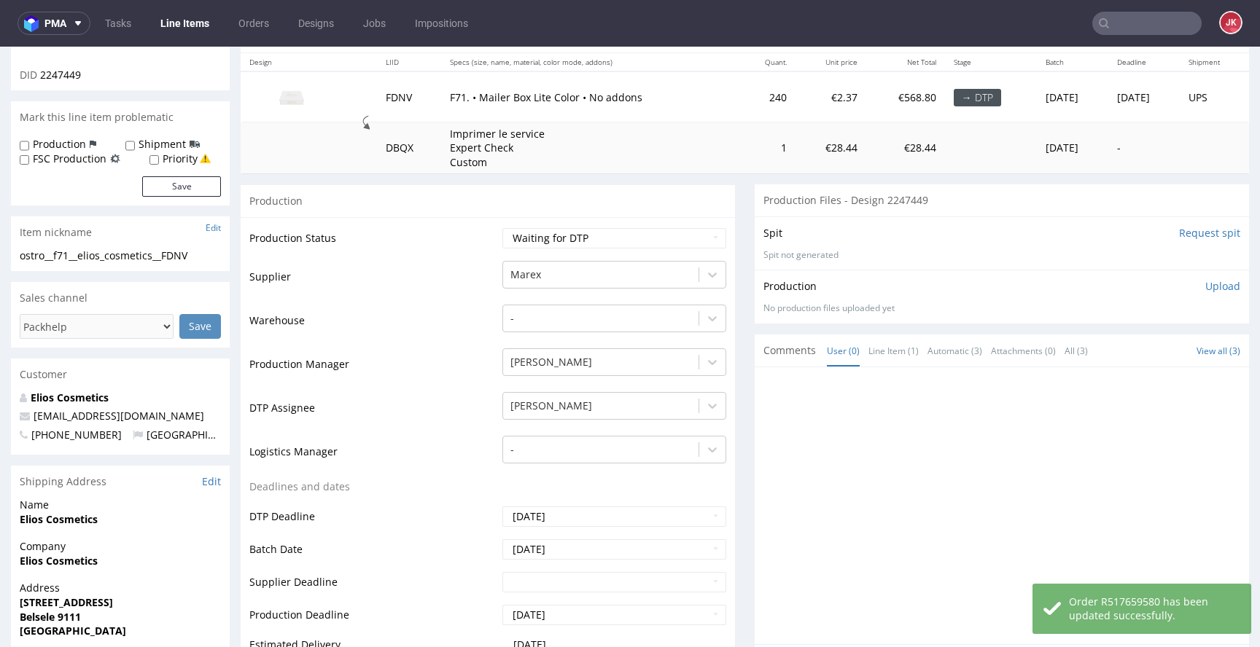
scroll to position [0, 0]
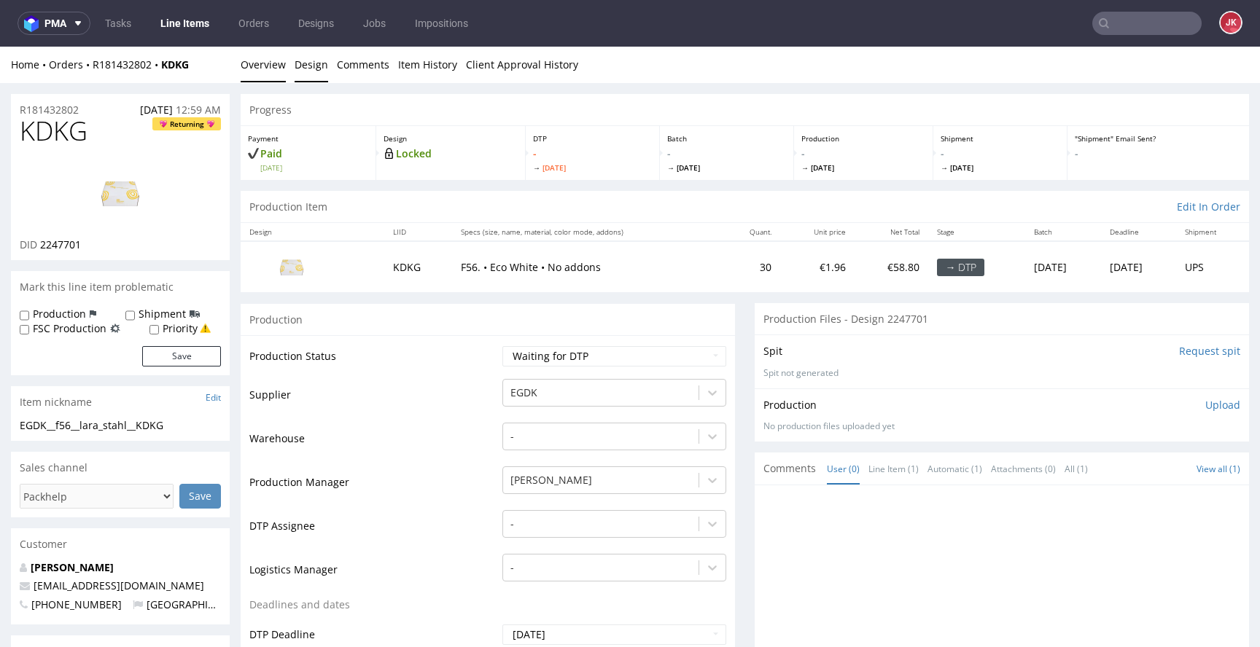
click at [307, 66] on link "Design" at bounding box center [311, 65] width 34 height 36
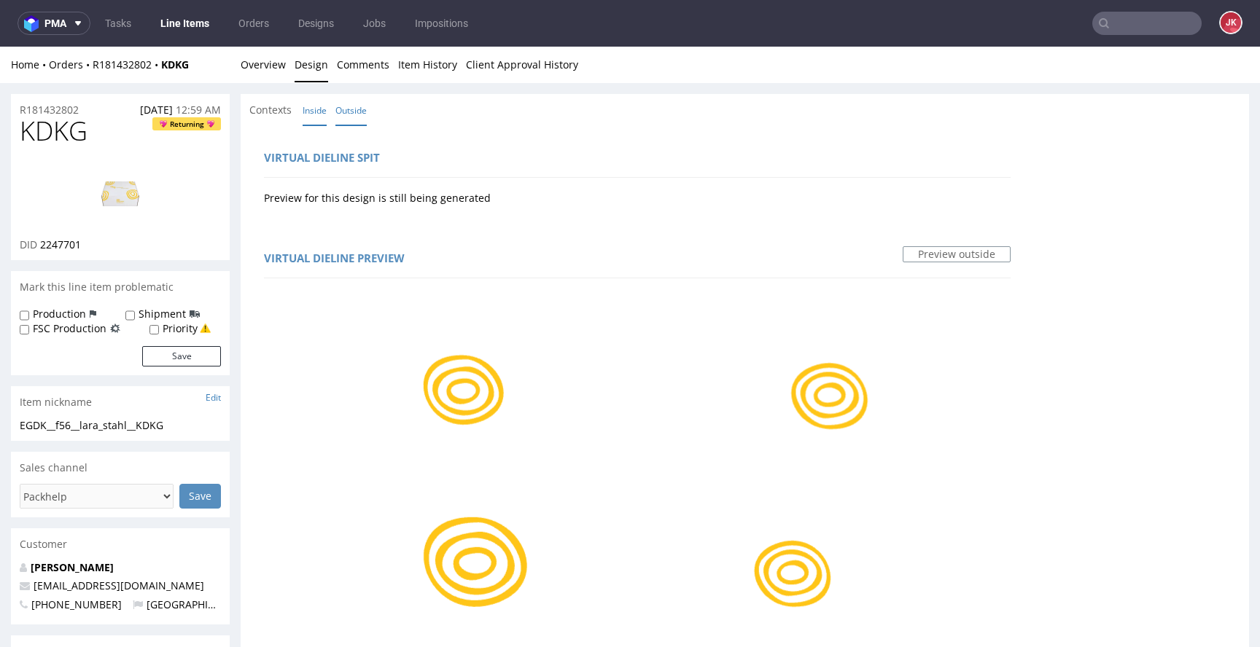
click at [311, 102] on link "Inside" at bounding box center [315, 110] width 24 height 31
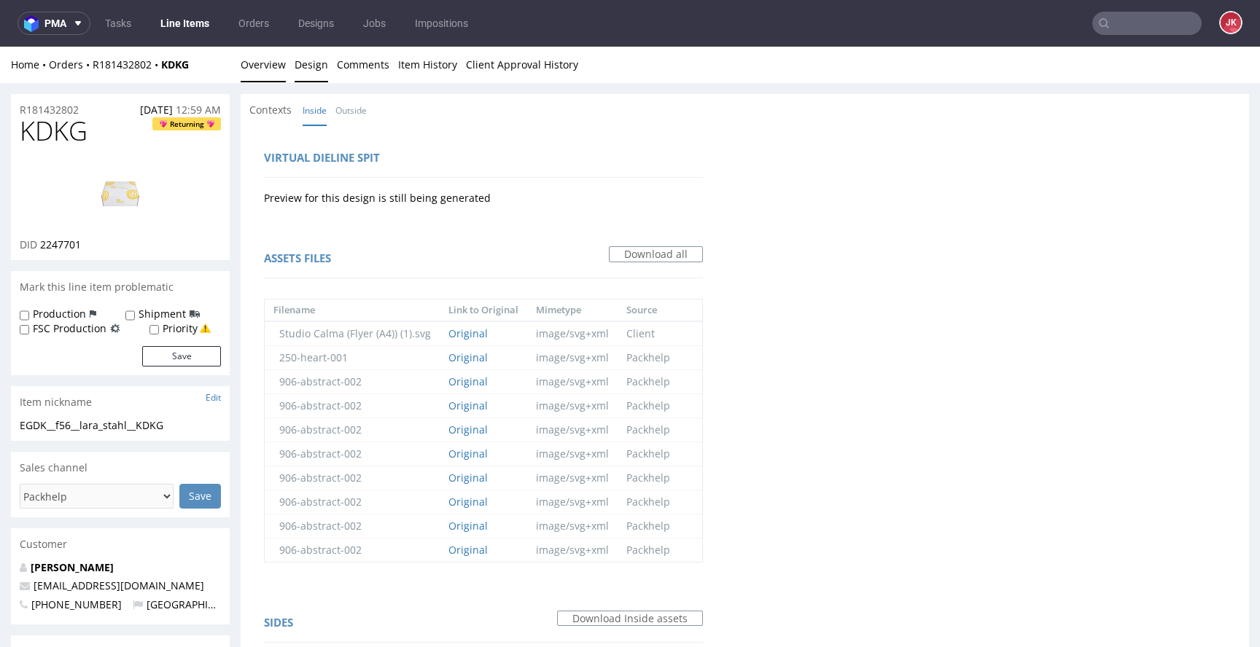
click at [263, 71] on link "Overview" at bounding box center [263, 65] width 45 height 36
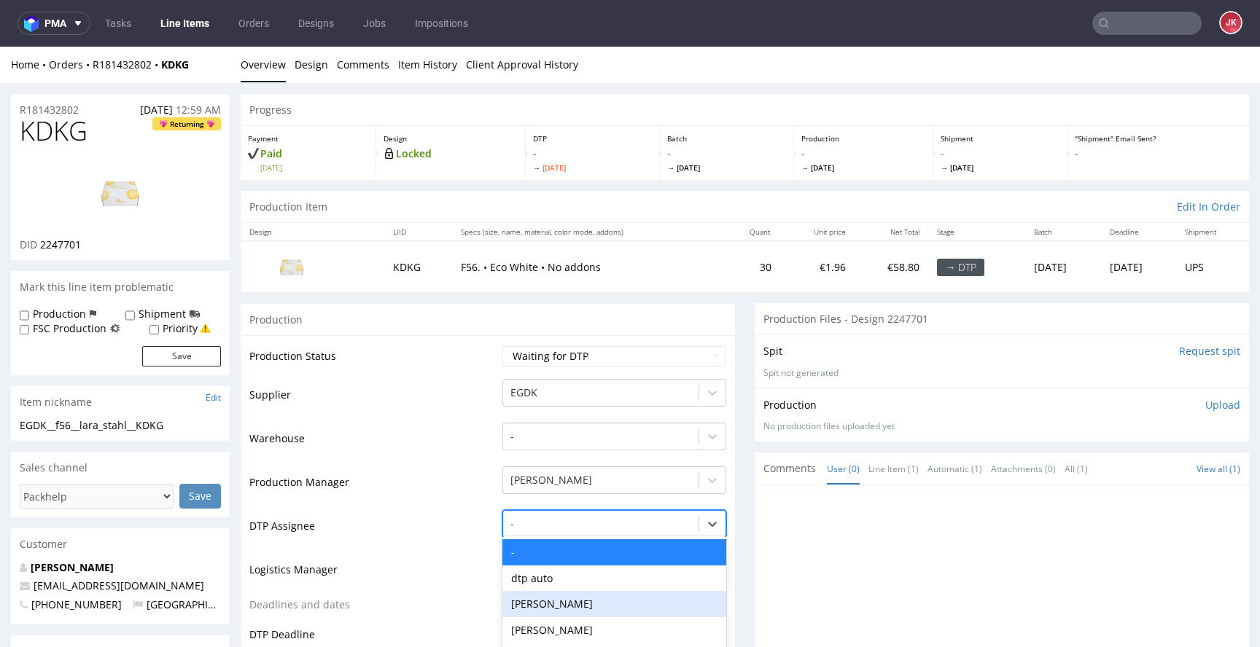
click at [548, 528] on div "[PERSON_NAME], 3 of 31. 31 results available. Use Up and Down to choose options…" at bounding box center [614, 520] width 224 height 20
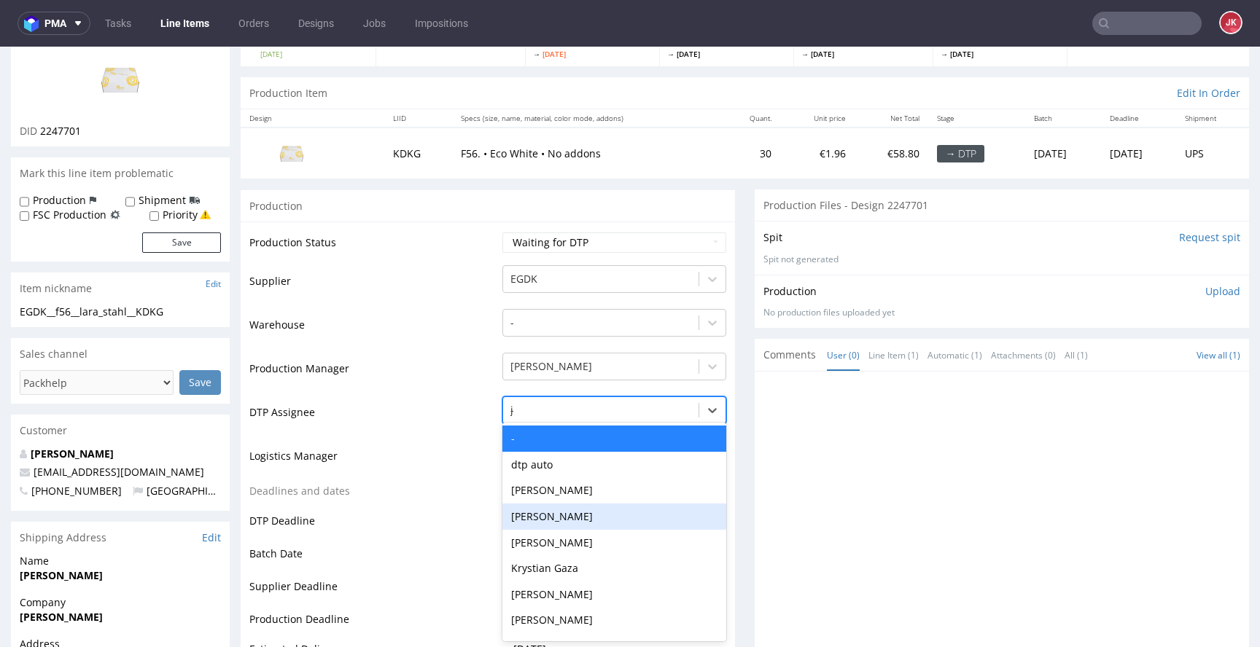
type input "jan"
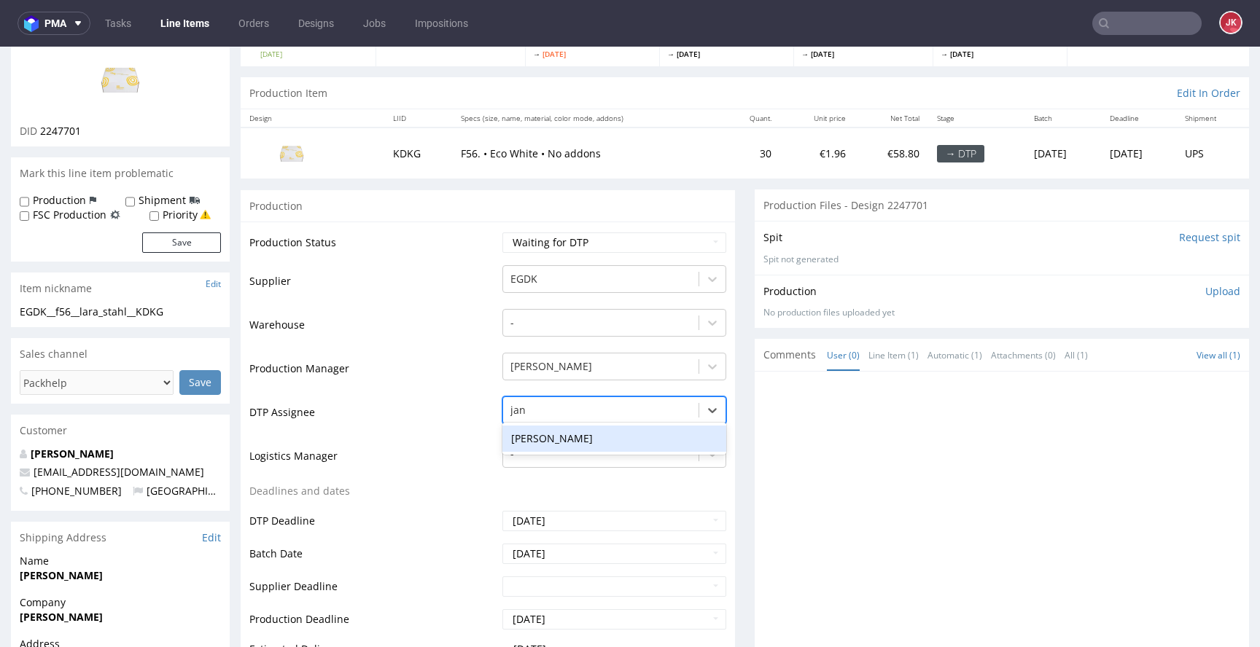
click at [593, 439] on div "[PERSON_NAME]" at bounding box center [614, 439] width 224 height 26
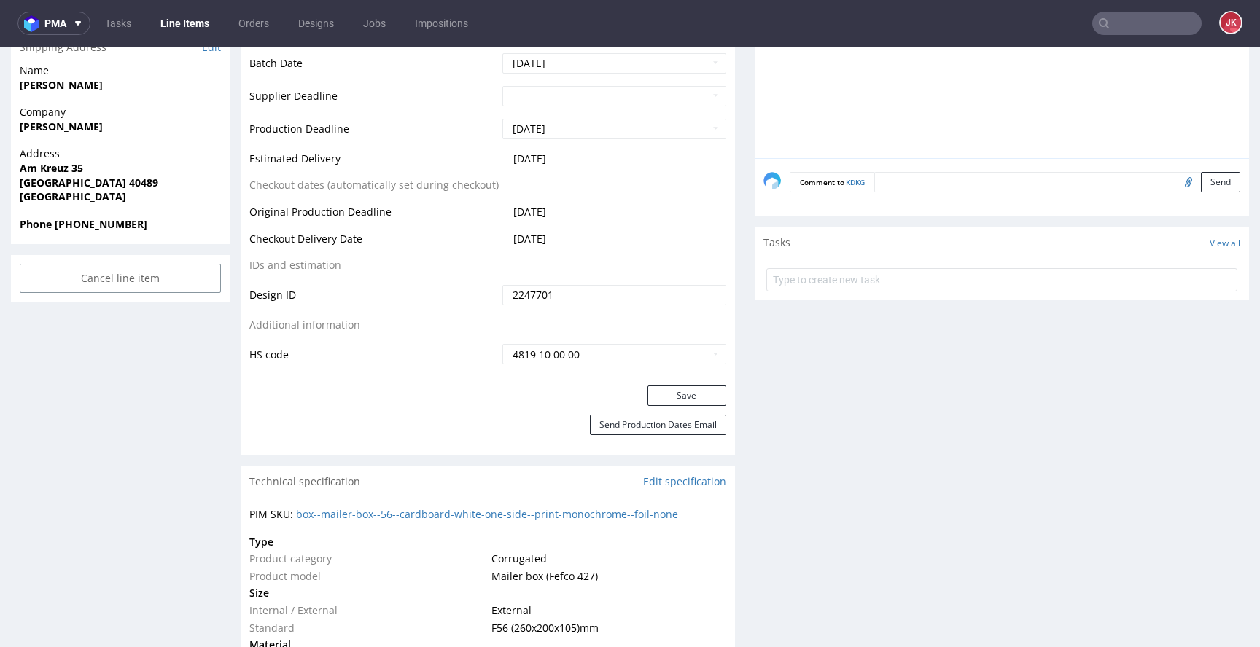
scroll to position [620, 0]
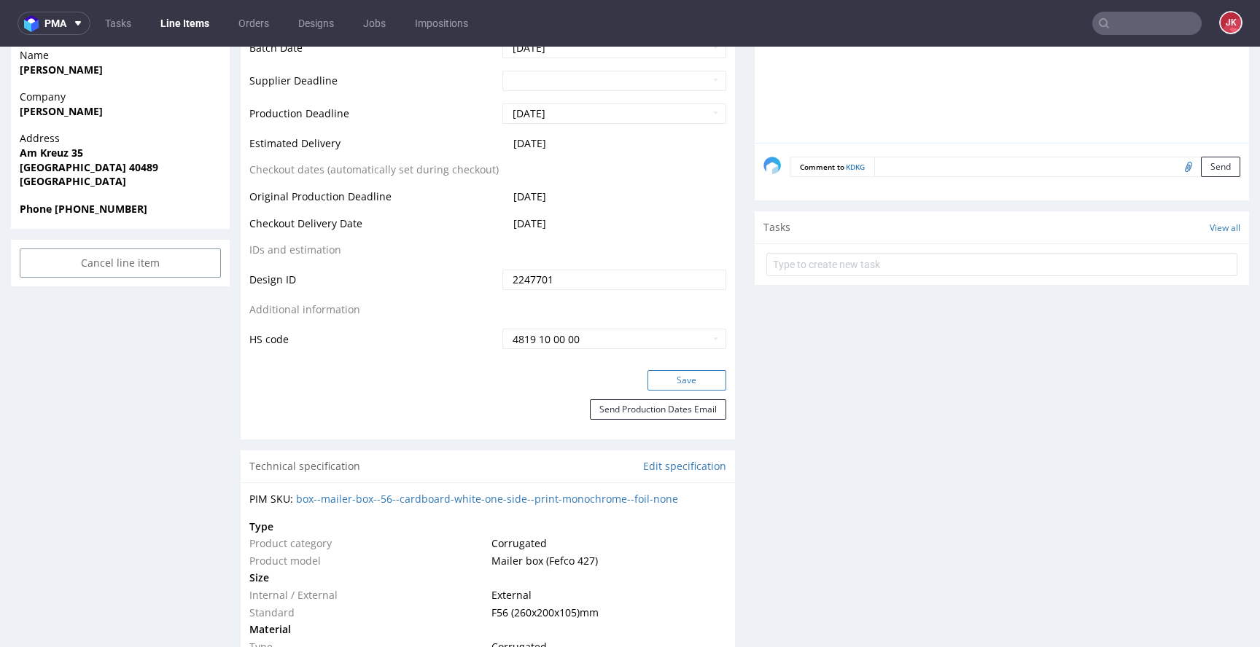
click at [658, 386] on button "Save" at bounding box center [686, 380] width 79 height 20
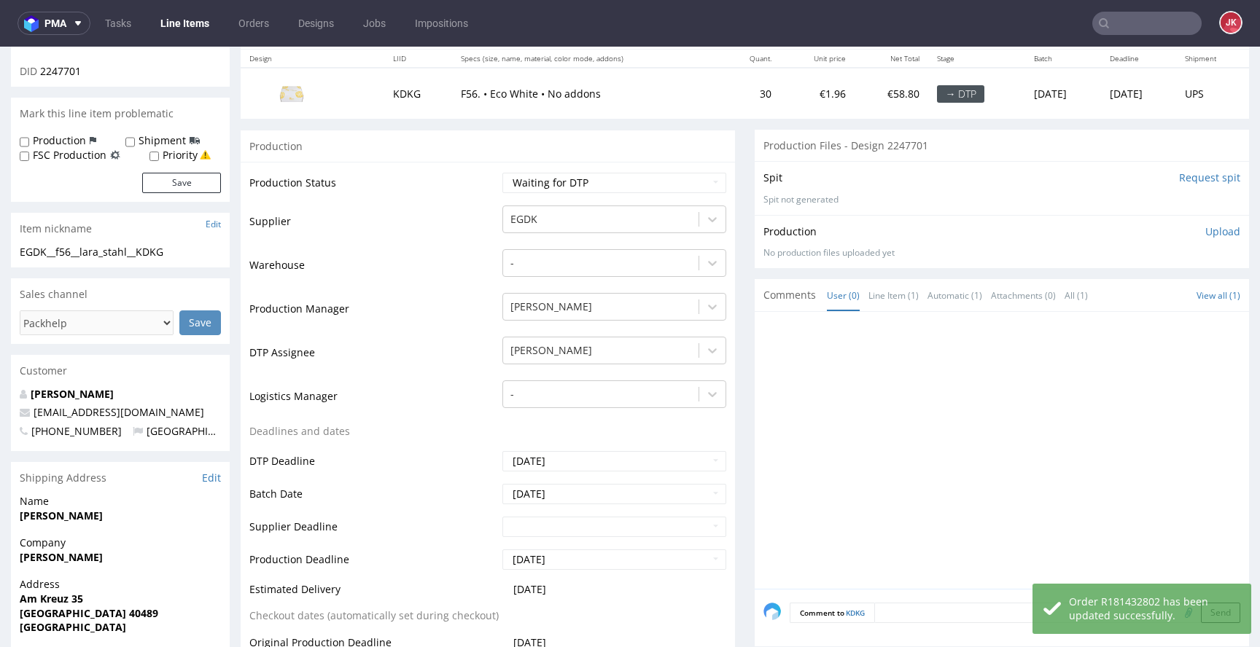
scroll to position [0, 0]
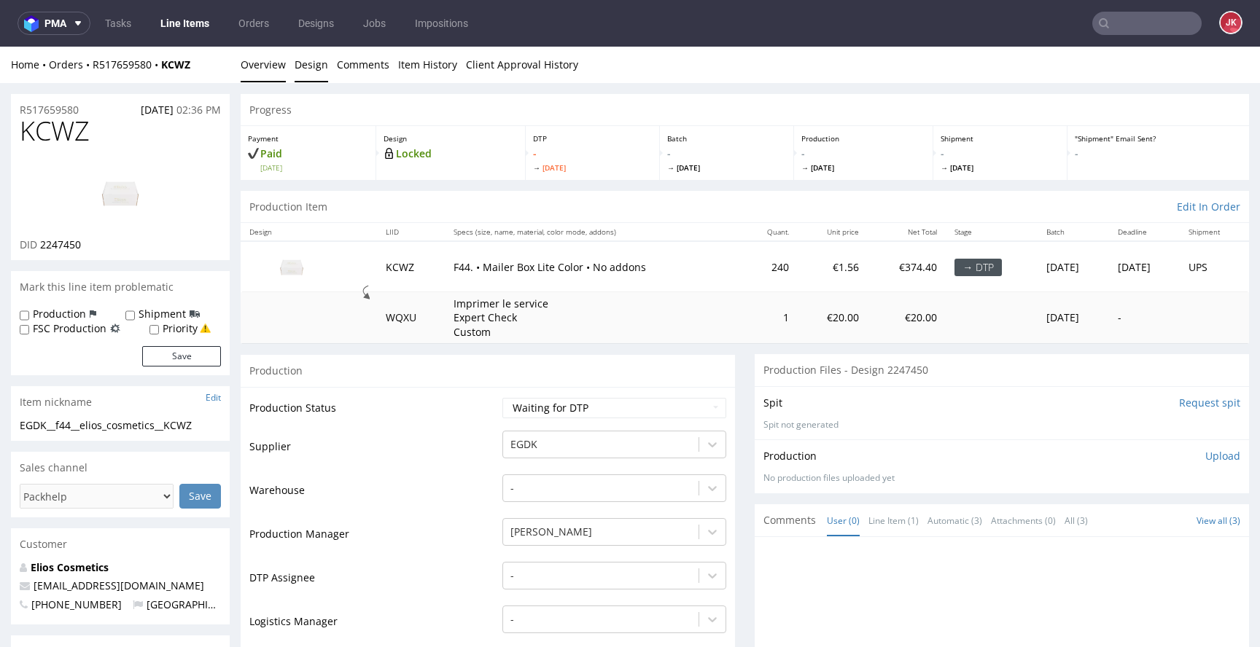
click at [318, 70] on link "Design" at bounding box center [311, 65] width 34 height 36
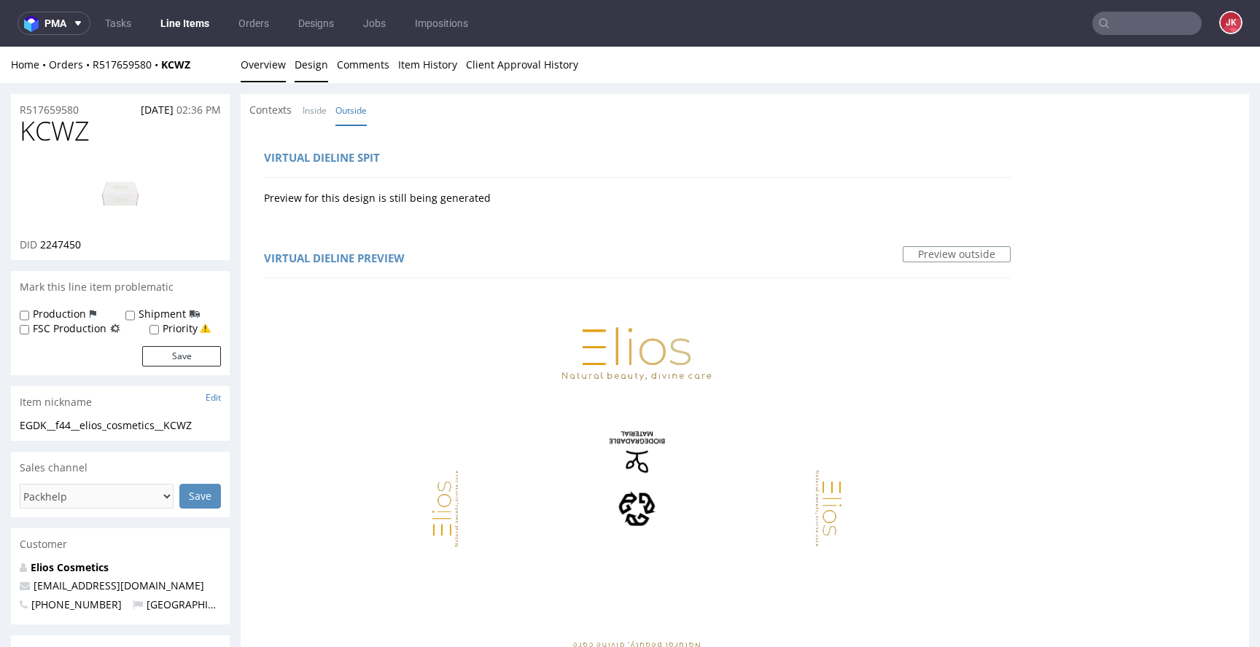
click at [263, 78] on link "Overview" at bounding box center [263, 65] width 45 height 36
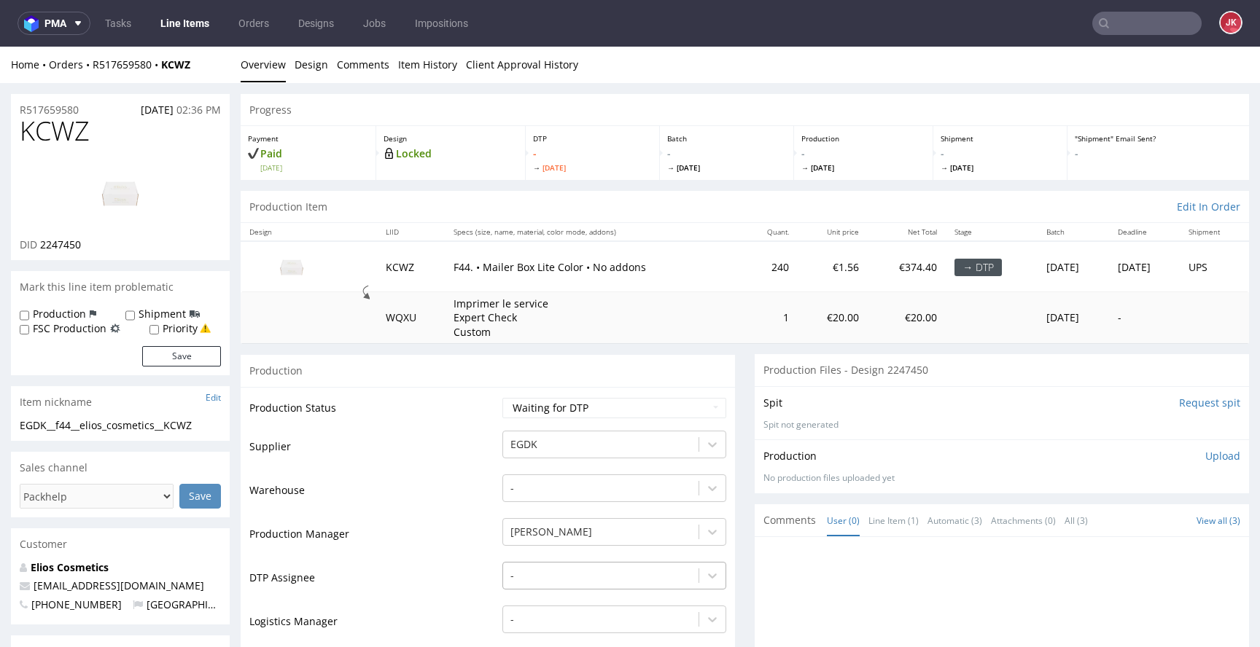
click at [605, 582] on div "-" at bounding box center [614, 572] width 224 height 20
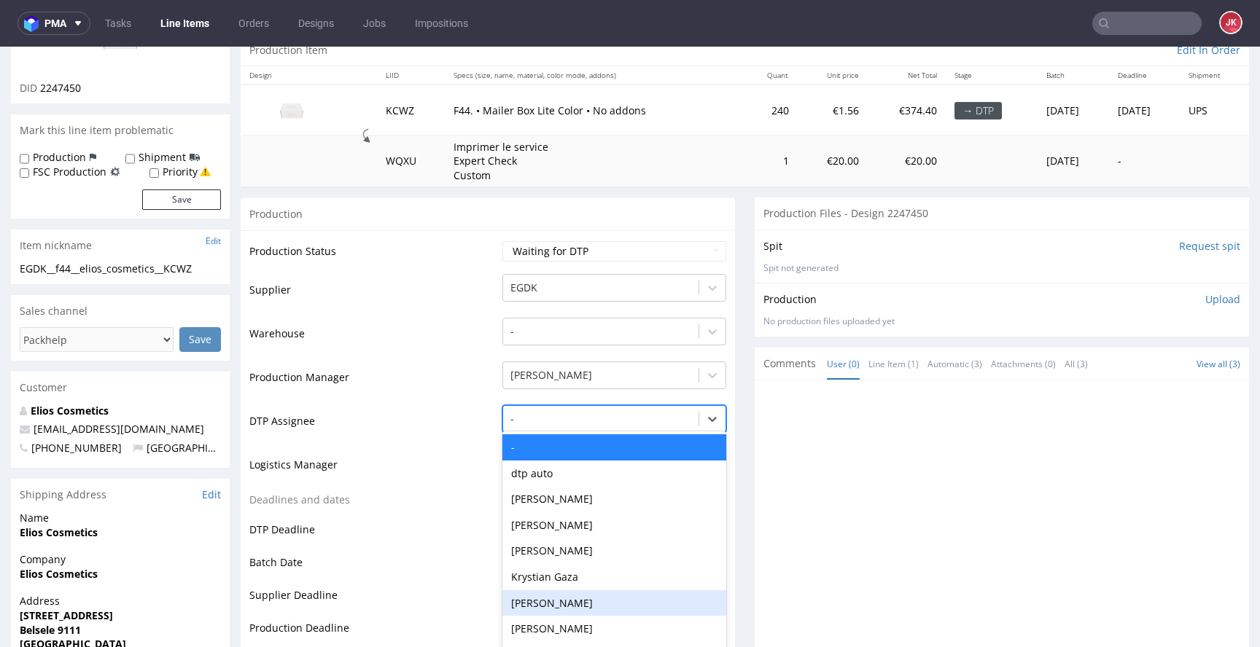
scroll to position [165, 0]
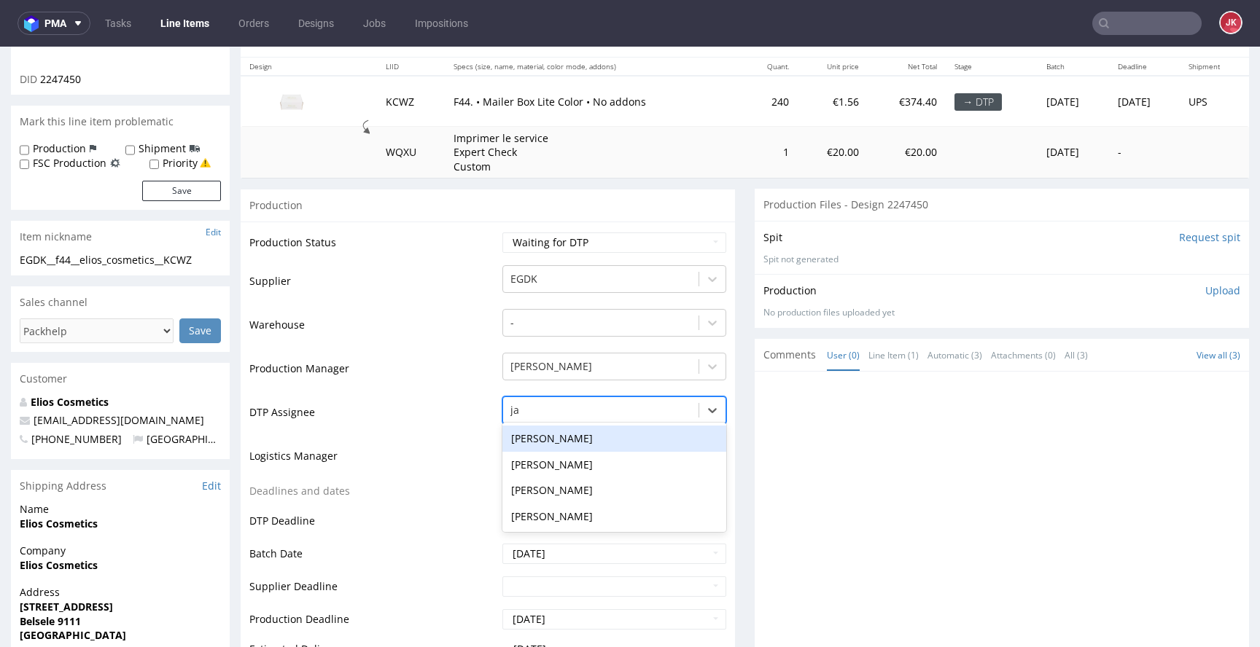
type input "jan"
click at [631, 439] on div "[PERSON_NAME]" at bounding box center [614, 439] width 224 height 26
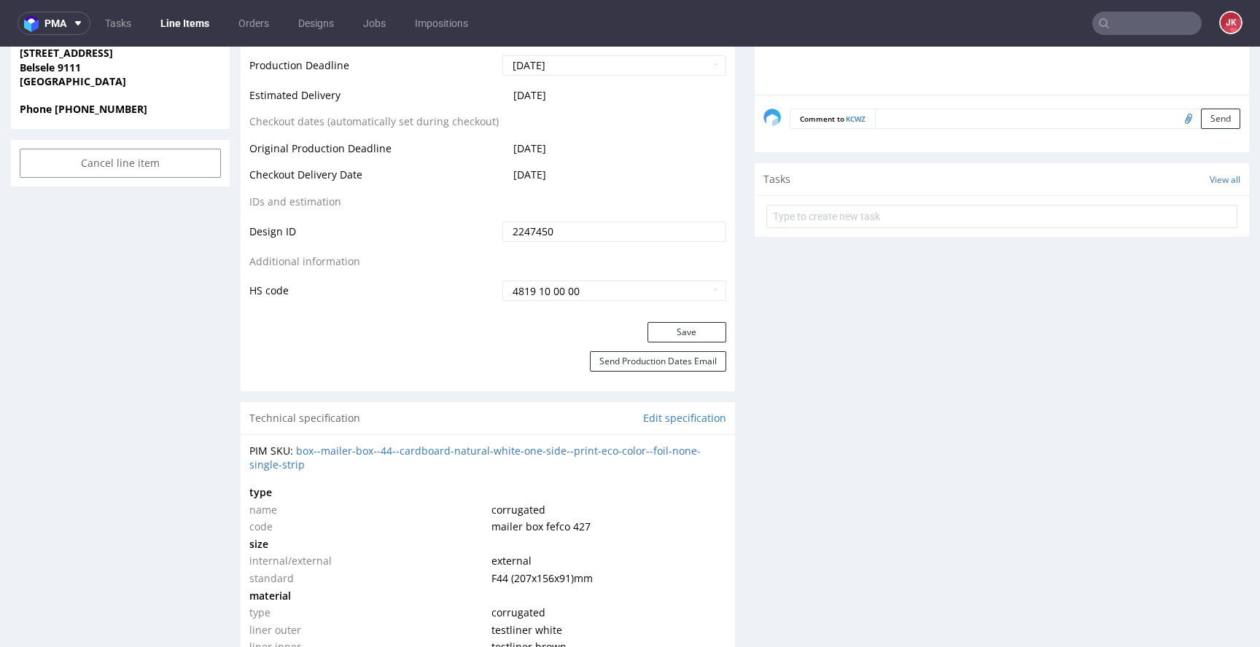
scroll to position [759, 0]
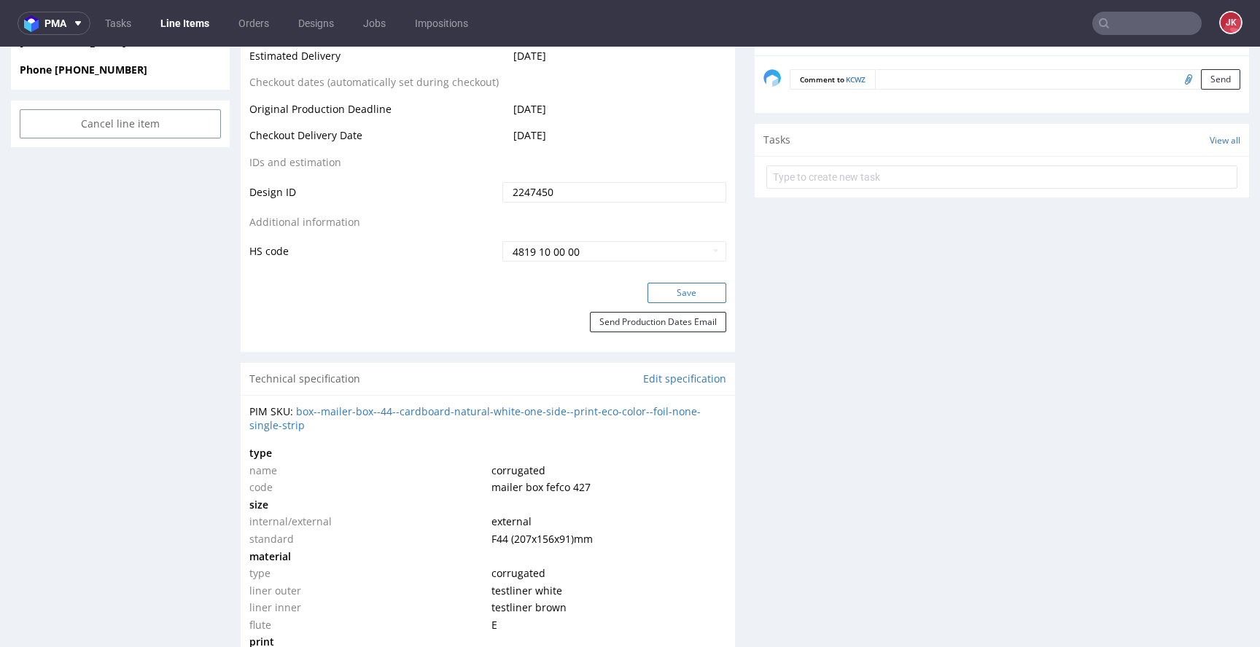
click at [671, 292] on button "Save" at bounding box center [686, 293] width 79 height 20
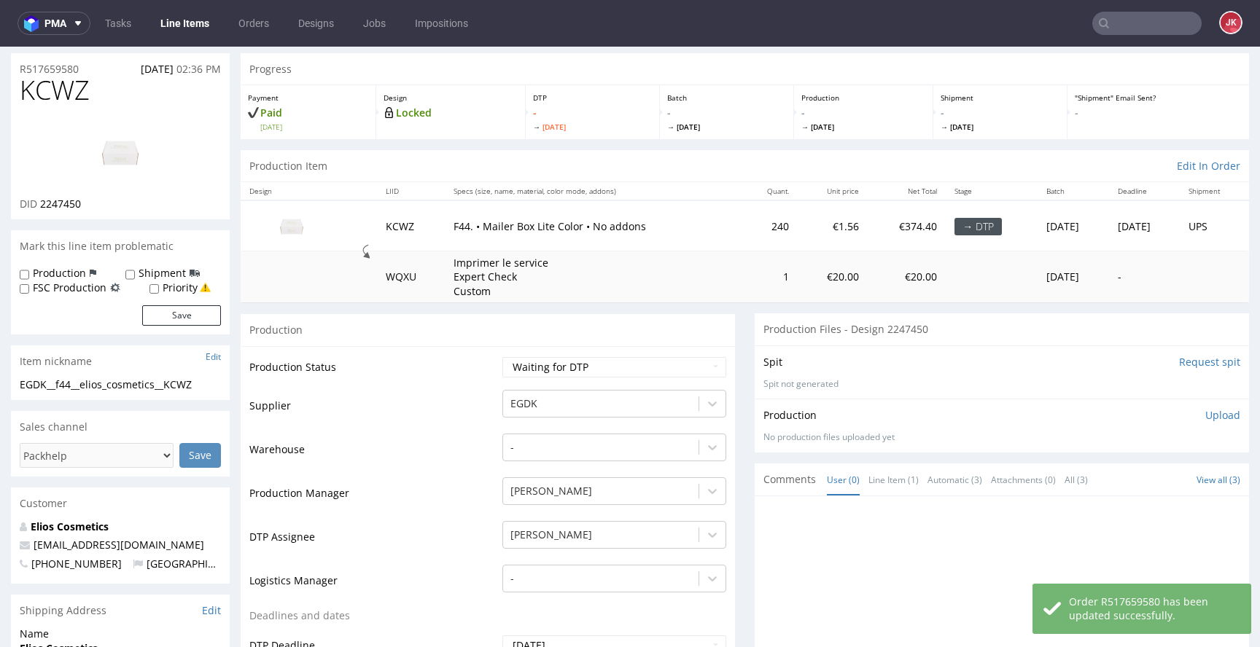
scroll to position [0, 0]
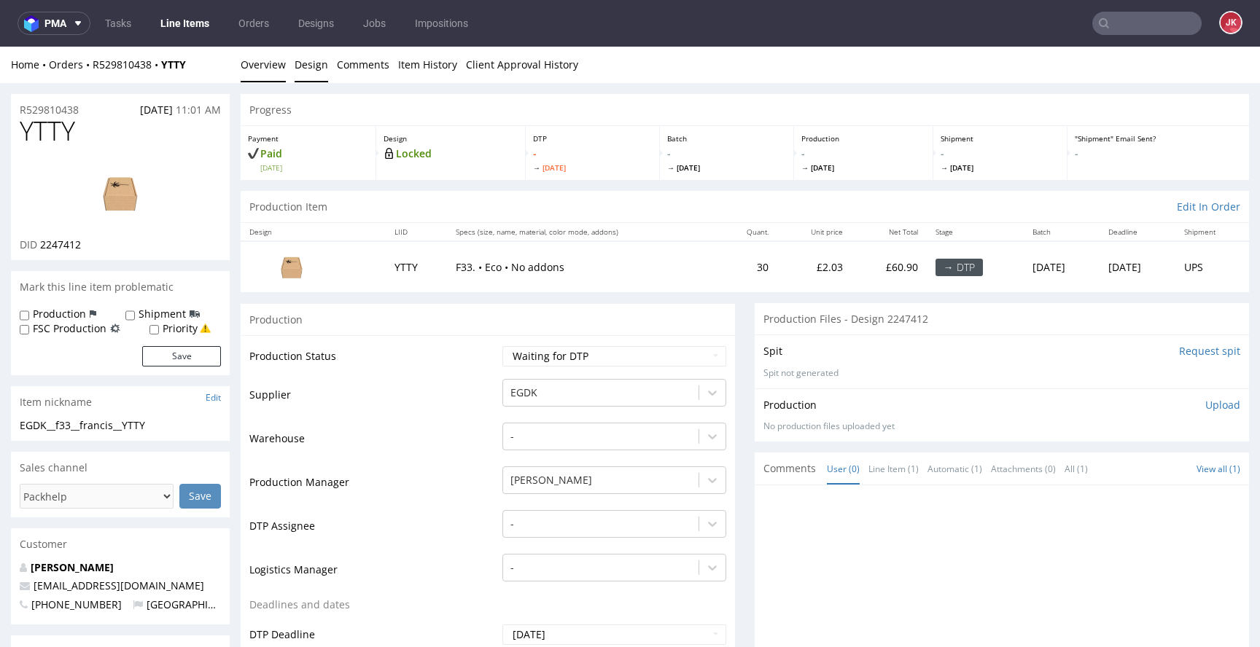
click at [319, 75] on link "Design" at bounding box center [311, 65] width 34 height 36
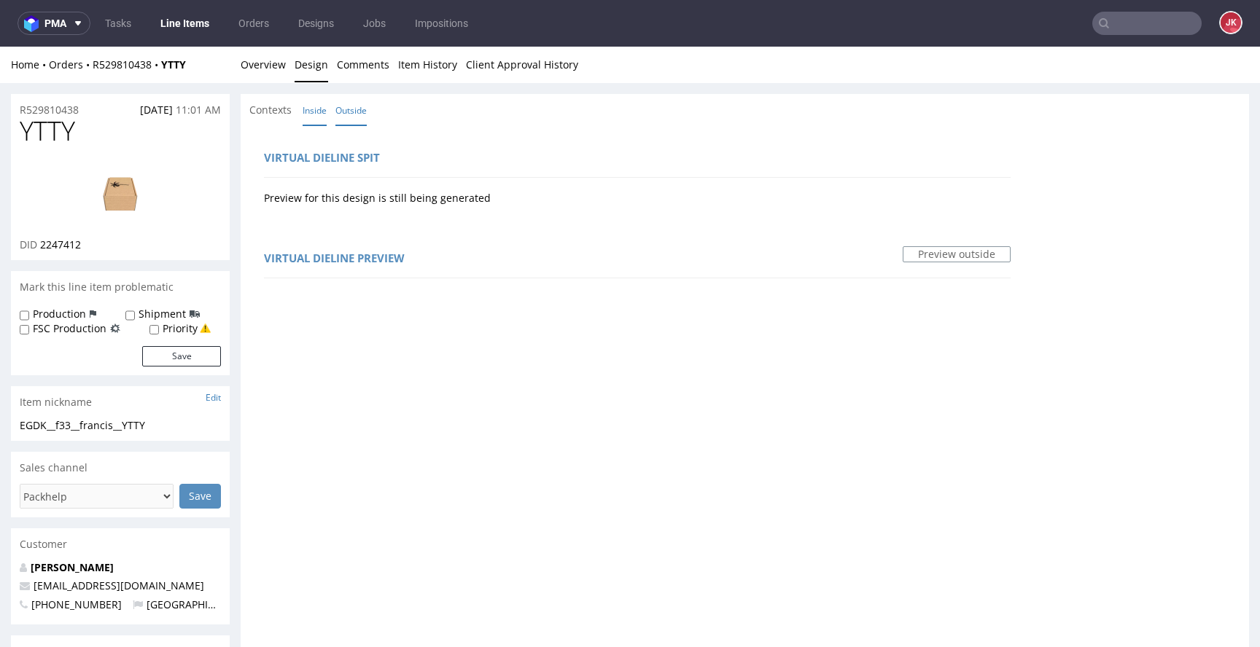
click at [314, 109] on link "Inside" at bounding box center [315, 110] width 24 height 31
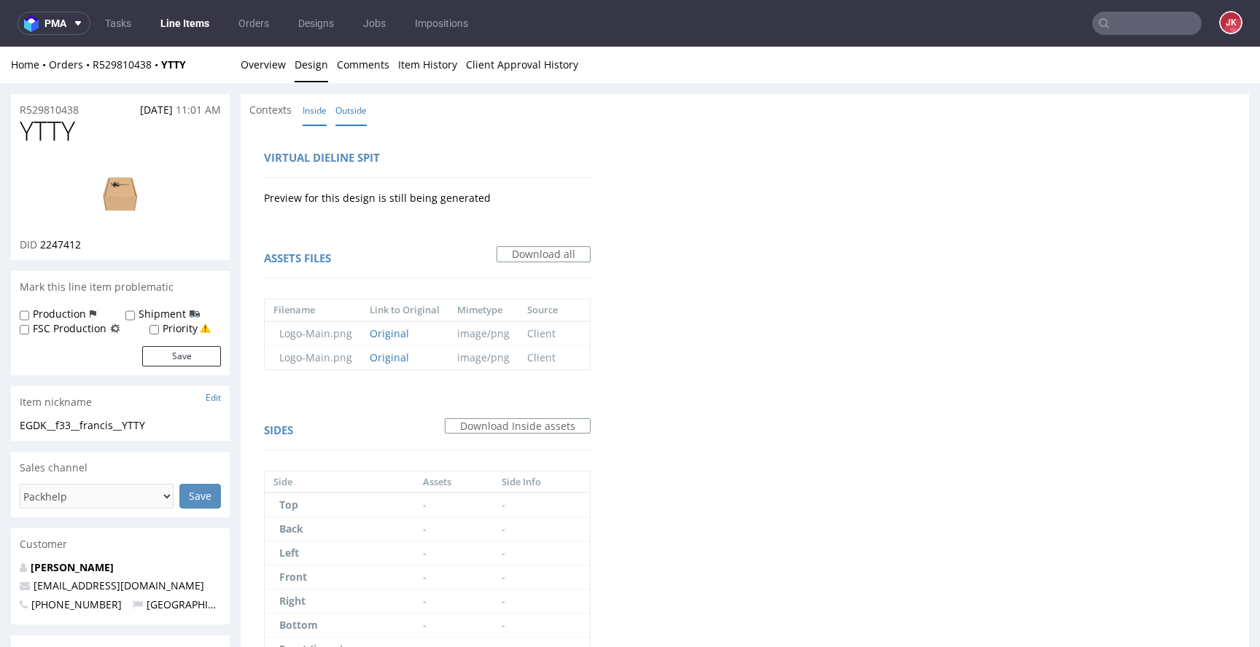
click at [350, 117] on link "Outside" at bounding box center [350, 110] width 31 height 31
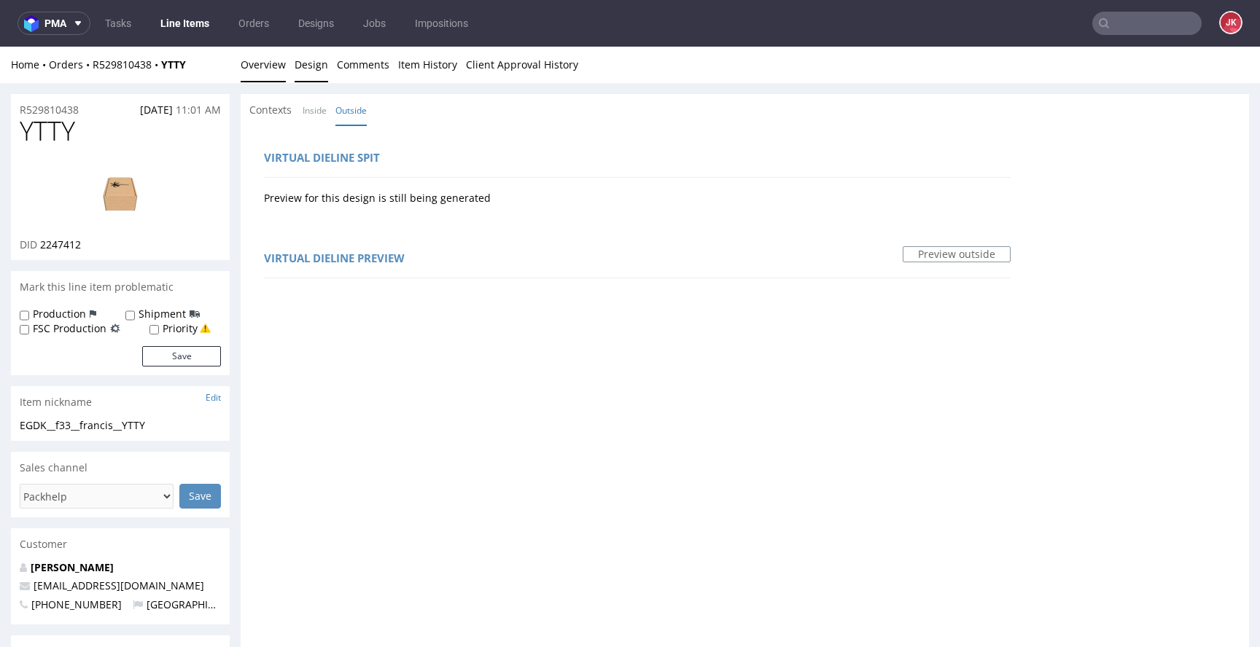
click at [270, 64] on link "Overview" at bounding box center [263, 65] width 45 height 36
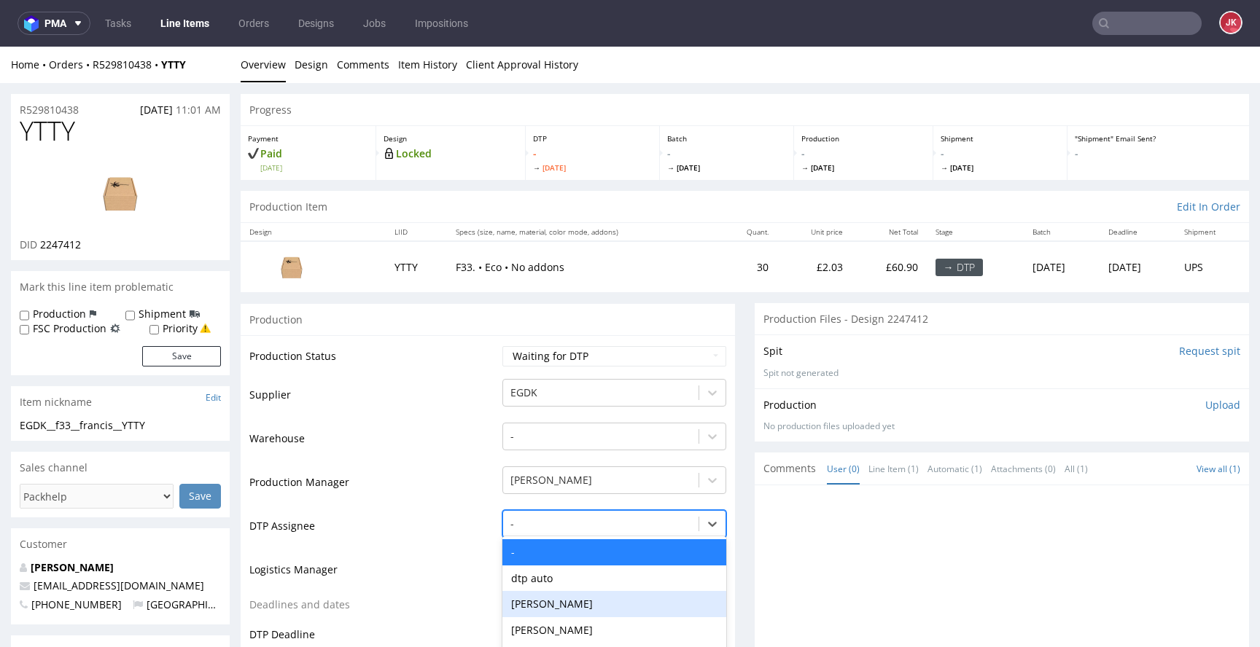
click at [525, 530] on div "Hapka Dominika, 3 of 31. 31 results available. Use Up and Down to choose option…" at bounding box center [614, 520] width 224 height 20
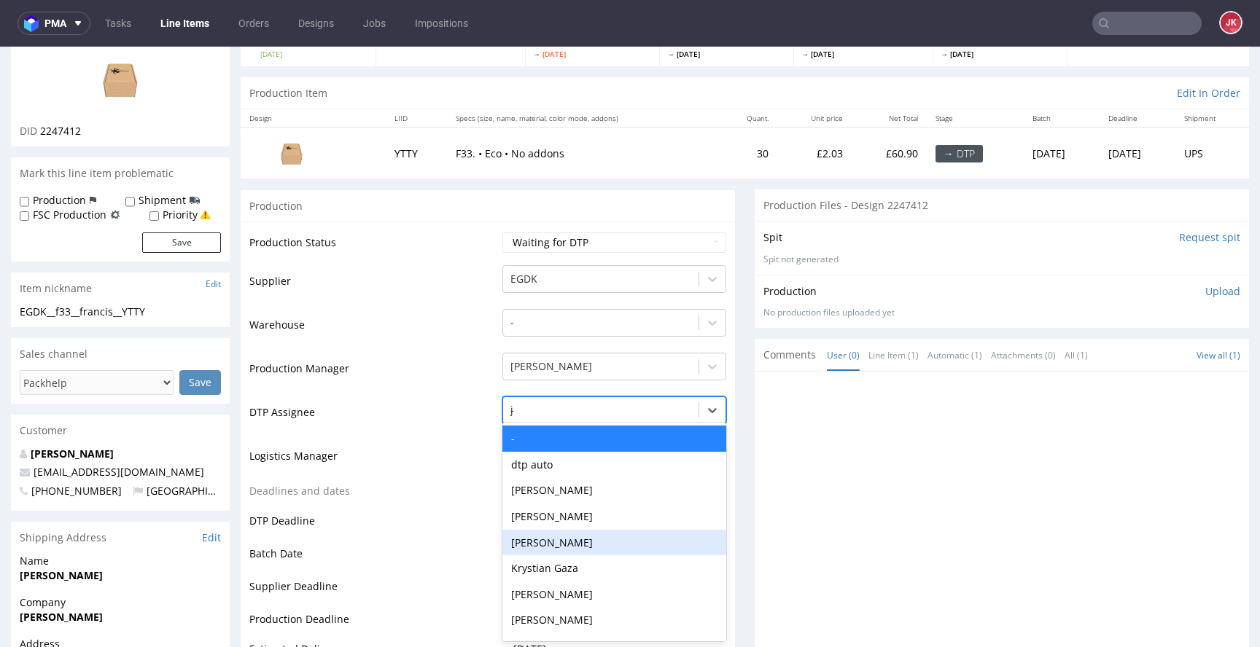
type input "jan"
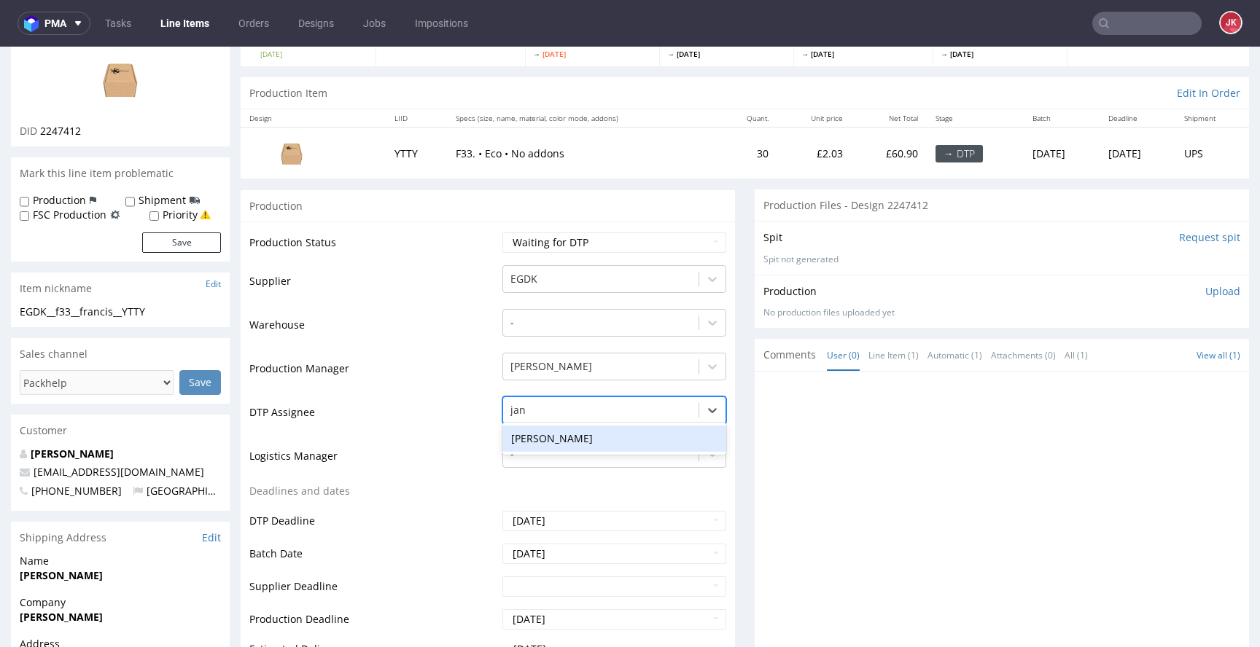
click at [571, 438] on div "[PERSON_NAME]" at bounding box center [614, 439] width 224 height 26
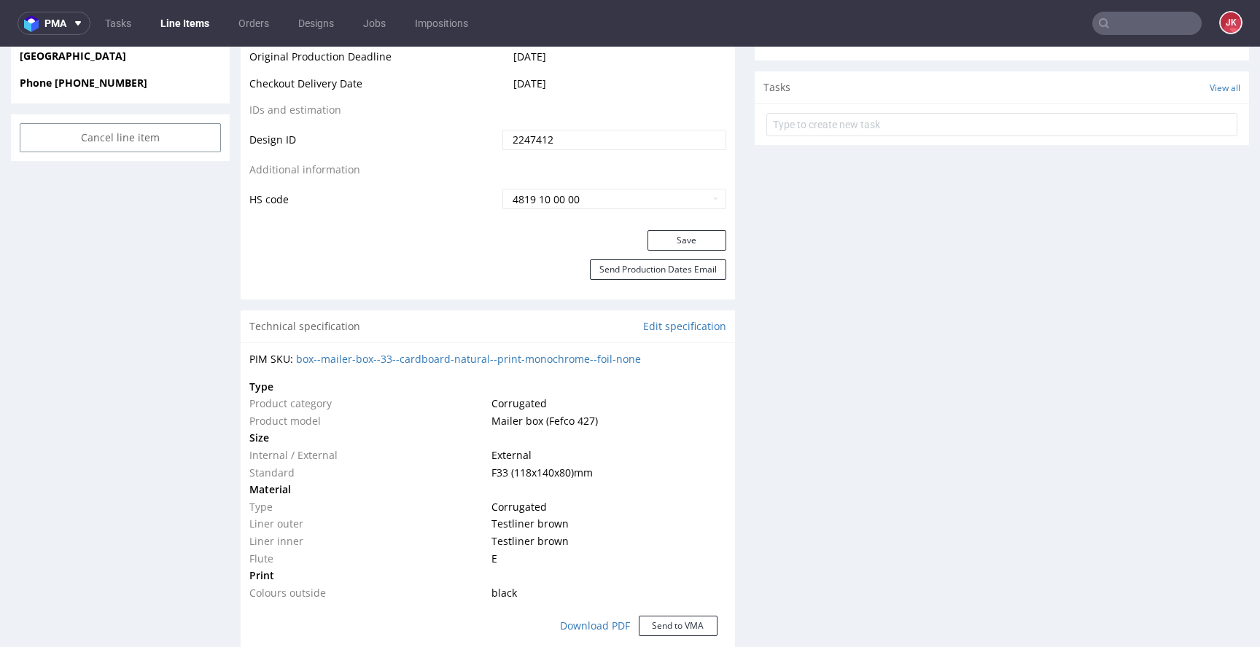
scroll to position [805, 0]
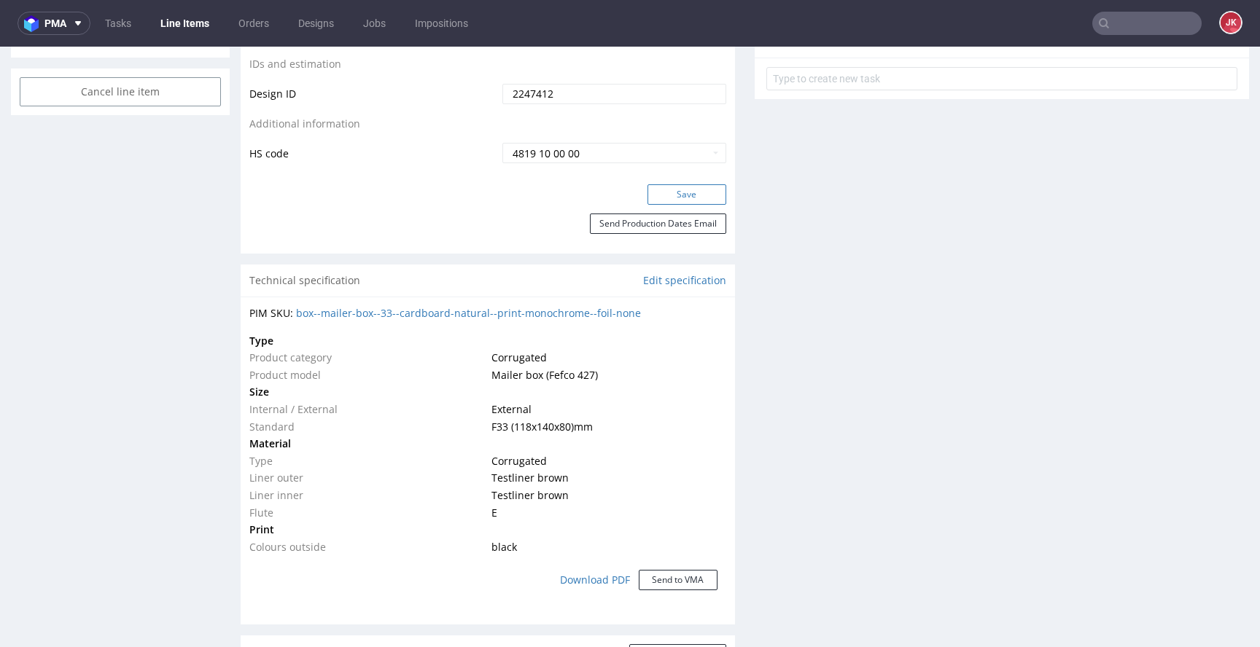
click at [699, 197] on button "Save" at bounding box center [686, 194] width 79 height 20
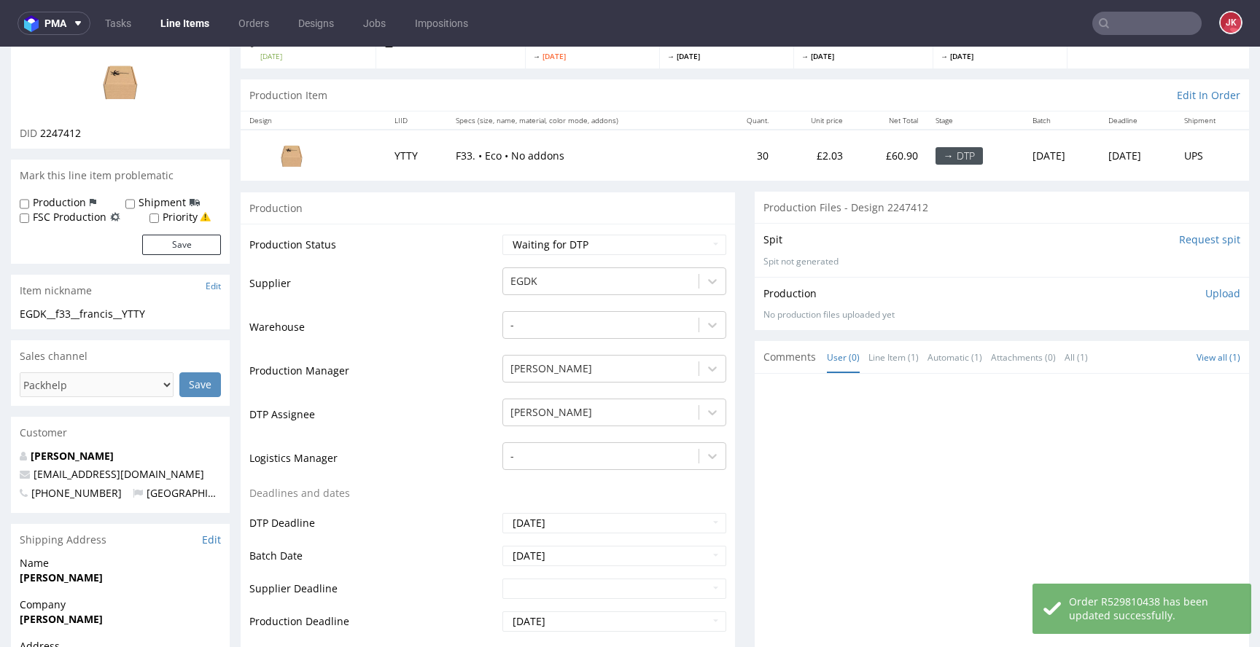
scroll to position [0, 0]
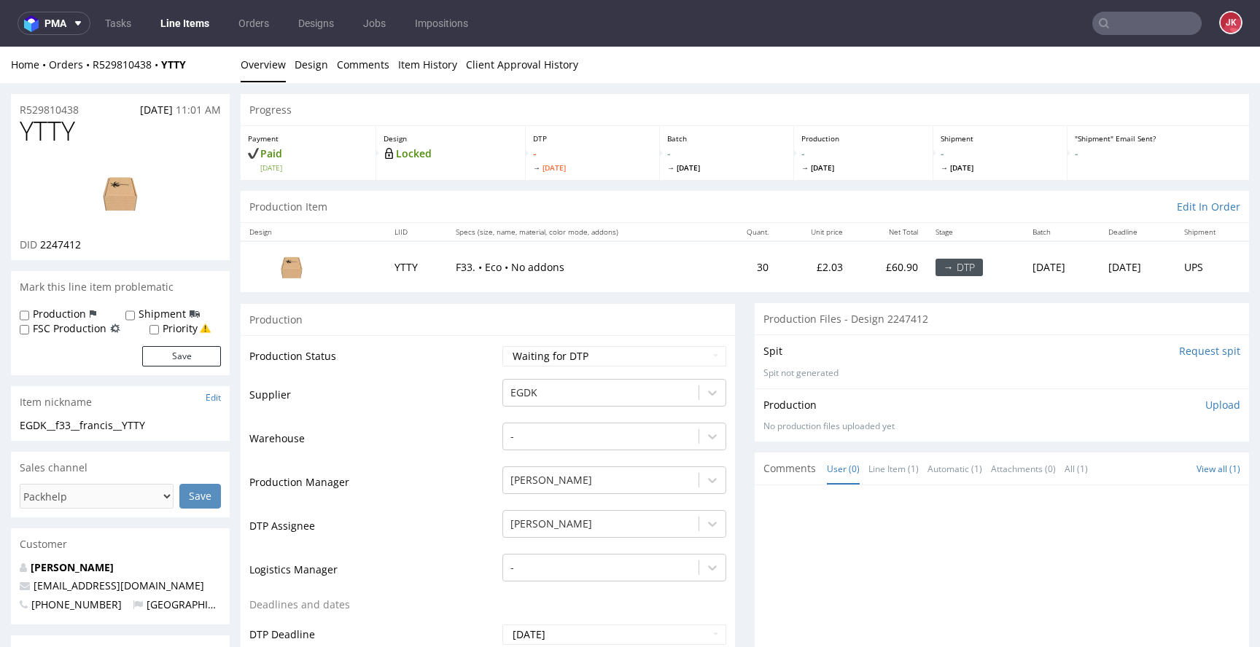
click at [547, 357] on select "Waiting for Artwork Waiting for Diecut Waiting for Mockup Waiting for DTP Waiti…" at bounding box center [614, 356] width 224 height 20
click at [61, 246] on span "2247412" at bounding box center [60, 245] width 41 height 14
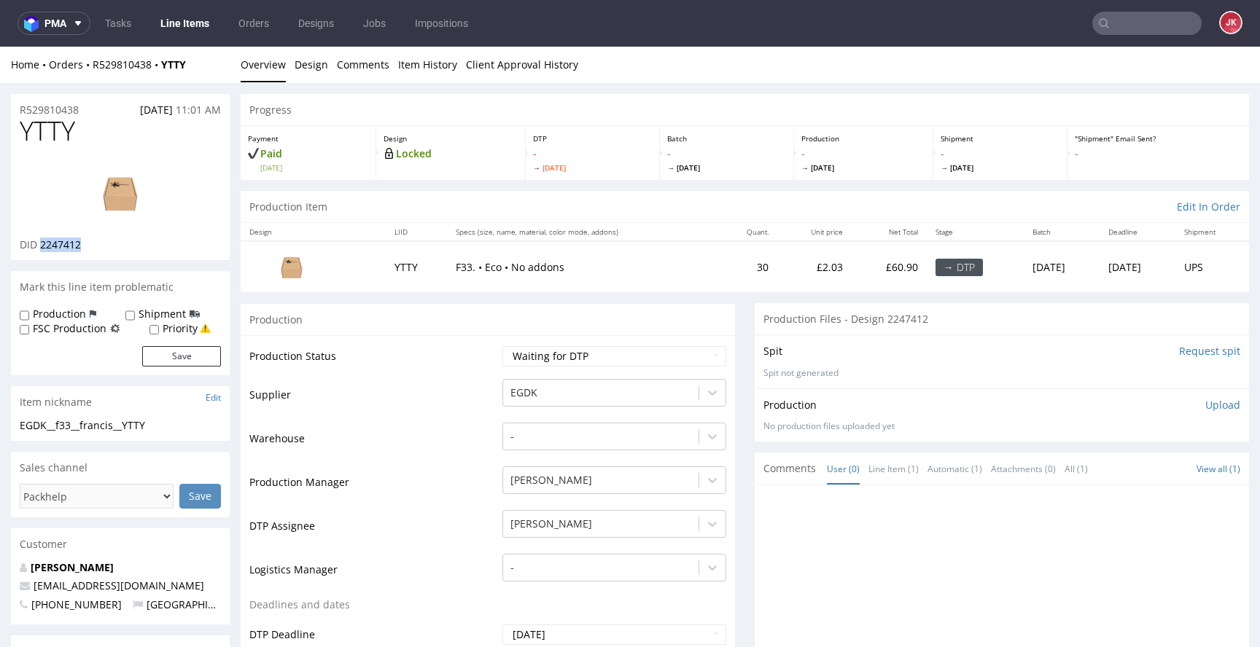
copy span "2247412"
drag, startPoint x: 485, startPoint y: 376, endPoint x: 544, endPoint y: 359, distance: 61.4
click at [485, 376] on td "Production Status" at bounding box center [373, 361] width 249 height 33
click at [545, 359] on select "Waiting for Artwork Waiting for Diecut Waiting for Mockup Waiting for DTP Waiti…" at bounding box center [614, 356] width 224 height 20
select select "dtp_in_process"
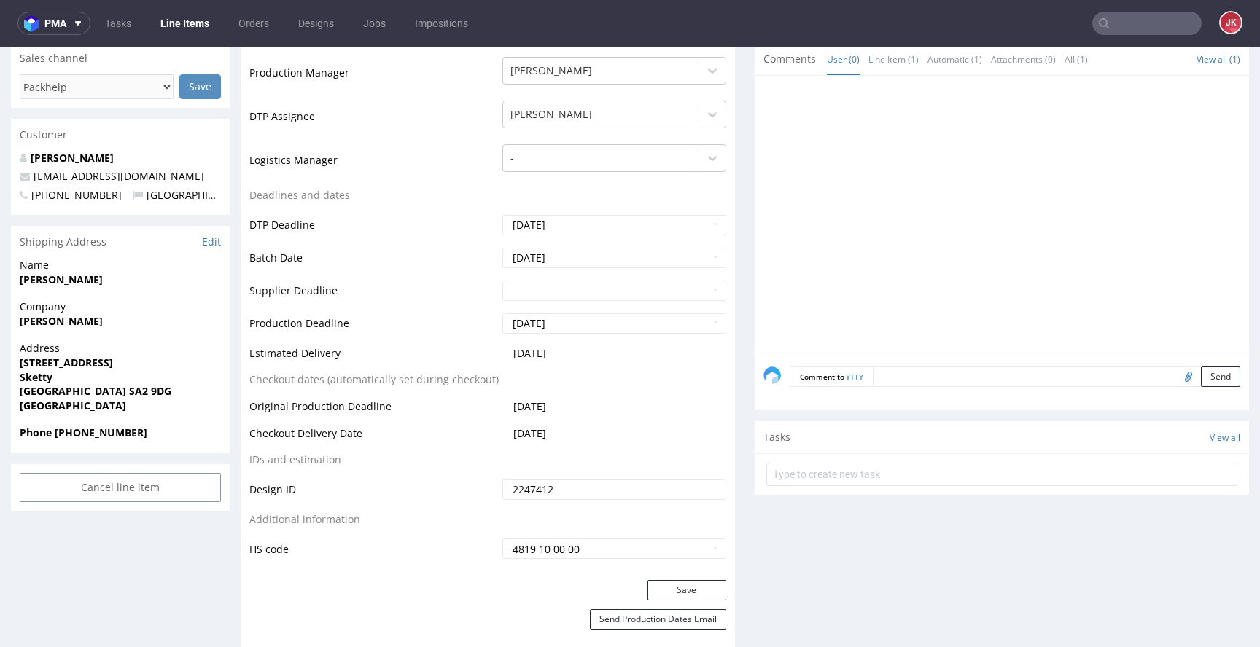
scroll to position [591, 0]
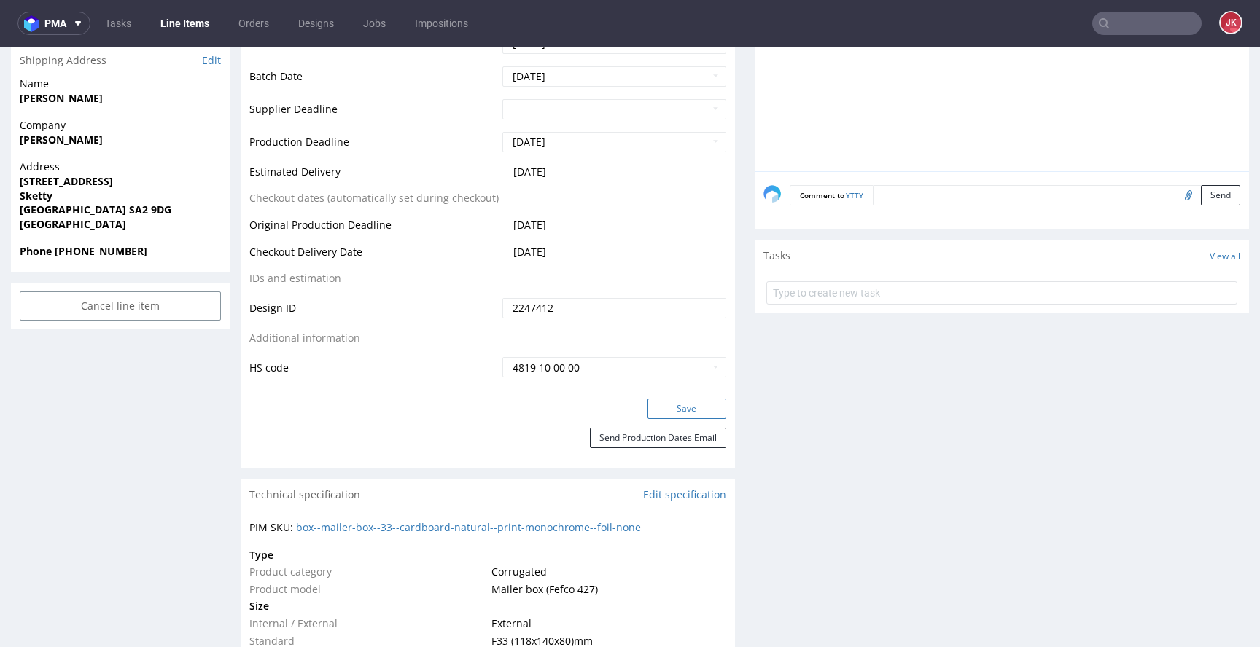
click at [680, 408] on button "Save" at bounding box center [686, 409] width 79 height 20
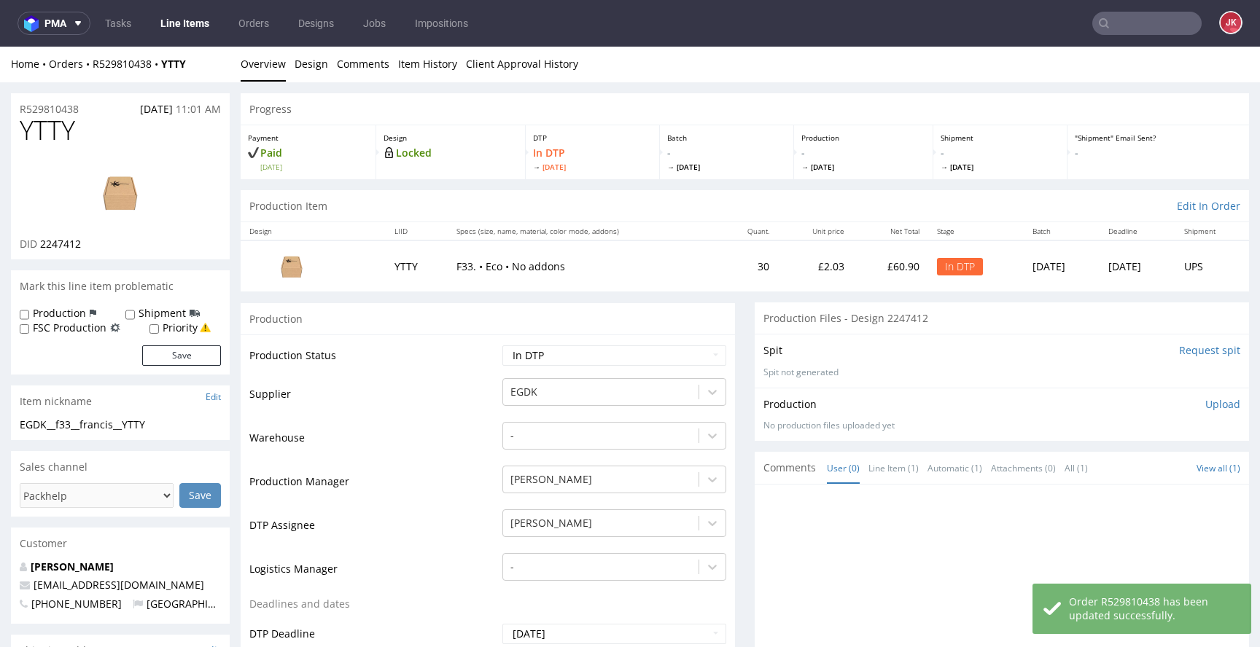
scroll to position [0, 0]
click at [47, 133] on span "YTTY" at bounding box center [47, 131] width 55 height 29
click at [48, 133] on span "YTTY" at bounding box center [47, 131] width 55 height 29
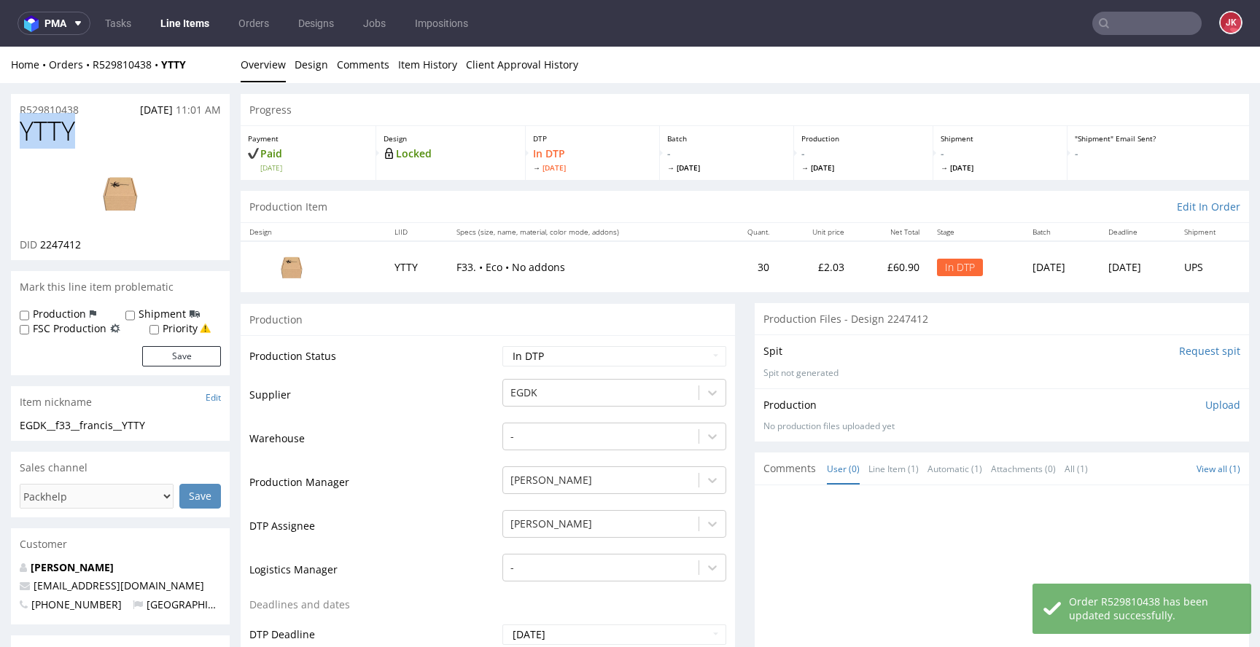
copy span "YTTY"
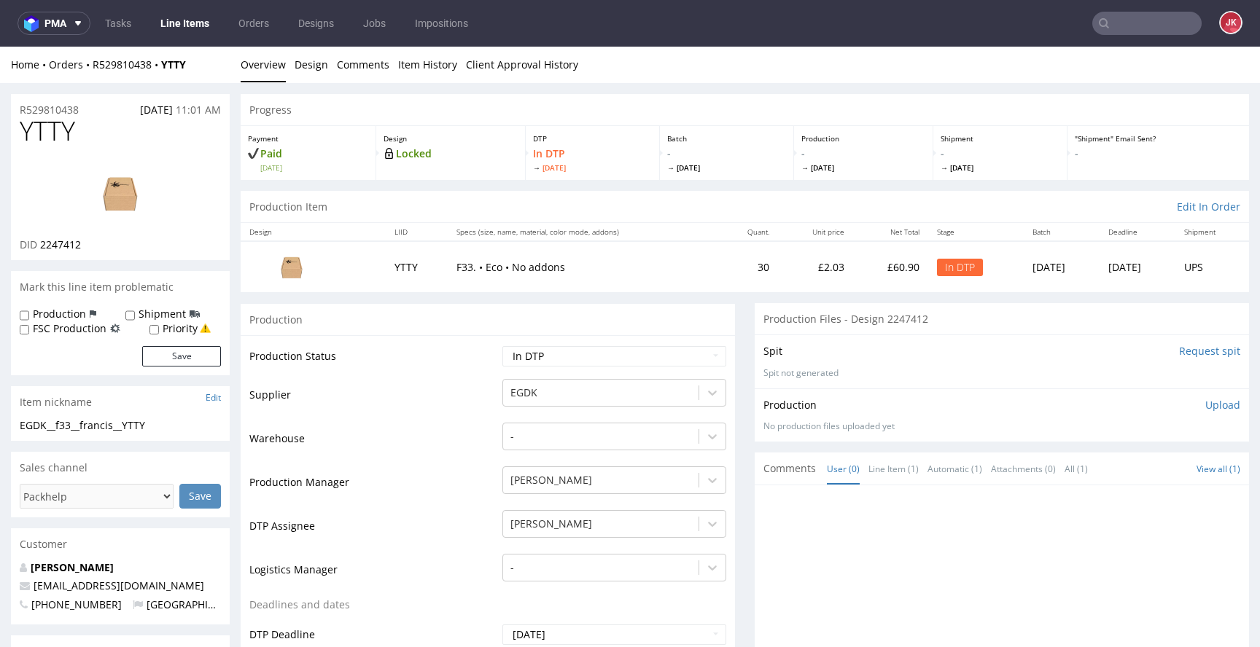
click at [370, 322] on div "Production" at bounding box center [488, 319] width 494 height 33
click at [298, 69] on link "Design" at bounding box center [311, 65] width 34 height 36
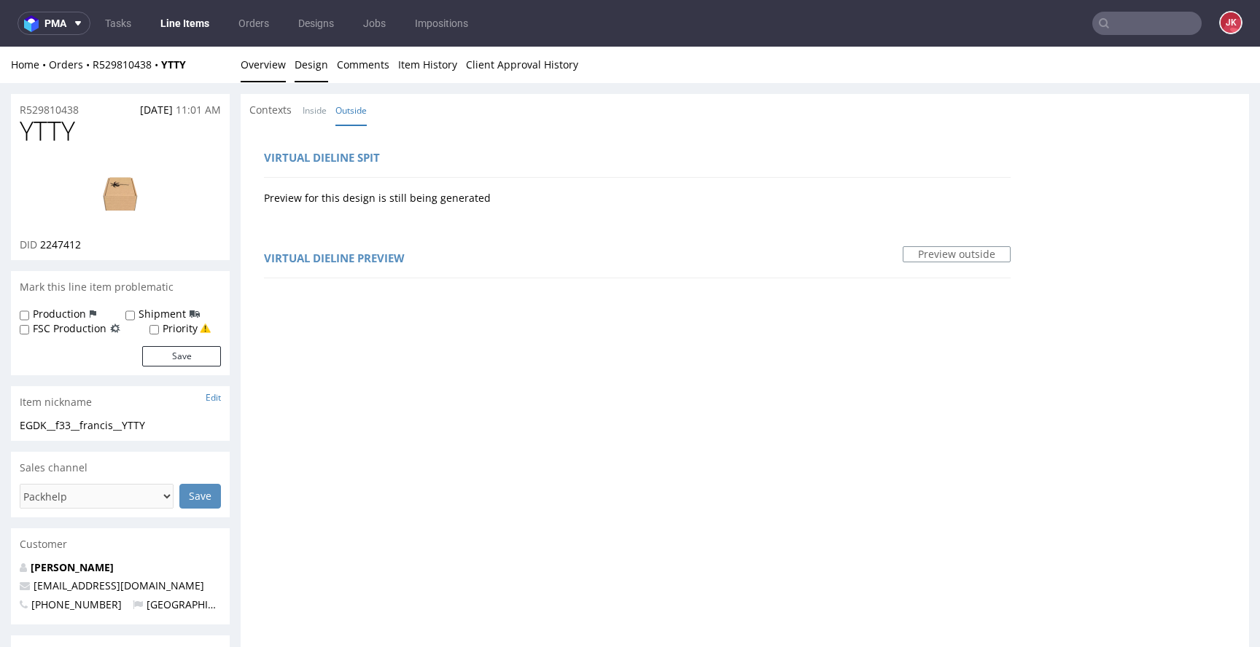
click at [273, 71] on link "Overview" at bounding box center [263, 65] width 45 height 36
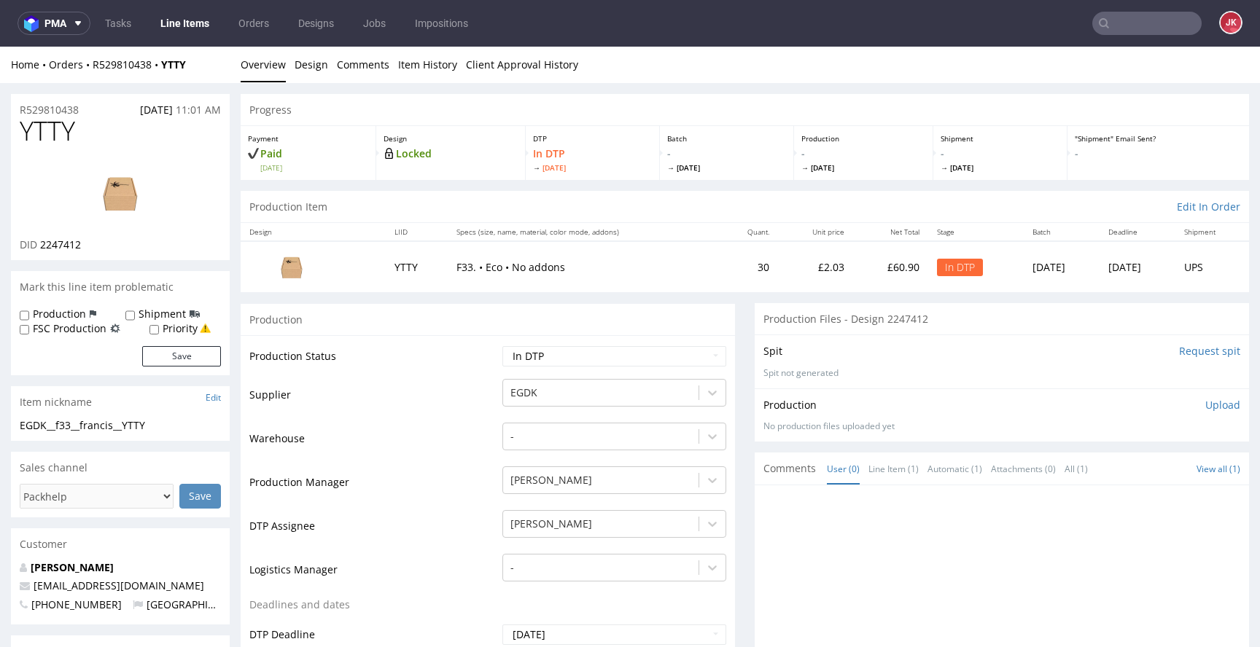
click at [143, 214] on img at bounding box center [120, 193] width 117 height 66
click at [469, 464] on td "Warehouse" at bounding box center [373, 443] width 249 height 44
drag, startPoint x: 169, startPoint y: 426, endPoint x: 3, endPoint y: 441, distance: 166.9
drag, startPoint x: 165, startPoint y: 429, endPoint x: 0, endPoint y: 431, distance: 165.5
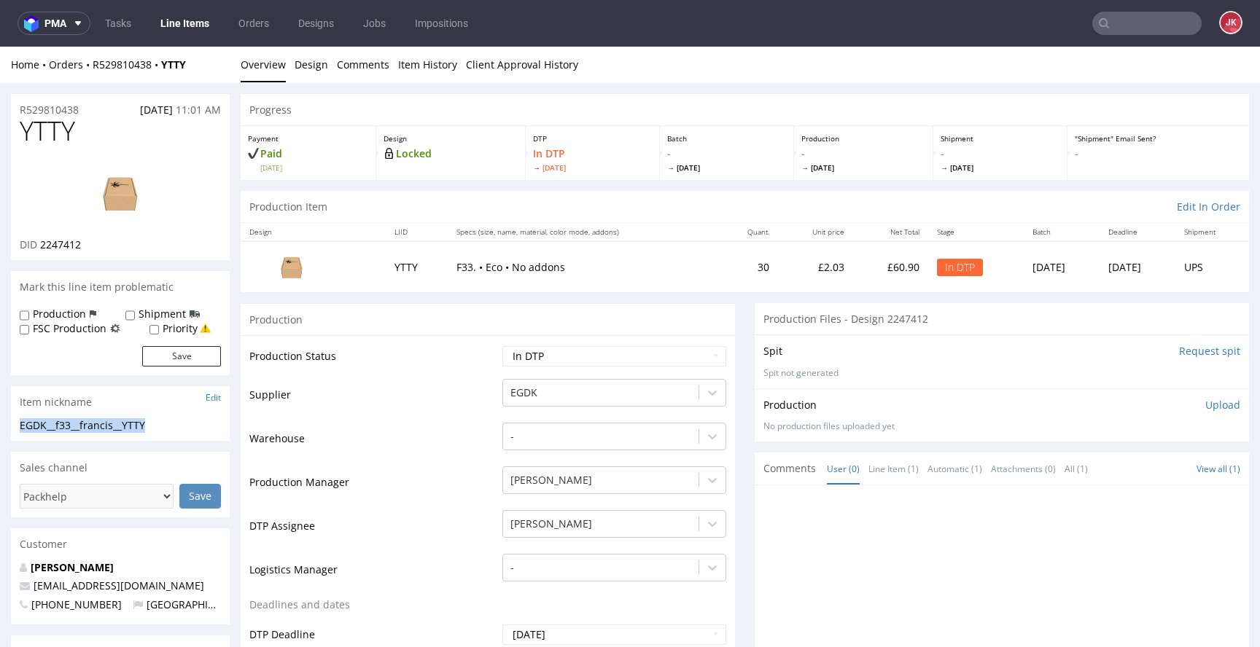
copy div "EGDK__f33__francis__YTTY"
drag, startPoint x: 90, startPoint y: 109, endPoint x: 3, endPoint y: 109, distance: 86.7
copy p "R529810438"
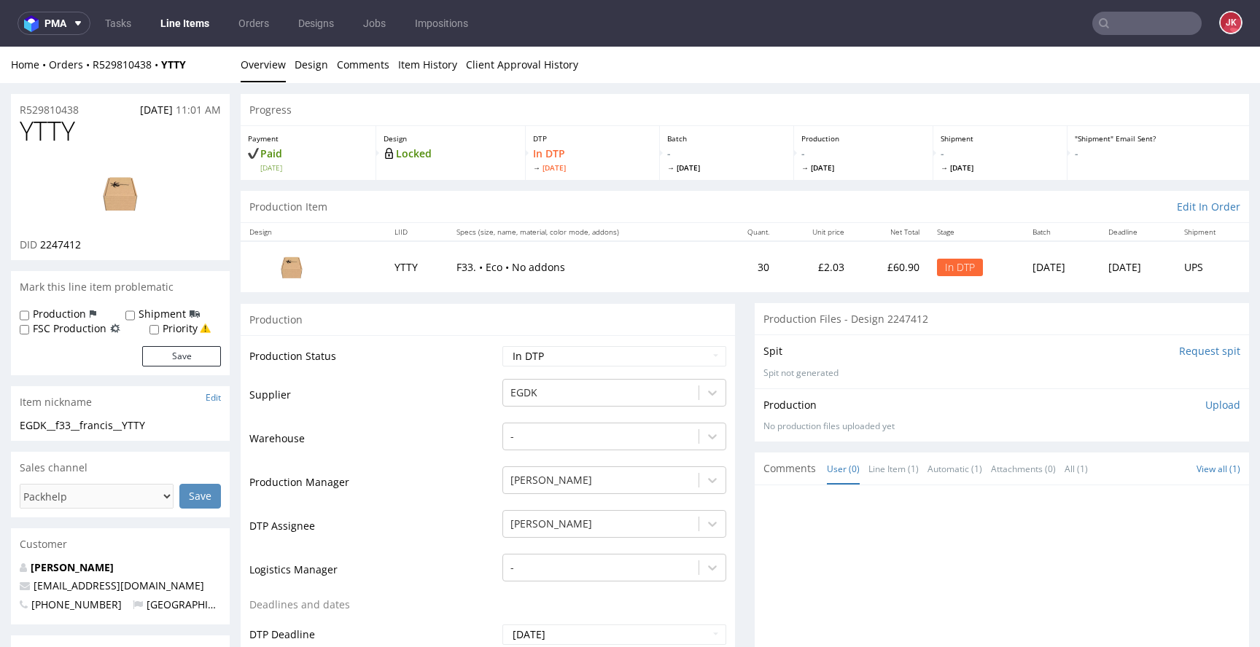
click at [1205, 406] on p "Upload" at bounding box center [1222, 405] width 35 height 15
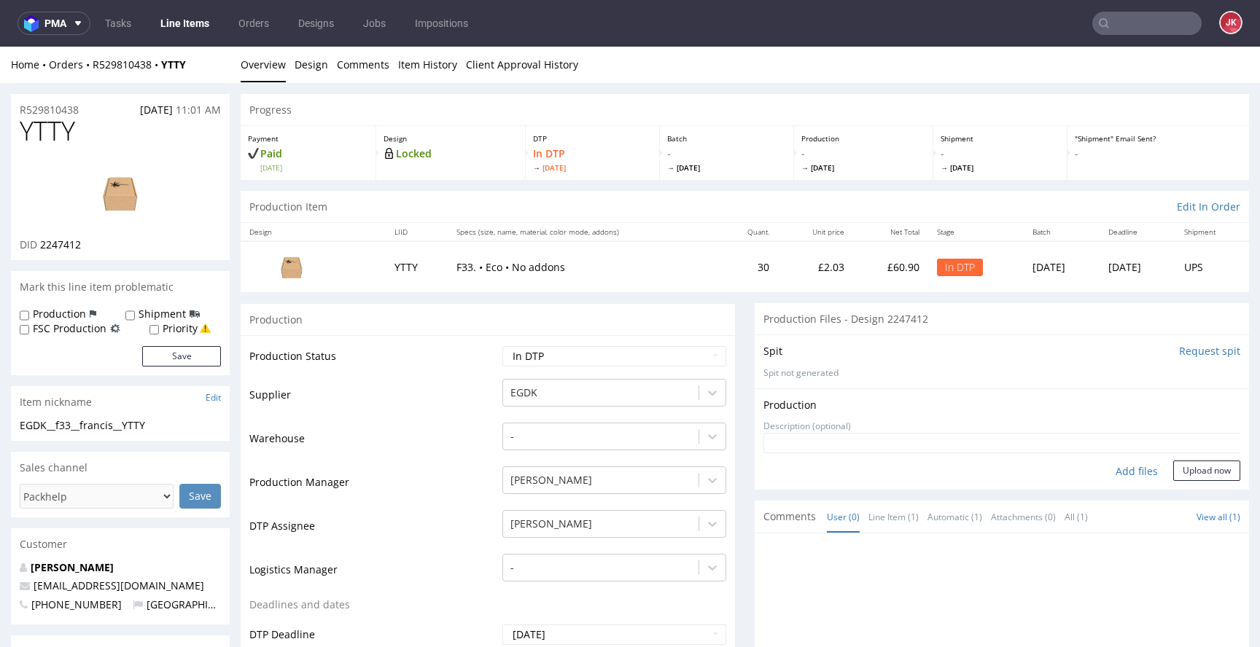
click at [1109, 472] on div "Add files" at bounding box center [1136, 472] width 73 height 22
type input "C:\fakepath\EGDK__f33__francis__YTTY__d2247412__oR529810438__outside.pdf"
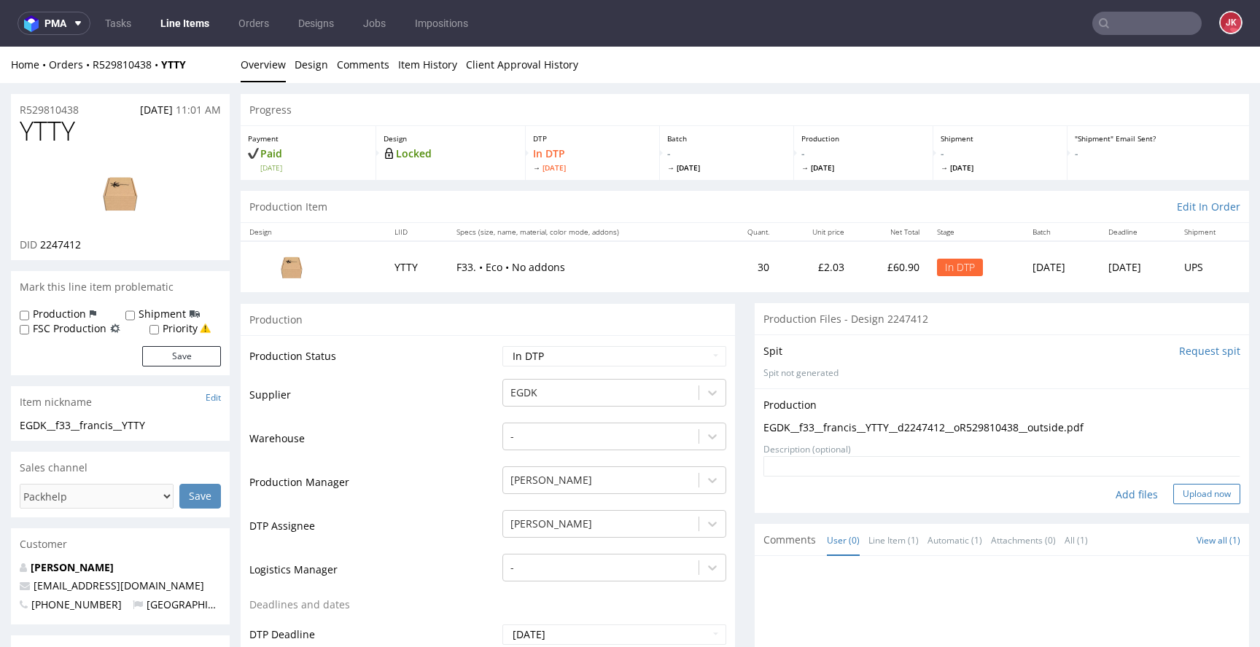
click at [1188, 497] on button "Upload now" at bounding box center [1206, 494] width 67 height 20
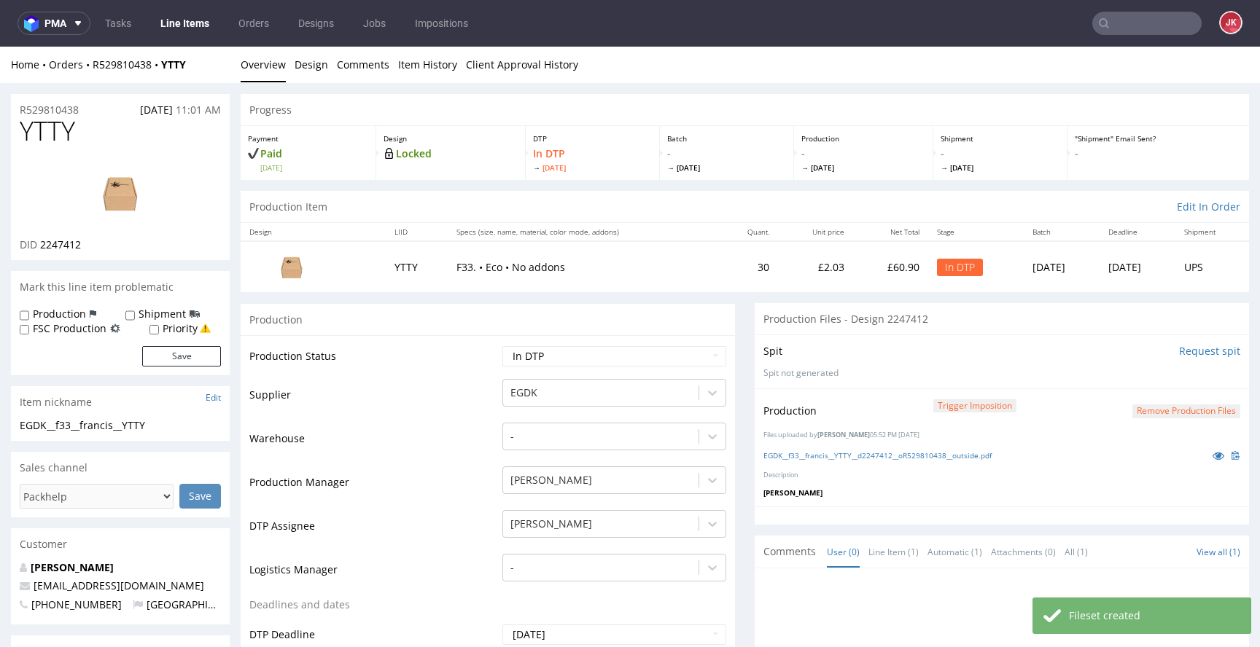
click at [611, 351] on select "Waiting for Artwork Waiting for Diecut Waiting for Mockup Waiting for DTP Waiti…" at bounding box center [614, 356] width 224 height 20
select select "dtp_production_ready"
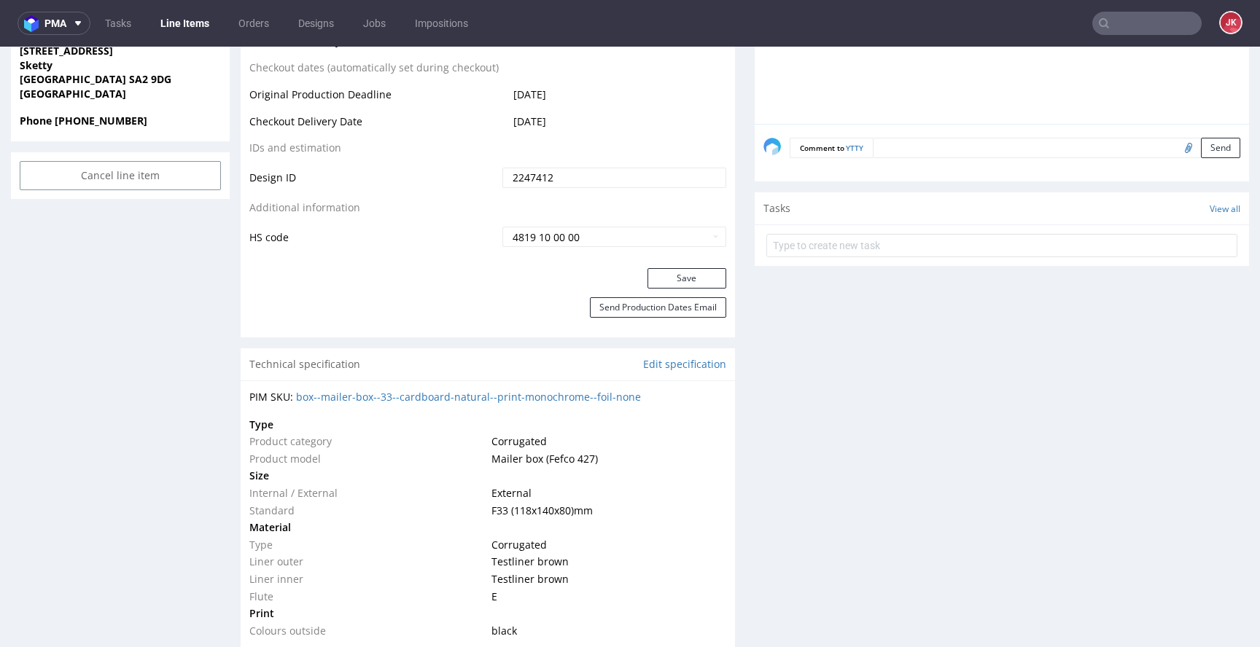
scroll to position [742, 0]
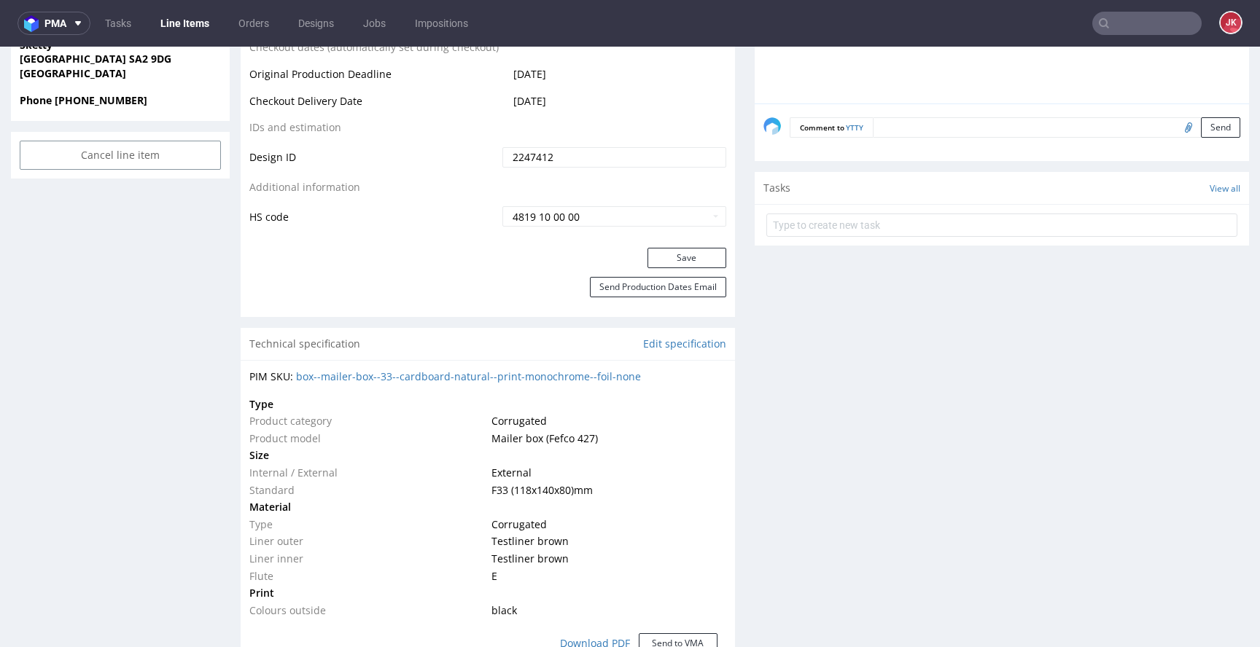
click at [668, 249] on button "Save" at bounding box center [686, 258] width 79 height 20
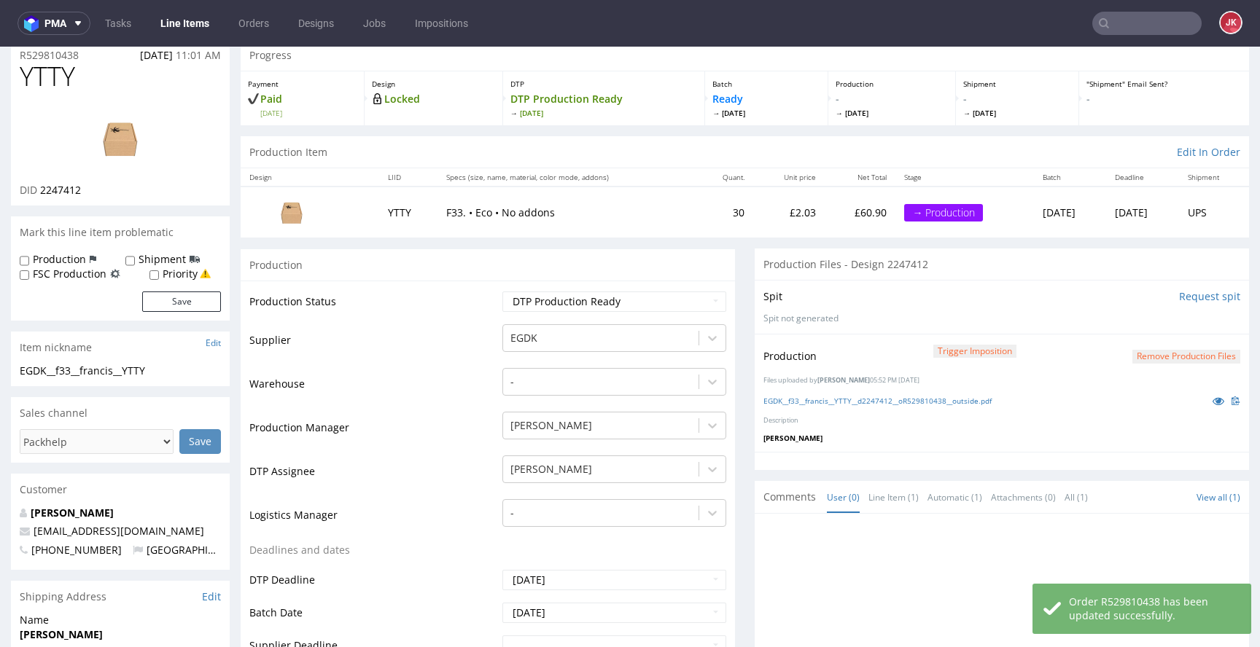
scroll to position [0, 0]
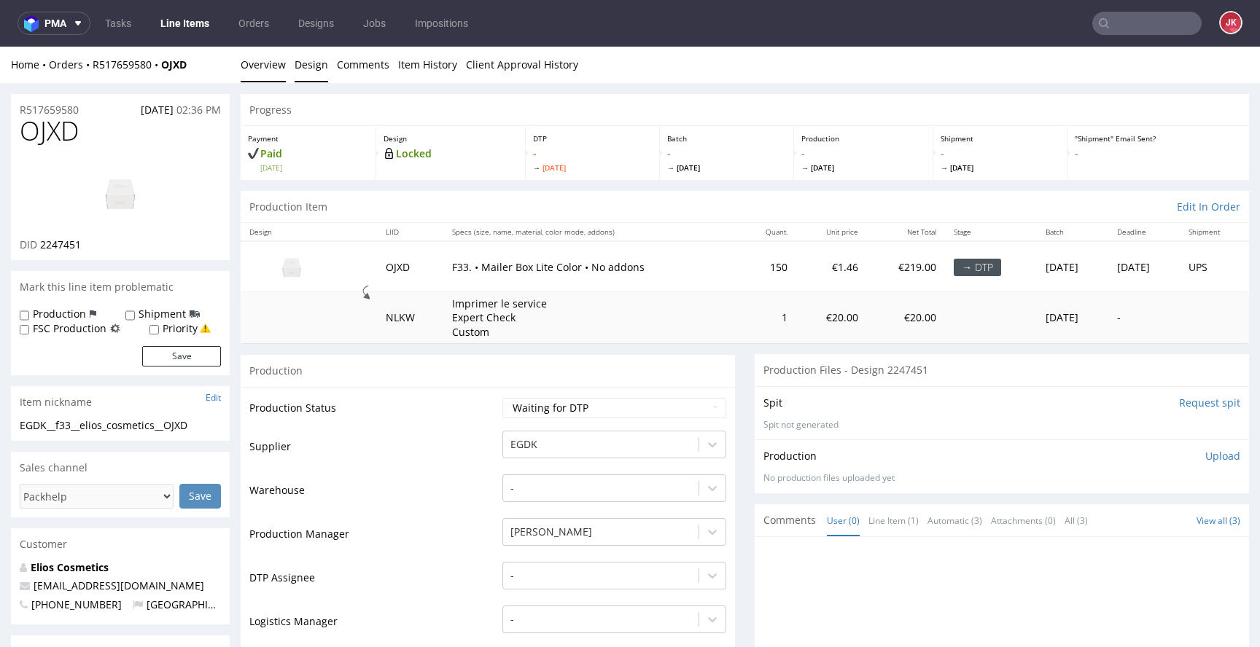
click at [308, 74] on link "Design" at bounding box center [311, 65] width 34 height 36
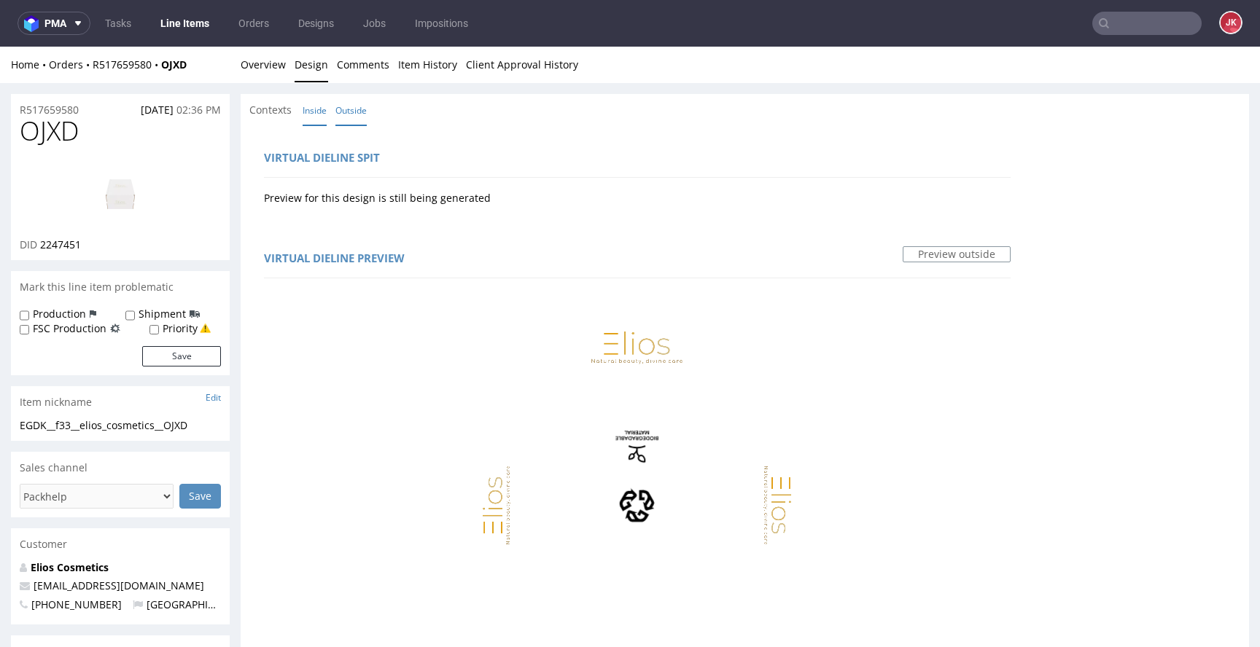
click at [319, 110] on link "Inside" at bounding box center [315, 110] width 24 height 31
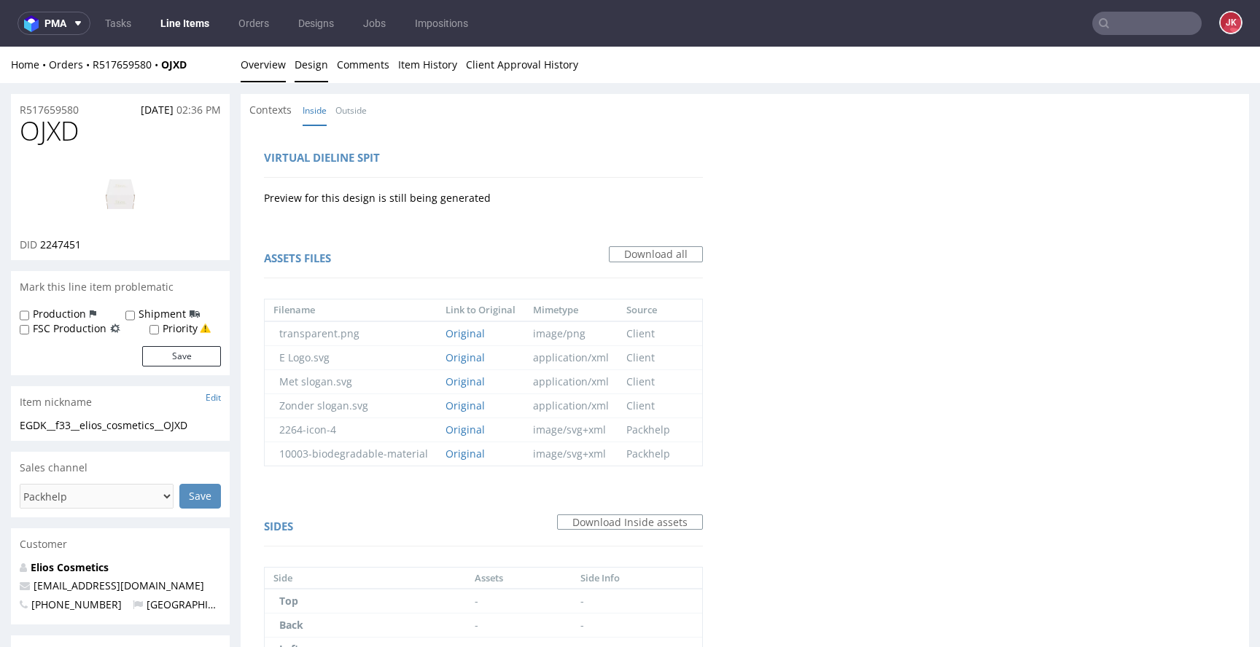
click at [270, 71] on link "Overview" at bounding box center [263, 65] width 45 height 36
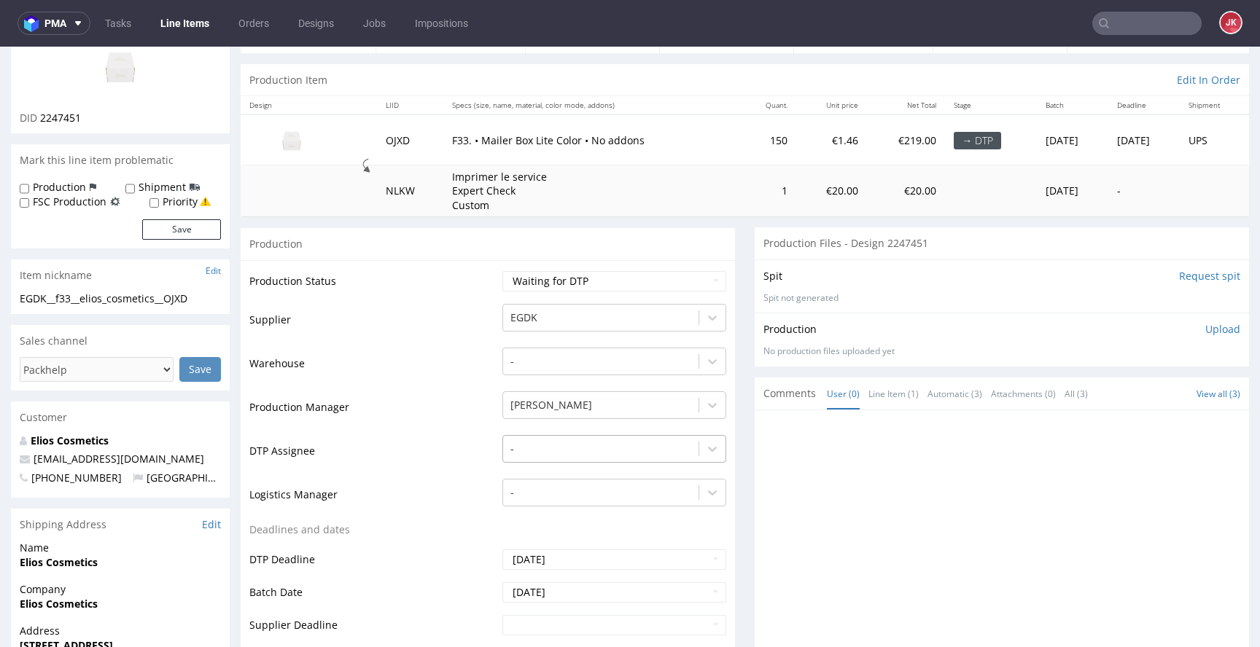
click at [566, 450] on div "-" at bounding box center [614, 445] width 224 height 20
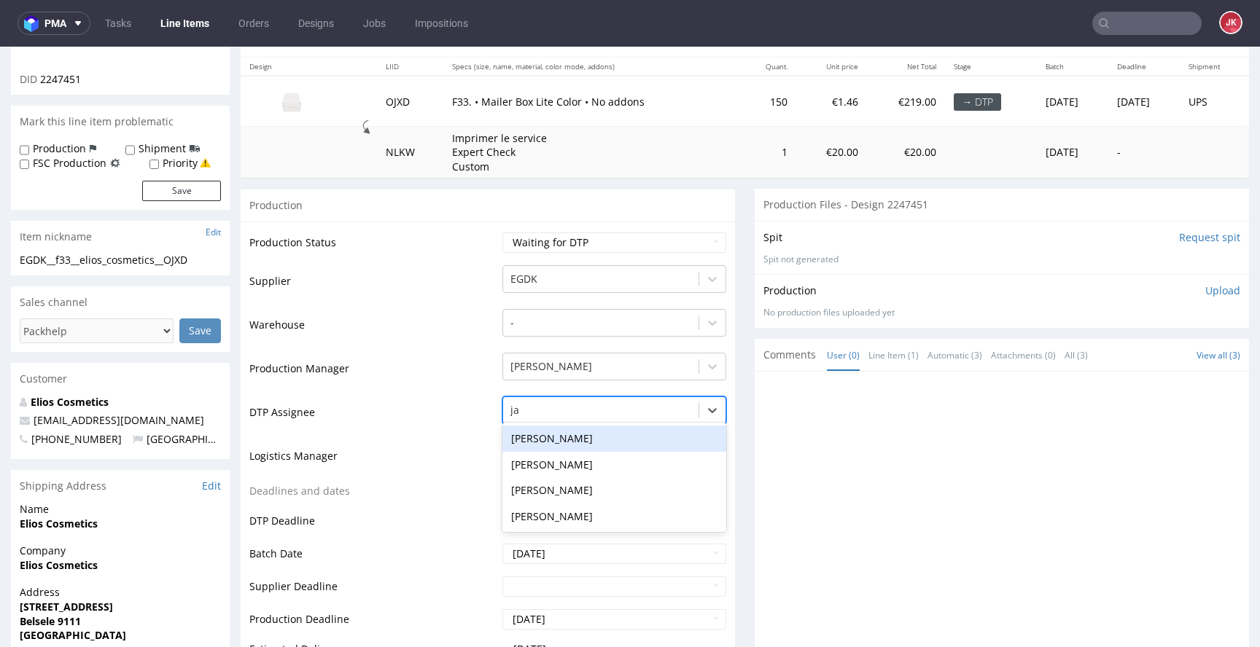
type input "jan"
click at [582, 446] on div "[PERSON_NAME]" at bounding box center [614, 439] width 224 height 26
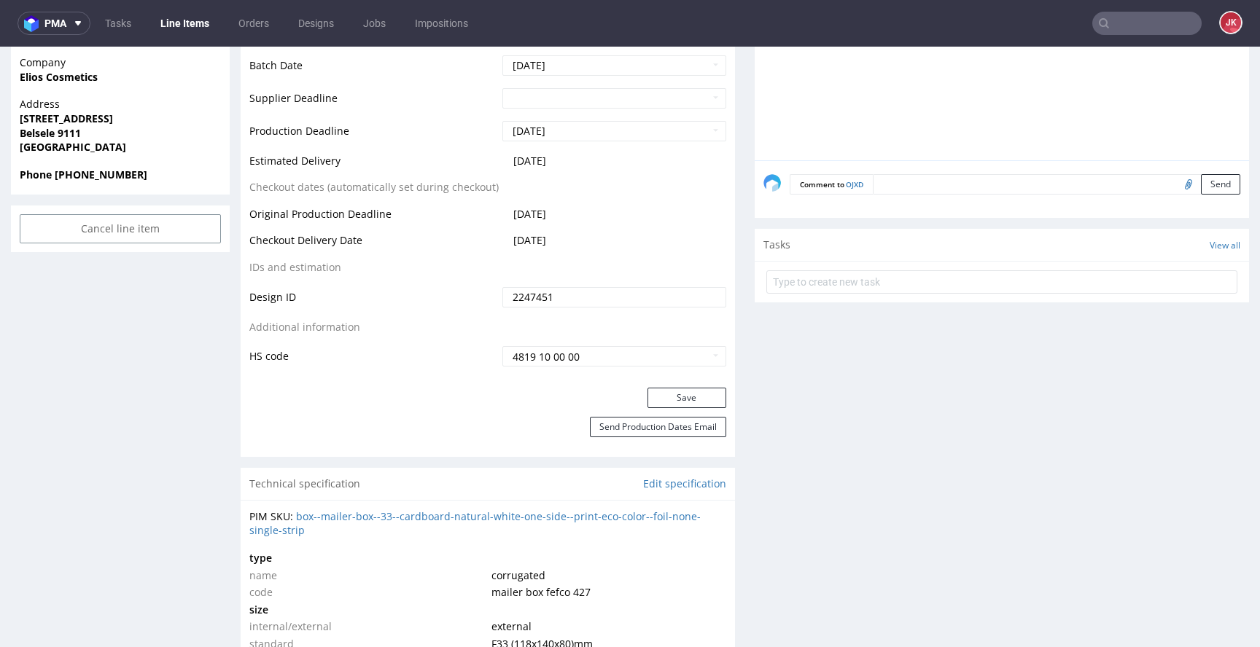
scroll to position [702, 0]
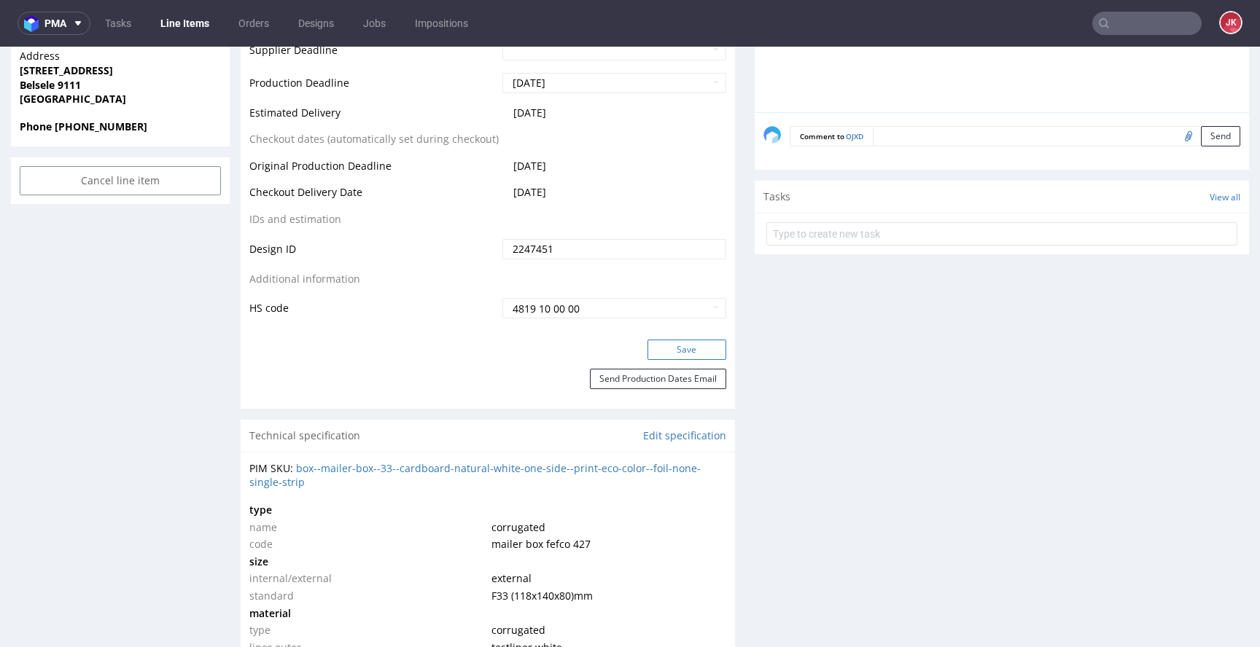
click at [650, 354] on button "Save" at bounding box center [686, 350] width 79 height 20
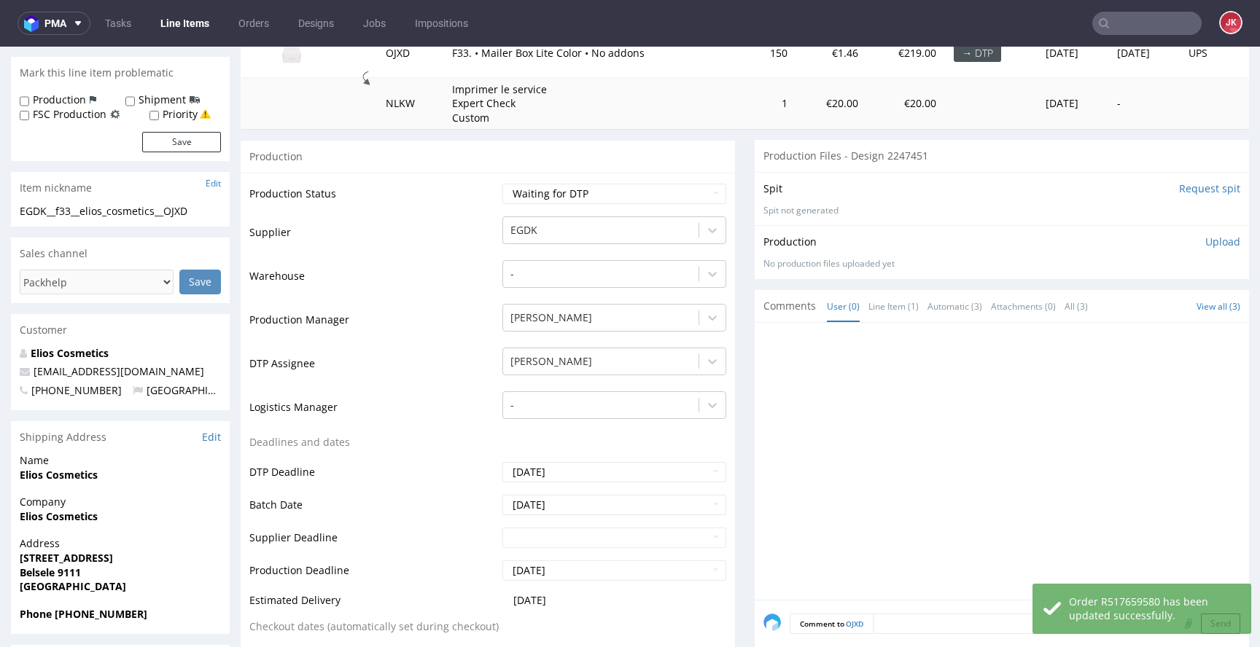
scroll to position [0, 0]
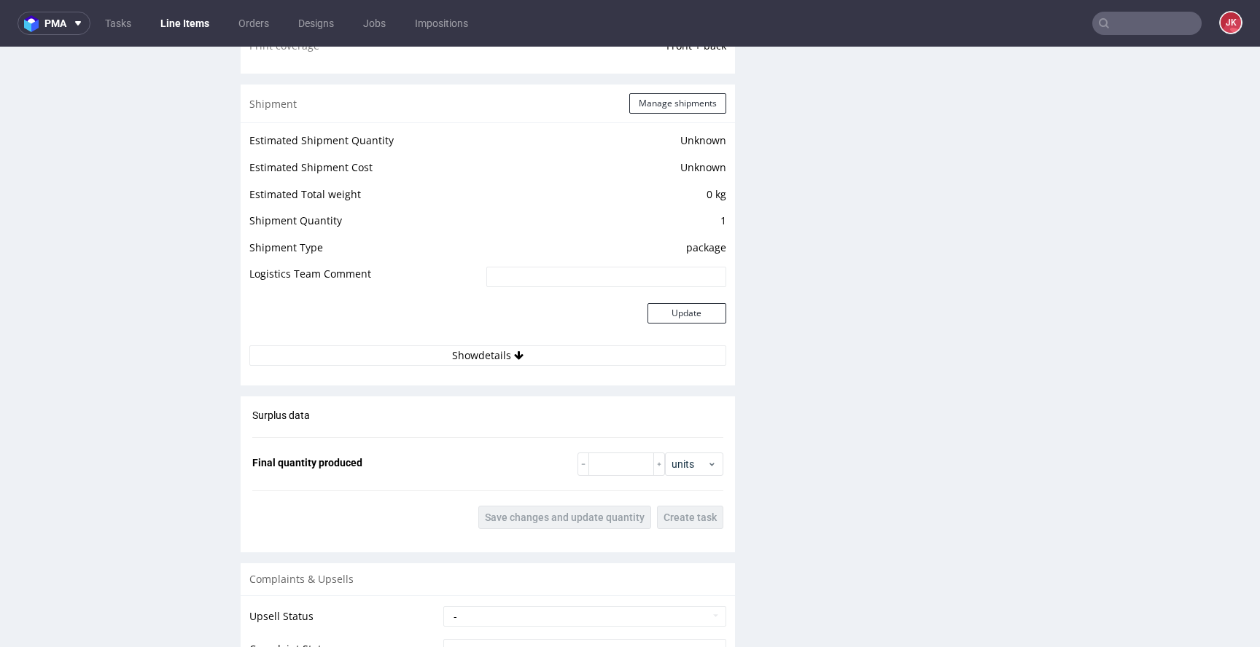
scroll to position [1574, 0]
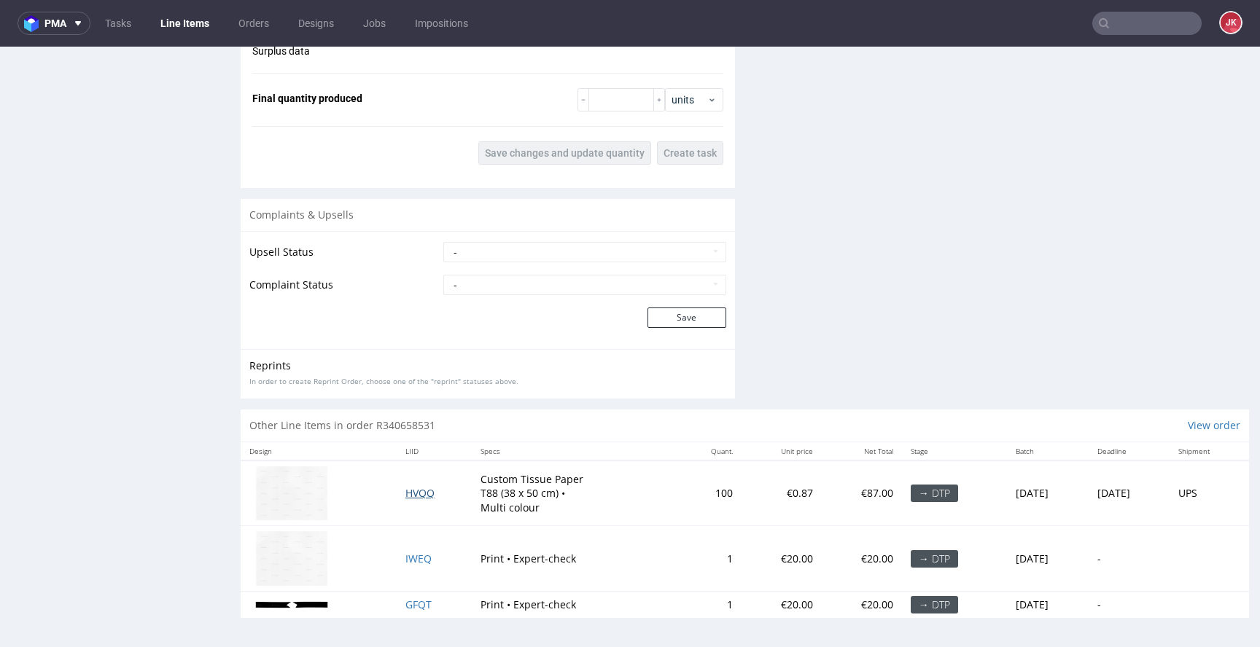
click at [405, 492] on span "HVQQ" at bounding box center [419, 493] width 29 height 14
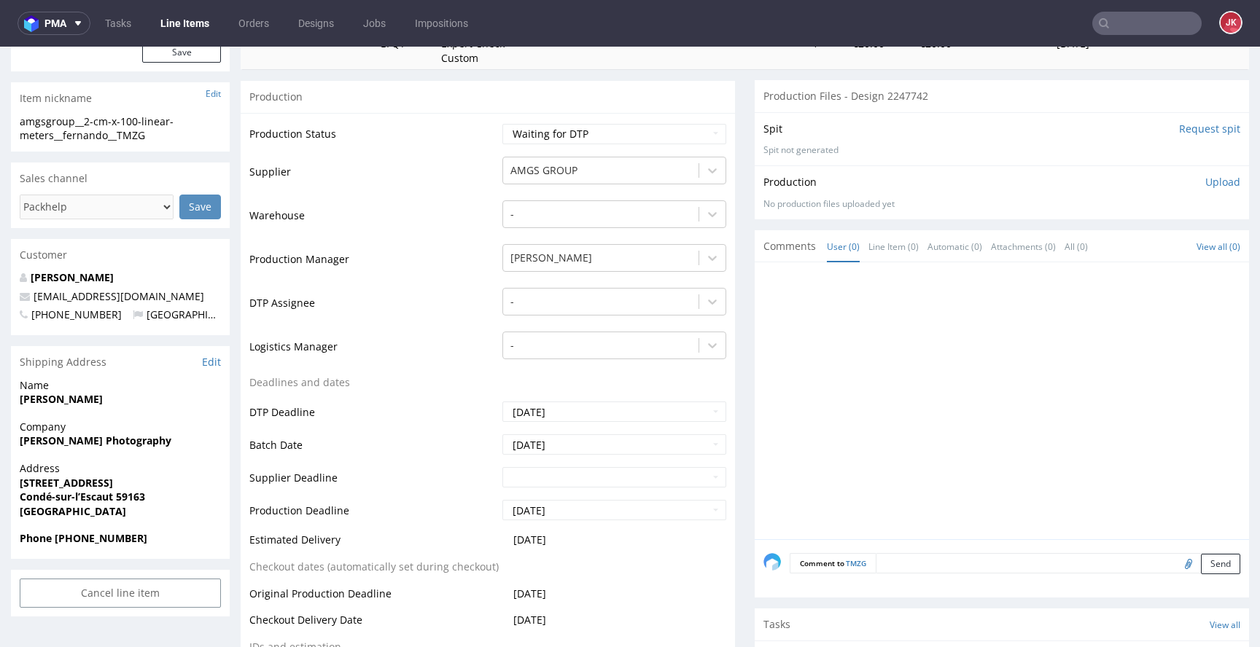
scroll to position [0, 0]
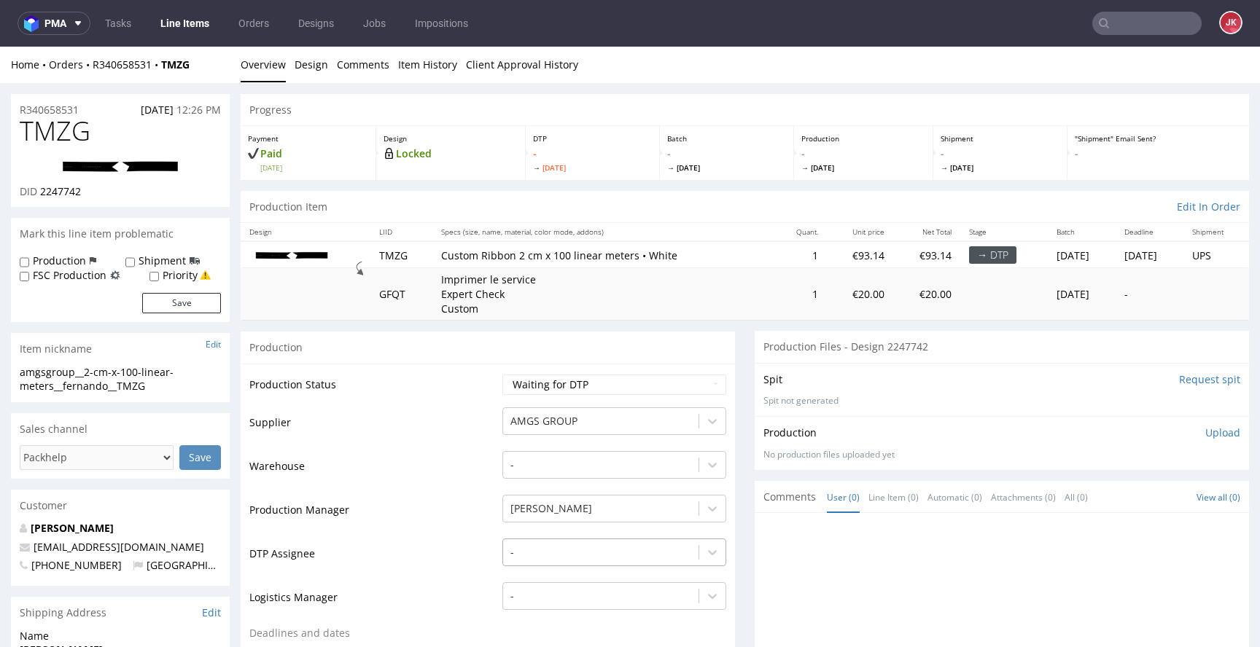
click at [563, 547] on div "-" at bounding box center [614, 549] width 224 height 20
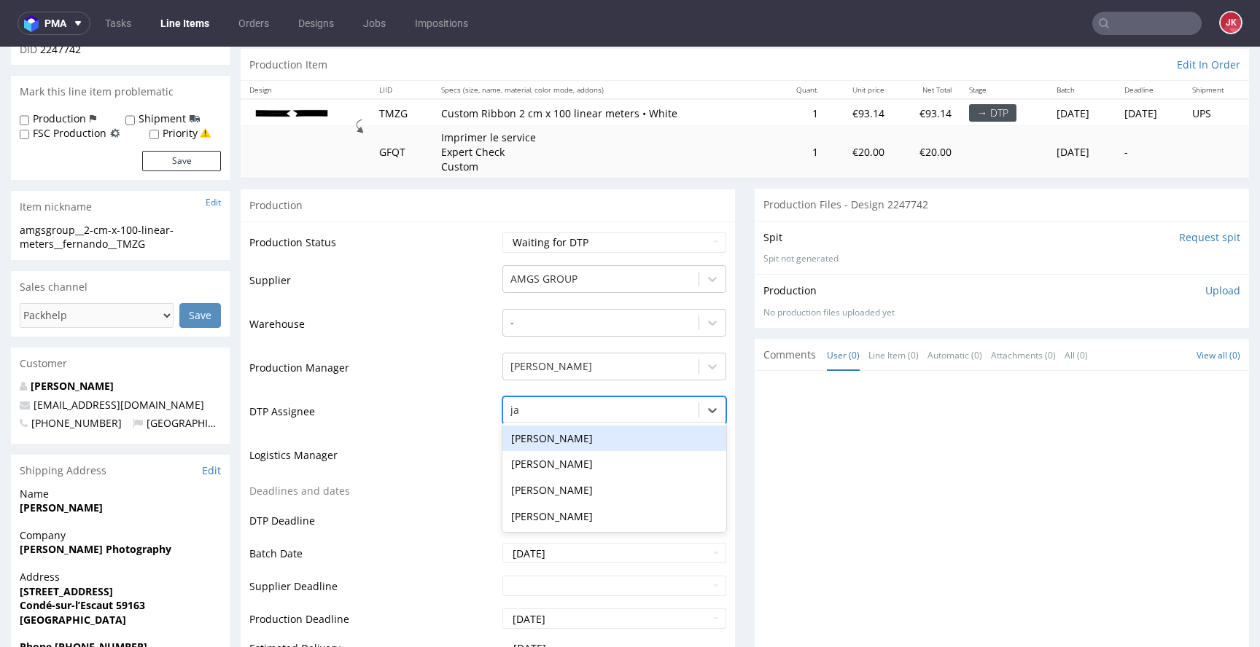
type input "jan"
click at [580, 441] on div "[PERSON_NAME]" at bounding box center [614, 439] width 224 height 26
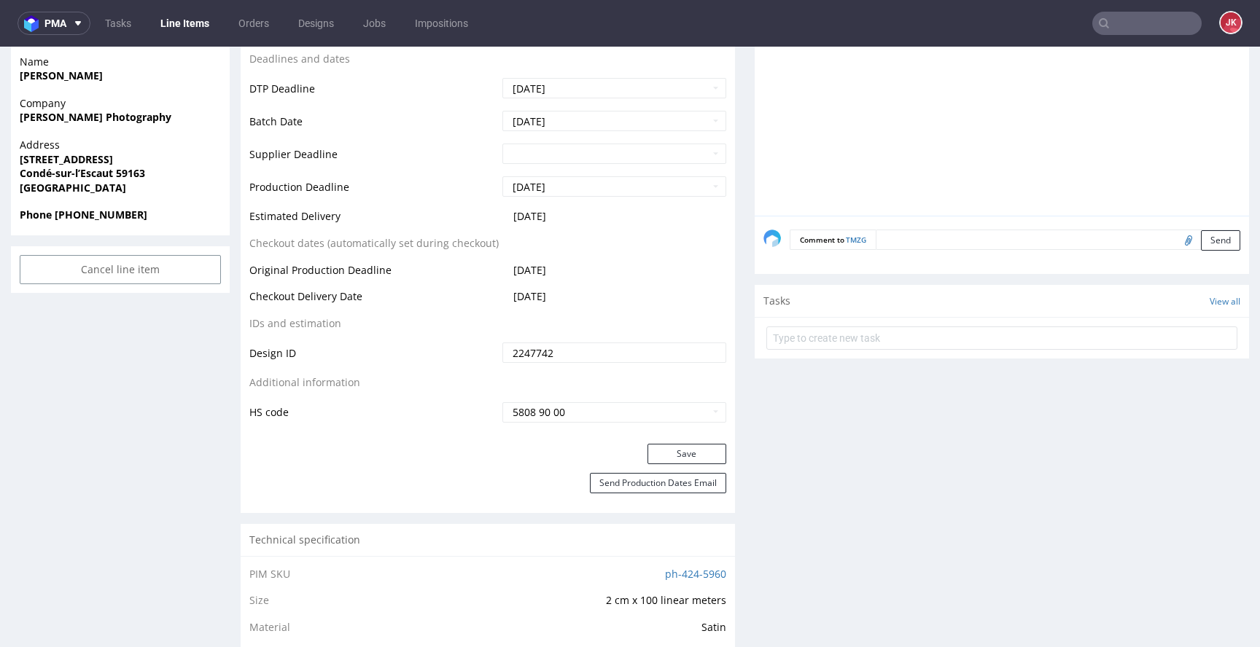
scroll to position [604, 0]
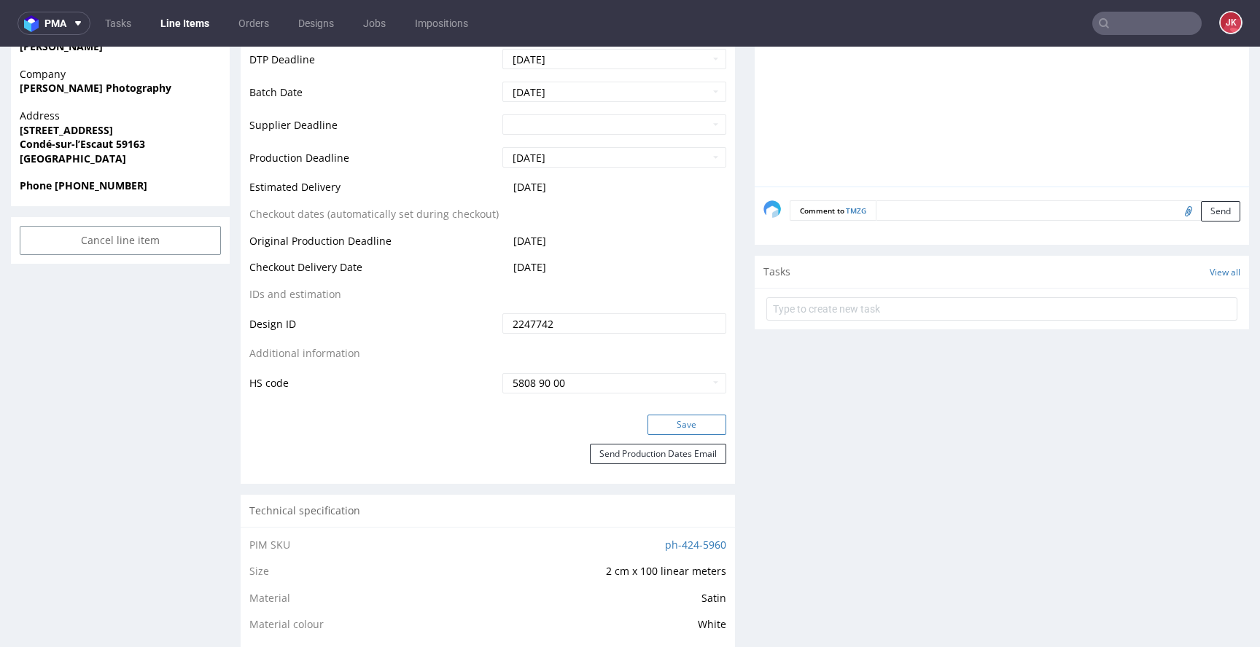
click at [665, 429] on button "Save" at bounding box center [686, 425] width 79 height 20
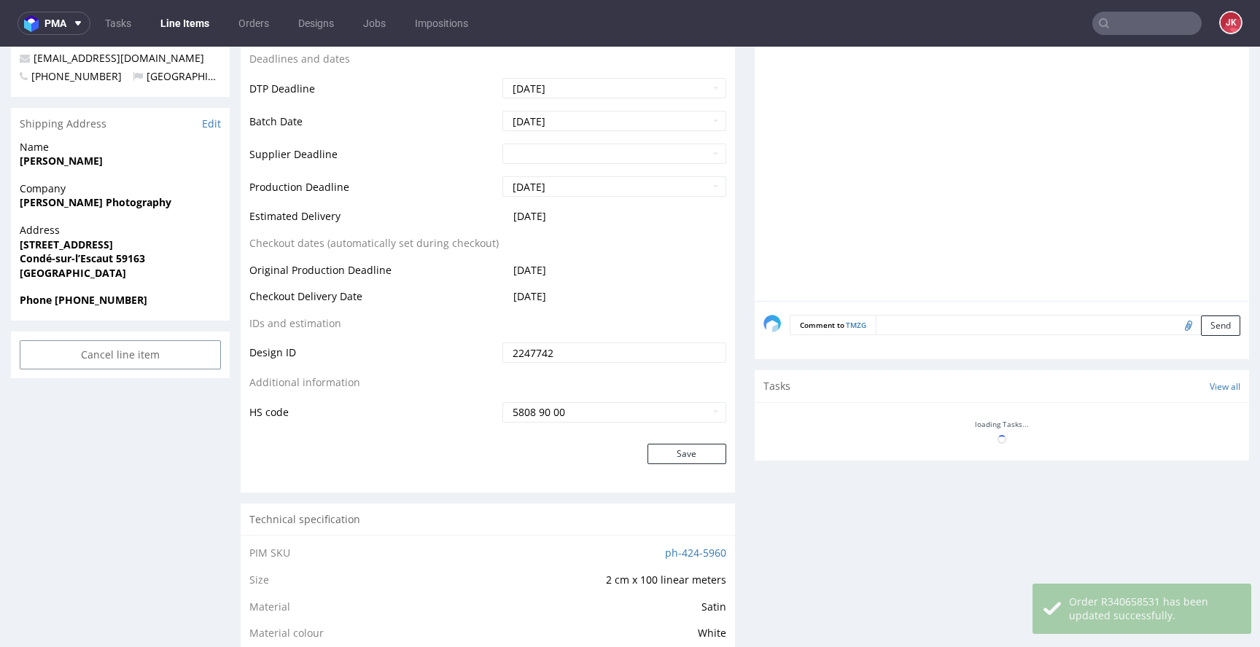
scroll to position [0, 0]
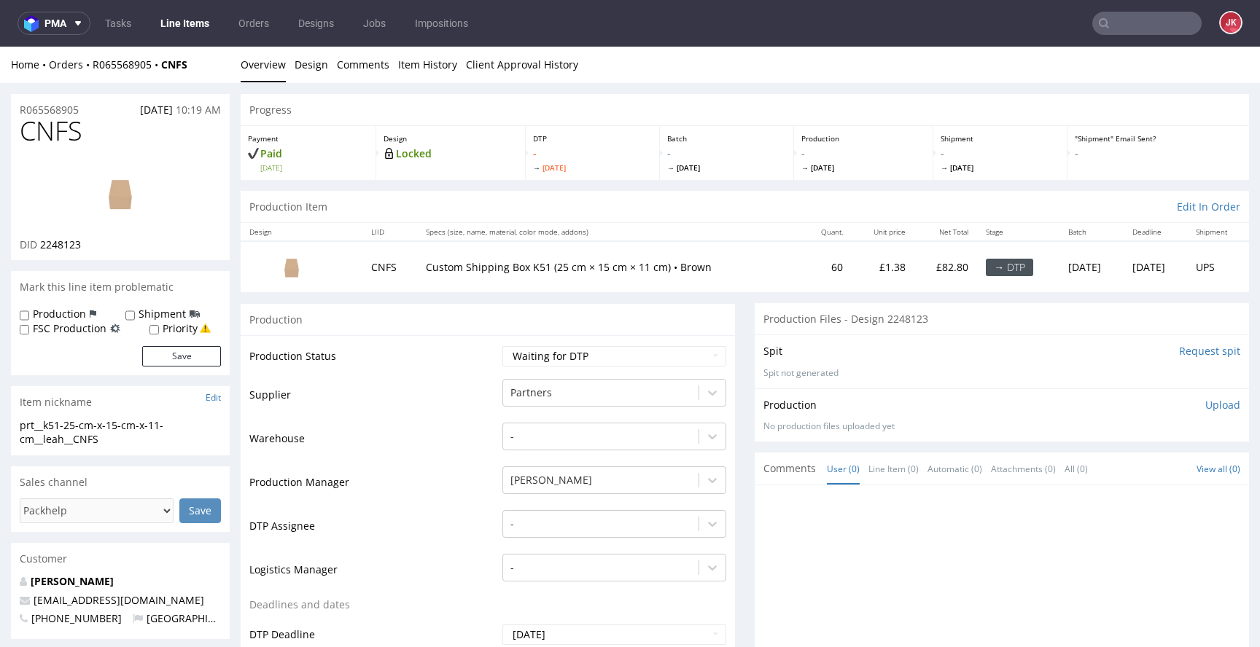
click at [488, 367] on td "Production Status" at bounding box center [373, 361] width 249 height 33
click at [306, 64] on link "Design" at bounding box center [311, 65] width 34 height 36
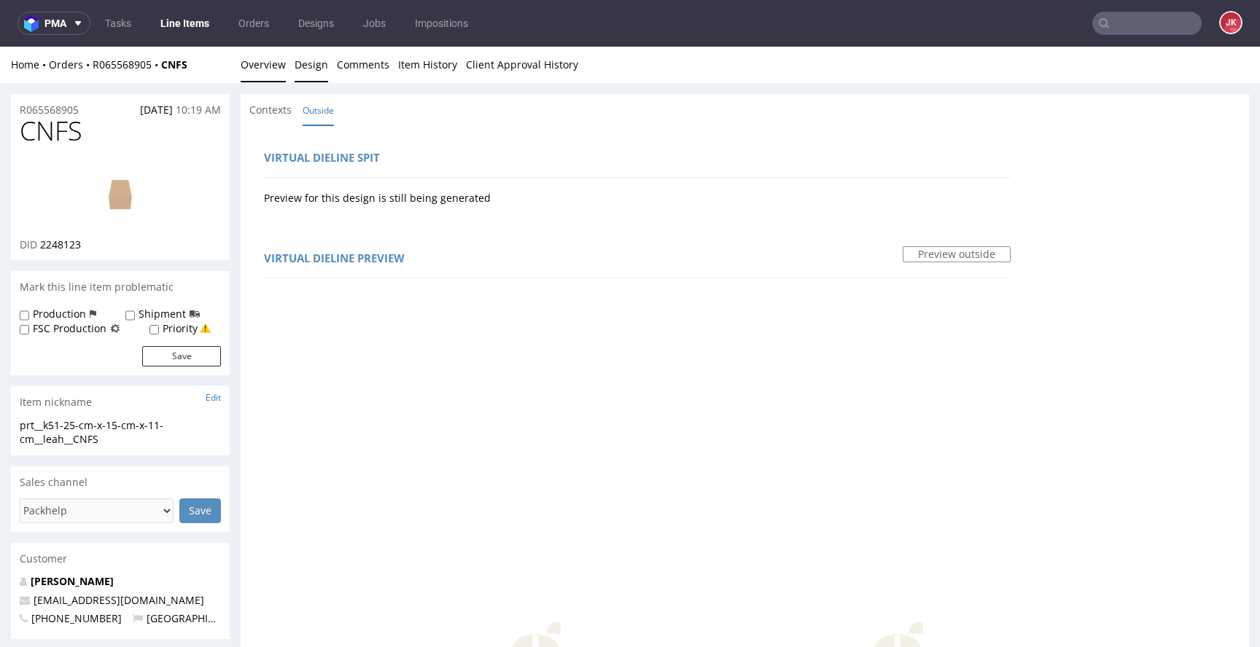
click at [271, 79] on link "Overview" at bounding box center [263, 65] width 45 height 36
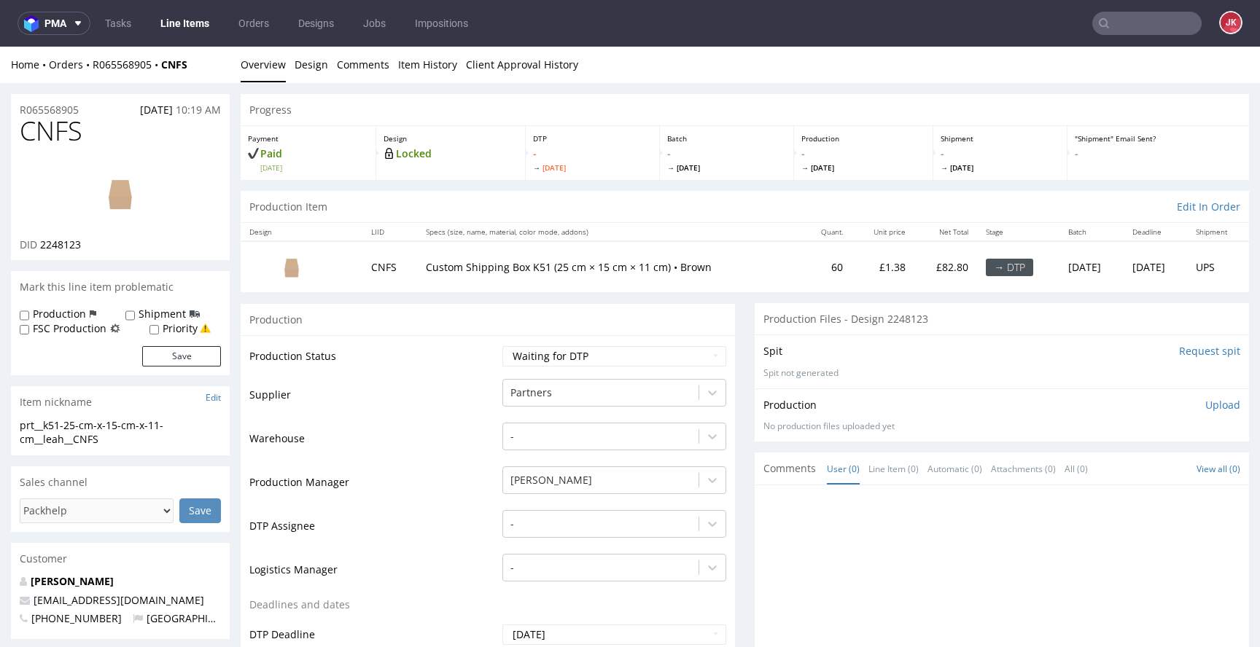
click at [469, 360] on td "Production Status" at bounding box center [373, 361] width 249 height 33
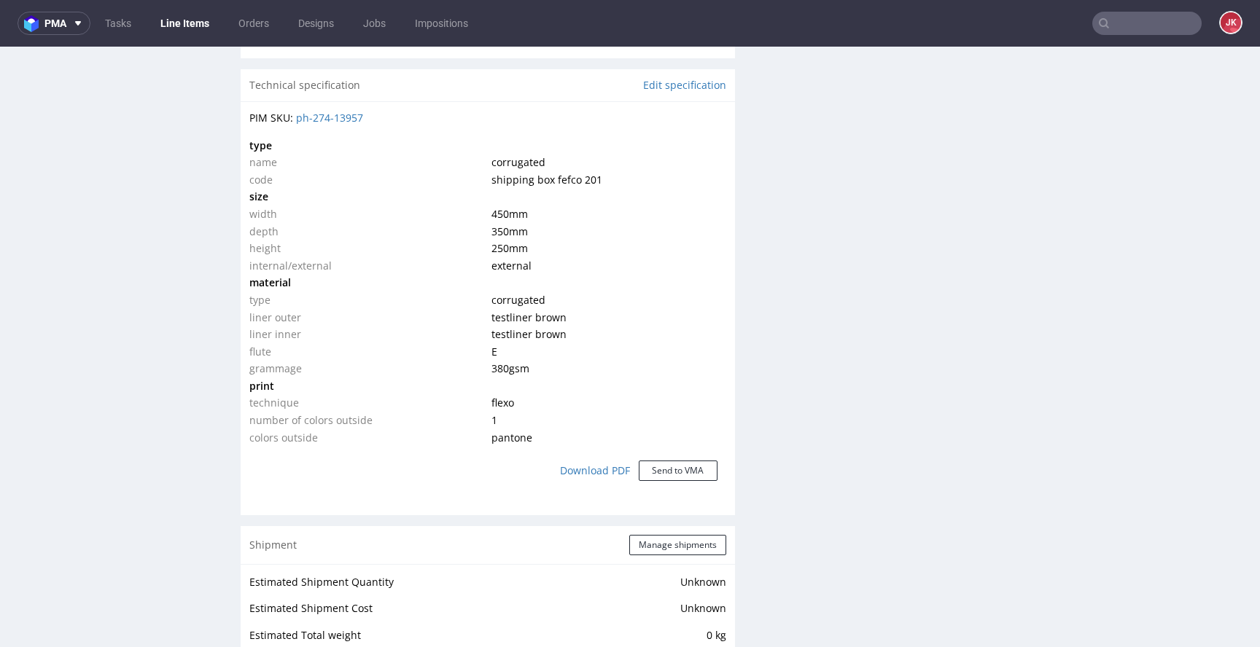
scroll to position [1011, 0]
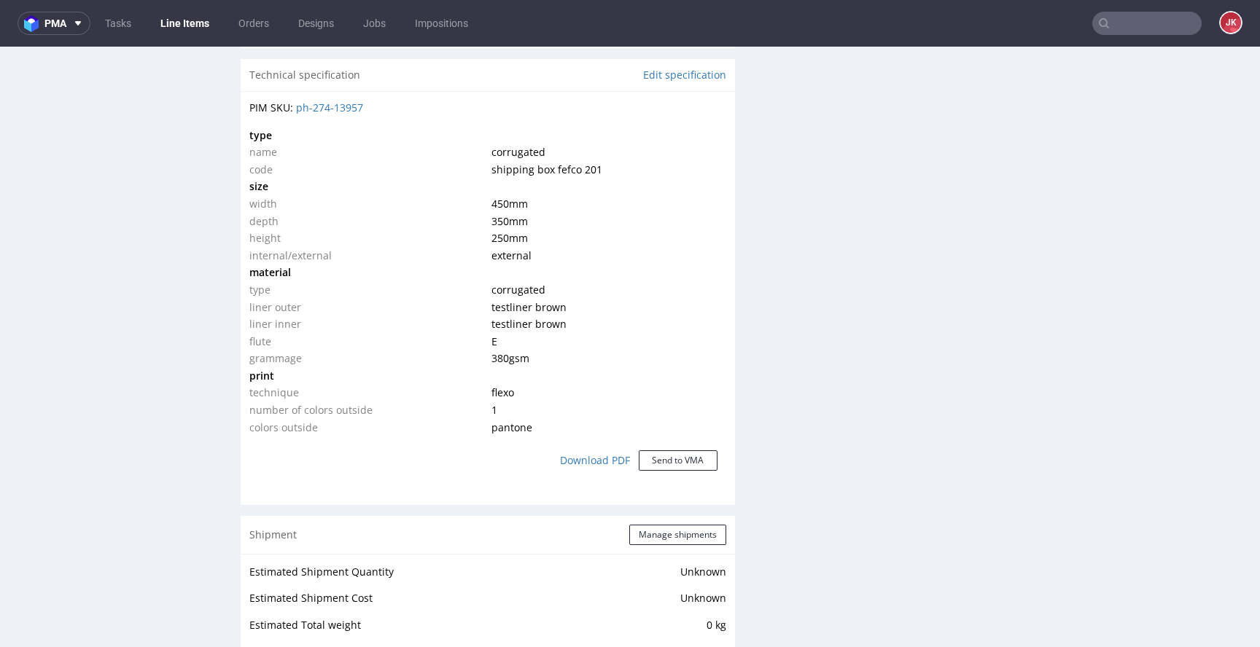
click at [469, 372] on td "print" at bounding box center [368, 375] width 238 height 17
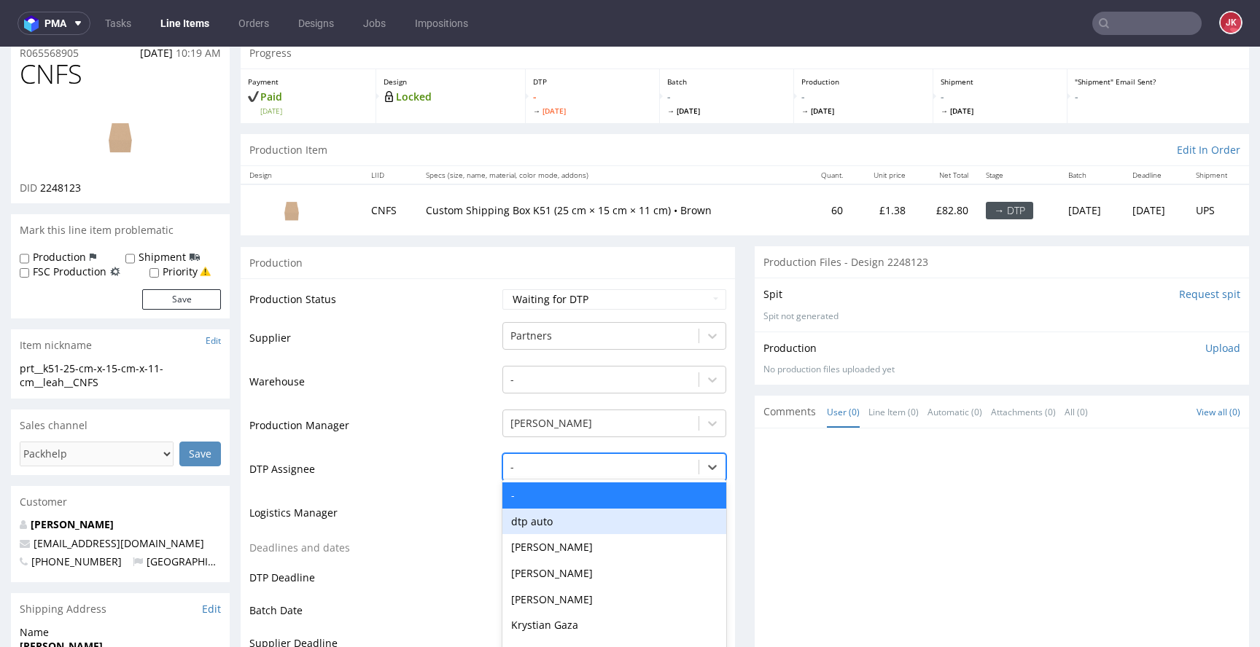
scroll to position [114, 0]
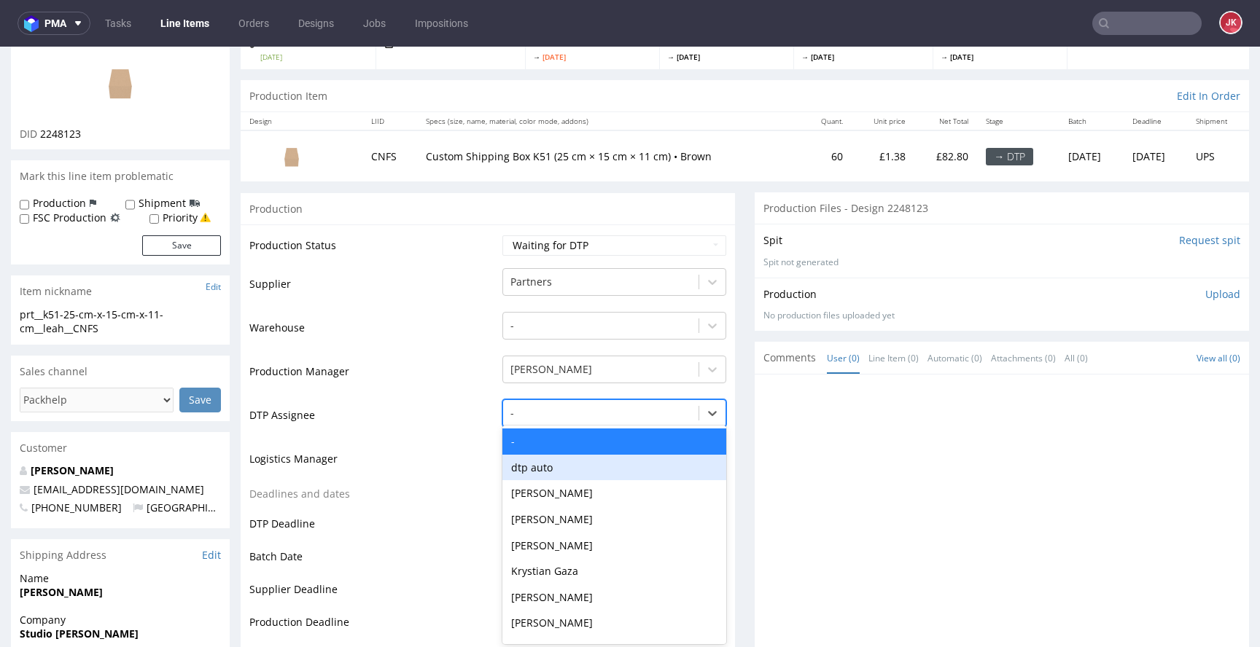
click at [562, 420] on div "dtp auto, 2 of 31. 31 results available. Use Up and Down to choose options, pre…" at bounding box center [614, 409] width 224 height 20
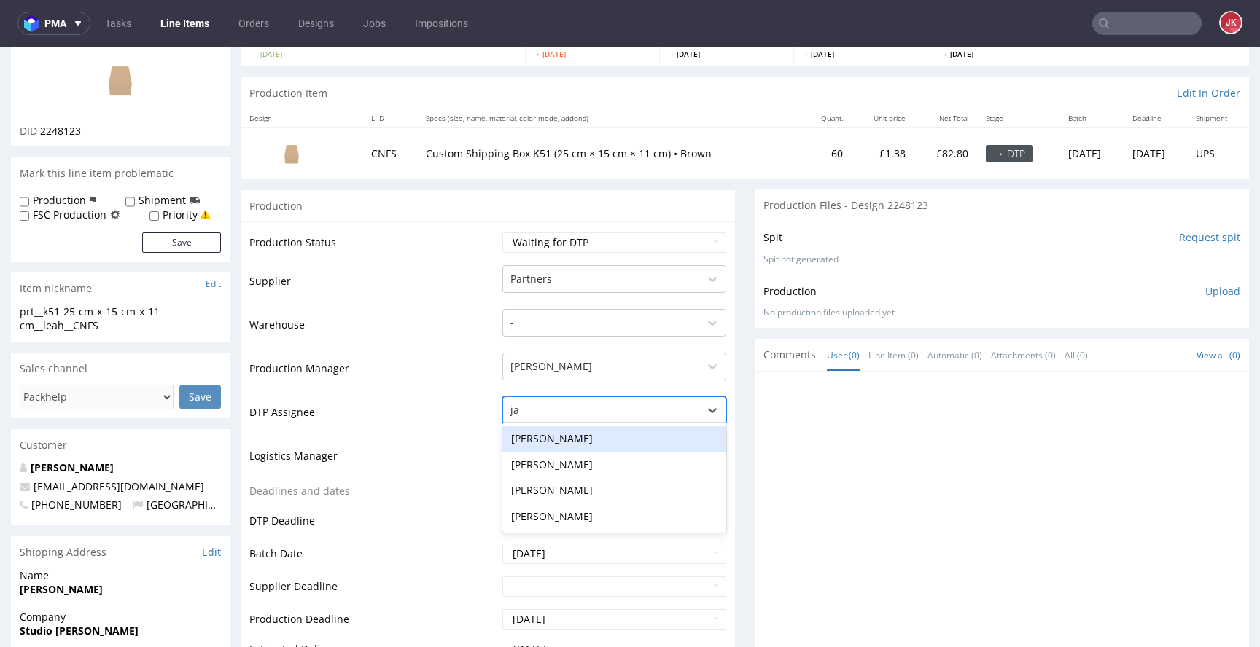
type input "jan"
click at [595, 435] on div "[PERSON_NAME]" at bounding box center [614, 439] width 224 height 26
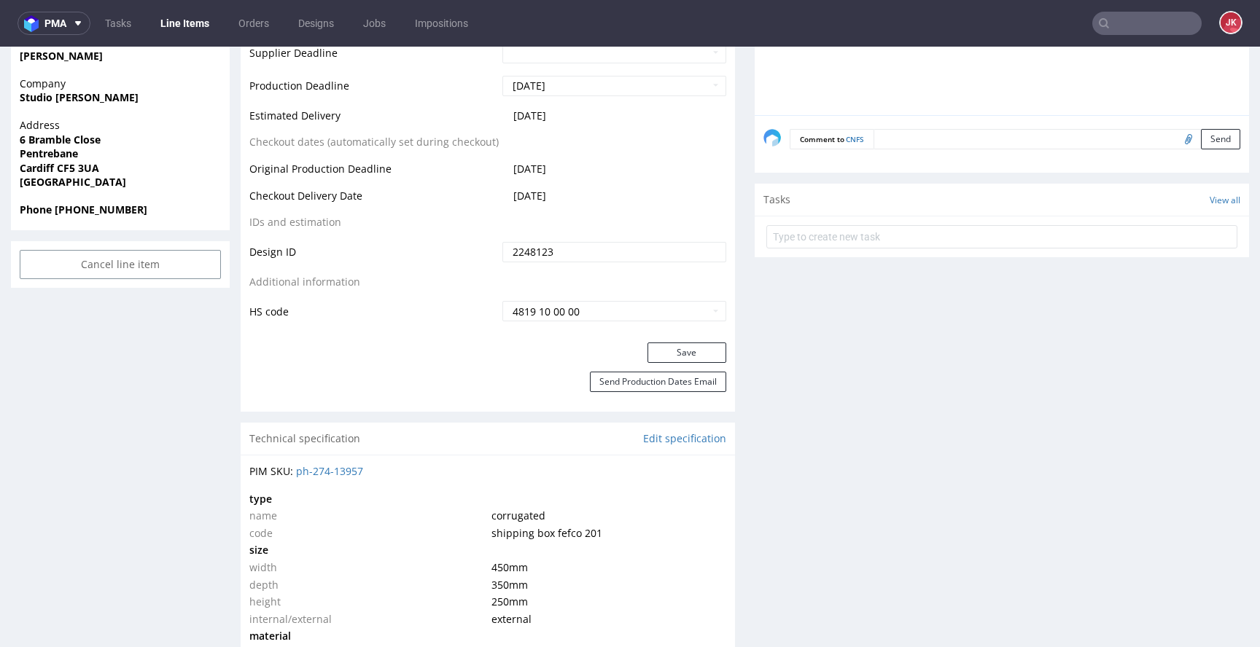
scroll to position [681, 0]
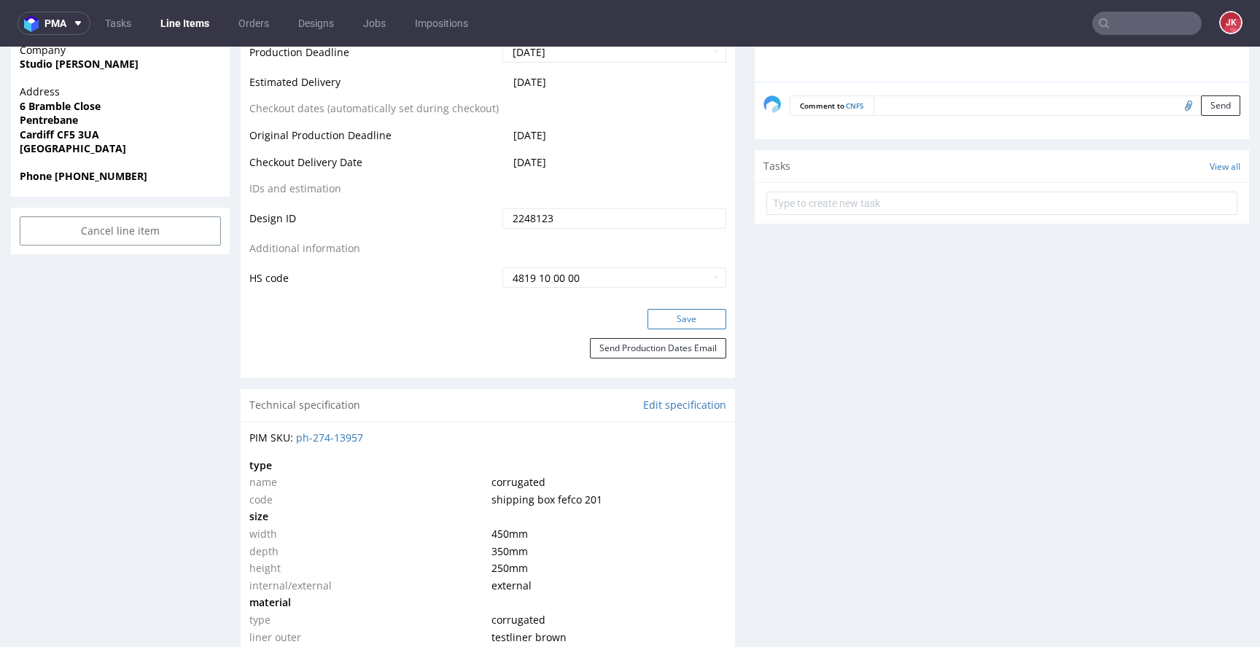
click at [663, 327] on button "Save" at bounding box center [686, 319] width 79 height 20
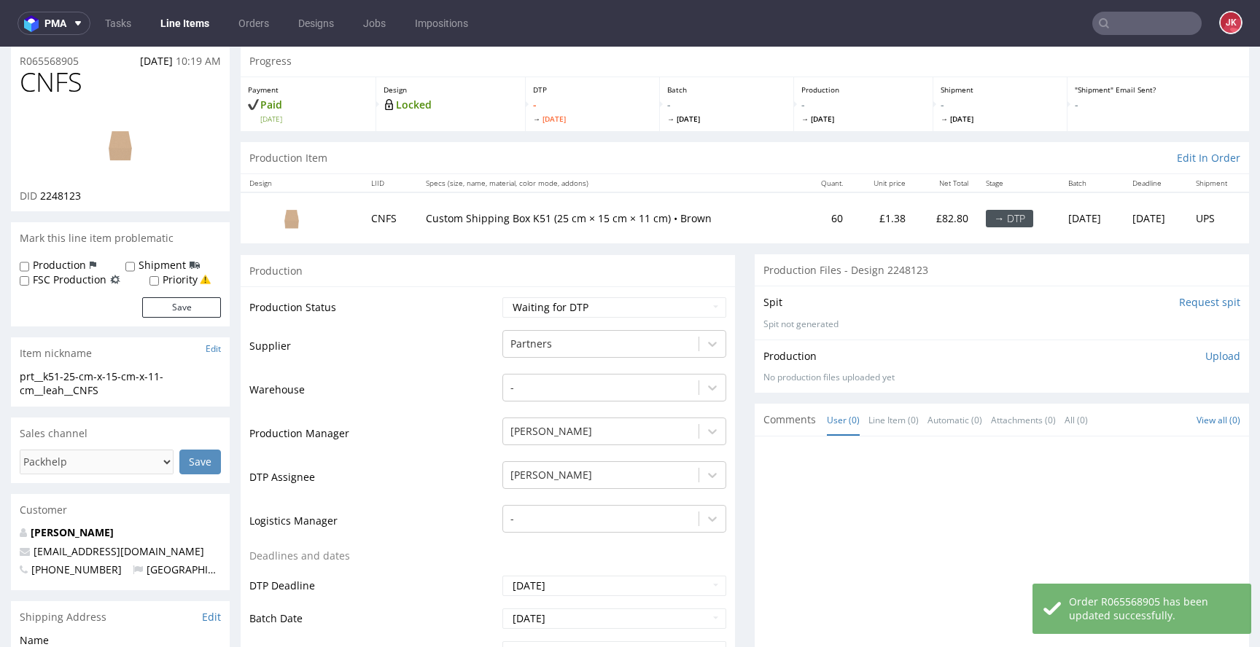
scroll to position [0, 0]
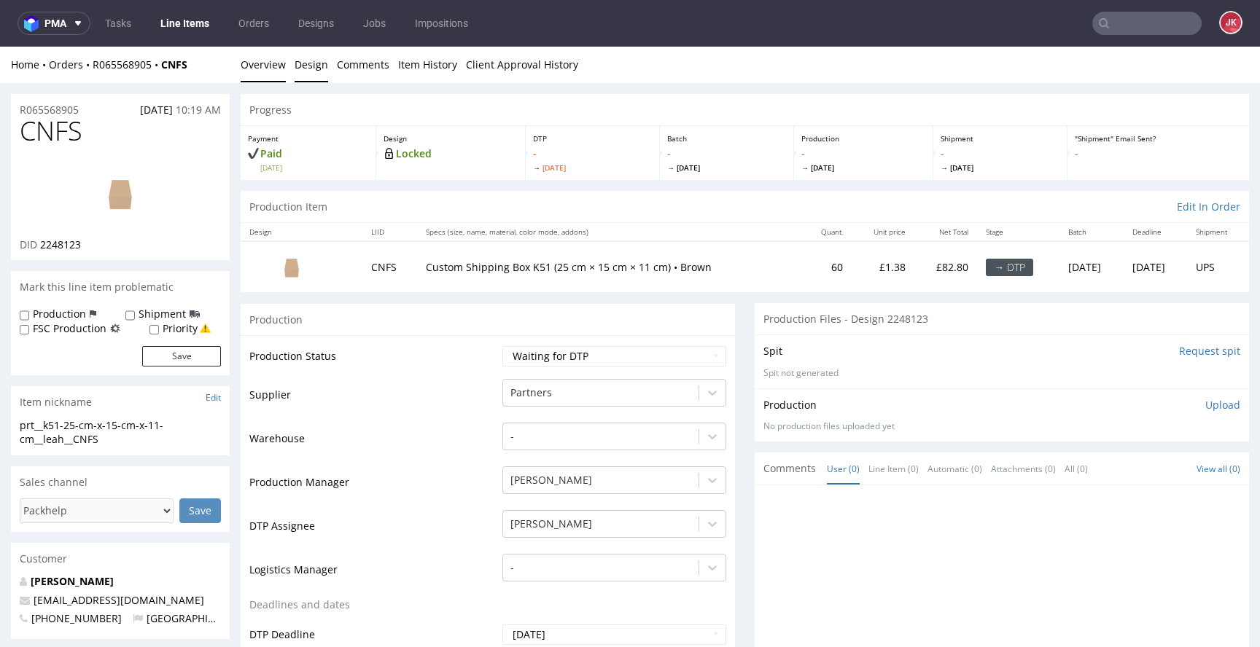
click at [310, 64] on link "Design" at bounding box center [311, 65] width 34 height 36
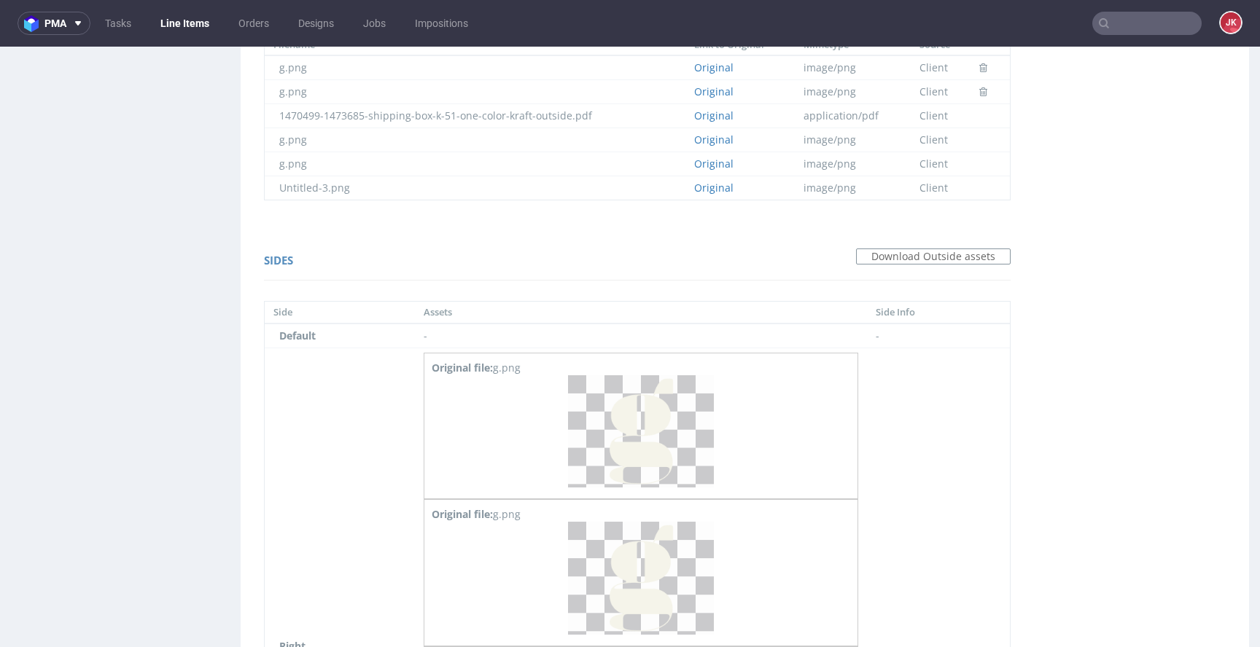
scroll to position [1104, 0]
click at [614, 432] on img at bounding box center [641, 429] width 146 height 113
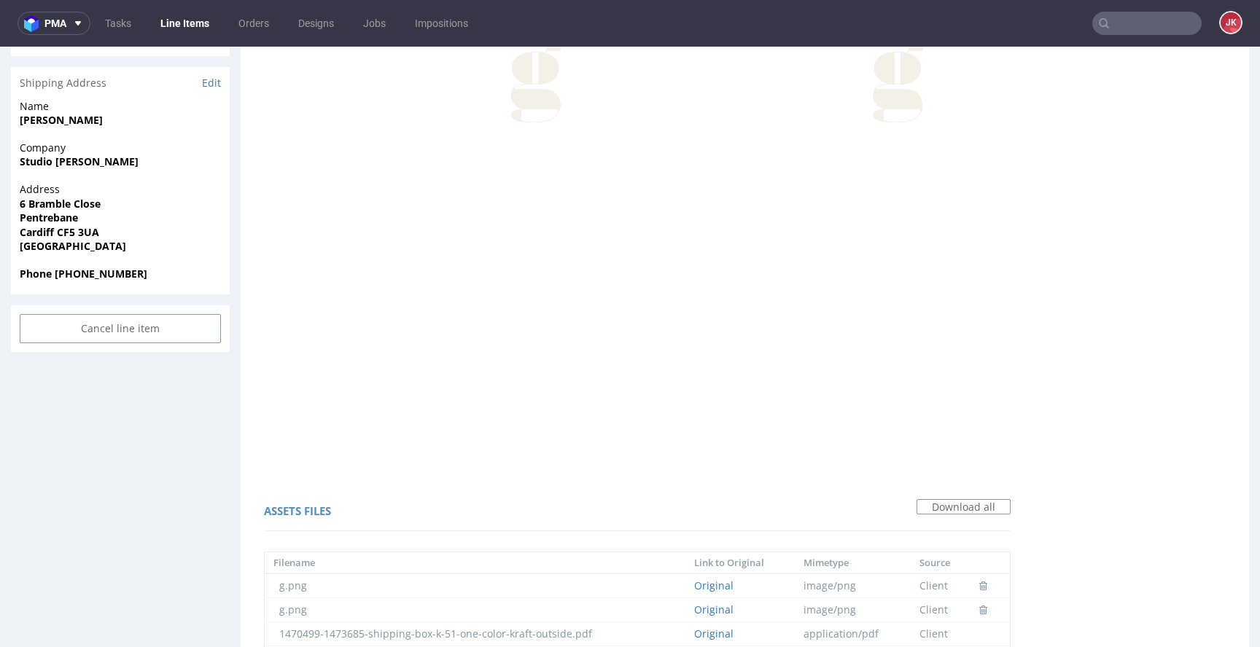
scroll to position [0, 0]
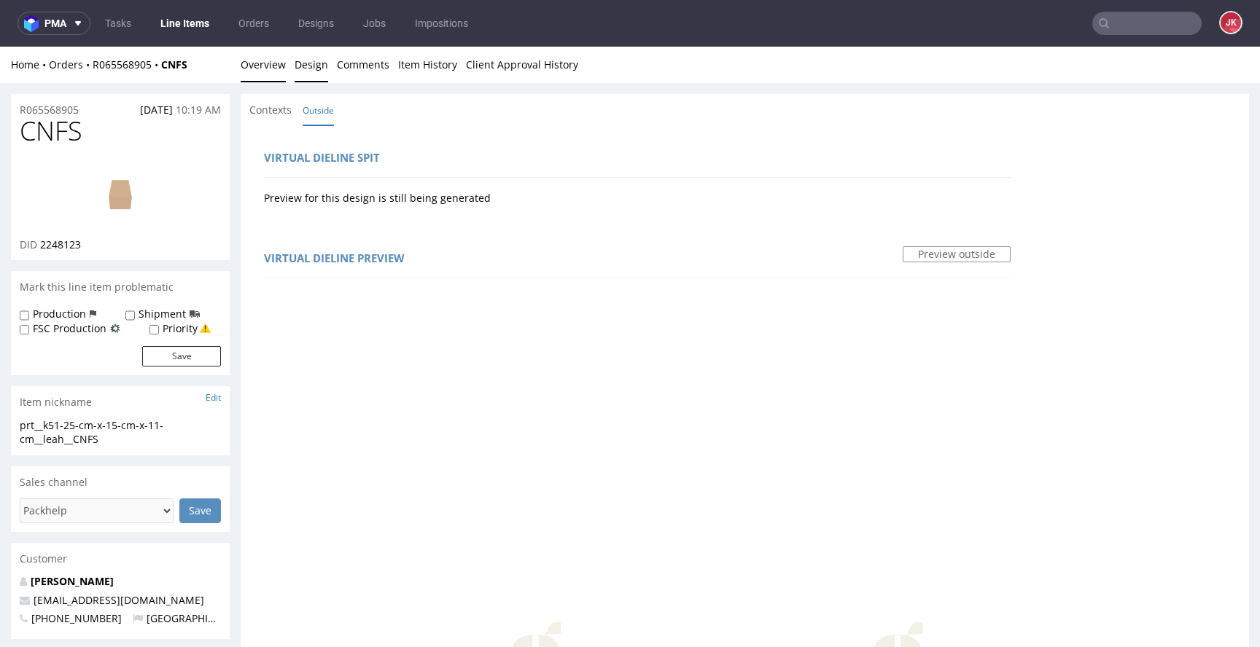
click at [278, 70] on link "Overview" at bounding box center [263, 65] width 45 height 36
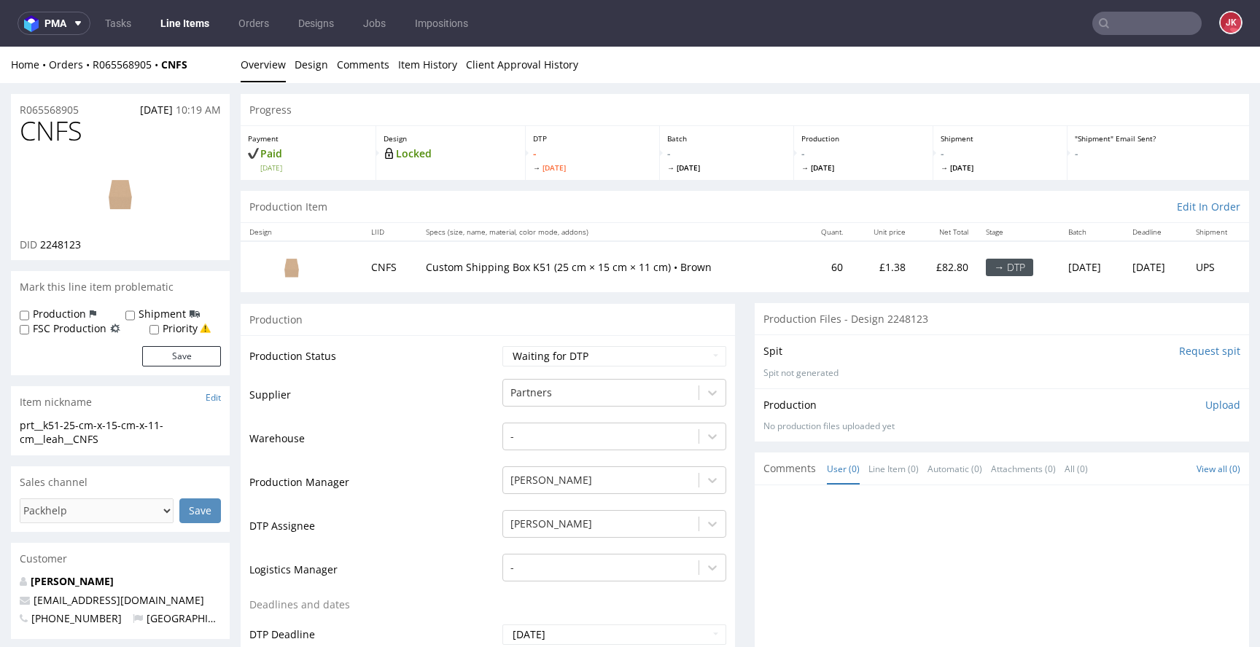
click at [157, 155] on link at bounding box center [120, 193] width 117 height 89
click at [564, 356] on select "Waiting for Artwork Waiting for Diecut Waiting for Mockup Waiting for DTP Waiti…" at bounding box center [614, 356] width 224 height 20
select select "dtp_in_process"
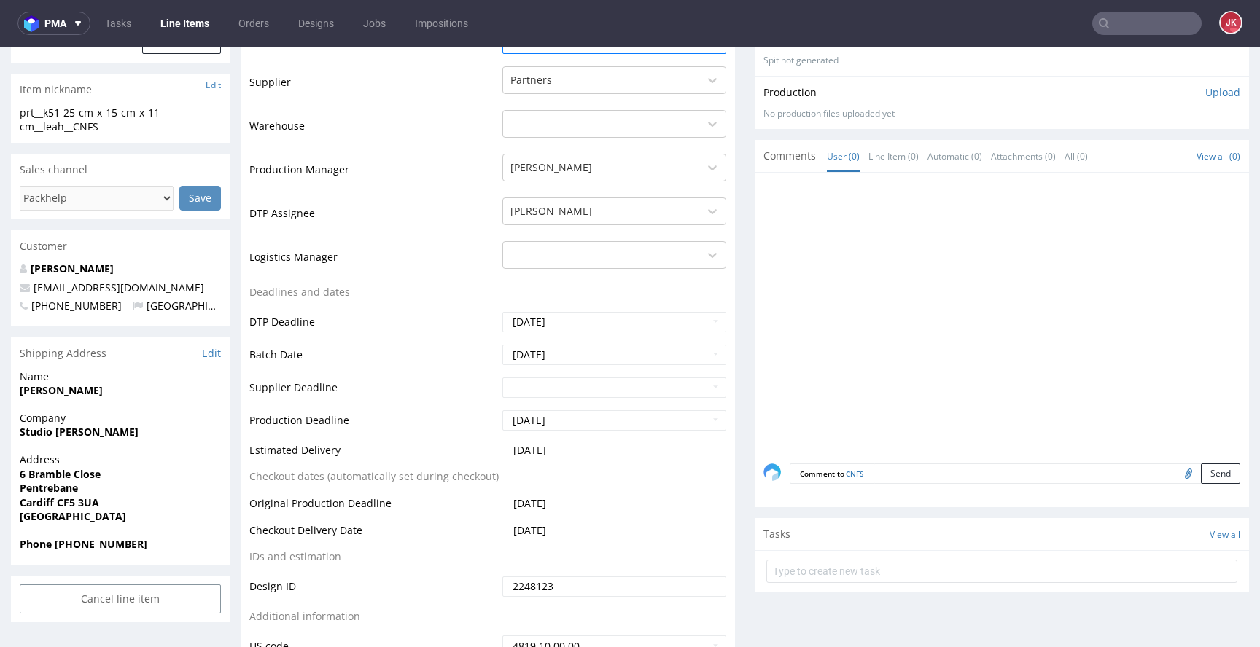
scroll to position [405, 0]
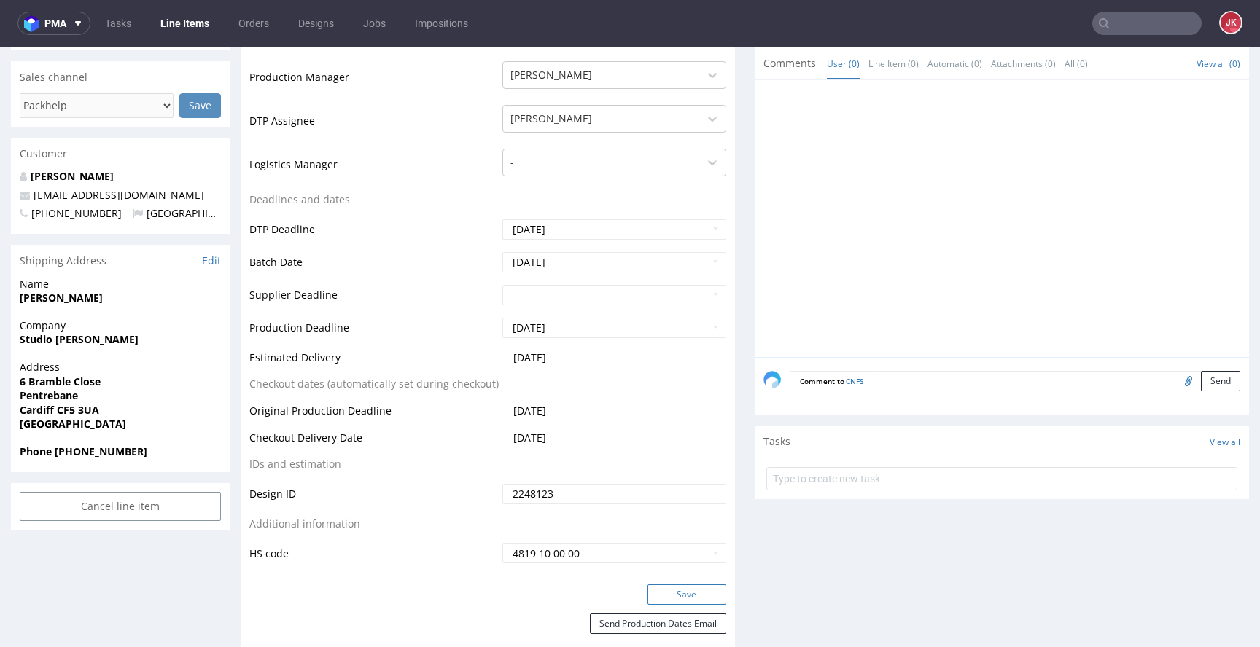
click at [690, 598] on button "Save" at bounding box center [686, 595] width 79 height 20
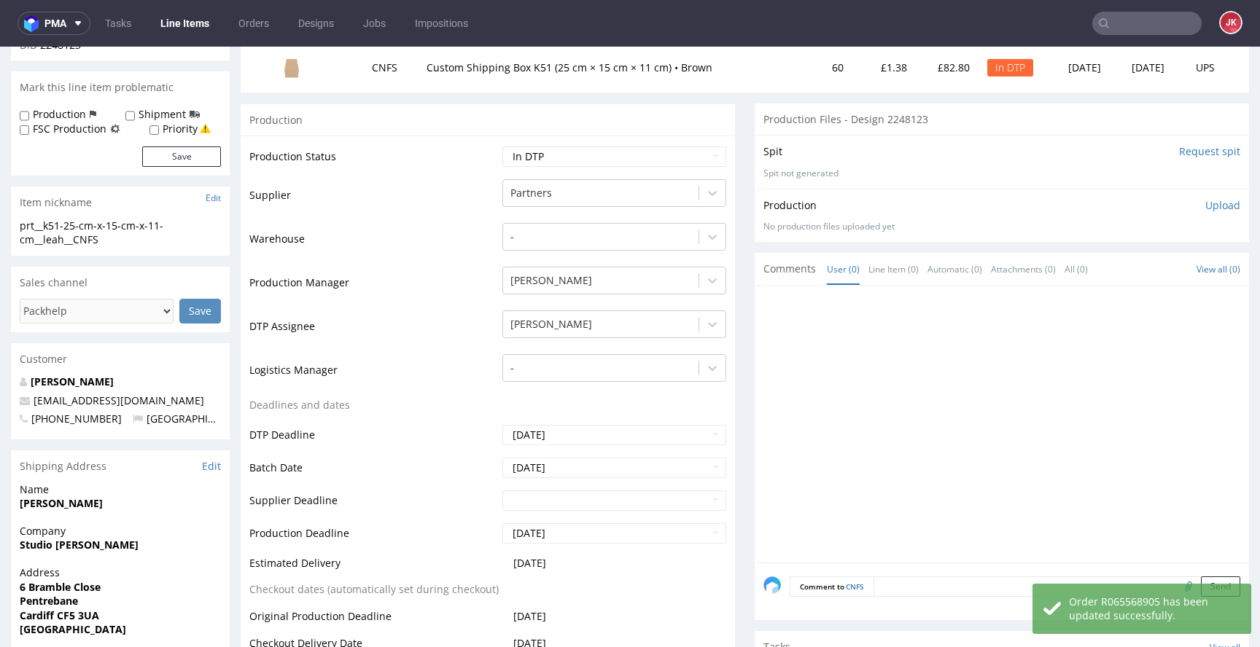
scroll to position [0, 0]
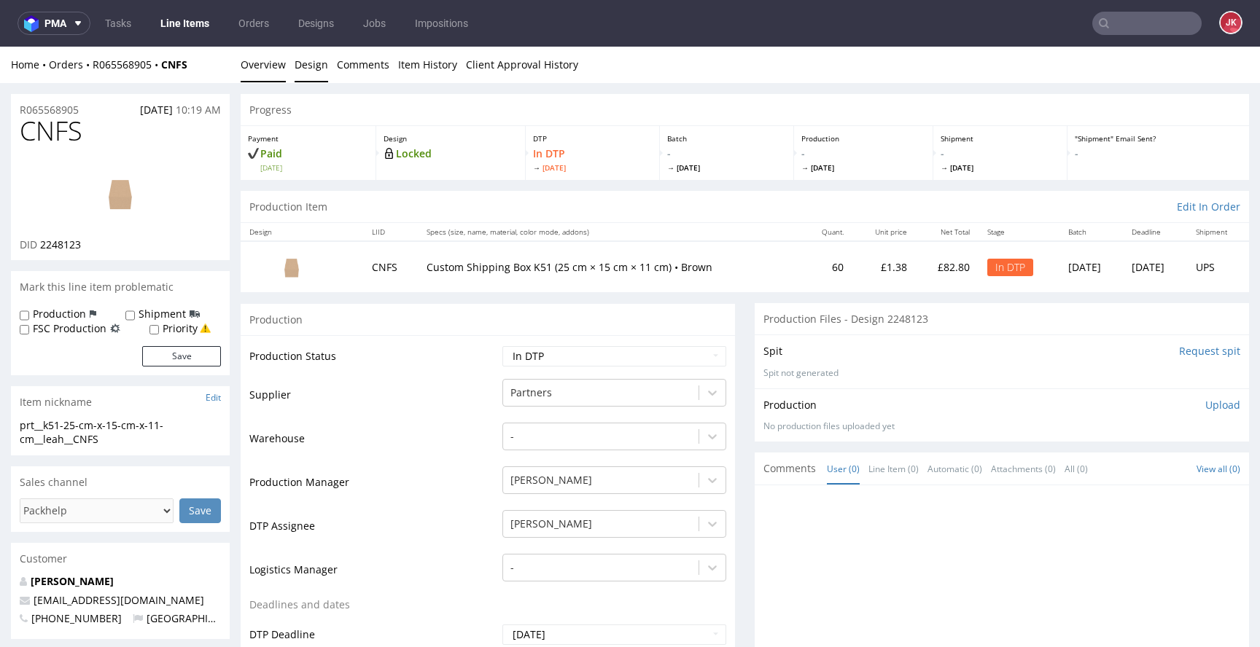
click at [305, 73] on link "Design" at bounding box center [311, 65] width 34 height 36
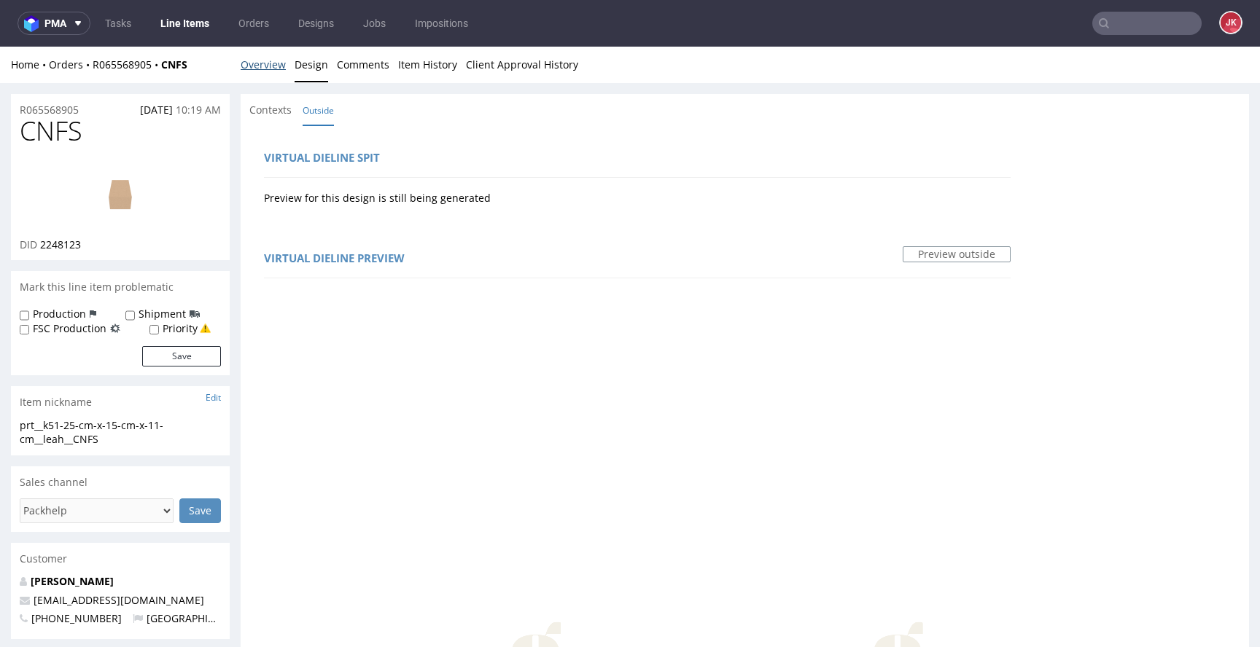
drag, startPoint x: 278, startPoint y: 71, endPoint x: 299, endPoint y: 77, distance: 21.4
click at [278, 70] on link "Overview" at bounding box center [263, 65] width 45 height 36
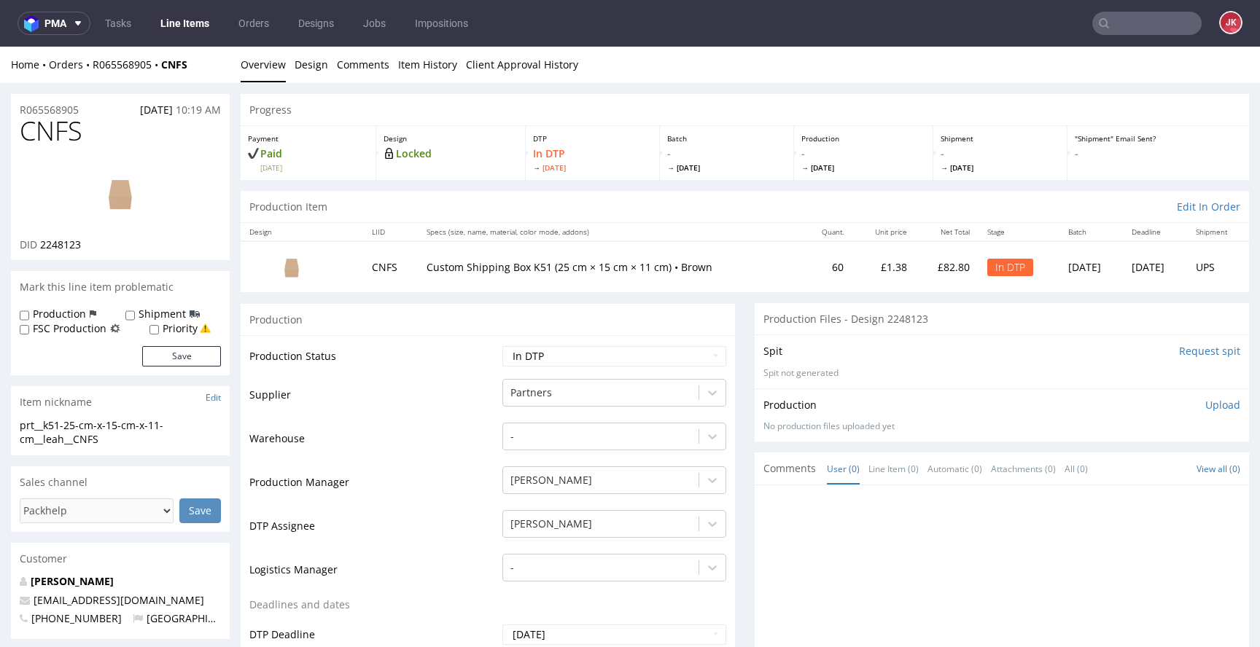
click at [429, 455] on td "Warehouse" at bounding box center [373, 443] width 249 height 44
drag, startPoint x: 125, startPoint y: 442, endPoint x: 0, endPoint y: 415, distance: 128.4
copy section "prt__k51-25-cm-x-15-cm-x-11-cm__leah__CNFS"
drag, startPoint x: 76, startPoint y: 112, endPoint x: 0, endPoint y: 114, distance: 75.9
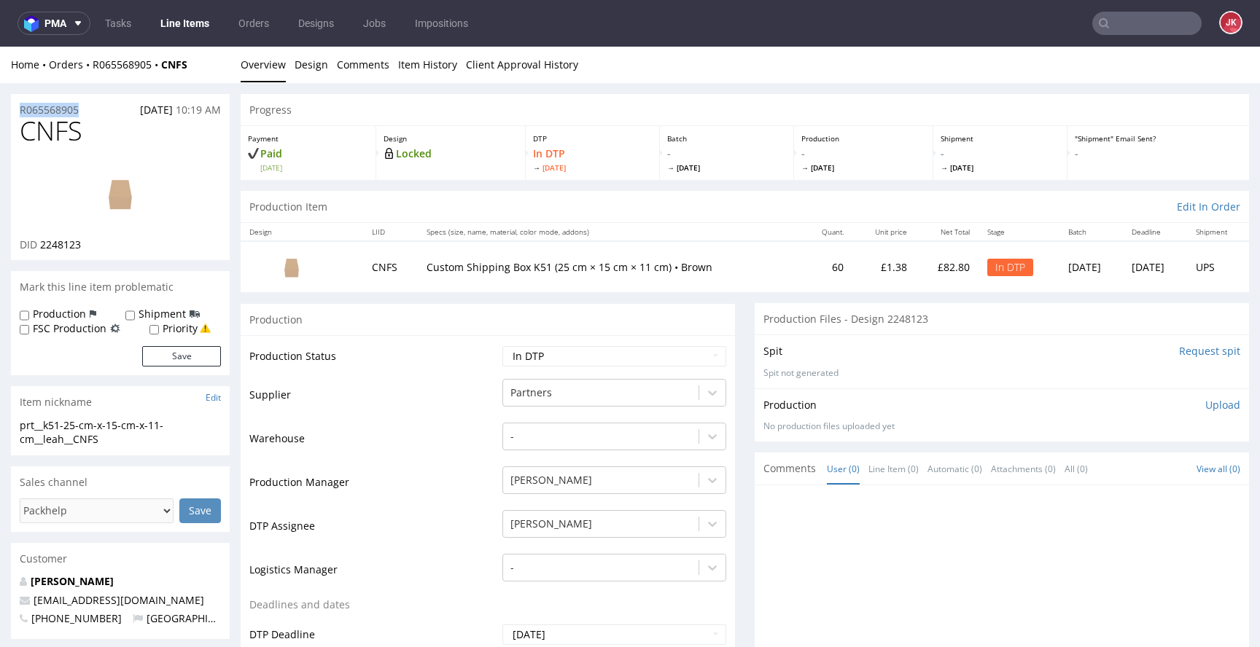
copy p "R065568905"
drag, startPoint x: 39, startPoint y: 249, endPoint x: 105, endPoint y: 245, distance: 66.4
click at [105, 245] on div "DID 2248123" at bounding box center [120, 245] width 201 height 15
copy span "2248123"
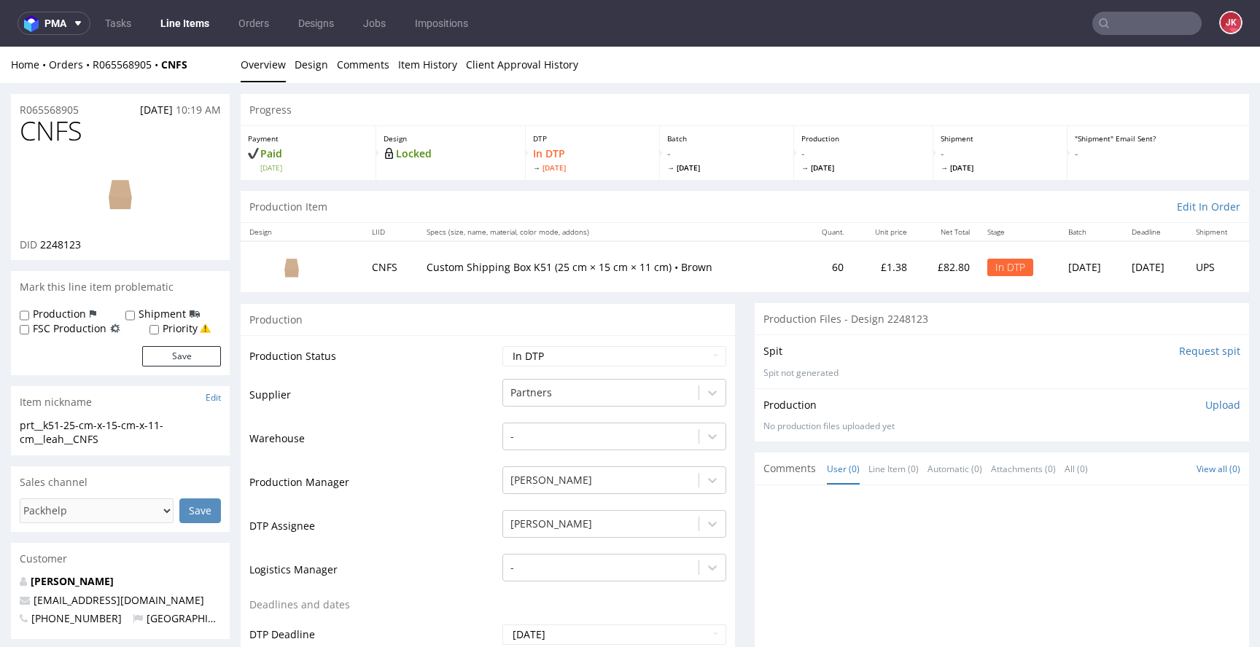
click at [1205, 402] on p "Upload" at bounding box center [1222, 405] width 35 height 15
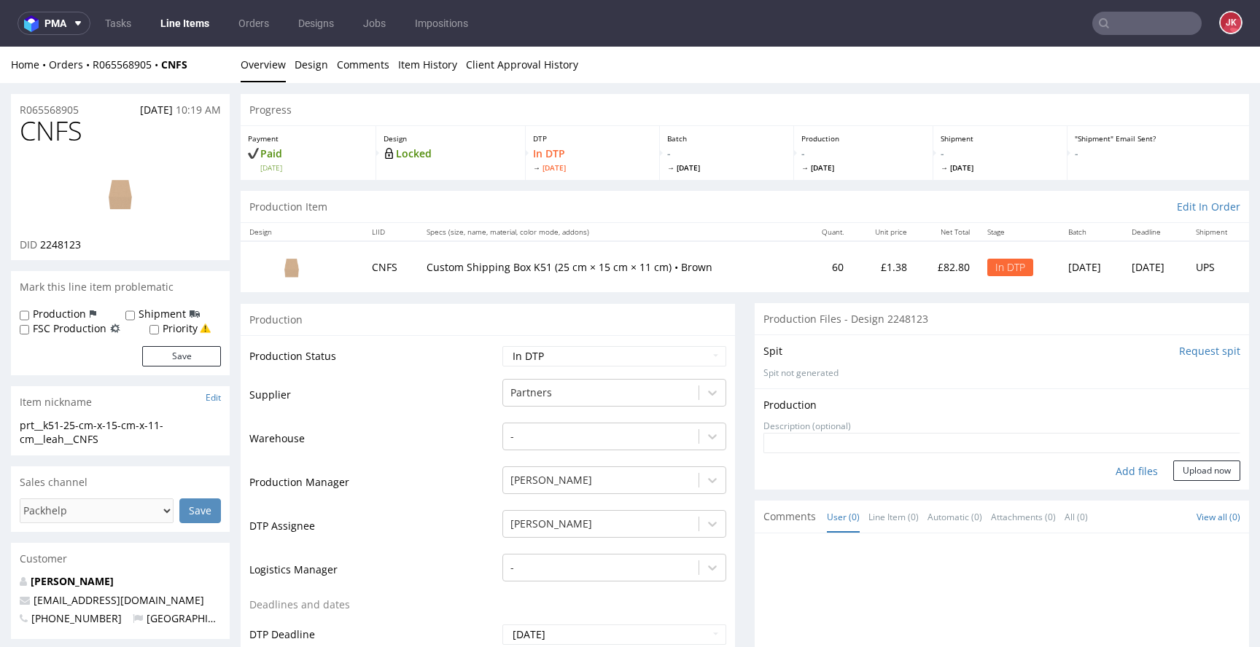
click at [1111, 474] on div "Add files" at bounding box center [1136, 472] width 73 height 22
type input "C:\fakepath\prt__k51-25-cm-x-15-cm-x-11-cm__leah__CNFS__d2248123__oR065568905__…"
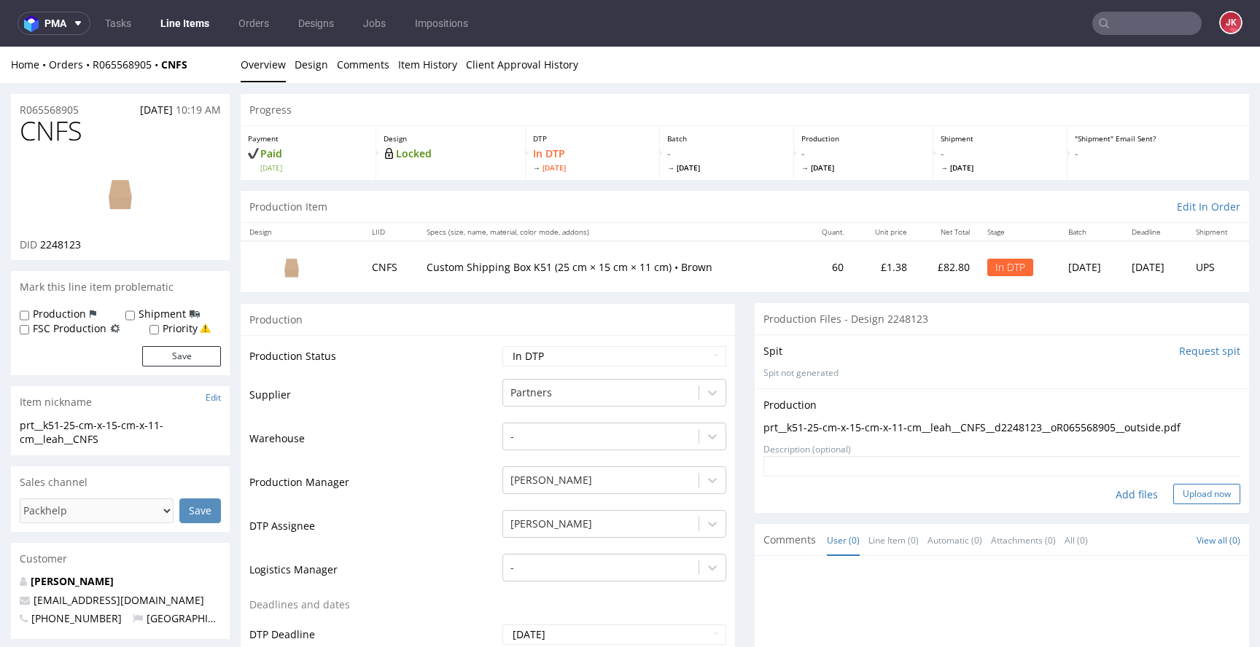
click at [1177, 491] on button "Upload now" at bounding box center [1206, 494] width 67 height 20
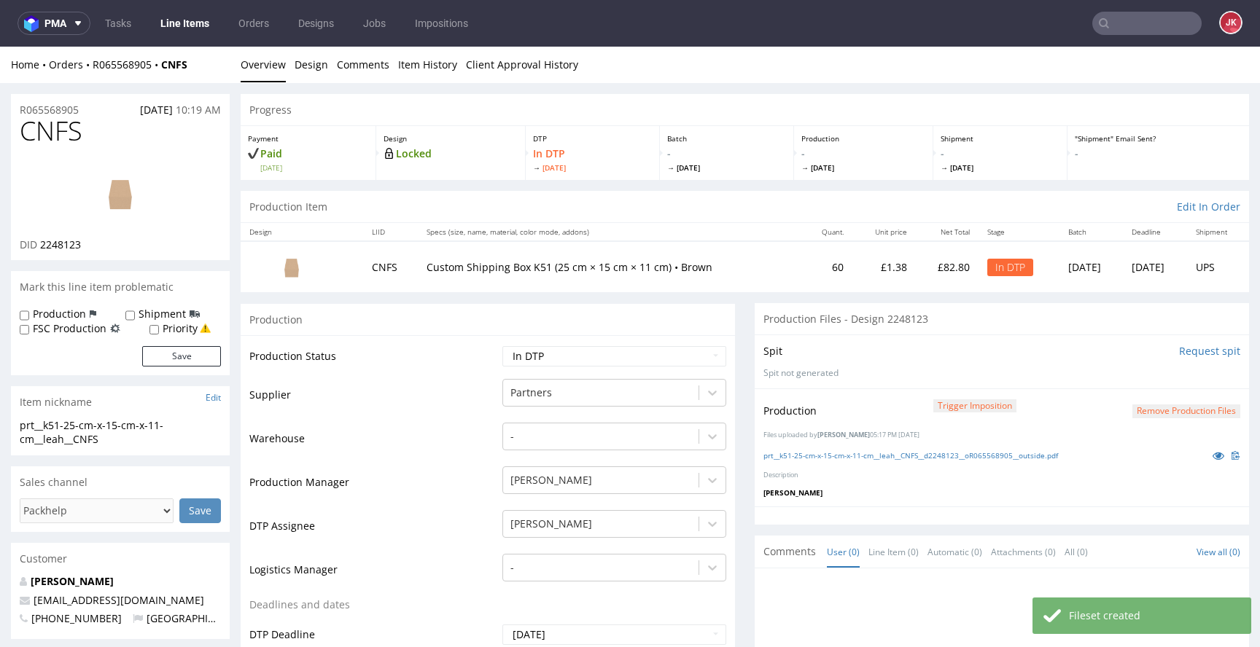
click at [562, 362] on select "Waiting for Artwork Waiting for Diecut Waiting for Mockup Waiting for DTP Waiti…" at bounding box center [614, 356] width 224 height 20
select select "dtp_waiting_for_double_check"
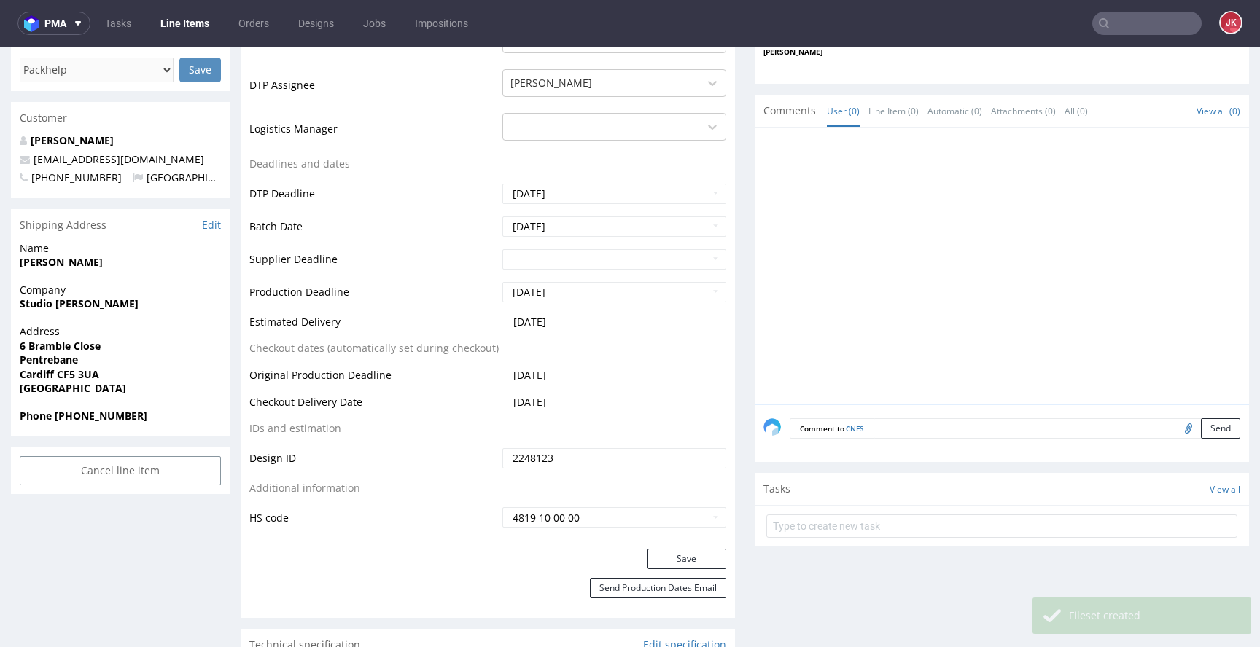
scroll to position [472, 0]
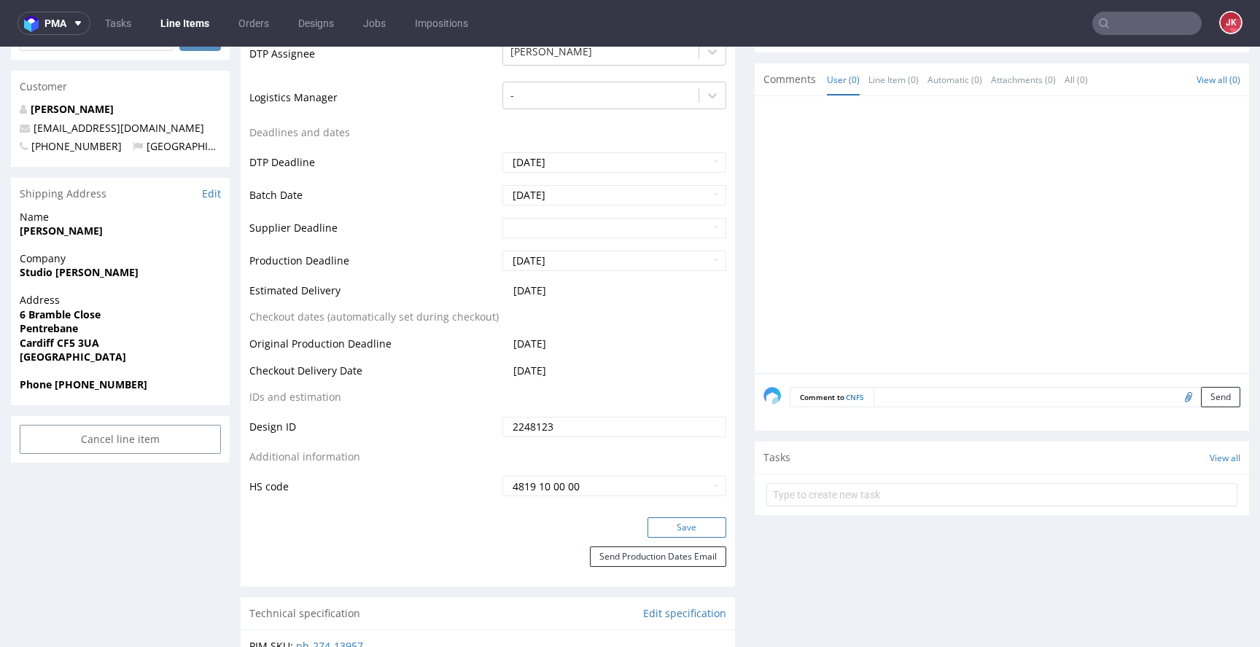
click at [676, 518] on button "Save" at bounding box center [686, 528] width 79 height 20
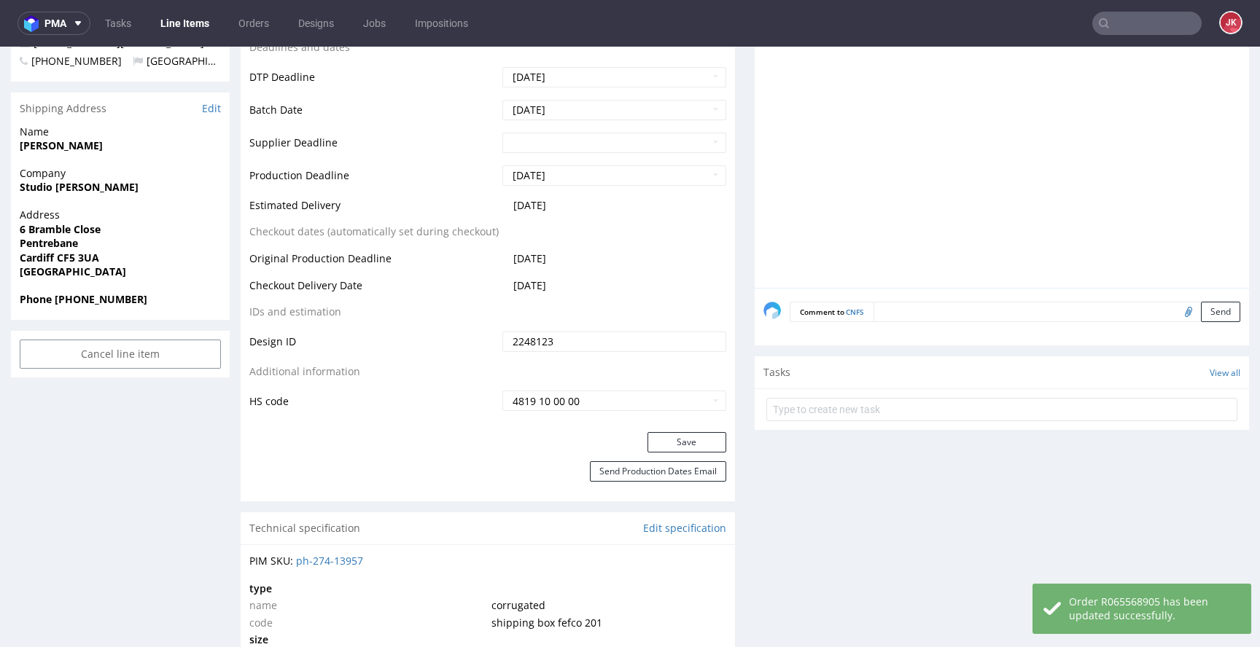
scroll to position [693, 0]
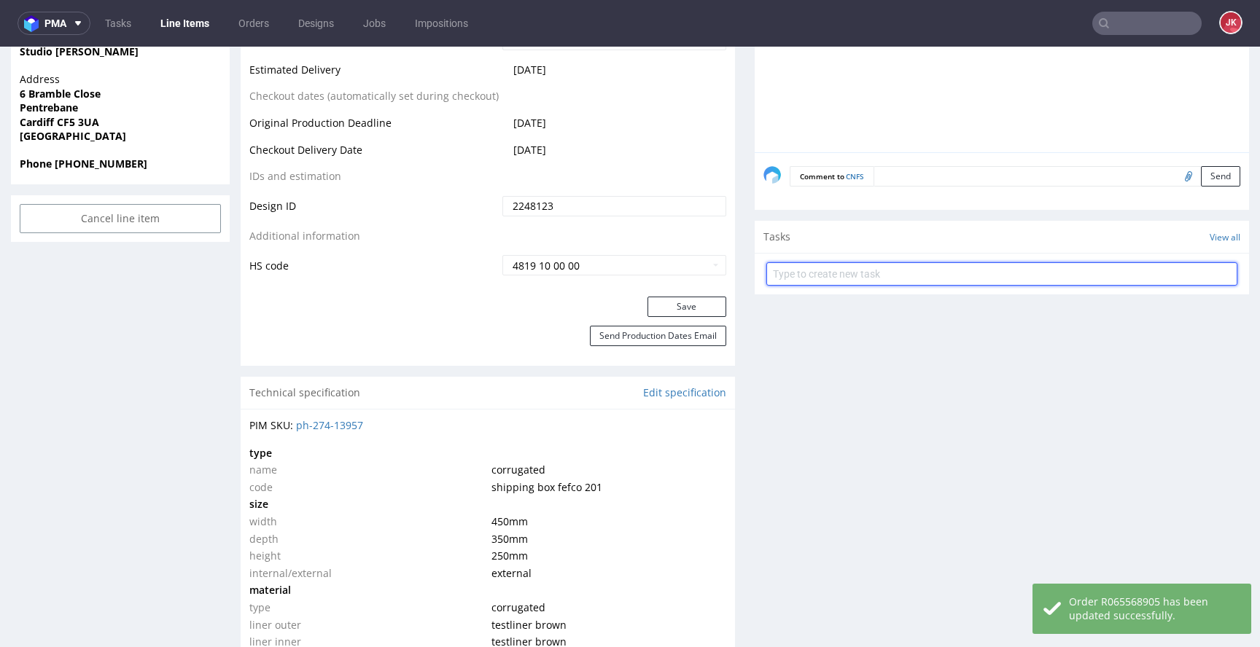
click at [813, 273] on input "text" at bounding box center [1001, 273] width 471 height 23
type input "dc"
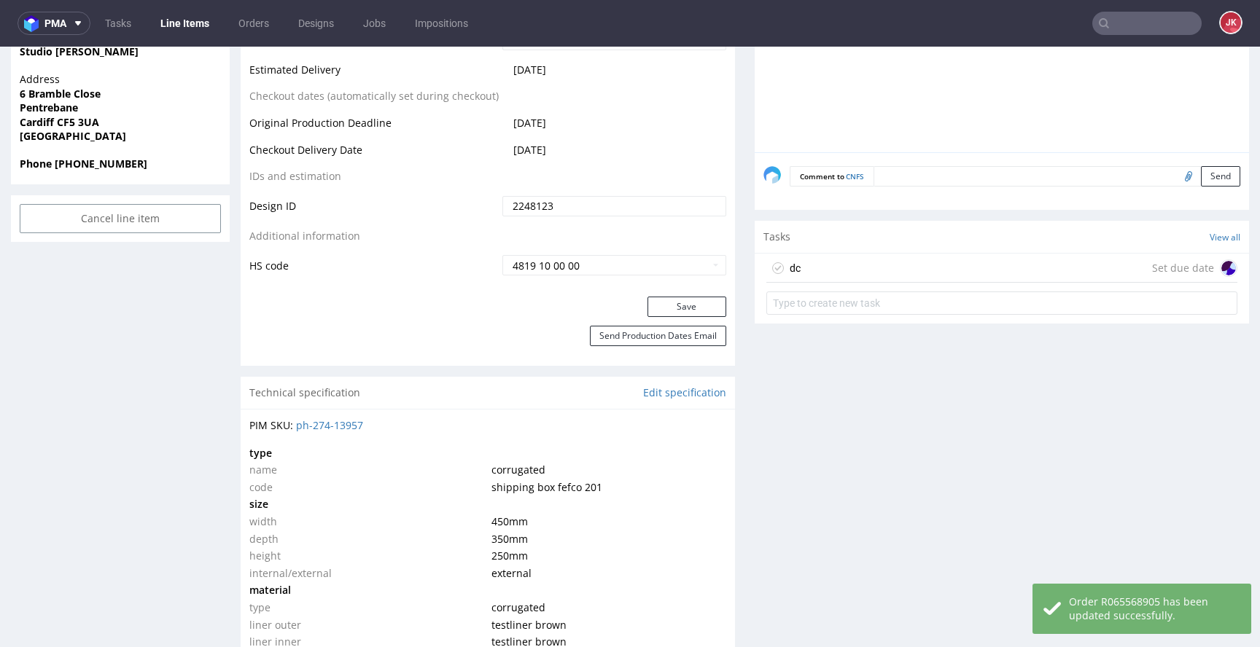
click at [828, 263] on div "dc Set due date" at bounding box center [1001, 268] width 471 height 29
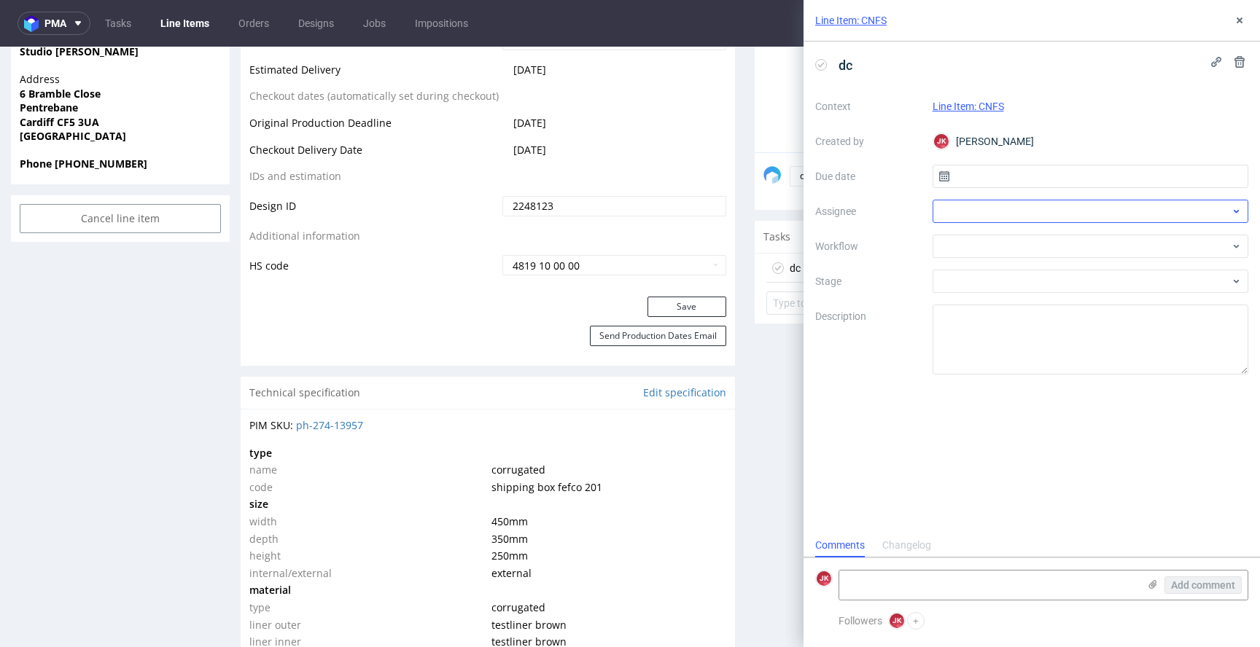
scroll to position [12, 0]
click at [991, 183] on input "text" at bounding box center [1090, 176] width 316 height 23
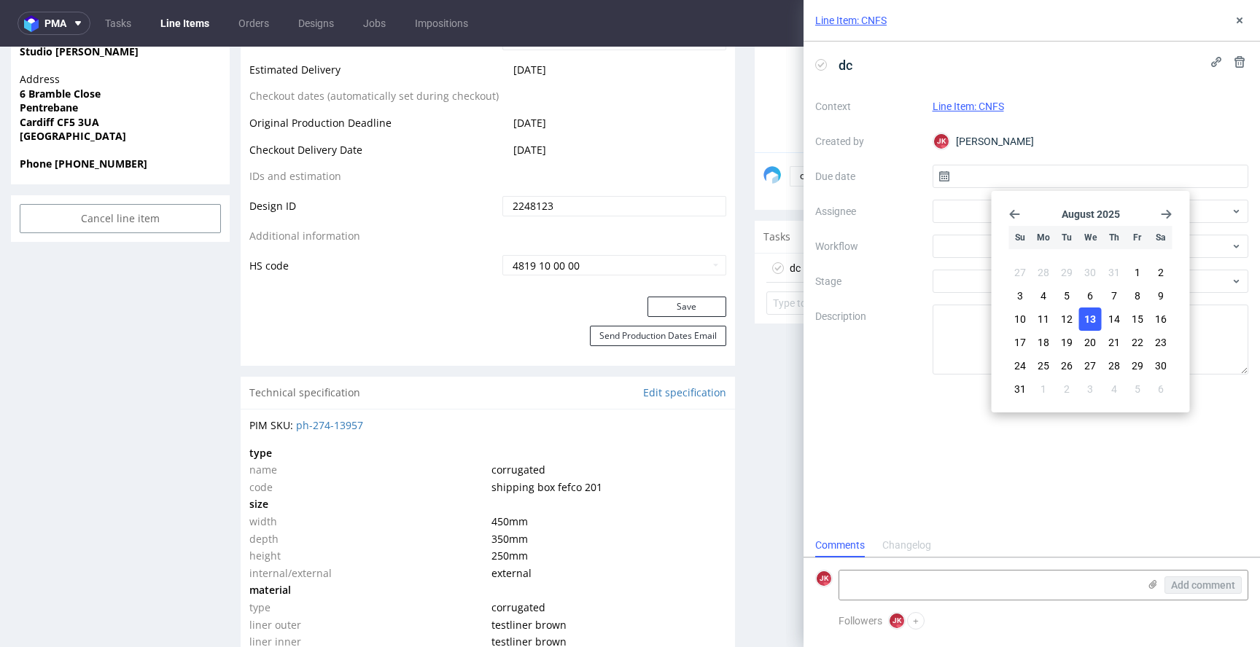
click at [1099, 327] on button "13" at bounding box center [1090, 319] width 23 height 23
type input "13/08/2025"
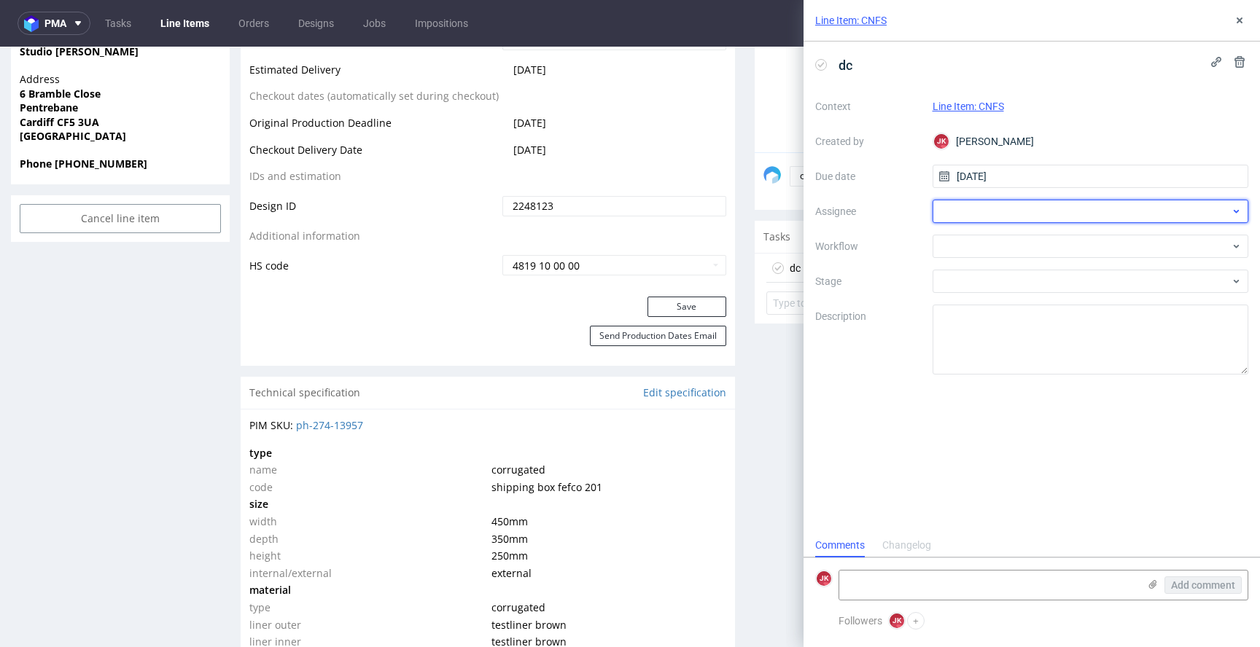
click at [956, 216] on div at bounding box center [1090, 211] width 316 height 23
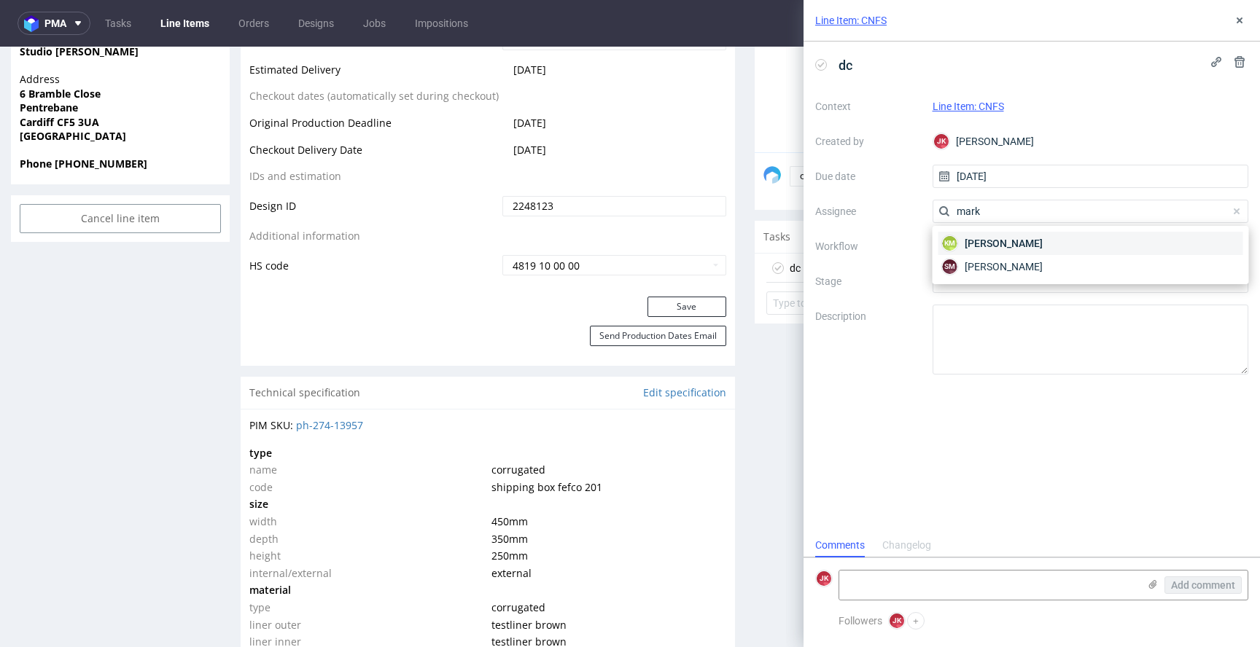
type input "mark"
click at [991, 241] on span "Karol Markowski" at bounding box center [1003, 243] width 78 height 15
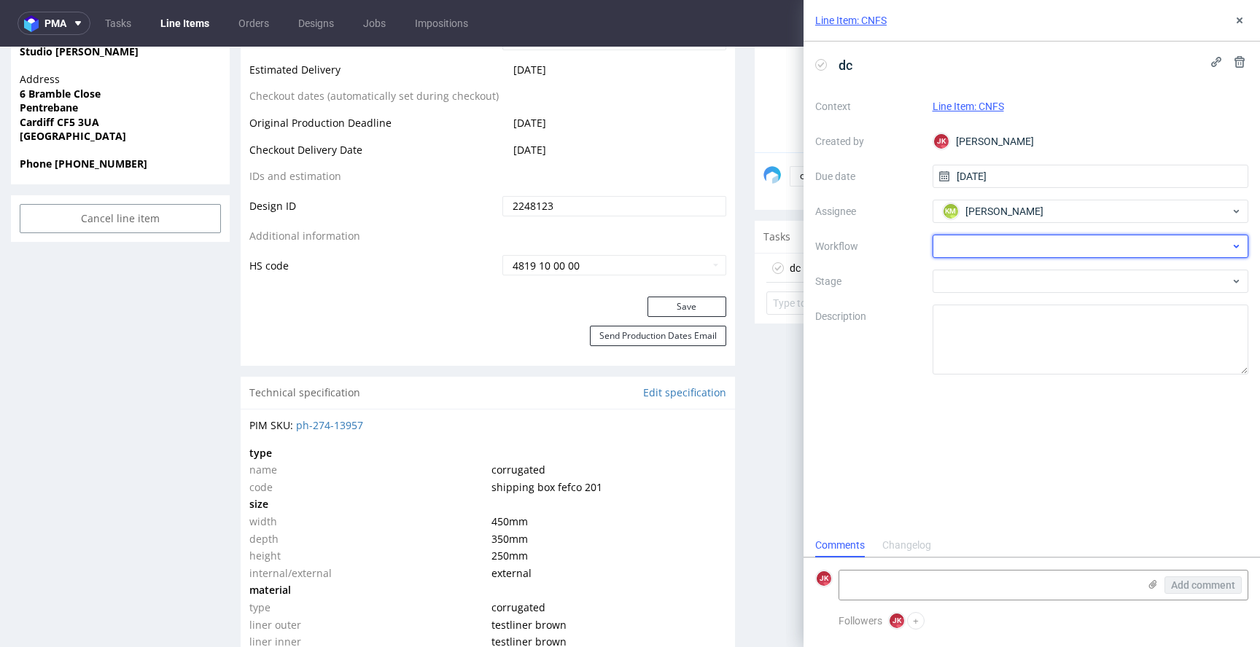
click at [985, 249] on div at bounding box center [1090, 246] width 316 height 23
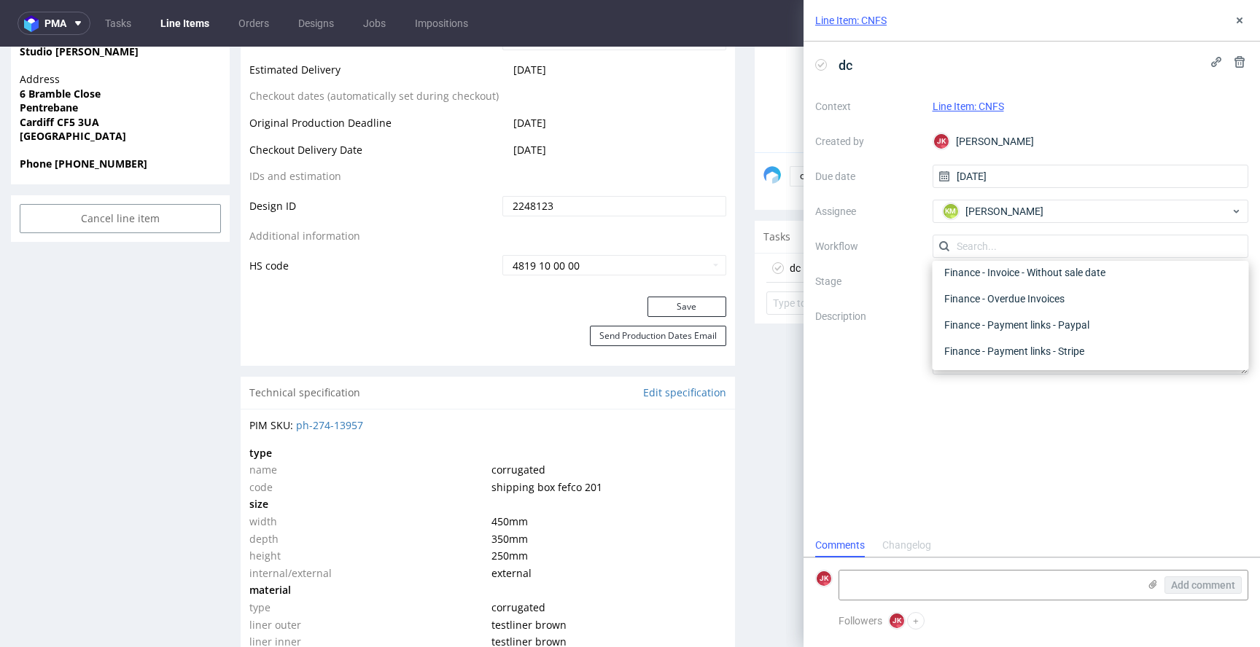
scroll to position [0, 0]
click at [986, 305] on div "DTP - Double Check" at bounding box center [1090, 299] width 305 height 26
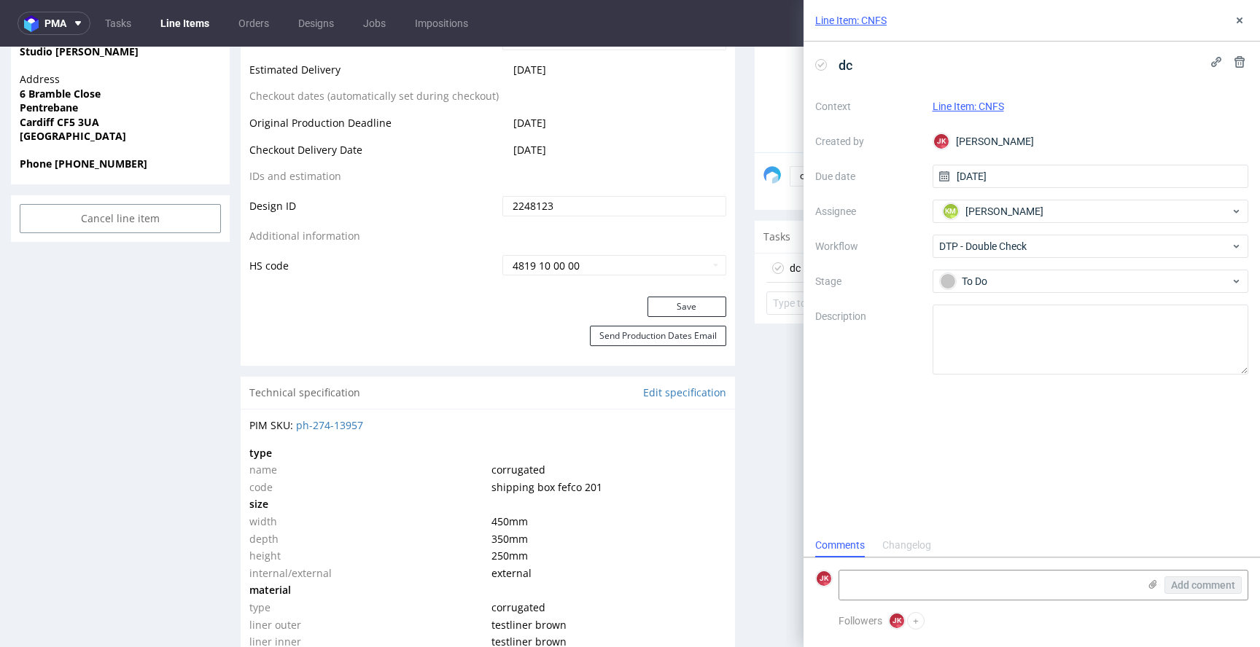
click at [733, 313] on div "Progress Payment Paid Mon 11 Aug Design Locked DTP Waiting for DTP Double Check…" at bounding box center [745, 512] width 1008 height 2223
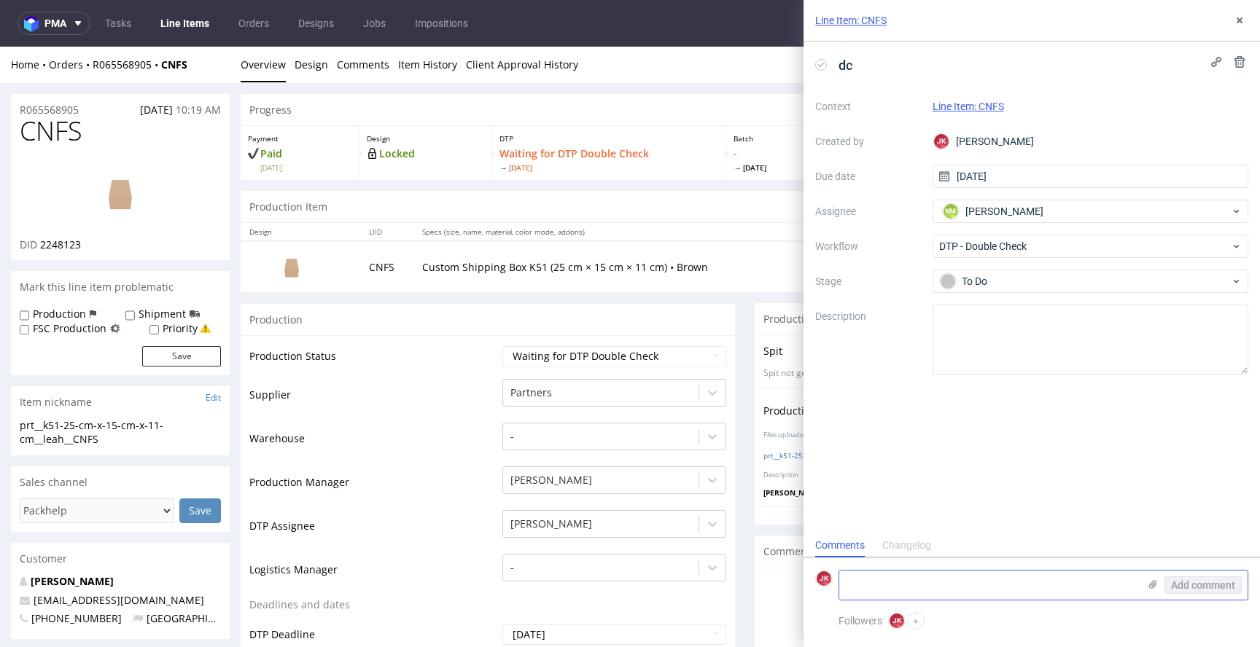
click at [918, 586] on textarea at bounding box center [988, 585] width 299 height 29
type textarea "nie do końca wiem co zrobić z tym Pantonem bo nie ma nic podobnego"
click at [1209, 588] on span "Add comment" at bounding box center [1203, 585] width 64 height 10
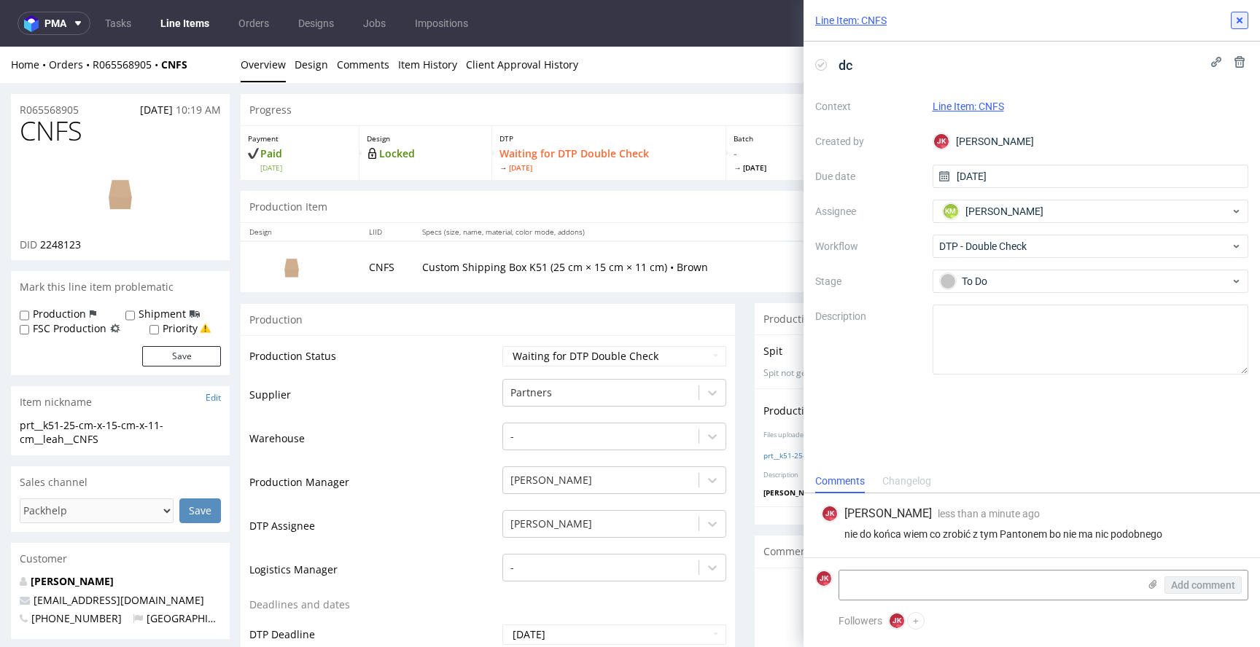
click at [1233, 20] on icon at bounding box center [1239, 21] width 12 height 12
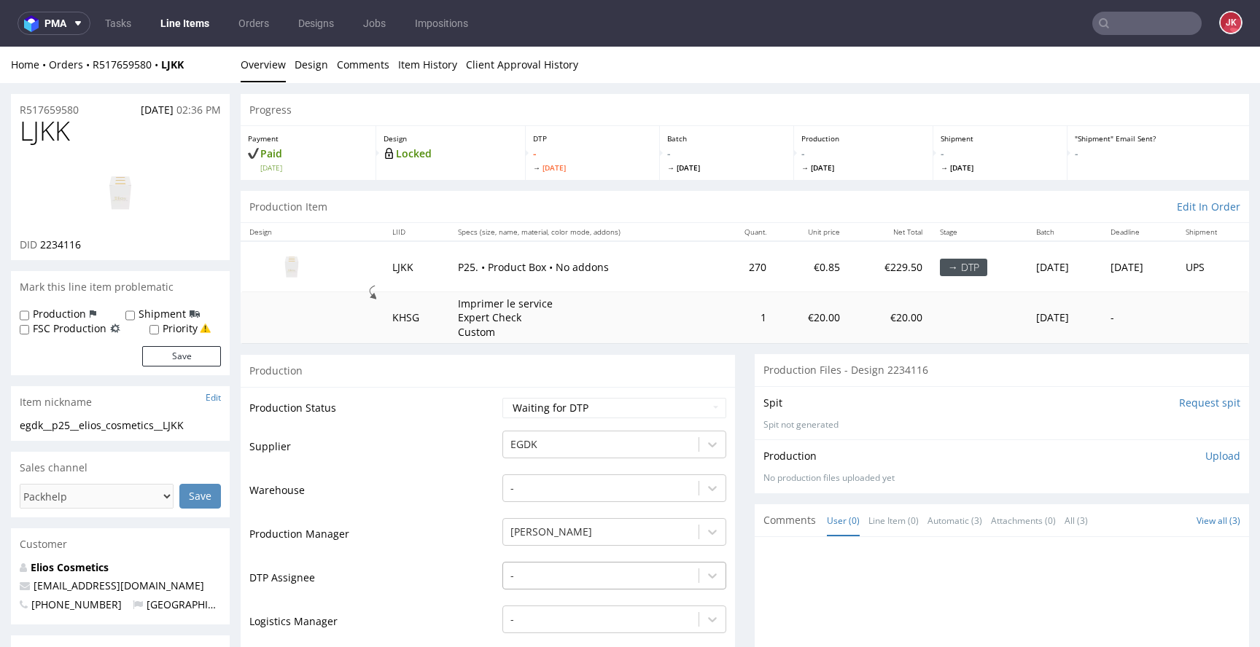
click at [573, 575] on div "-" at bounding box center [614, 572] width 224 height 20
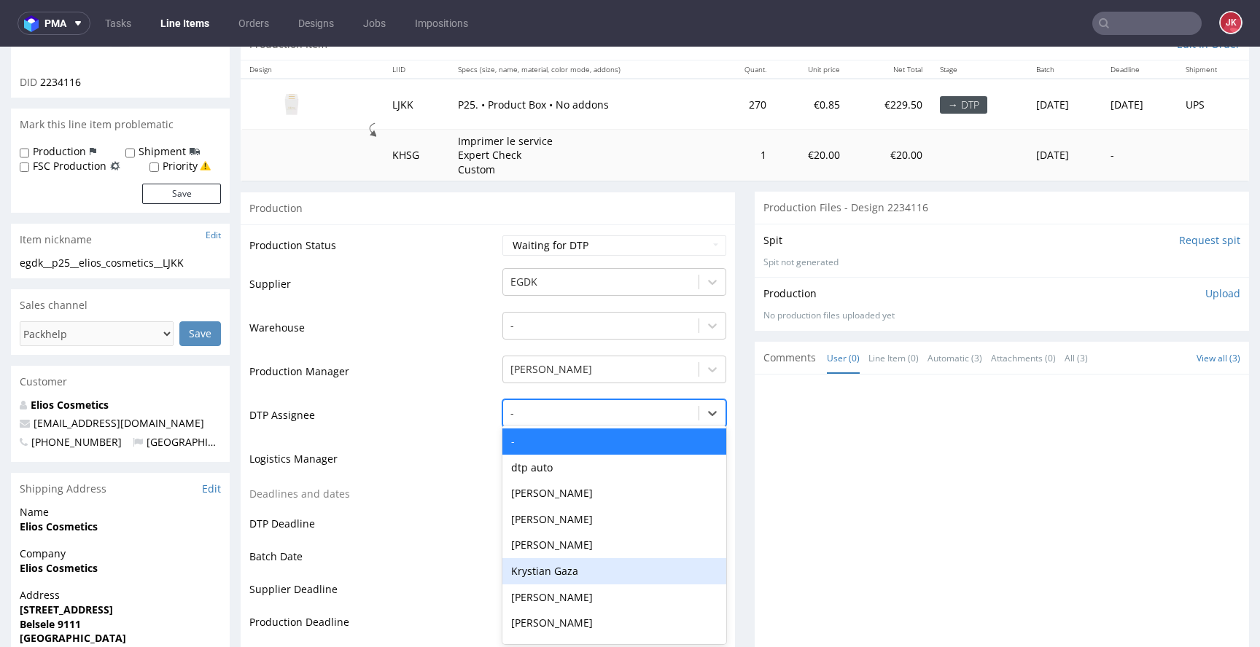
scroll to position [165, 0]
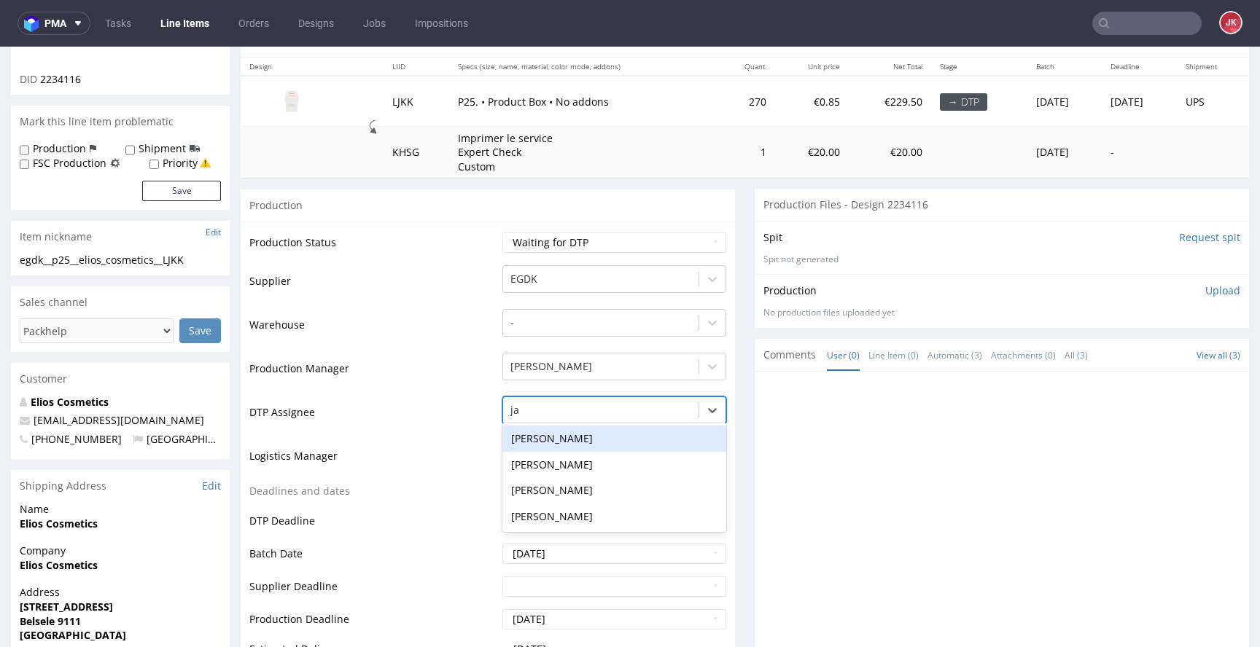
type input "jan"
click at [593, 440] on div "[PERSON_NAME]" at bounding box center [614, 439] width 224 height 26
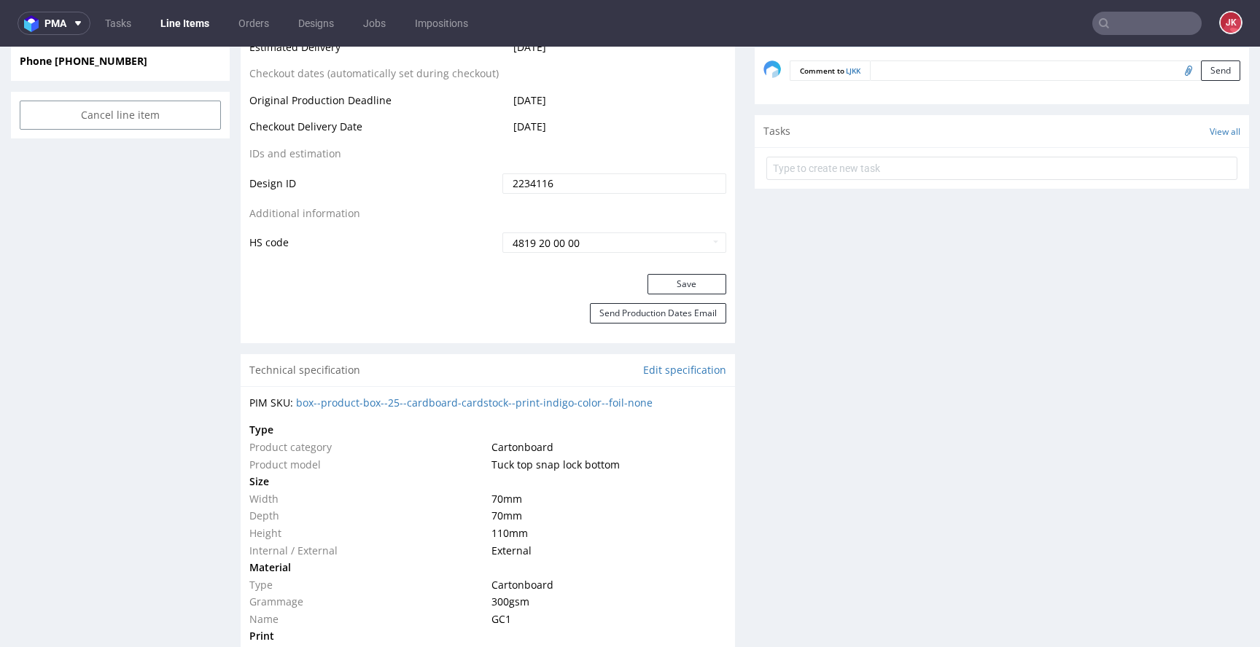
scroll to position [867, 0]
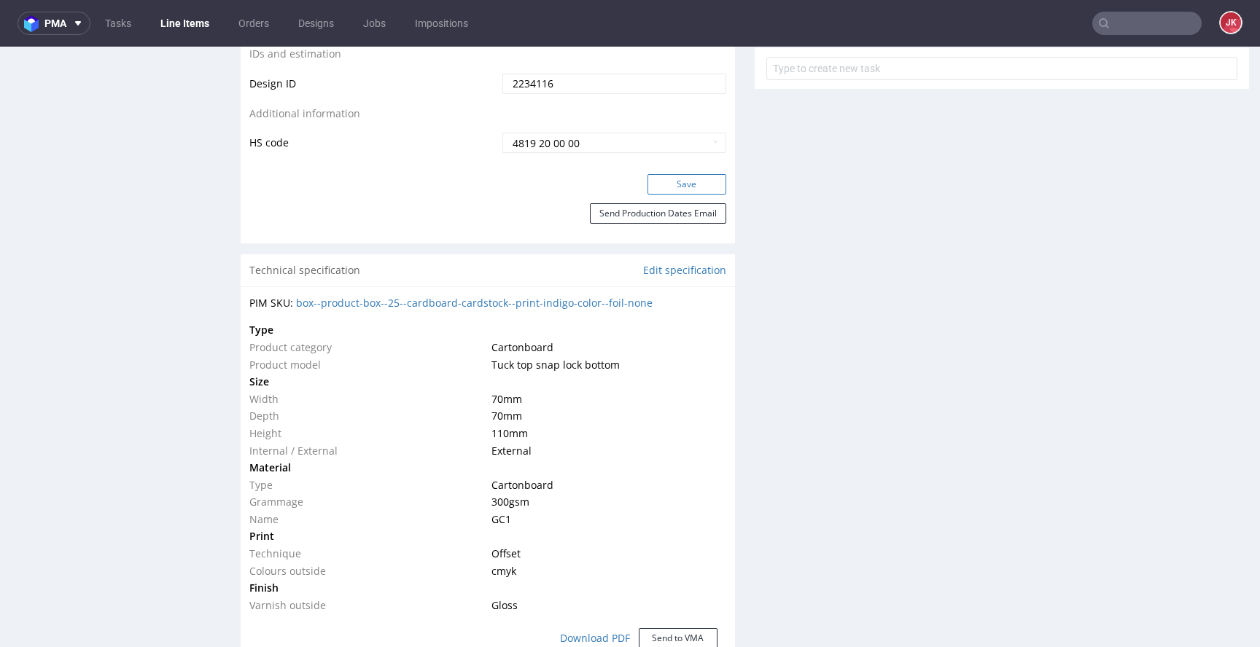
click at [671, 179] on button "Save" at bounding box center [686, 184] width 79 height 20
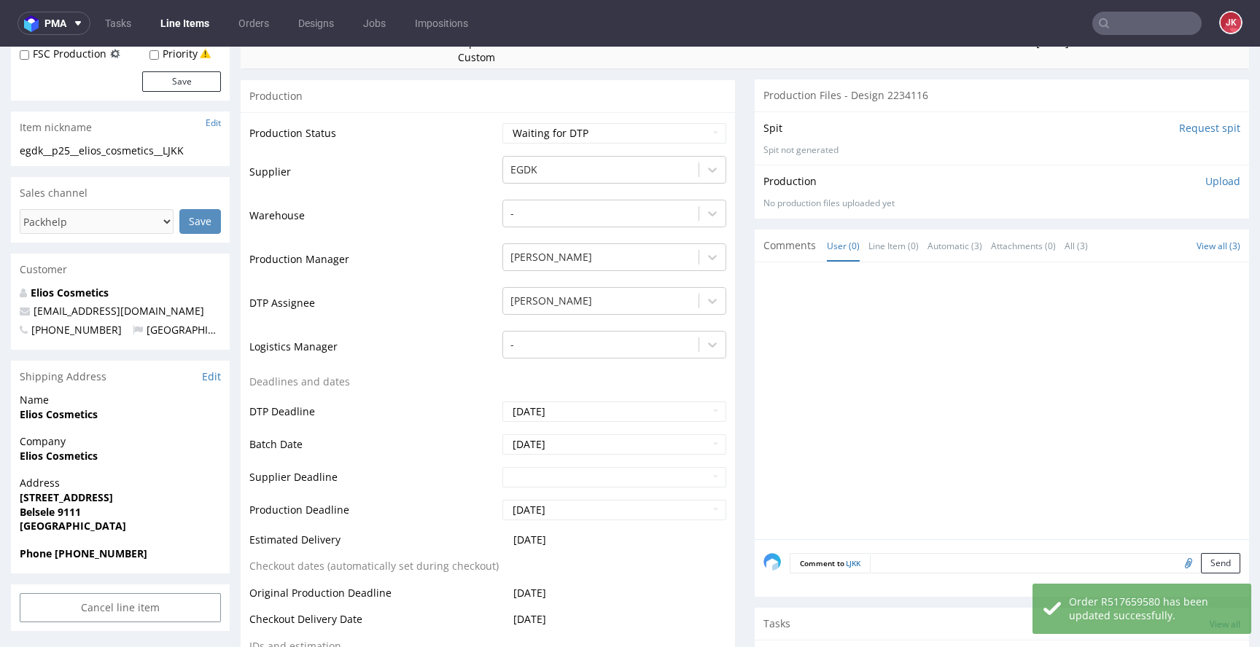
scroll to position [0, 0]
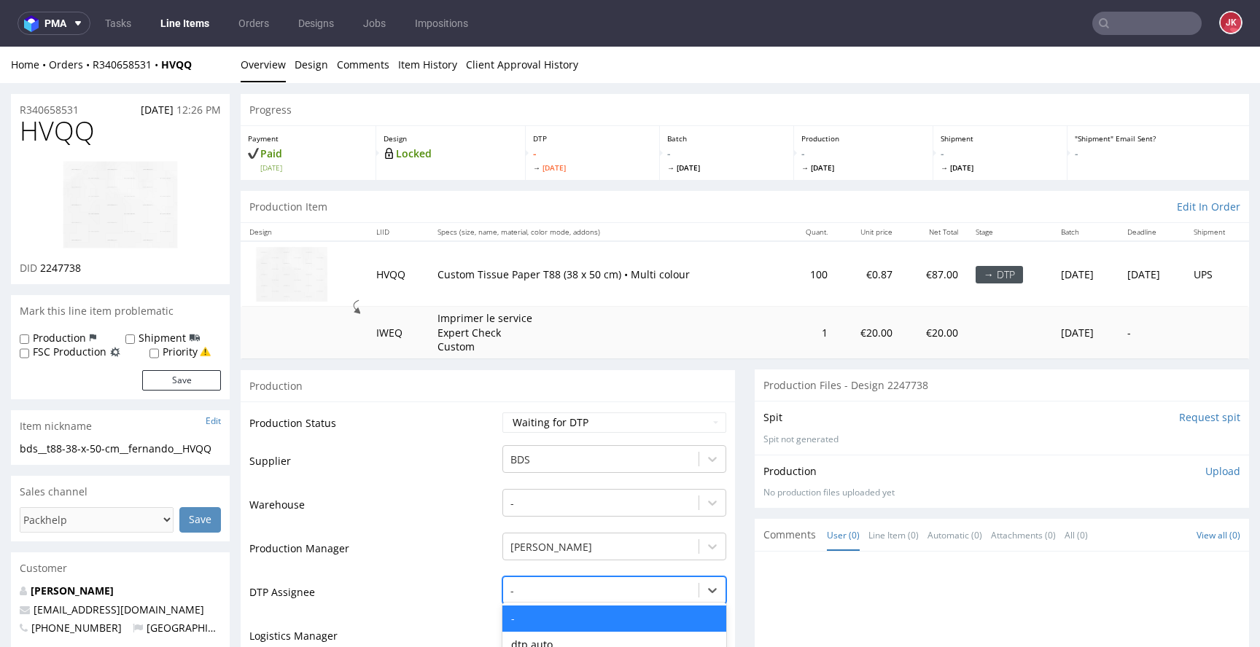
scroll to position [180, 0]
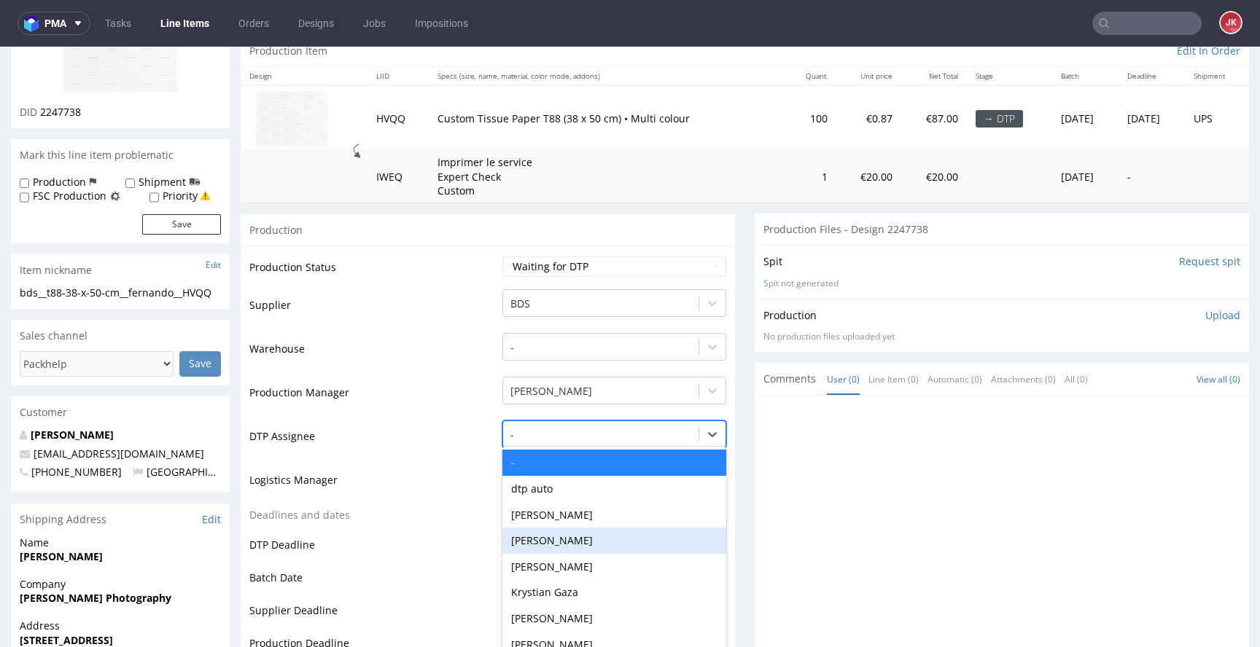
click at [560, 441] on div "[PERSON_NAME], 4 of 31. 31 results available. Use Up and Down to choose options…" at bounding box center [614, 431] width 224 height 20
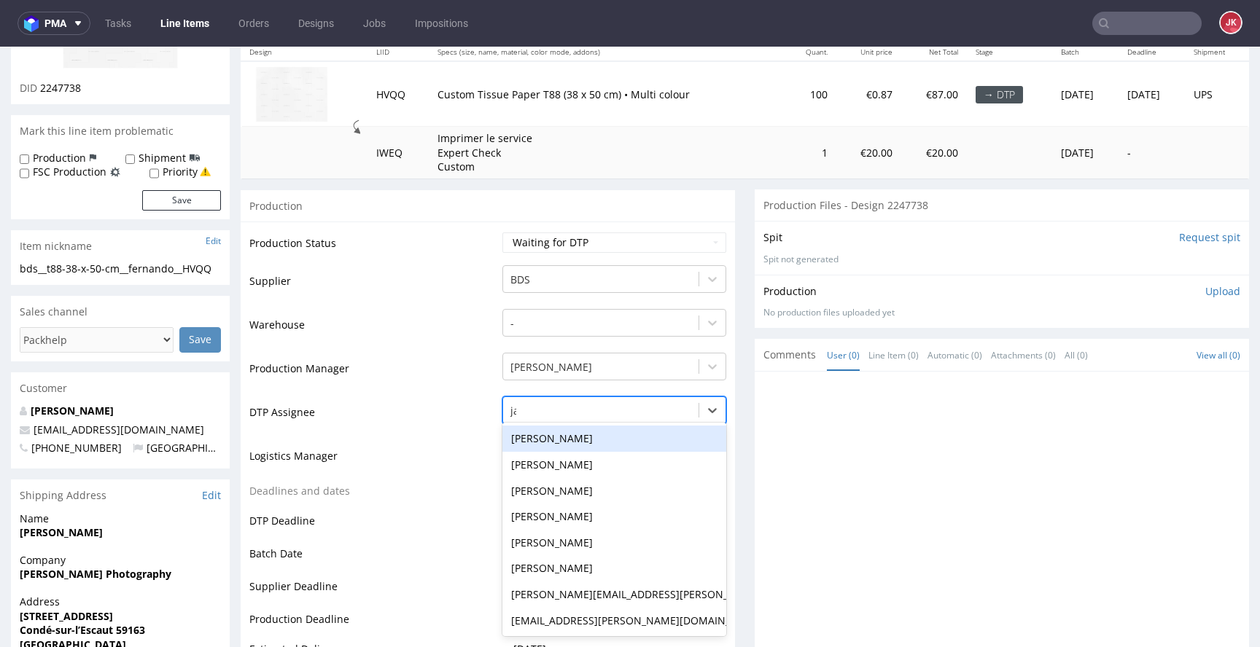
type input "jan"
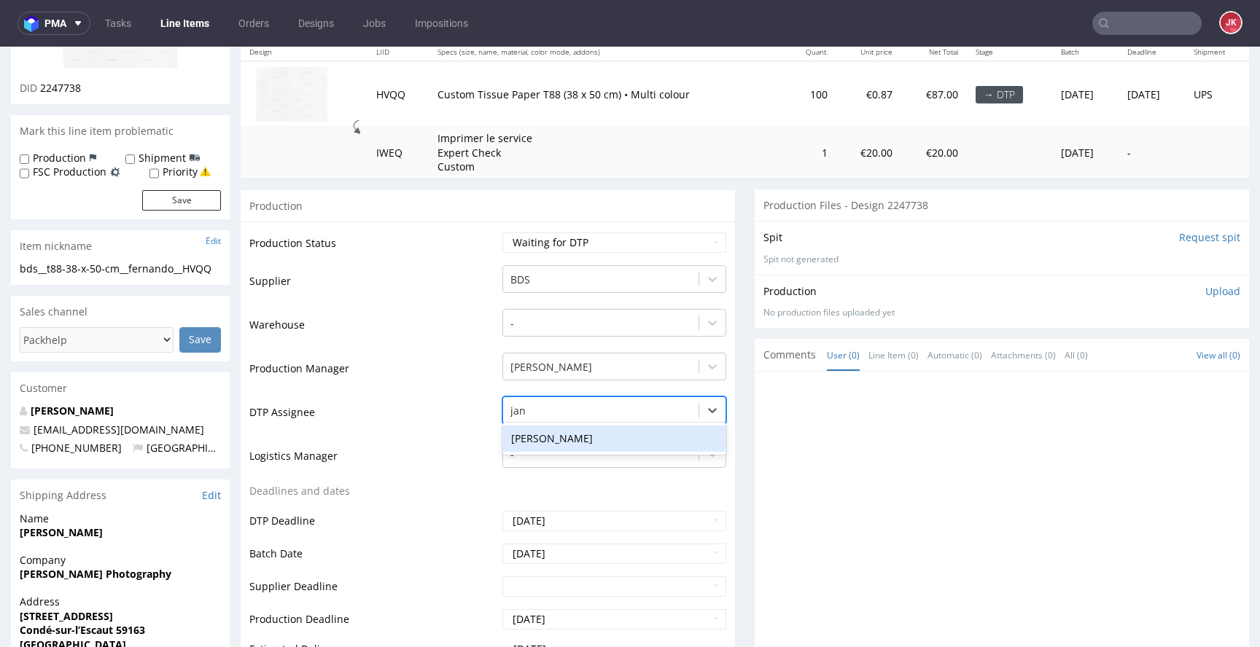
click at [600, 441] on div "[PERSON_NAME]" at bounding box center [614, 439] width 224 height 26
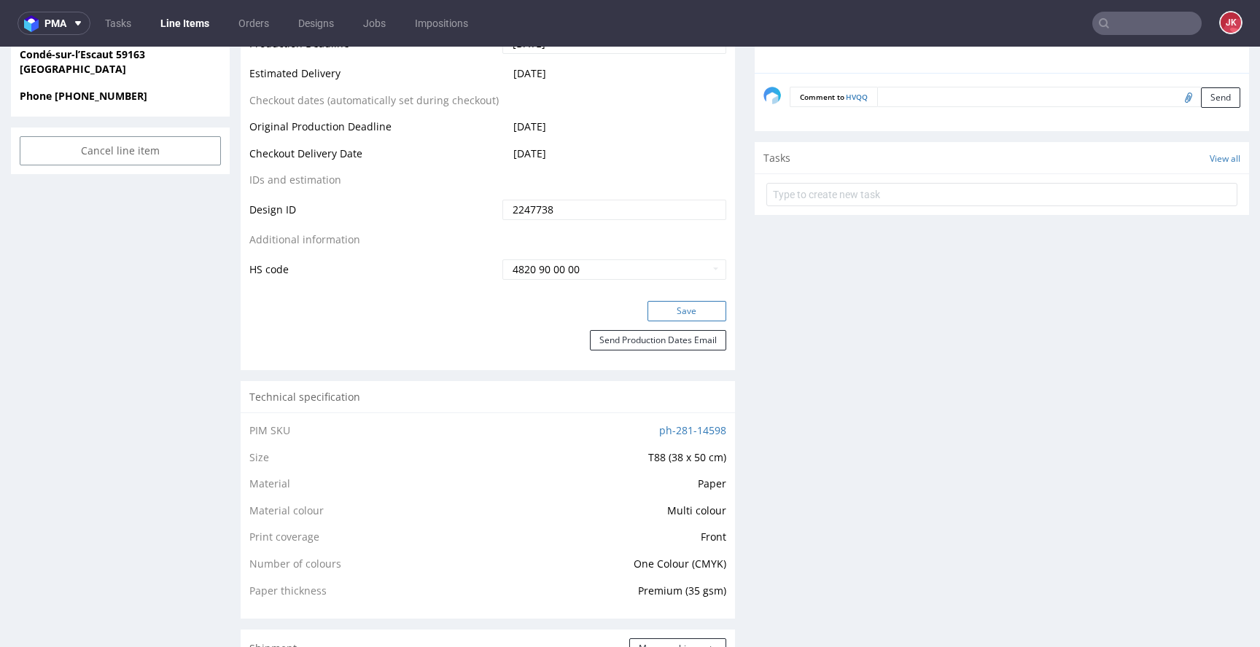
click at [671, 316] on button "Save" at bounding box center [686, 311] width 79 height 20
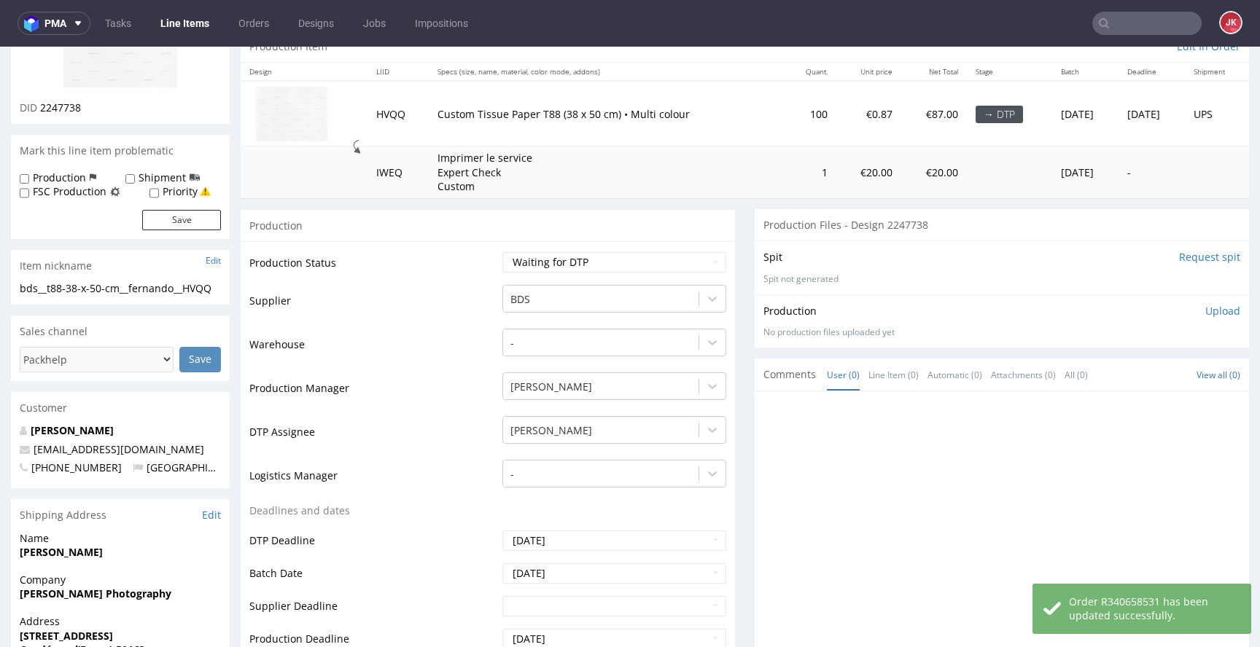
scroll to position [0, 0]
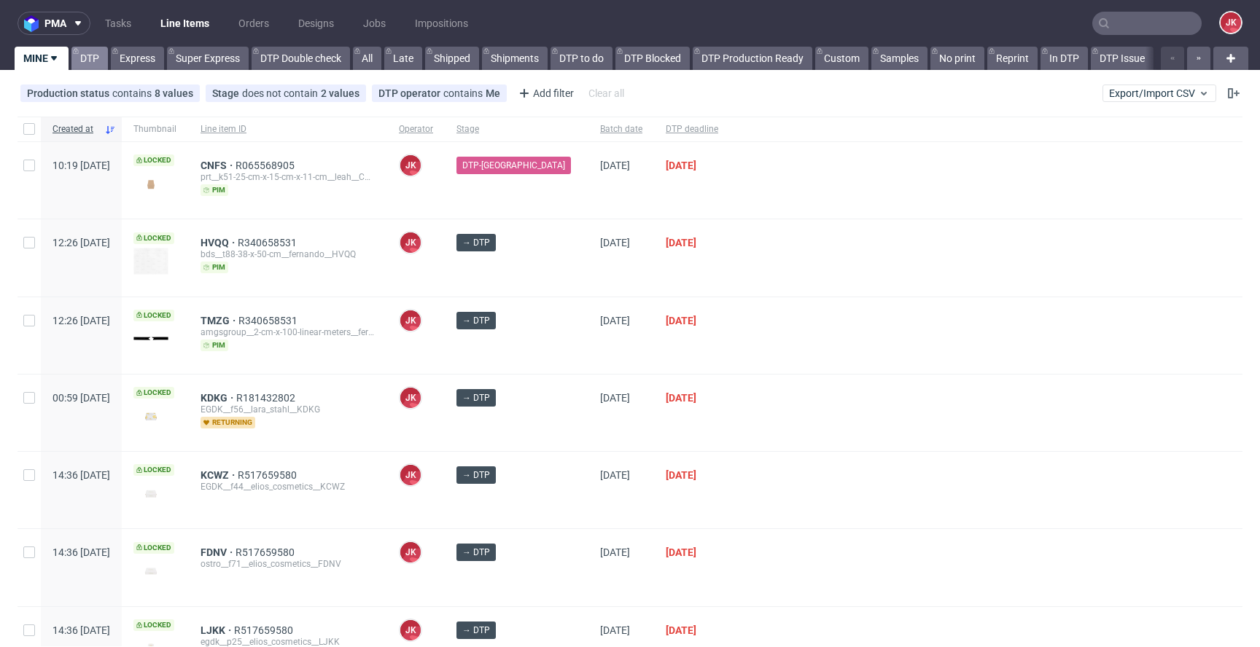
click at [95, 50] on link "DTP" at bounding box center [89, 58] width 36 height 23
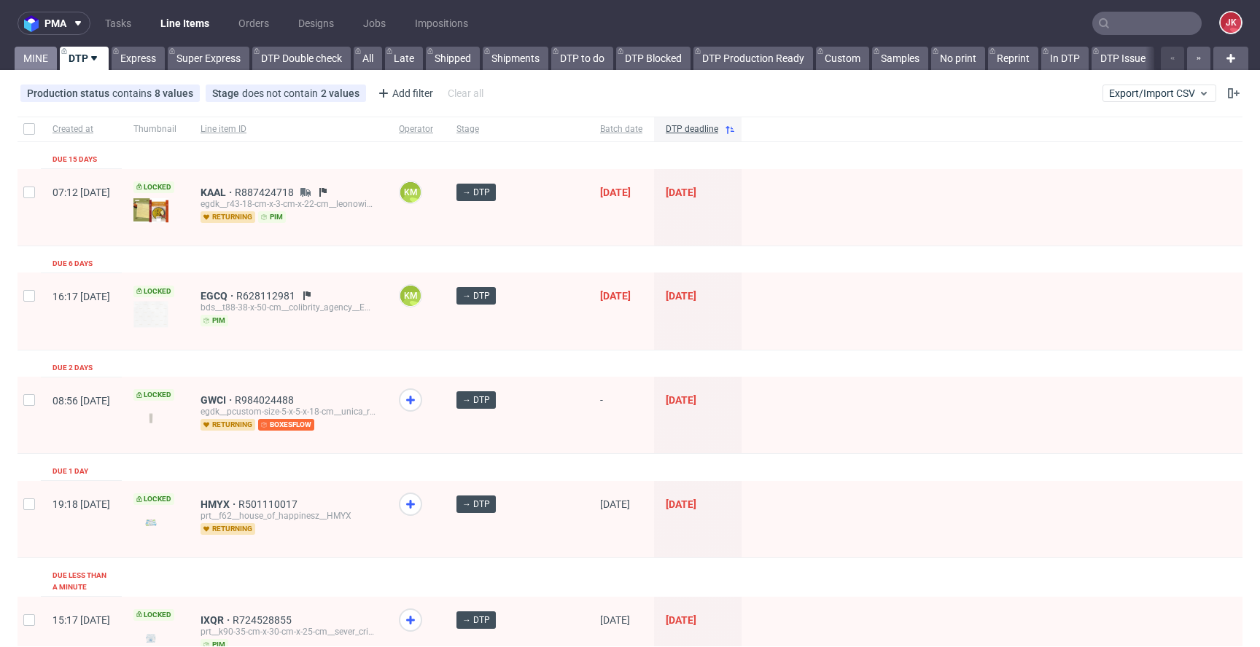
click at [31, 57] on link "MINE" at bounding box center [36, 58] width 42 height 23
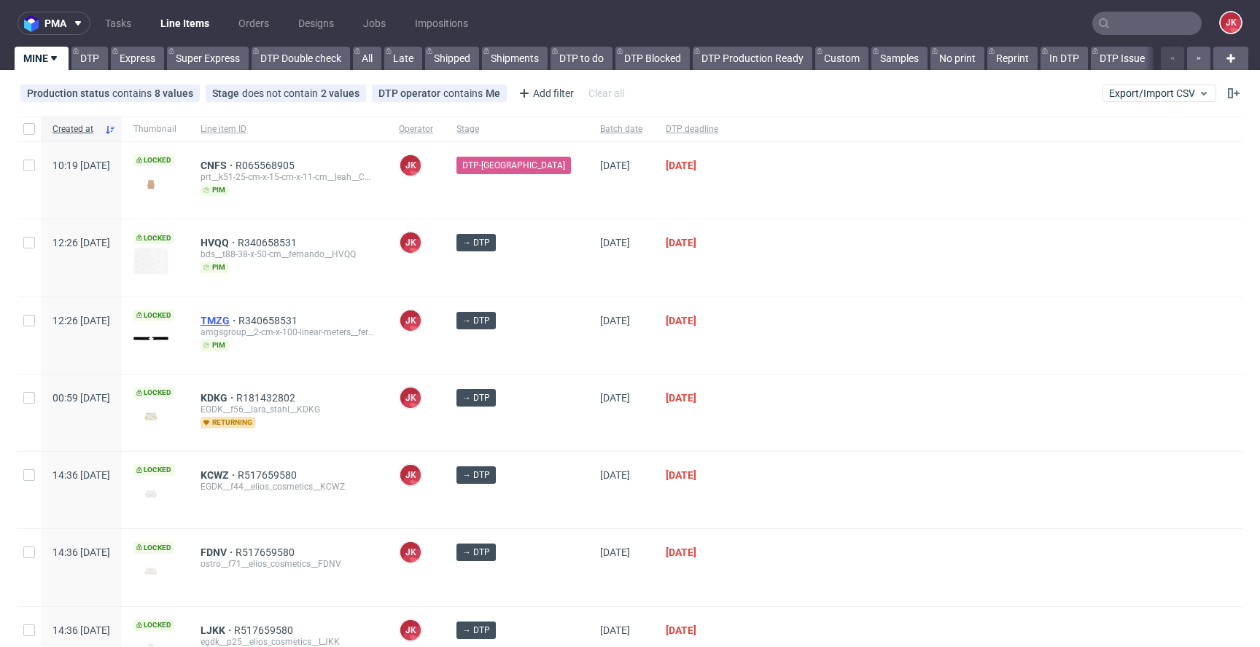
click at [238, 319] on span "TMZG" at bounding box center [219, 321] width 38 height 12
click at [735, 321] on div at bounding box center [986, 335] width 512 height 77
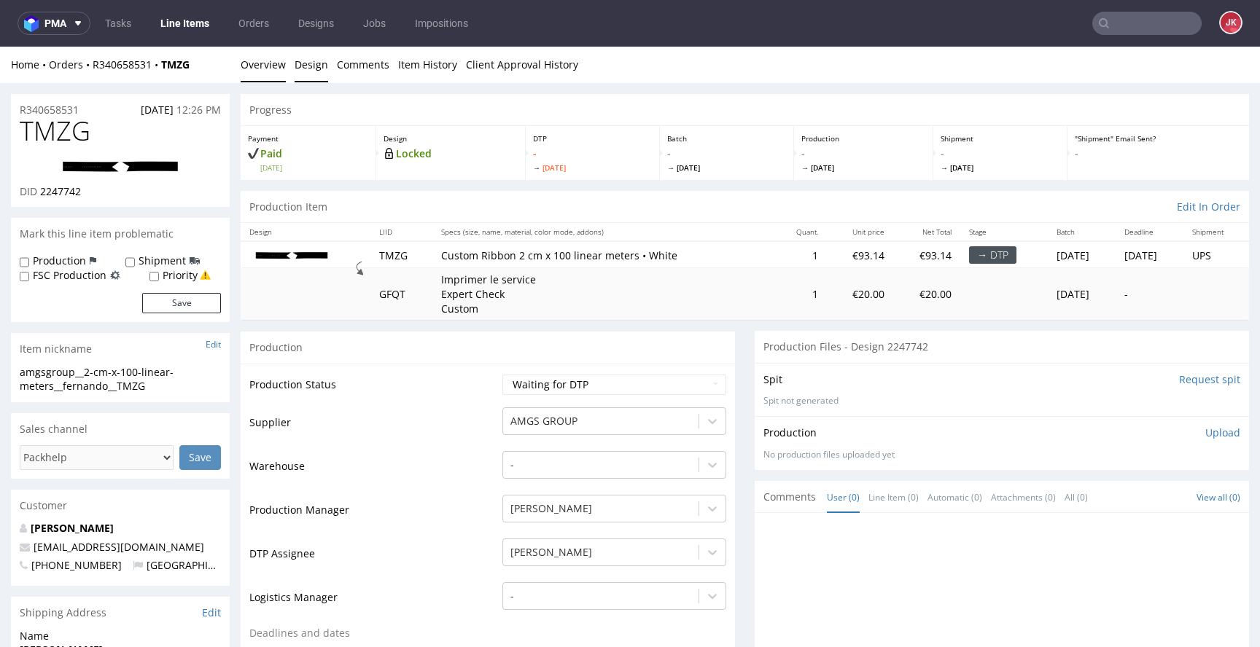
click at [307, 68] on link "Design" at bounding box center [311, 65] width 34 height 36
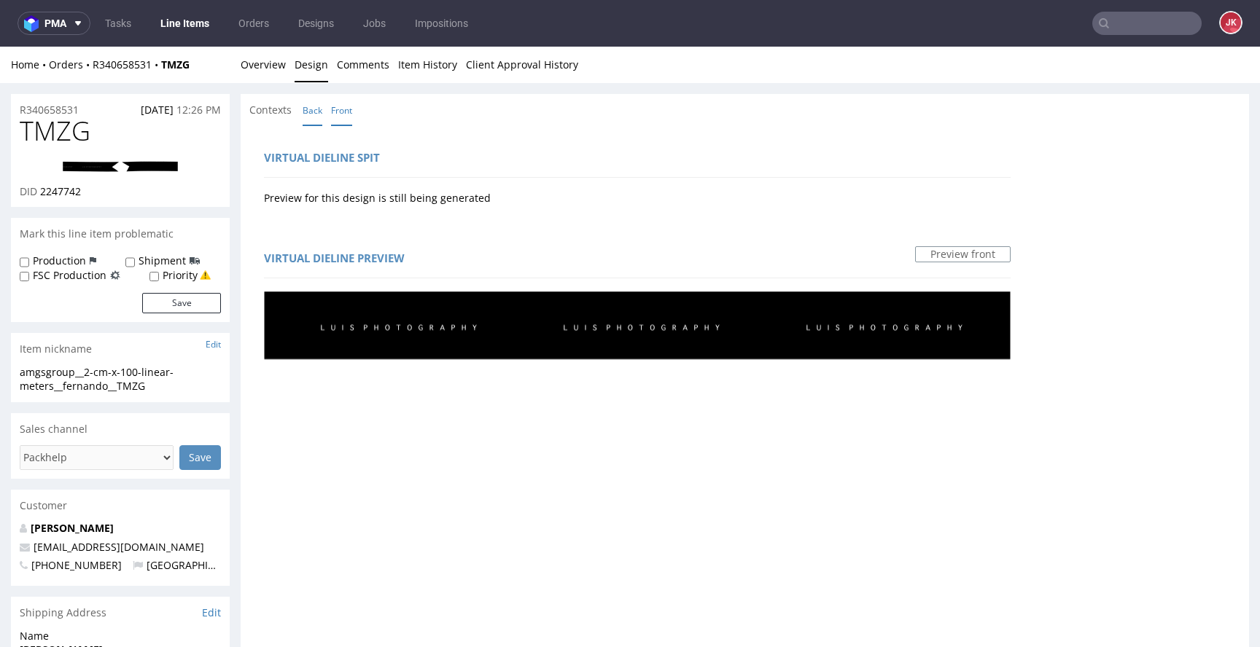
click at [313, 109] on link "Back" at bounding box center [313, 110] width 20 height 31
click at [340, 112] on link "Front" at bounding box center [341, 110] width 21 height 31
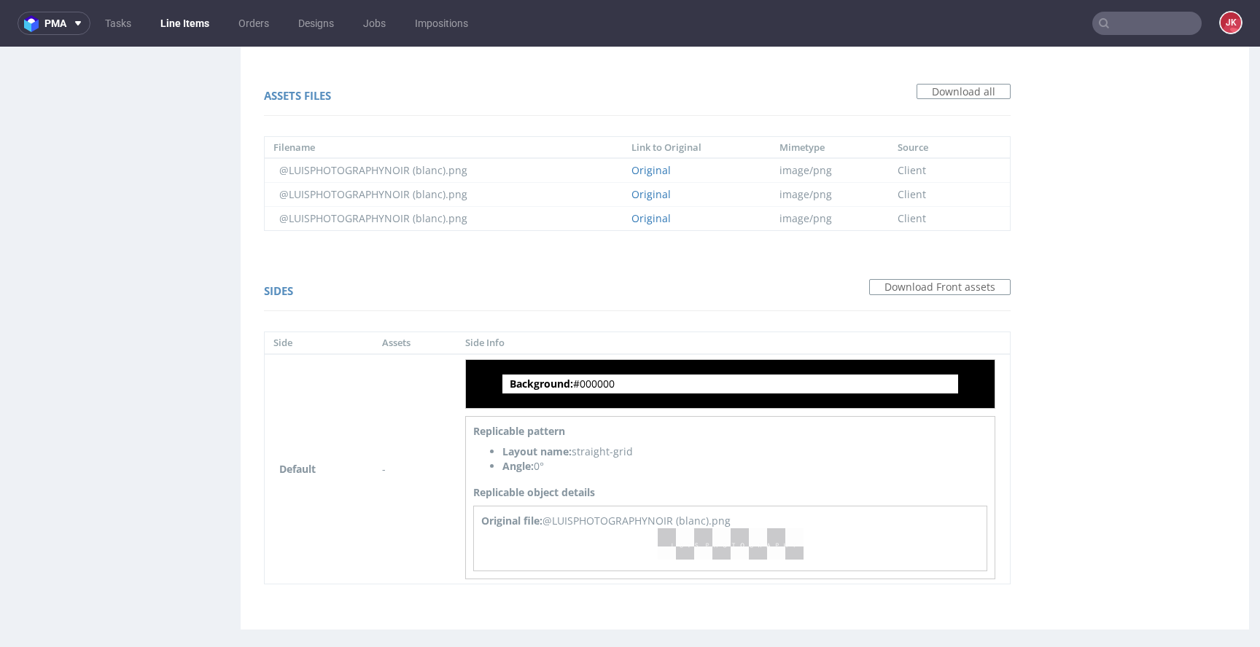
scroll to position [1010, 0]
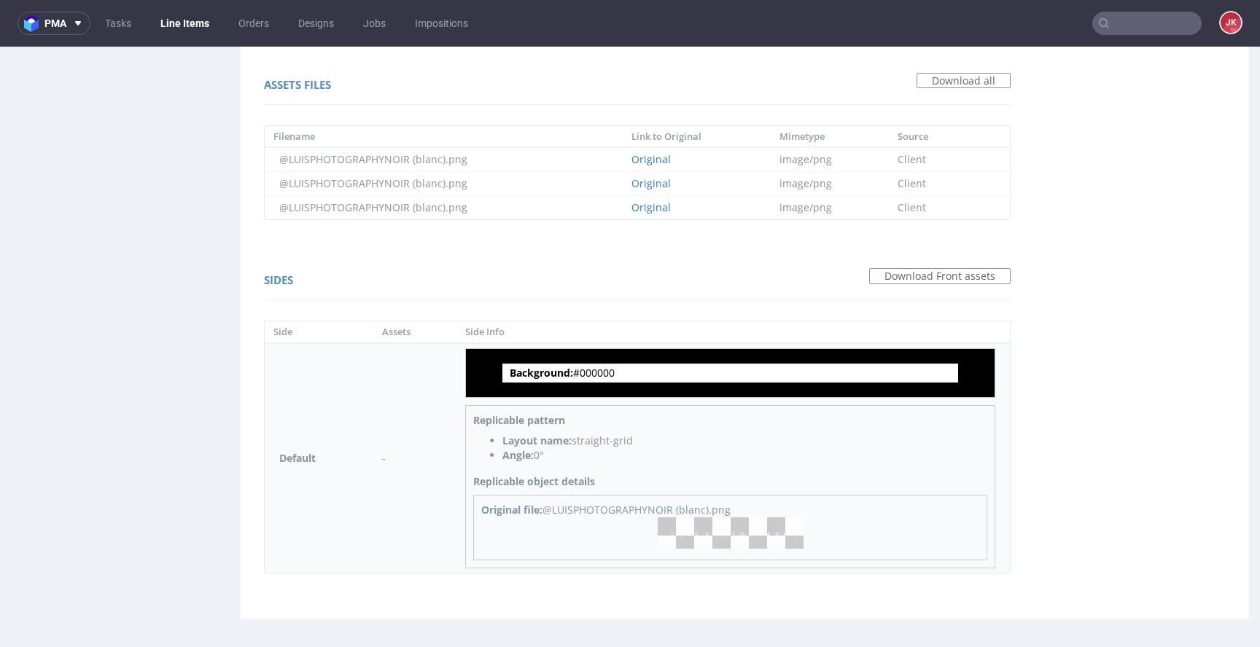
click at [701, 547] on img at bounding box center [731, 533] width 146 height 31
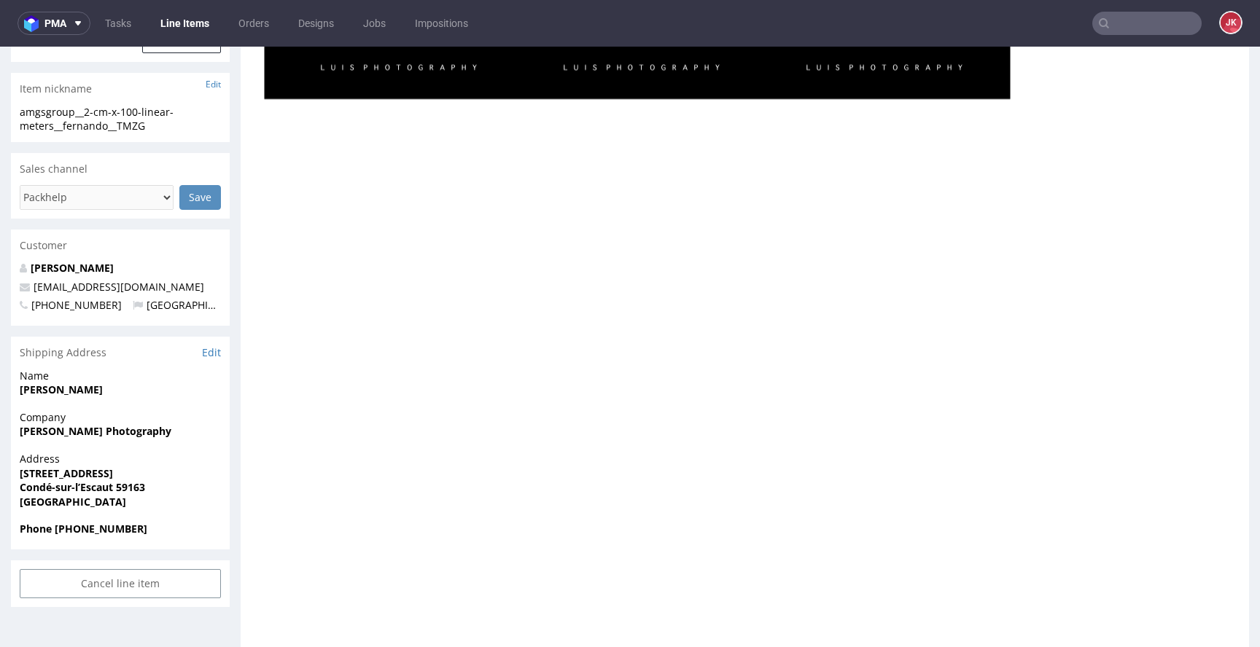
scroll to position [0, 0]
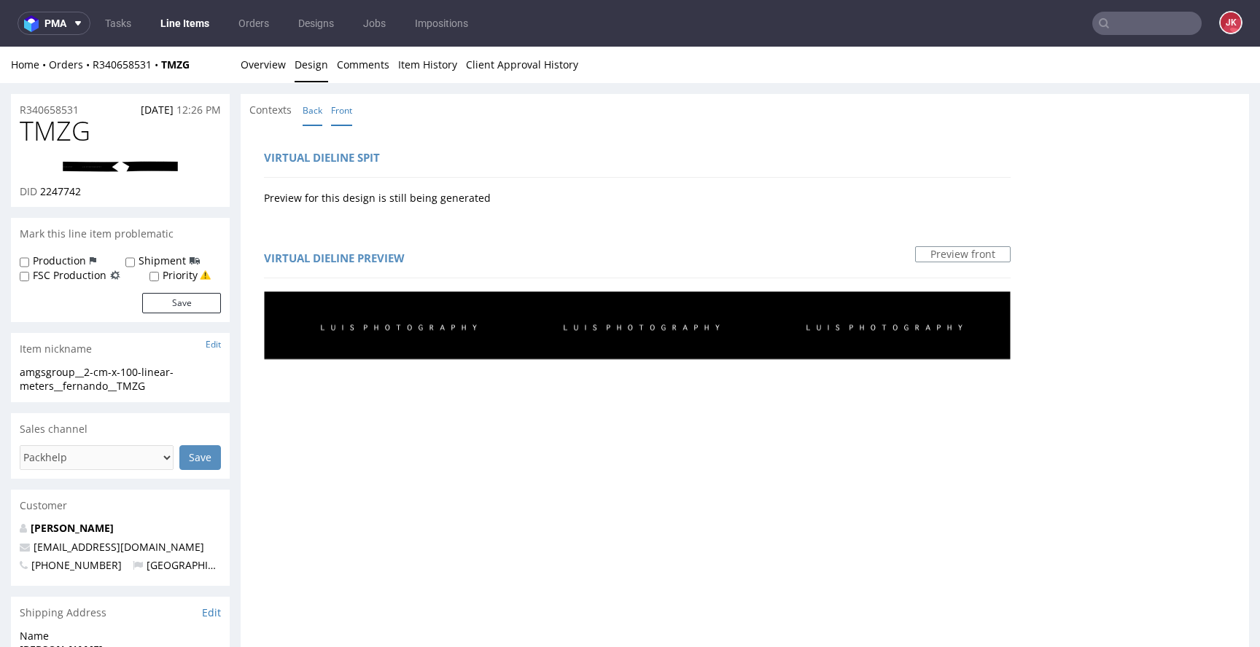
click at [315, 115] on link "Back" at bounding box center [313, 110] width 20 height 31
click at [262, 64] on link "Overview" at bounding box center [263, 65] width 45 height 36
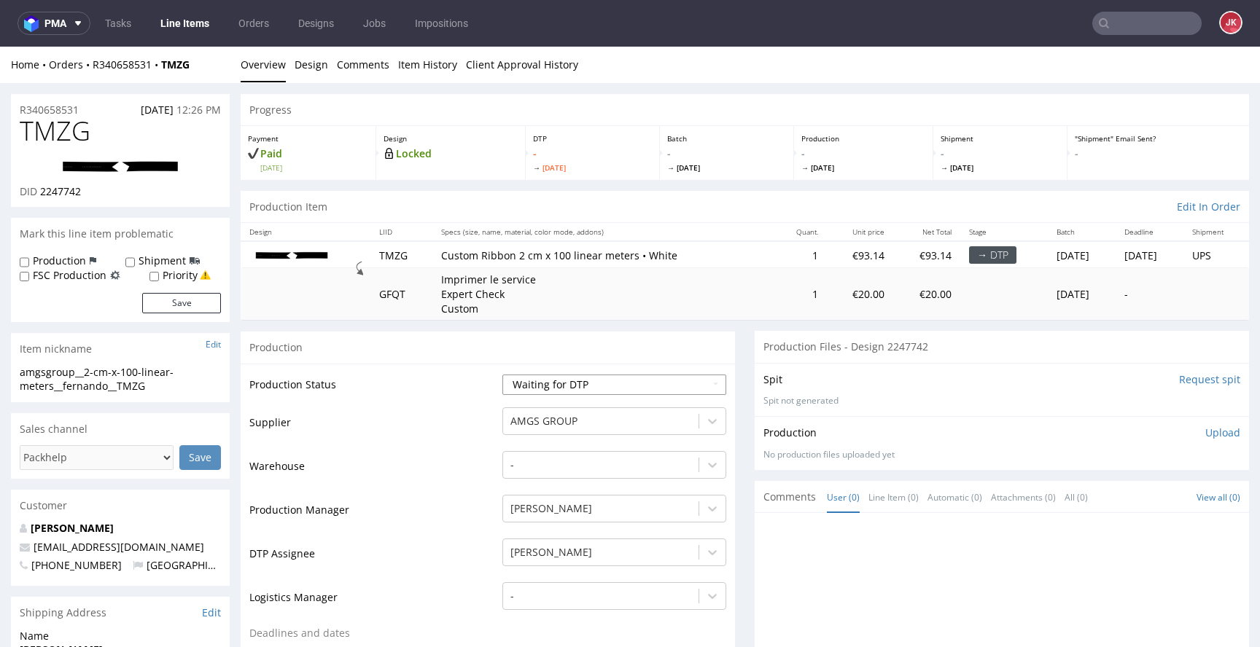
click at [513, 377] on select "Waiting for Artwork Waiting for Diecut Waiting for Mockup Waiting for DTP Waiti…" at bounding box center [614, 385] width 224 height 20
select select "dtp_in_process"
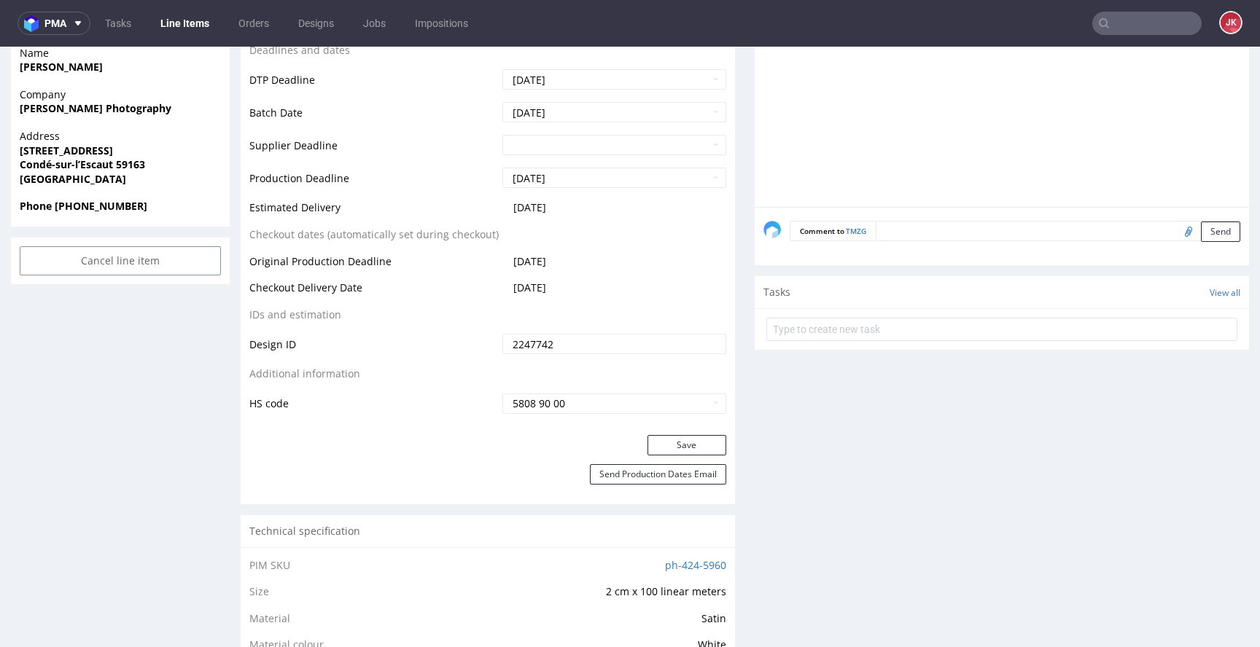
scroll to position [604, 0]
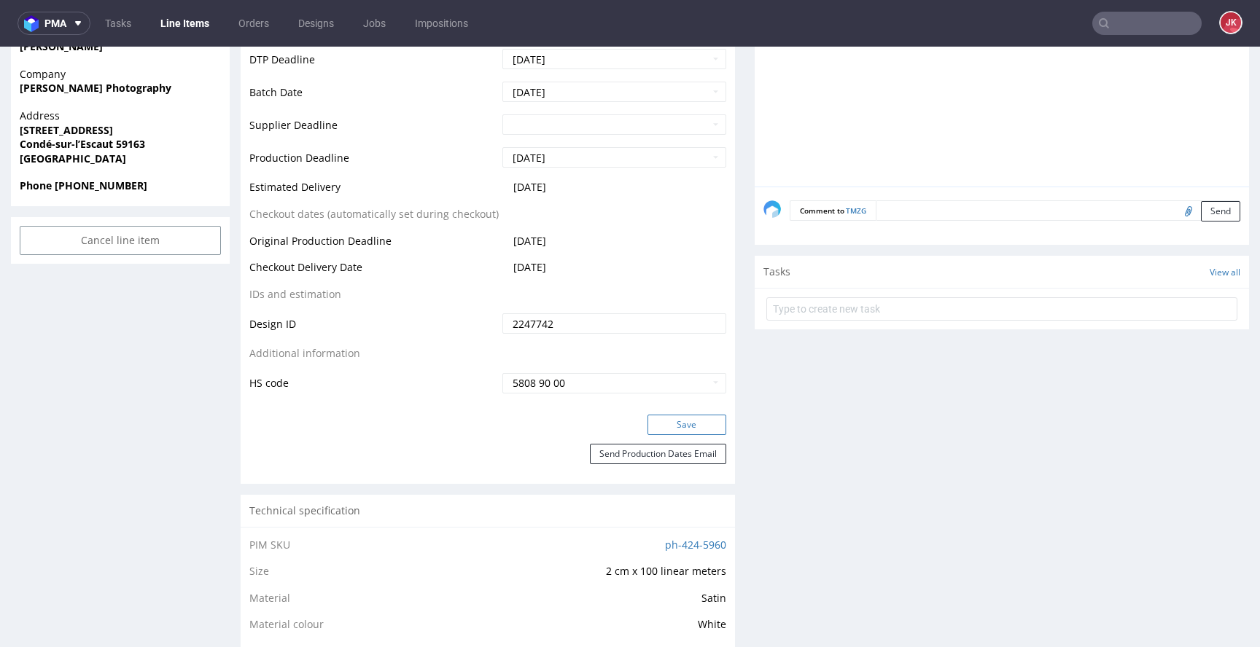
click at [686, 432] on button "Save" at bounding box center [686, 425] width 79 height 20
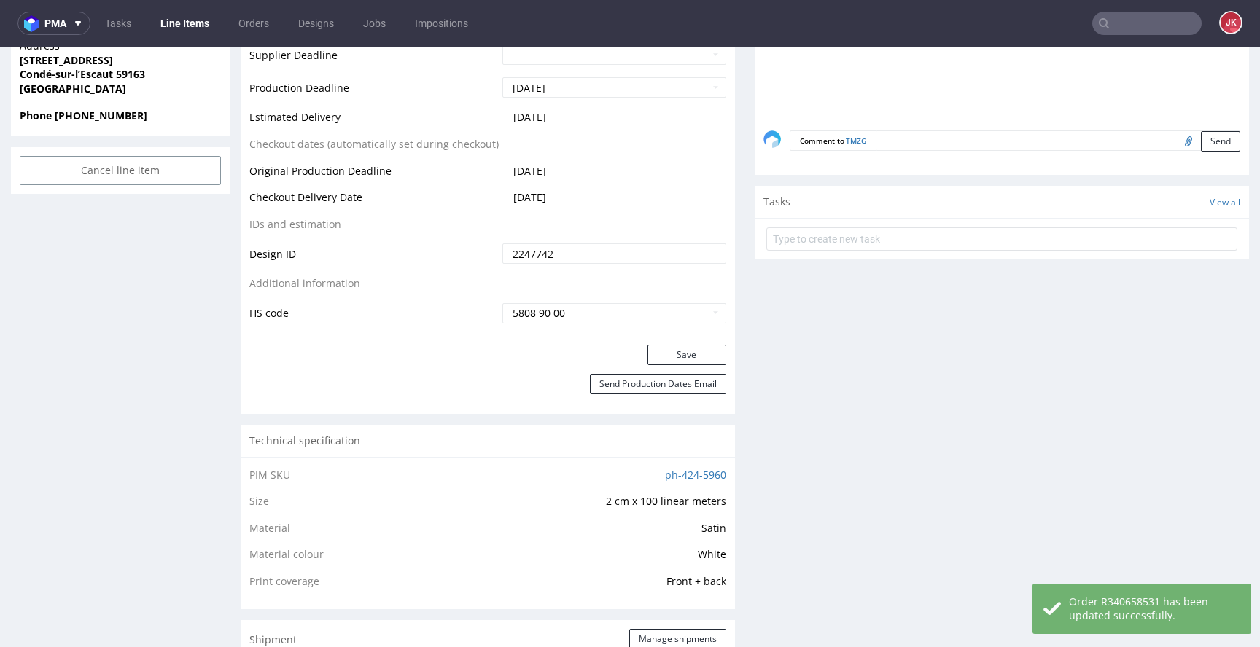
scroll to position [0, 0]
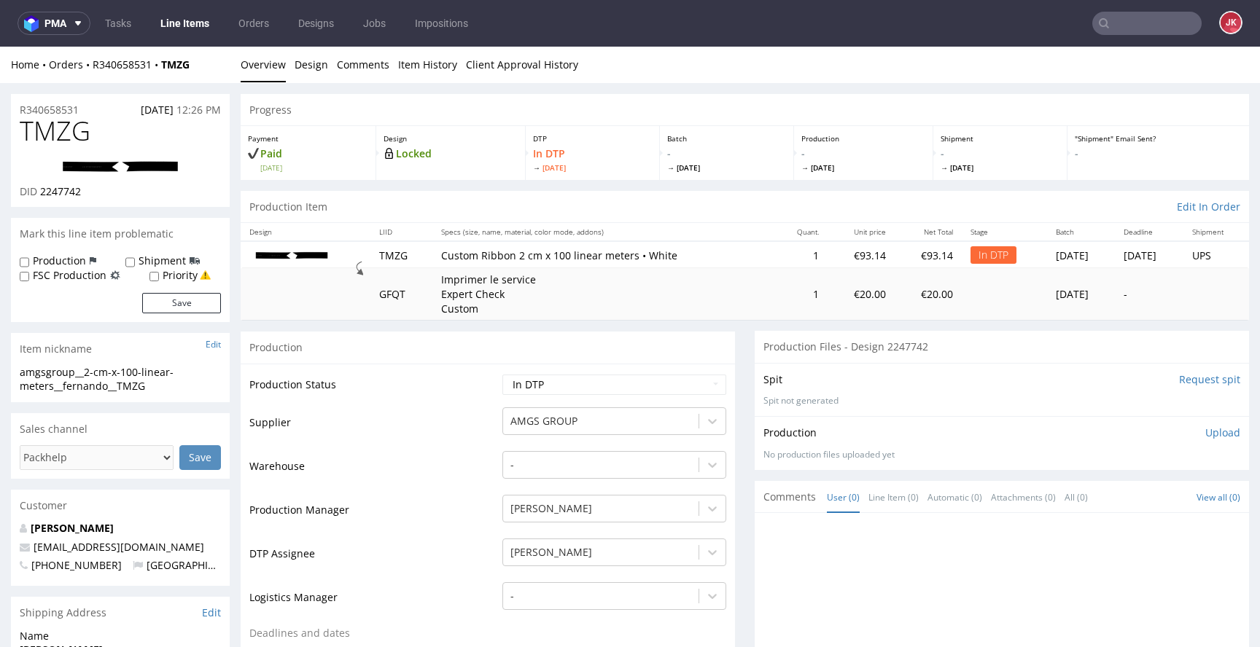
click at [174, 168] on img at bounding box center [120, 166] width 117 height 12
click at [101, 159] on link at bounding box center [120, 167] width 117 height 36
click at [1205, 434] on p "Upload" at bounding box center [1222, 433] width 35 height 15
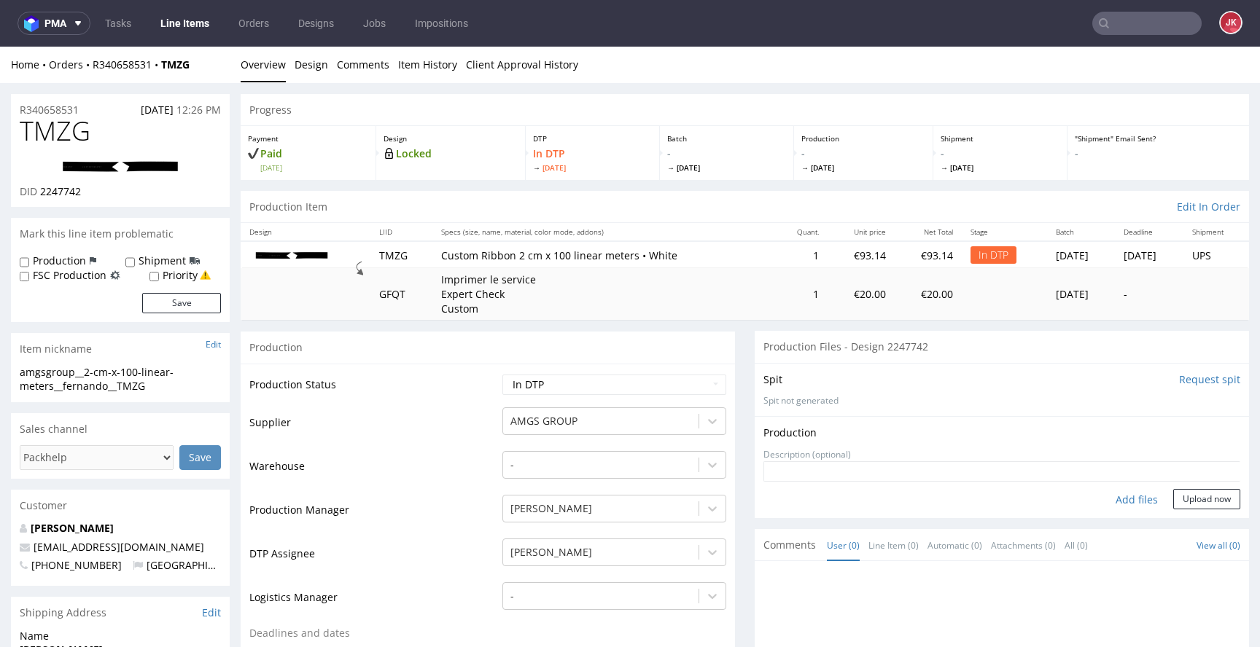
click at [1117, 496] on div "Add files" at bounding box center [1136, 500] width 73 height 22
drag, startPoint x: 160, startPoint y: 386, endPoint x: 0, endPoint y: 381, distance: 160.4
click at [157, 386] on div "amgsgroup__2-cm-x-100-linear-meters__fernando__TMZG" at bounding box center [120, 379] width 201 height 28
drag, startPoint x: 164, startPoint y: 388, endPoint x: 0, endPoint y: 378, distance: 164.3
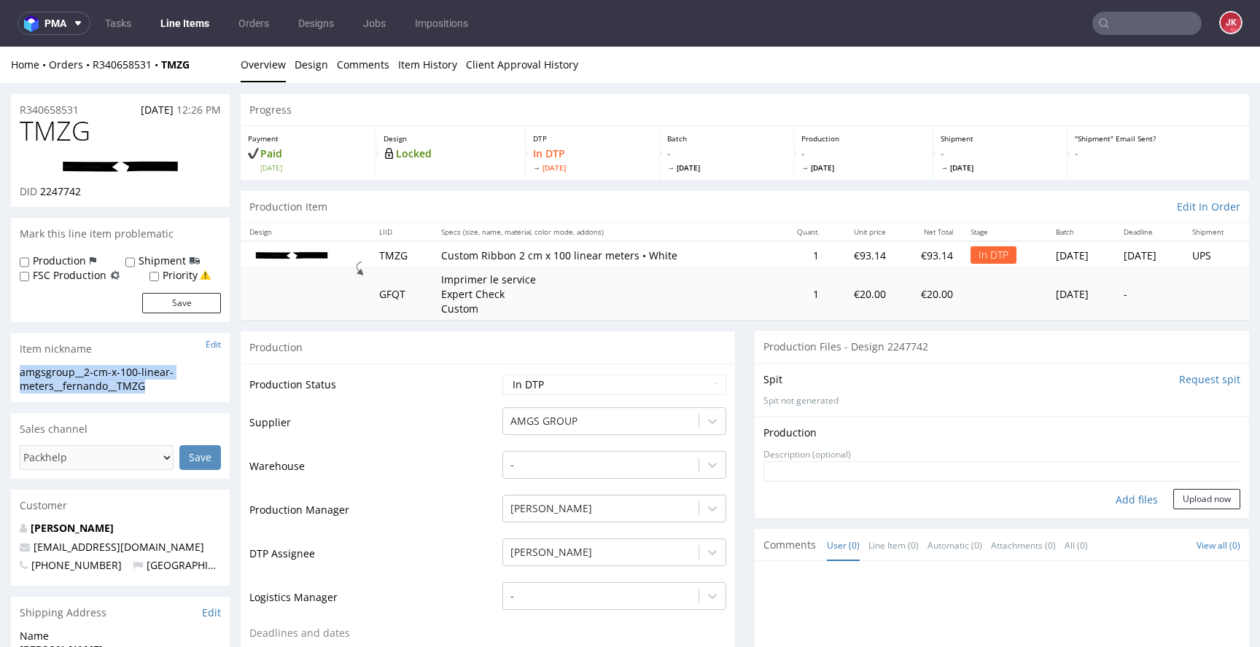
copy div "amgsgroup__2-cm-x-100-linear-meters__fernando__TMZG"
drag, startPoint x: 92, startPoint y: 108, endPoint x: 0, endPoint y: 112, distance: 91.9
copy p "R340658531"
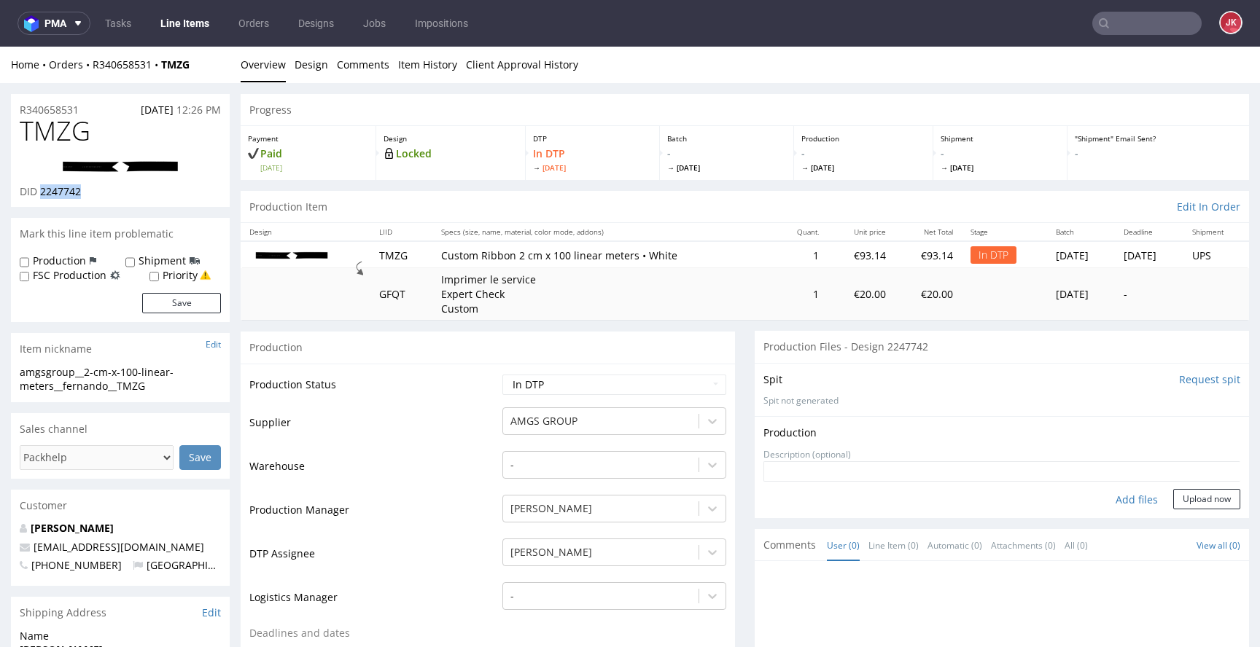
drag, startPoint x: 40, startPoint y: 194, endPoint x: 133, endPoint y: 191, distance: 93.4
click at [133, 191] on div "DID 2247742" at bounding box center [120, 191] width 201 height 15
copy span "2247742"
click at [1121, 497] on div "Add files" at bounding box center [1136, 500] width 73 height 22
type input "C:\fakepath\amgsgroup__2-cm-x-100-linear-meters__fernando__TMZG__d2247742__oR34…"
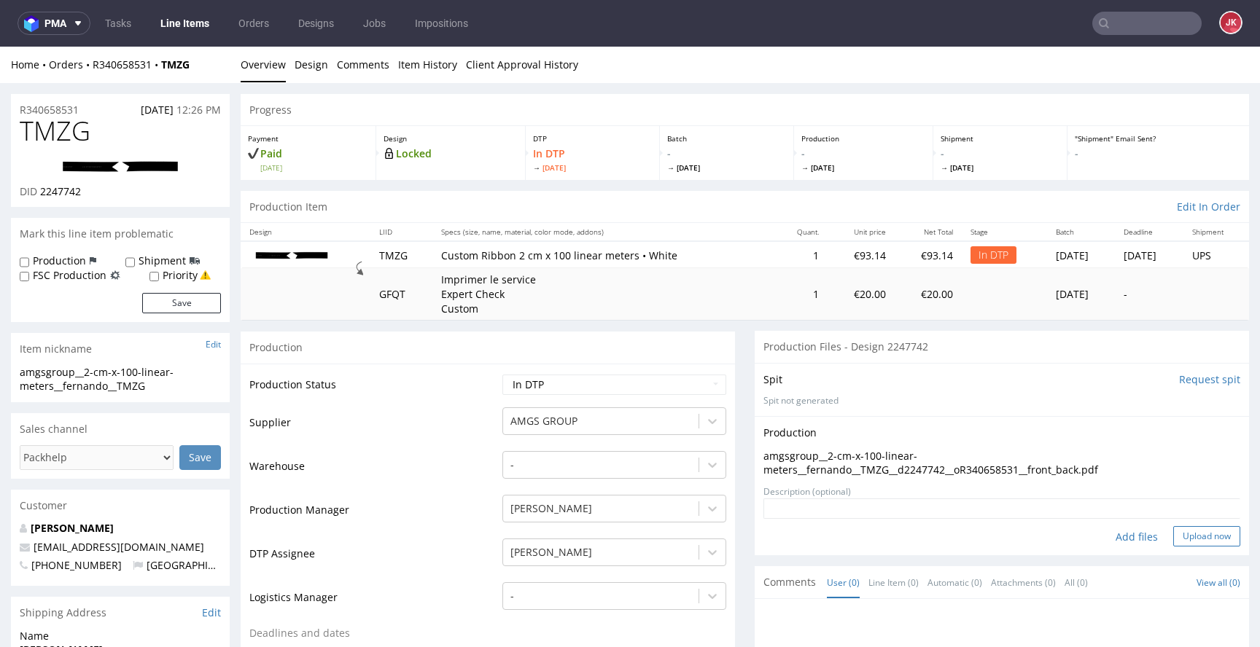
click at [1177, 535] on button "Upload now" at bounding box center [1206, 536] width 67 height 20
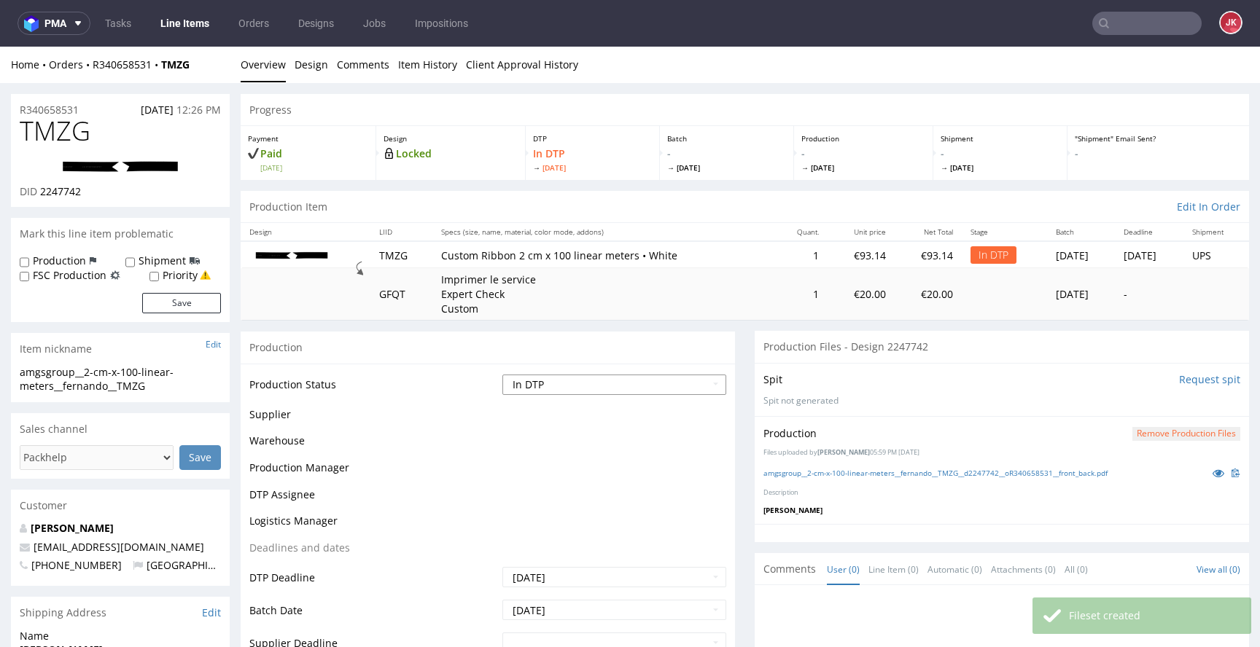
click at [616, 386] on select "Waiting for Artwork Waiting for Diecut Waiting for Mockup Waiting for DTP Waiti…" at bounding box center [614, 385] width 224 height 20
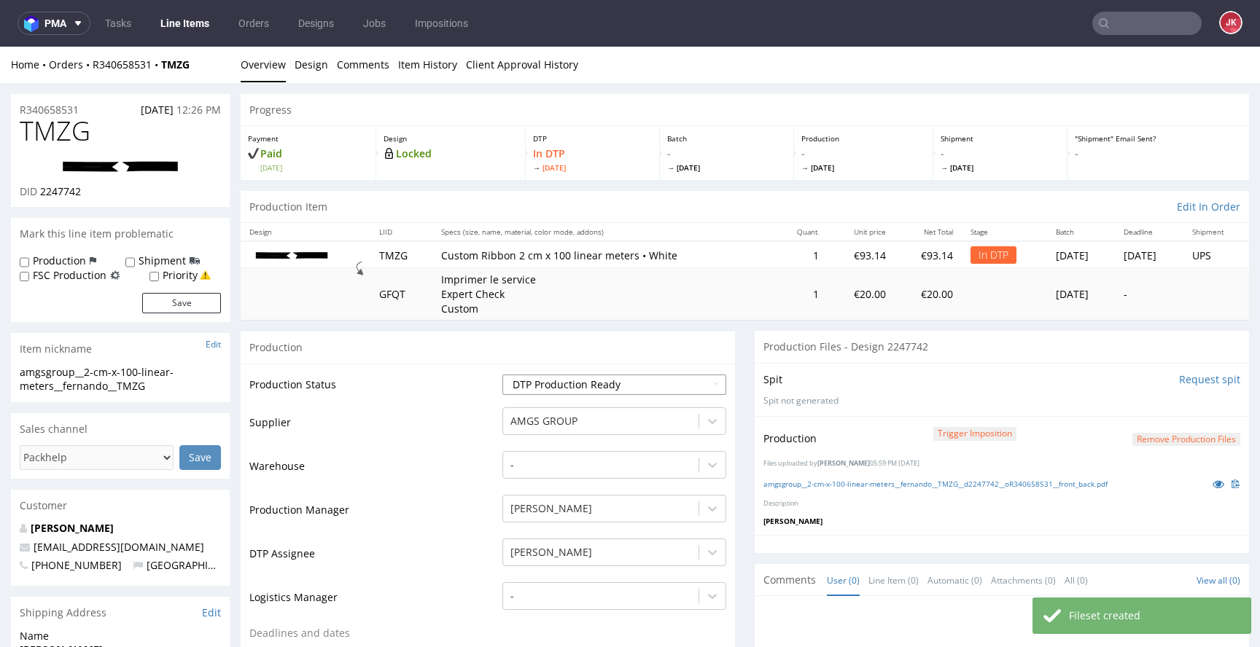
click at [624, 392] on select "Waiting for Artwork Waiting for Diecut Waiting for Mockup Waiting for DTP Waiti…" at bounding box center [614, 385] width 224 height 20
select select "dtp_ca_needed"
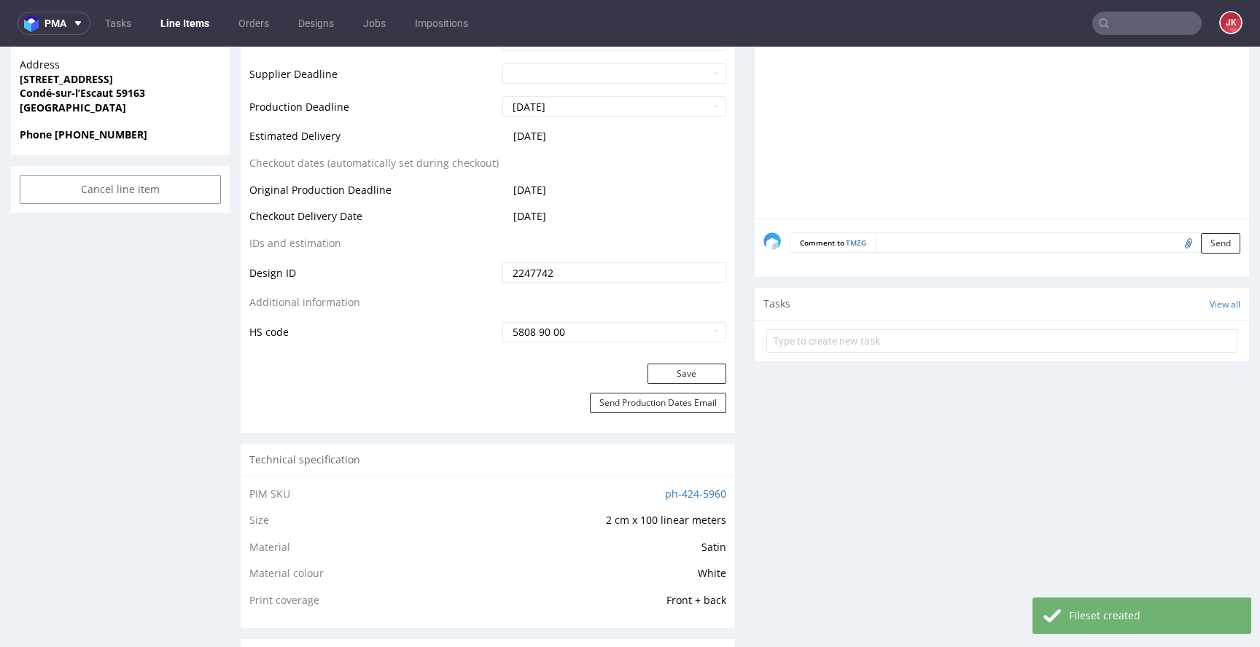
scroll to position [859, 0]
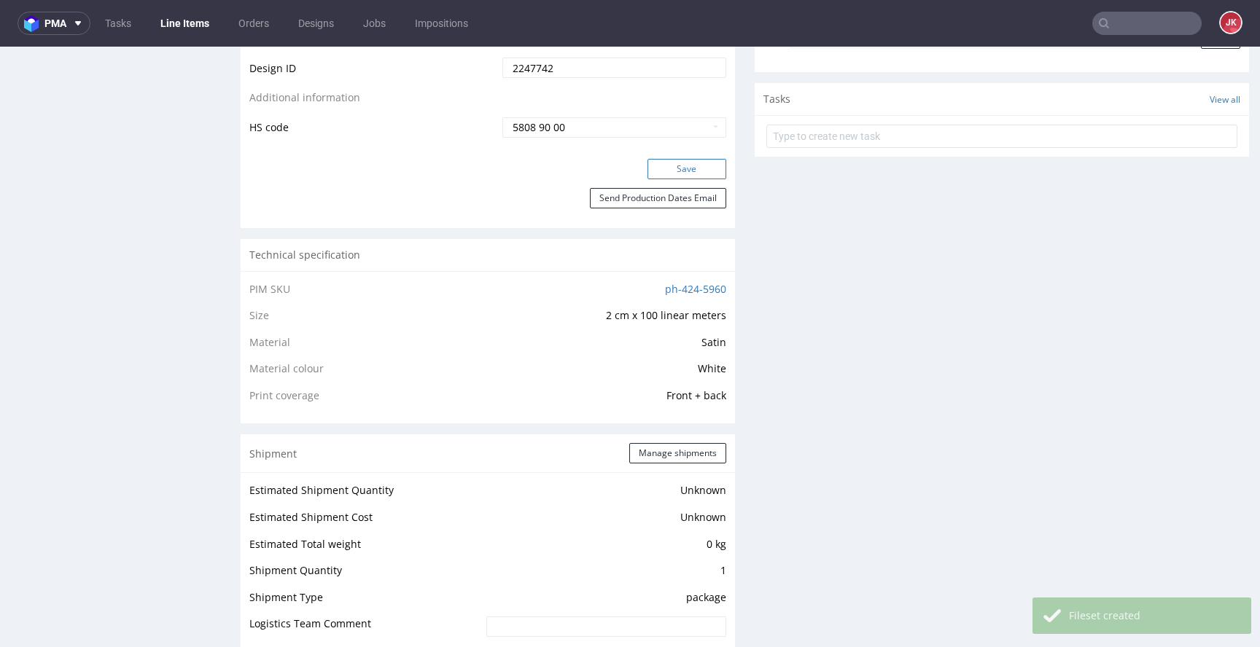
click at [687, 176] on button "Save" at bounding box center [686, 169] width 79 height 20
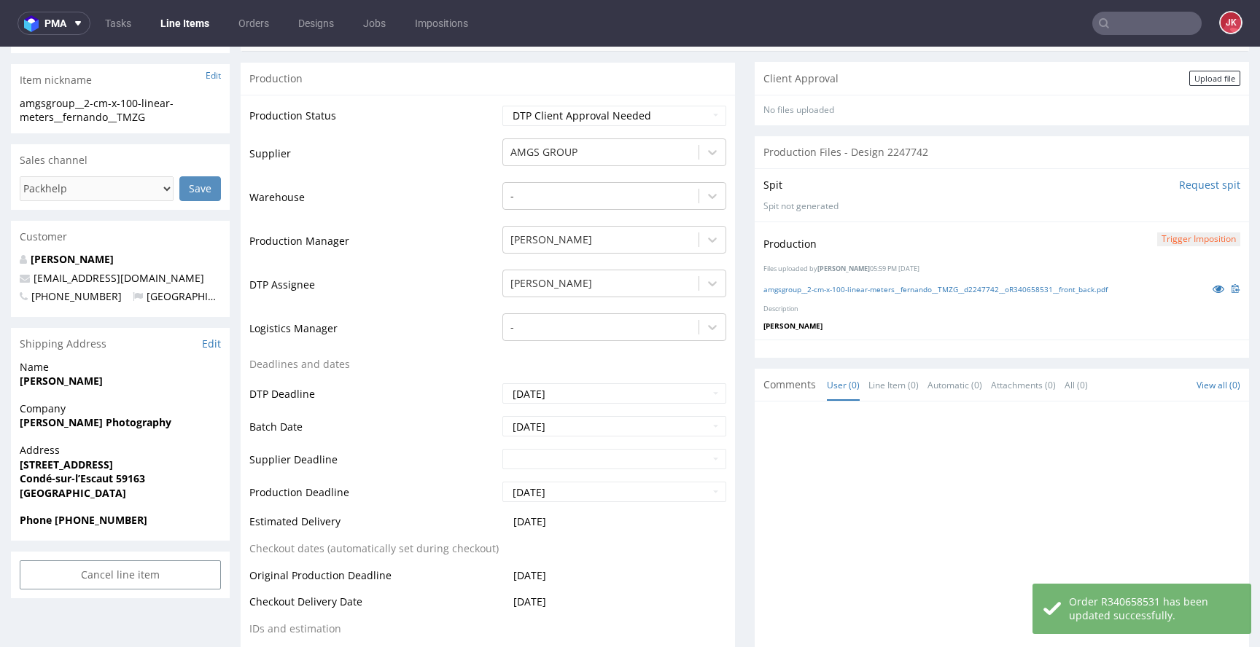
scroll to position [0, 0]
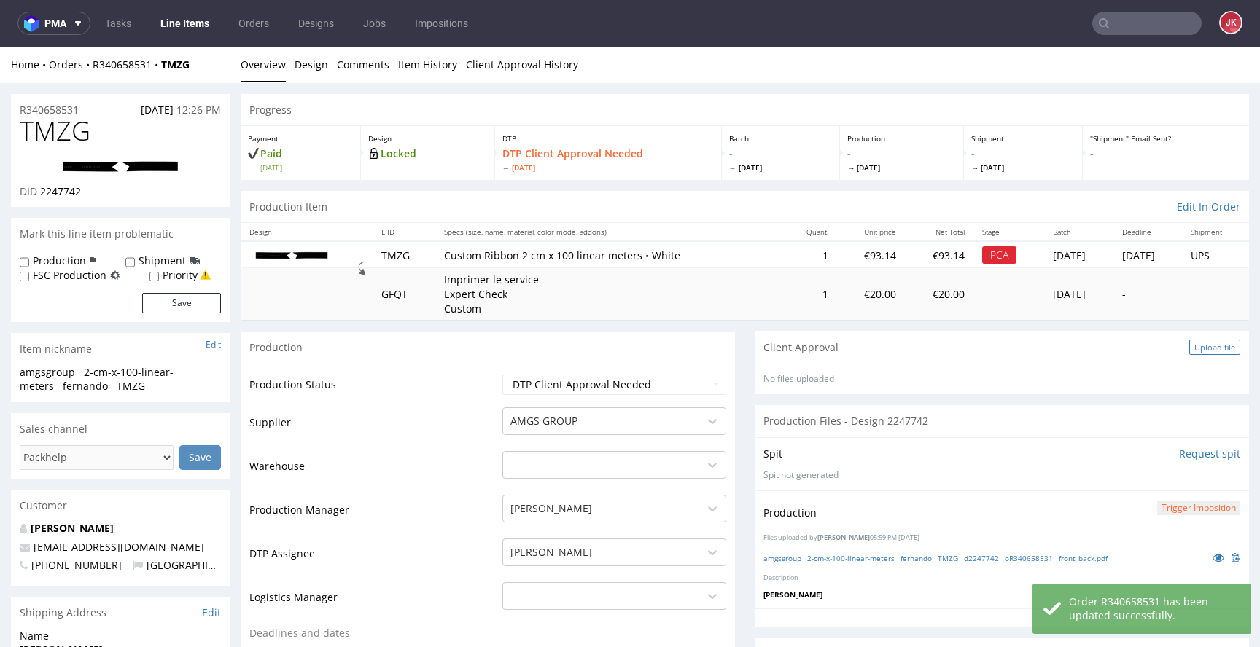
click at [1189, 348] on div "Upload file" at bounding box center [1214, 347] width 51 height 15
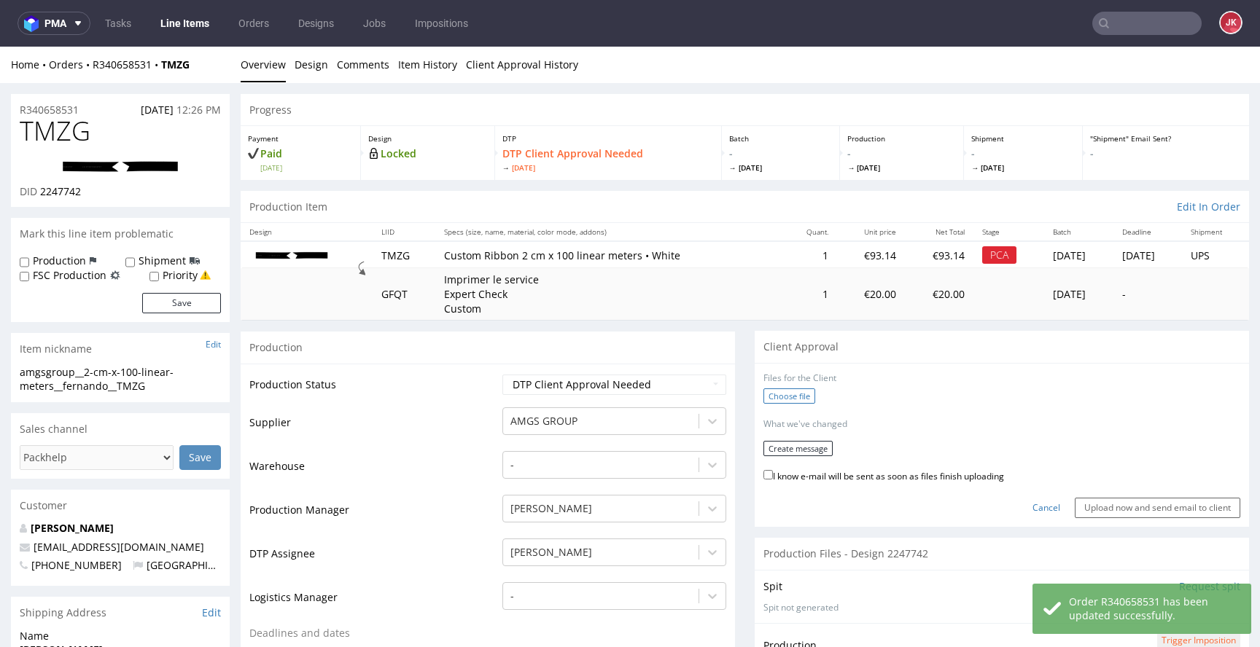
click at [803, 399] on label "Choose file" at bounding box center [789, 396] width 52 height 15
click at [0, 47] on input "Choose file" at bounding box center [0, 47] width 0 height 0
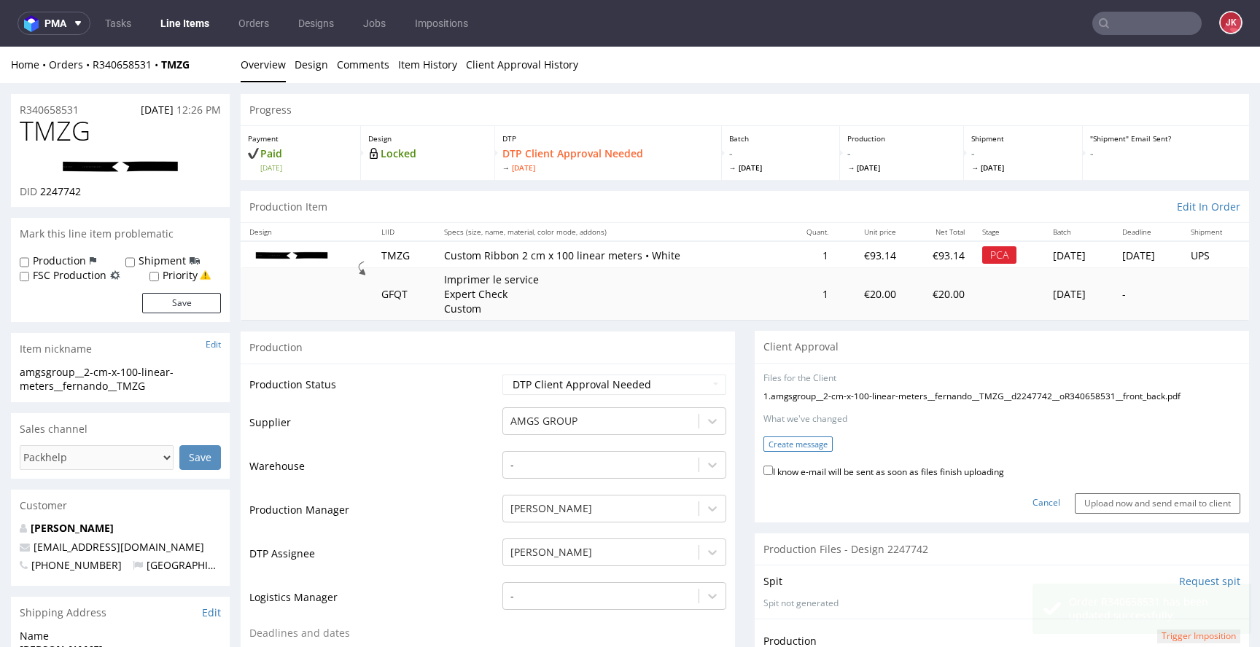
click at [810, 444] on button "Create message" at bounding box center [797, 444] width 69 height 15
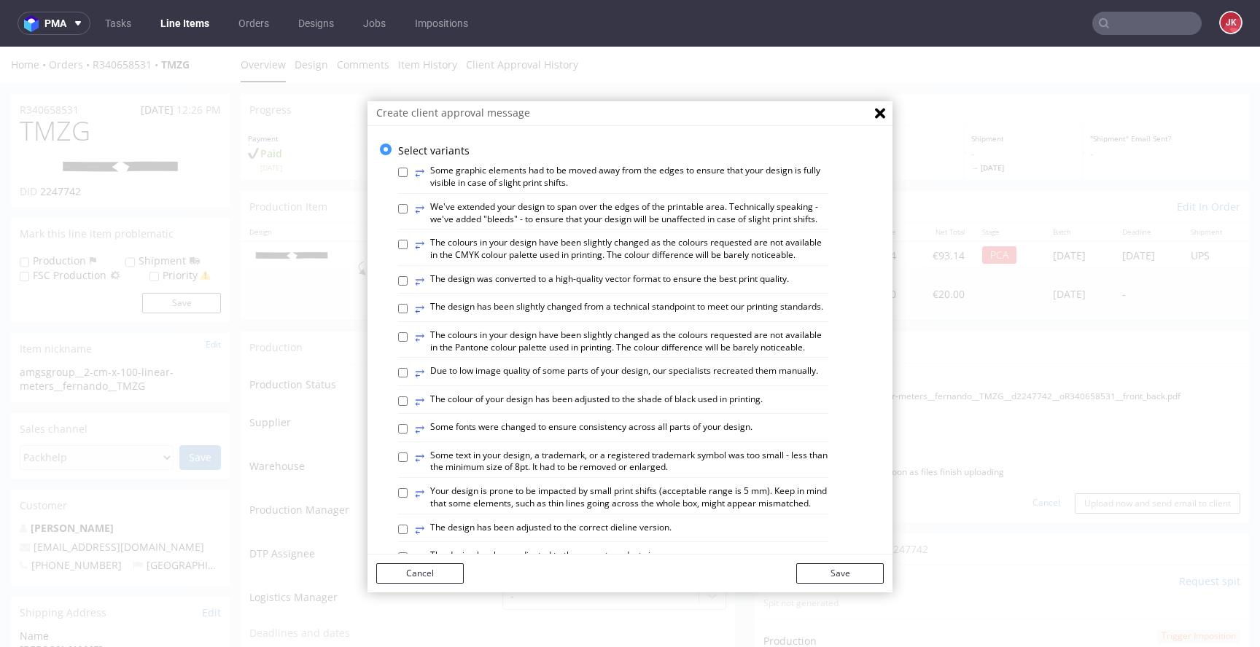
click at [521, 289] on label "⥂ The design was converted to a high-quality vector format to ensure the best p…" at bounding box center [602, 281] width 374 height 16
click at [407, 286] on input "⥂ The design was converted to a high-quality vector format to ensure the best p…" at bounding box center [402, 280] width 9 height 9
checkbox input "true"
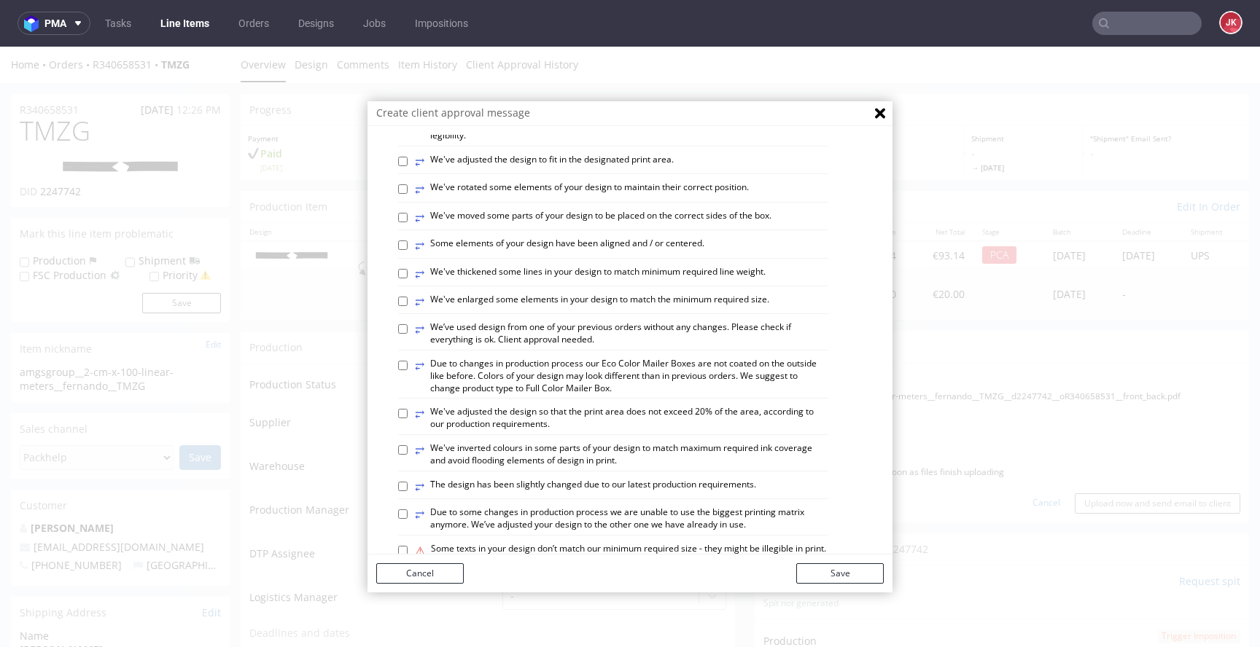
scroll to position [467, 0]
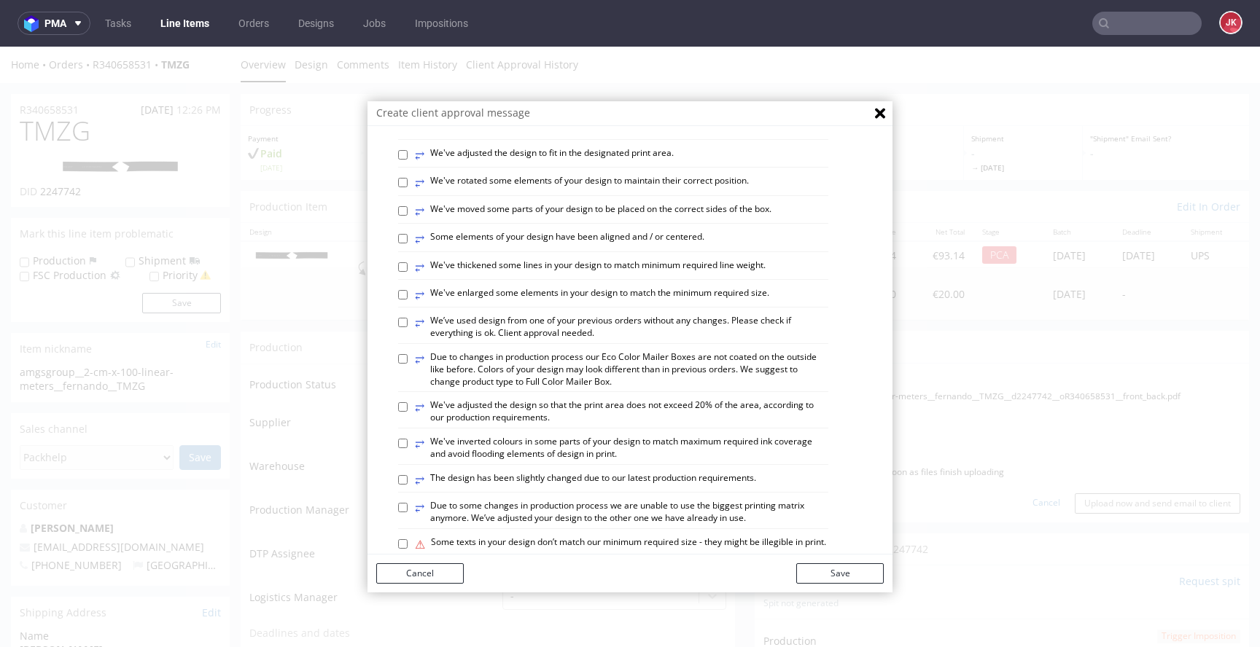
click at [488, 247] on label "⥂ Some elements of your design have been aligned and / or centered." at bounding box center [559, 239] width 289 height 16
click at [407, 243] on input "⥂ Some elements of your design have been aligned and / or centered." at bounding box center [402, 238] width 9 height 9
checkbox input "true"
click at [485, 276] on label "⥂ We've thickened some lines in your design to match minimum required line weig…" at bounding box center [590, 268] width 351 height 16
click at [407, 272] on input "⥂ We've thickened some lines in your design to match minimum required line weig…" at bounding box center [402, 266] width 9 height 9
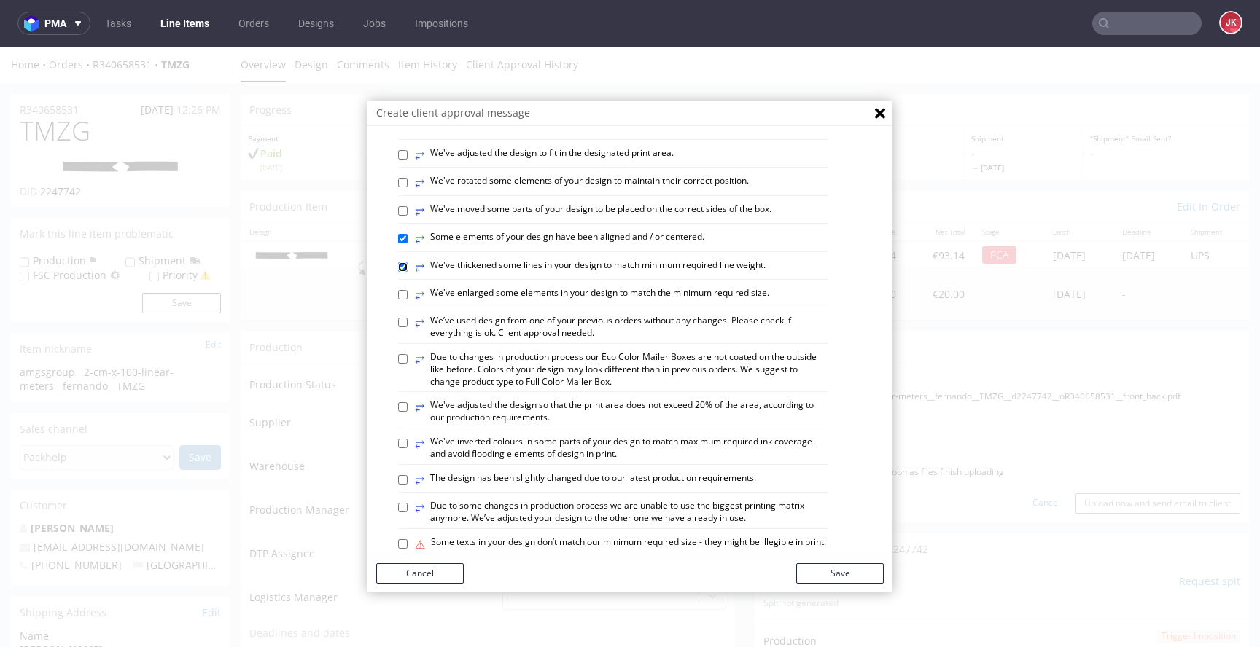
checkbox input "true"
click at [484, 303] on label "⥂ We've enlarged some elements in your design to match the minimum required siz…" at bounding box center [592, 295] width 354 height 16
click at [407, 300] on input "⥂ We've enlarged some elements in your design to match the minimum required siz…" at bounding box center [402, 294] width 9 height 9
checkbox input "true"
click at [832, 579] on button "Save" at bounding box center [839, 573] width 87 height 20
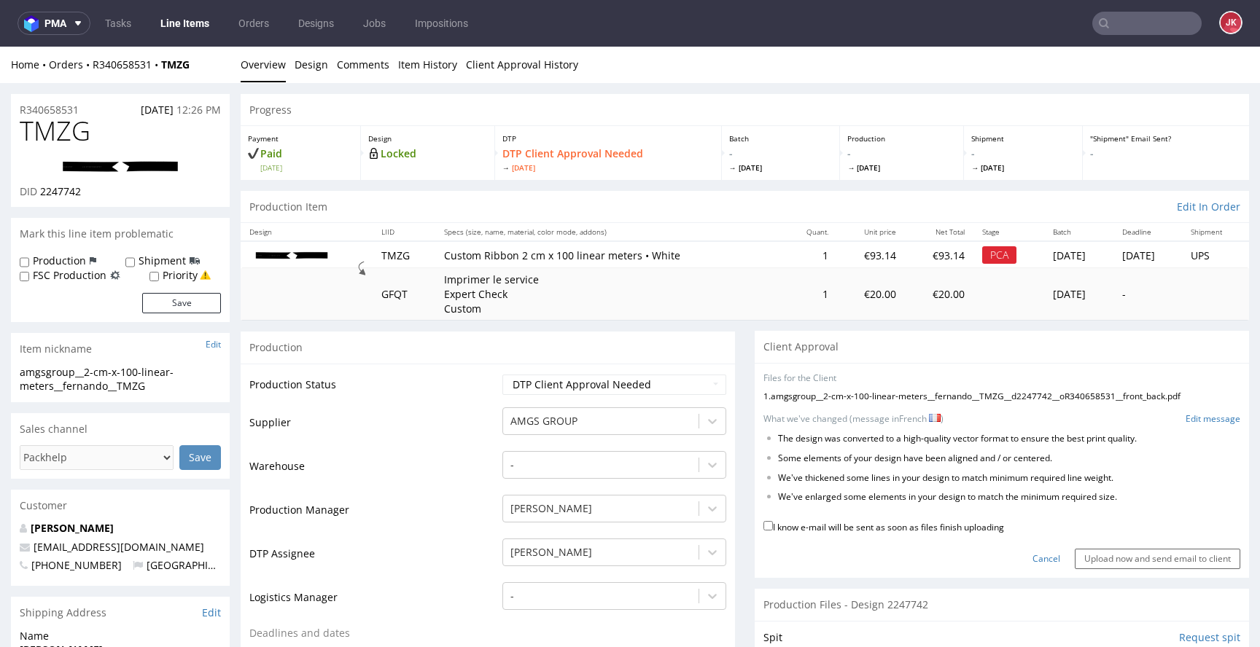
click at [852, 528] on label "I know e-mail will be sent as soon as files finish uploading" at bounding box center [883, 526] width 241 height 16
click at [773, 528] on input "I know e-mail will be sent as soon as files finish uploading" at bounding box center [767, 525] width 9 height 9
checkbox input "true"
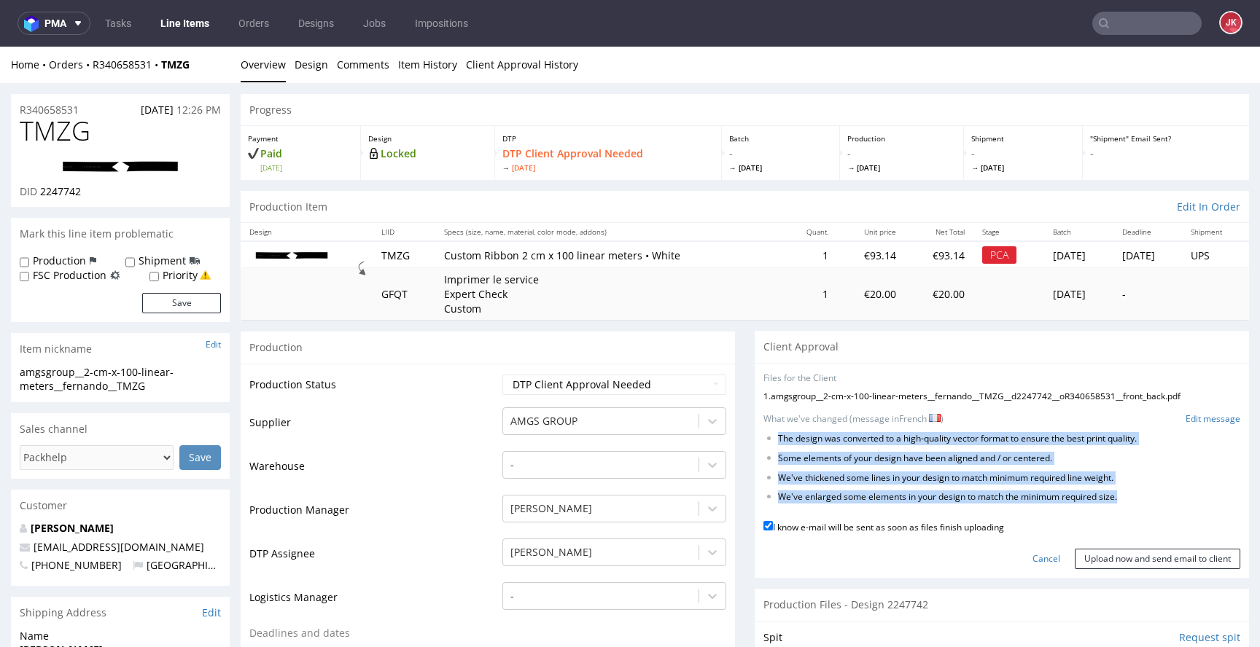
drag, startPoint x: 768, startPoint y: 437, endPoint x: 1144, endPoint y: 510, distance: 383.1
click at [1144, 510] on form "Files for the Client 1 . amgsgroup__2-cm-x-100-linear-meters__fernando__TMZG__d…" at bounding box center [1001, 470] width 477 height 197
copy form "The design was converted to a high-quality vector format to ensure the best pri…"
click at [1128, 560] on input "Upload now and send email to client" at bounding box center [1156, 559] width 165 height 20
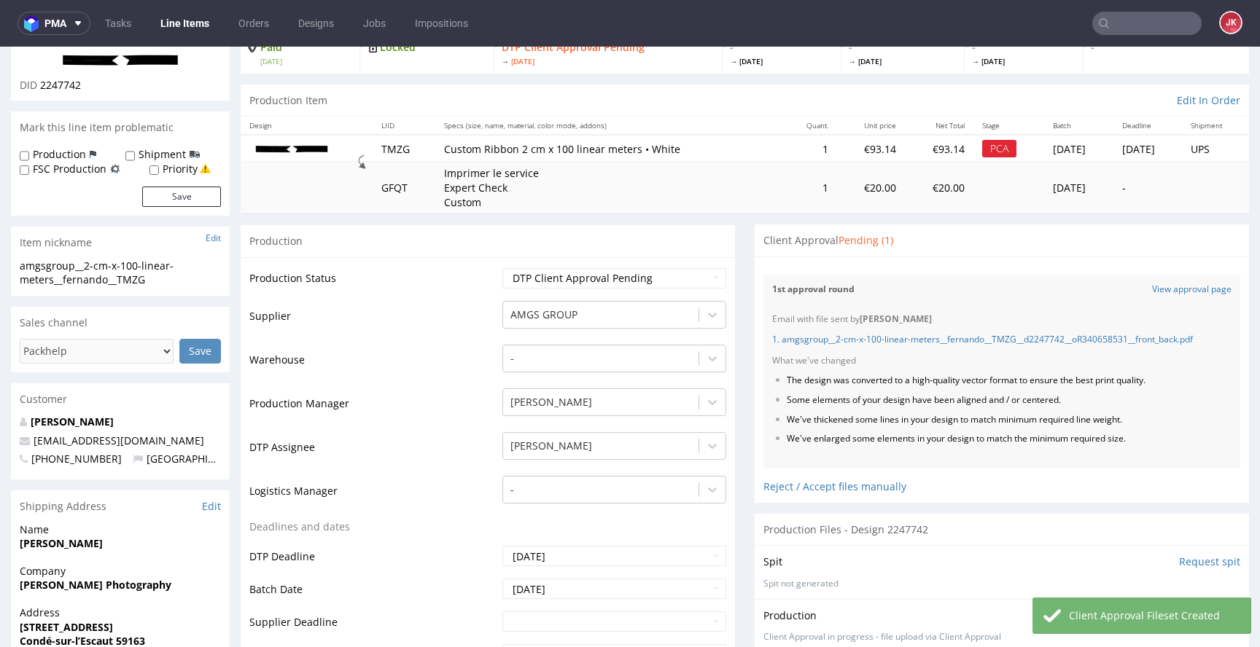
scroll to position [0, 0]
